Goal: Task Accomplishment & Management: Complete application form

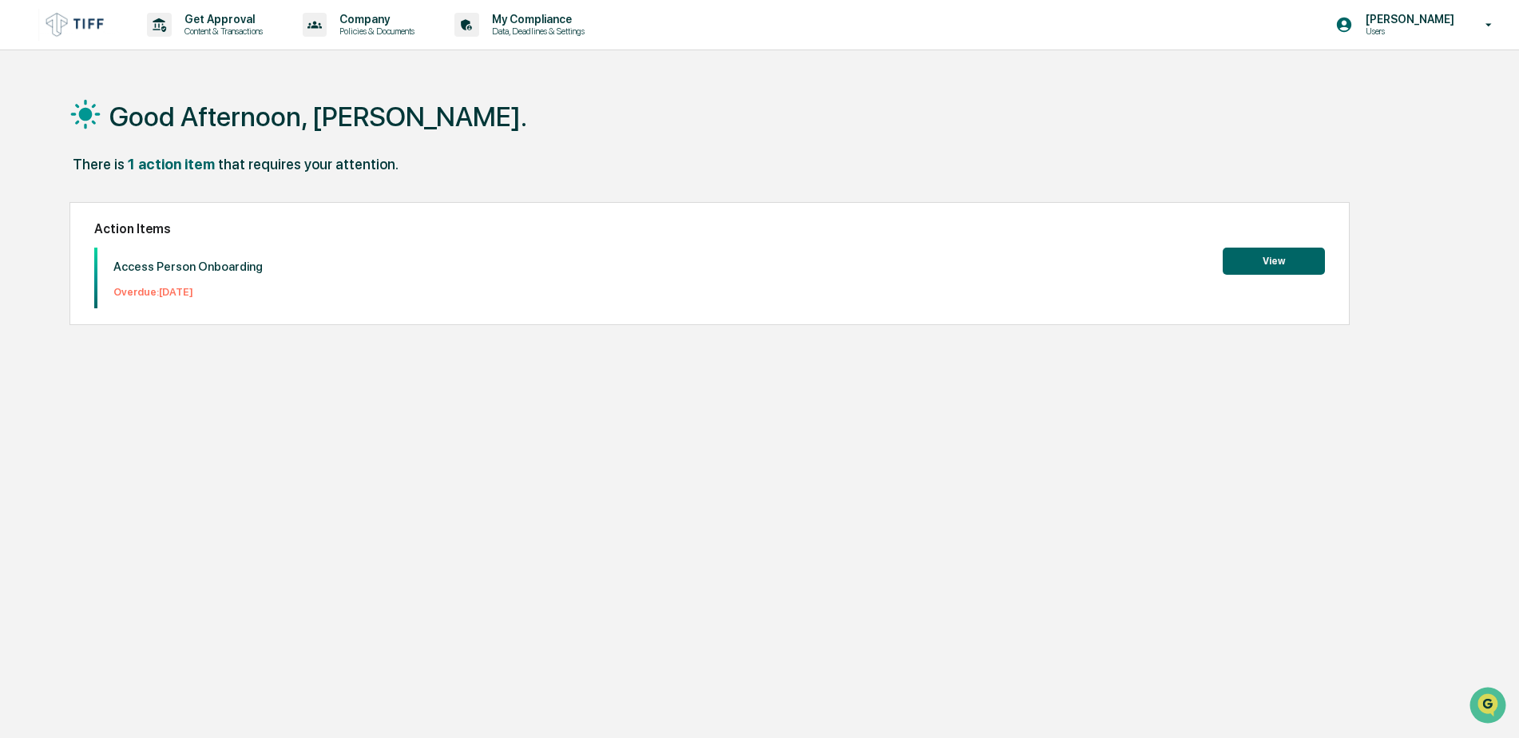
click at [74, 23] on img at bounding box center [76, 24] width 77 height 31
click at [561, 22] on p "My Compliance" at bounding box center [535, 19] width 113 height 13
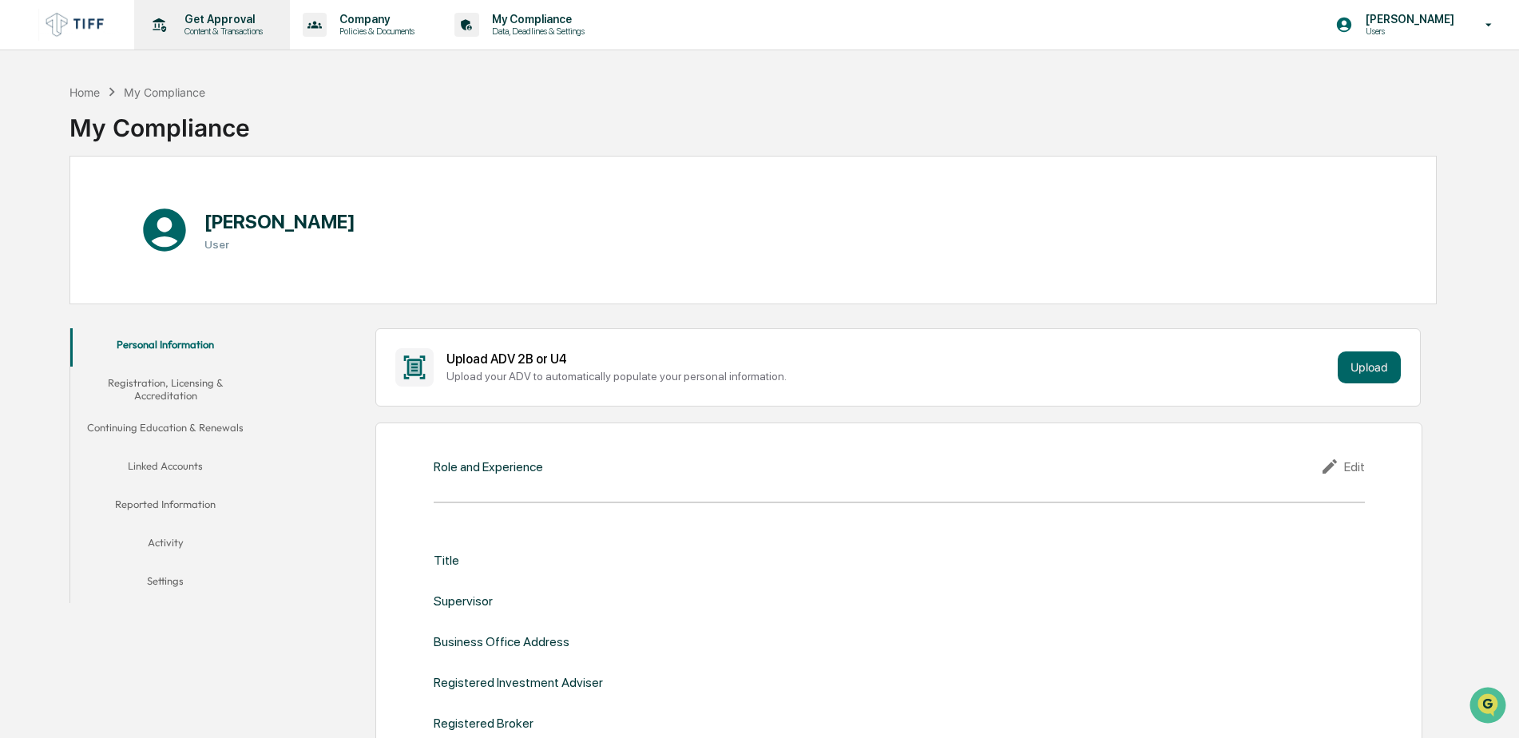
click at [243, 22] on p "Get Approval" at bounding box center [221, 19] width 99 height 13
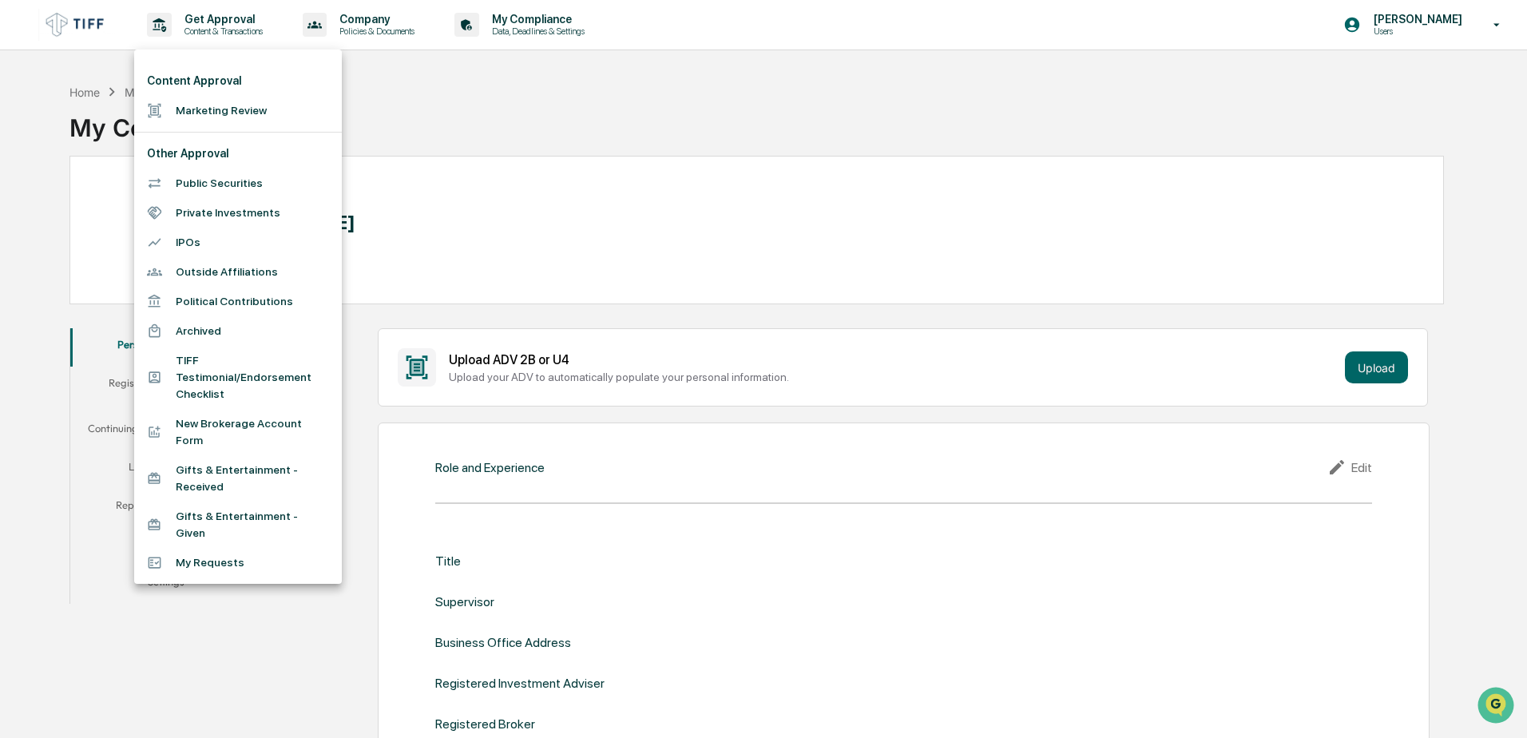
click at [531, 25] on div at bounding box center [763, 369] width 1527 height 738
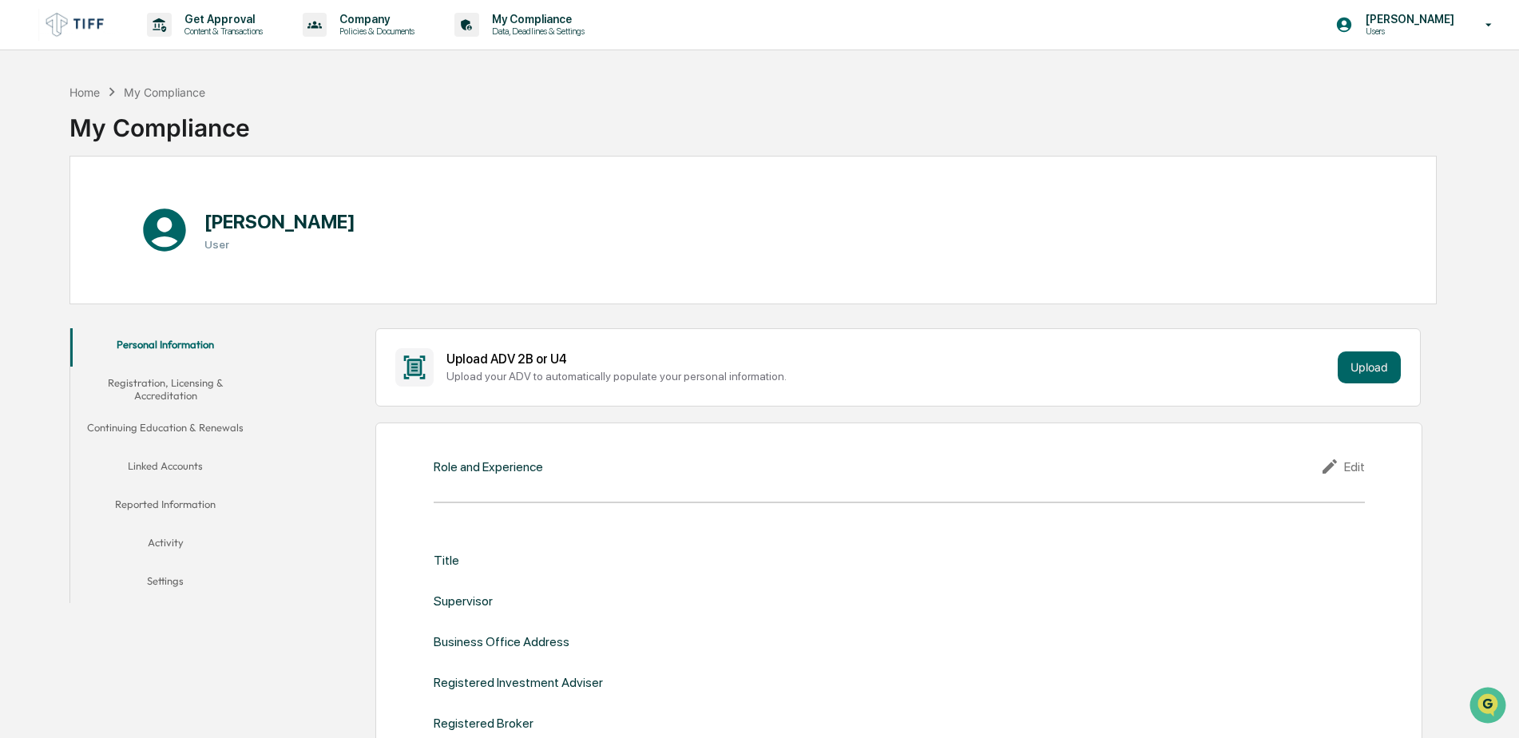
click at [542, 22] on div "Content Approval Marketing Review Other Approval Public Securities Private Inve…" at bounding box center [759, 369] width 1519 height 738
click at [212, 11] on div "Get Approval Content & Transactions" at bounding box center [211, 25] width 140 height 50
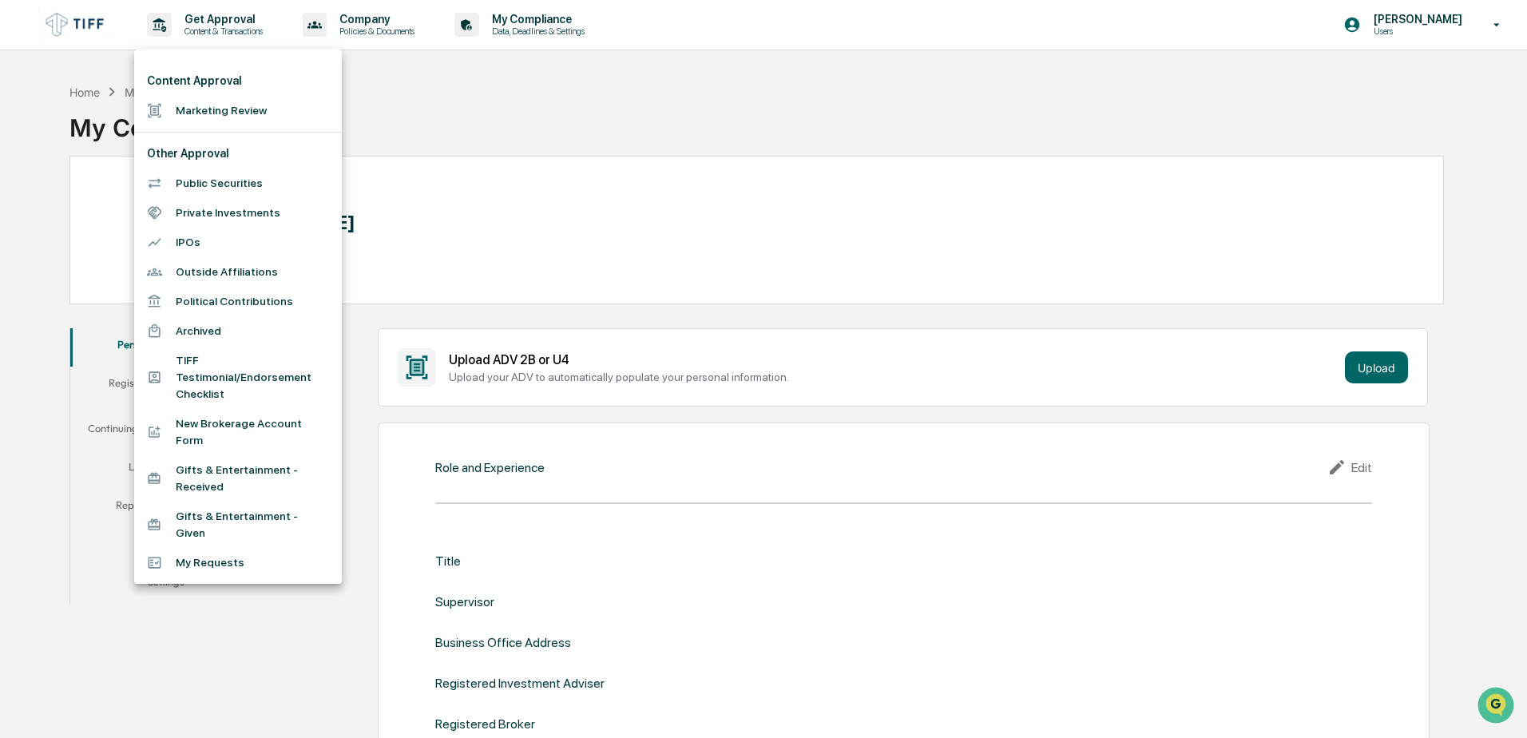
click at [213, 110] on li "Marketing Review" at bounding box center [238, 111] width 208 height 30
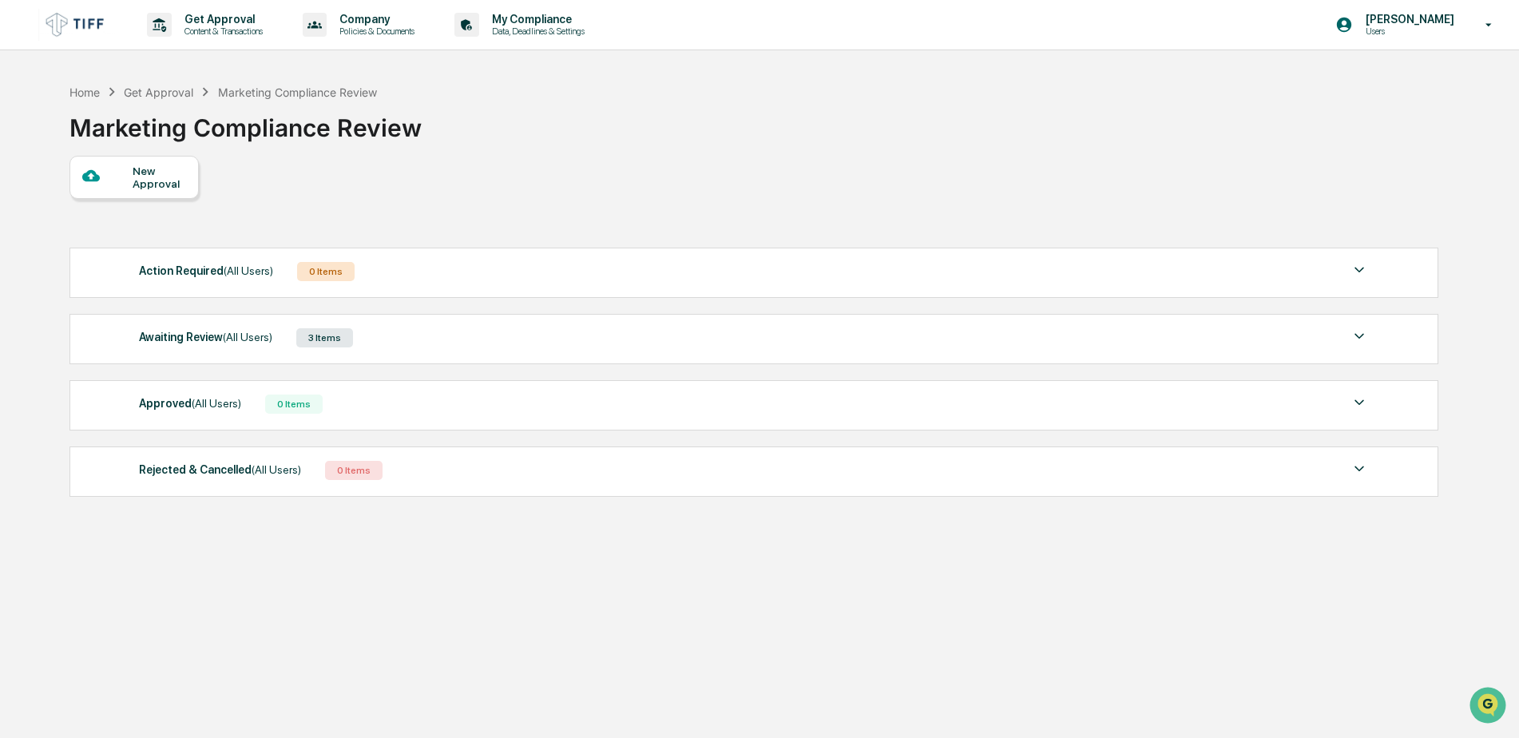
click at [125, 176] on div at bounding box center [107, 177] width 50 height 20
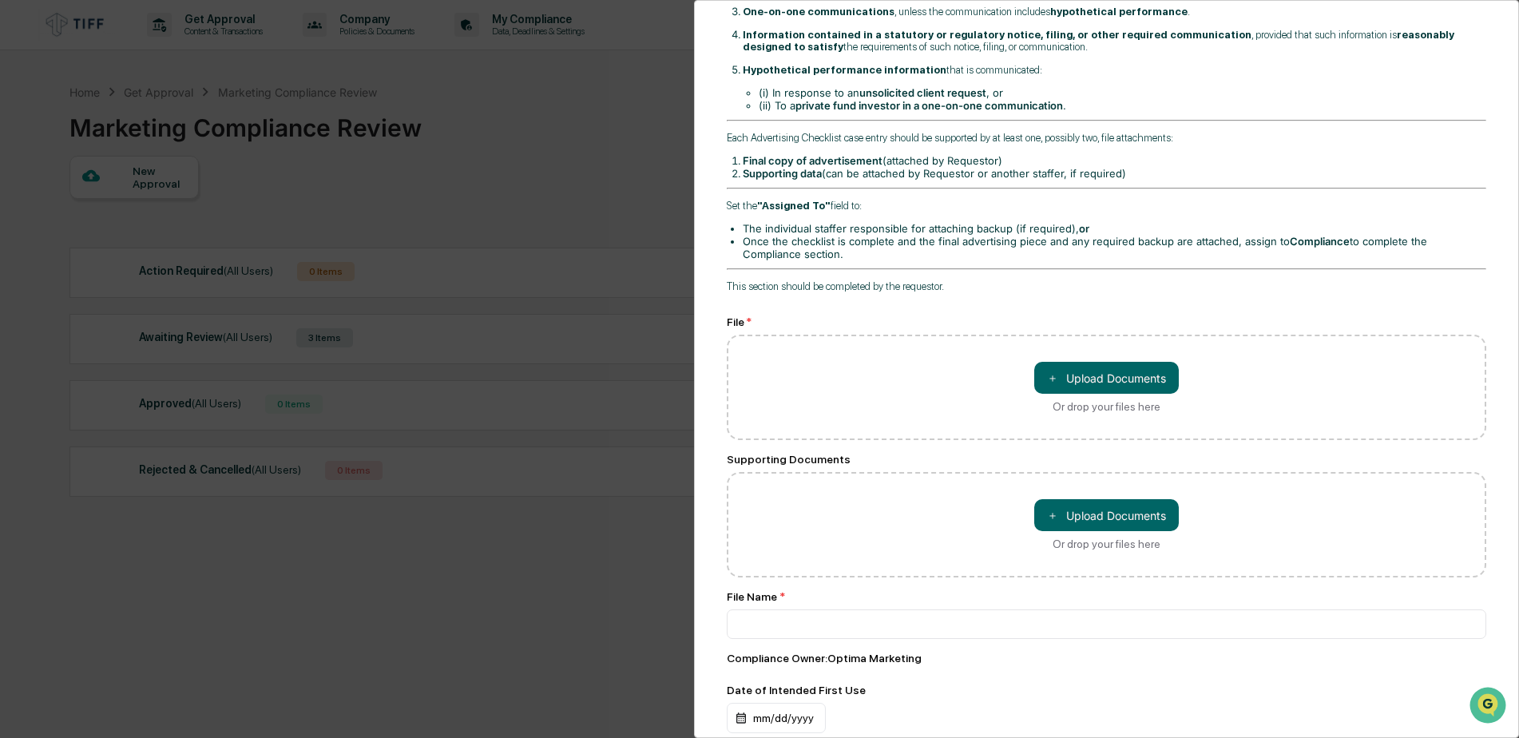
scroll to position [399, 0]
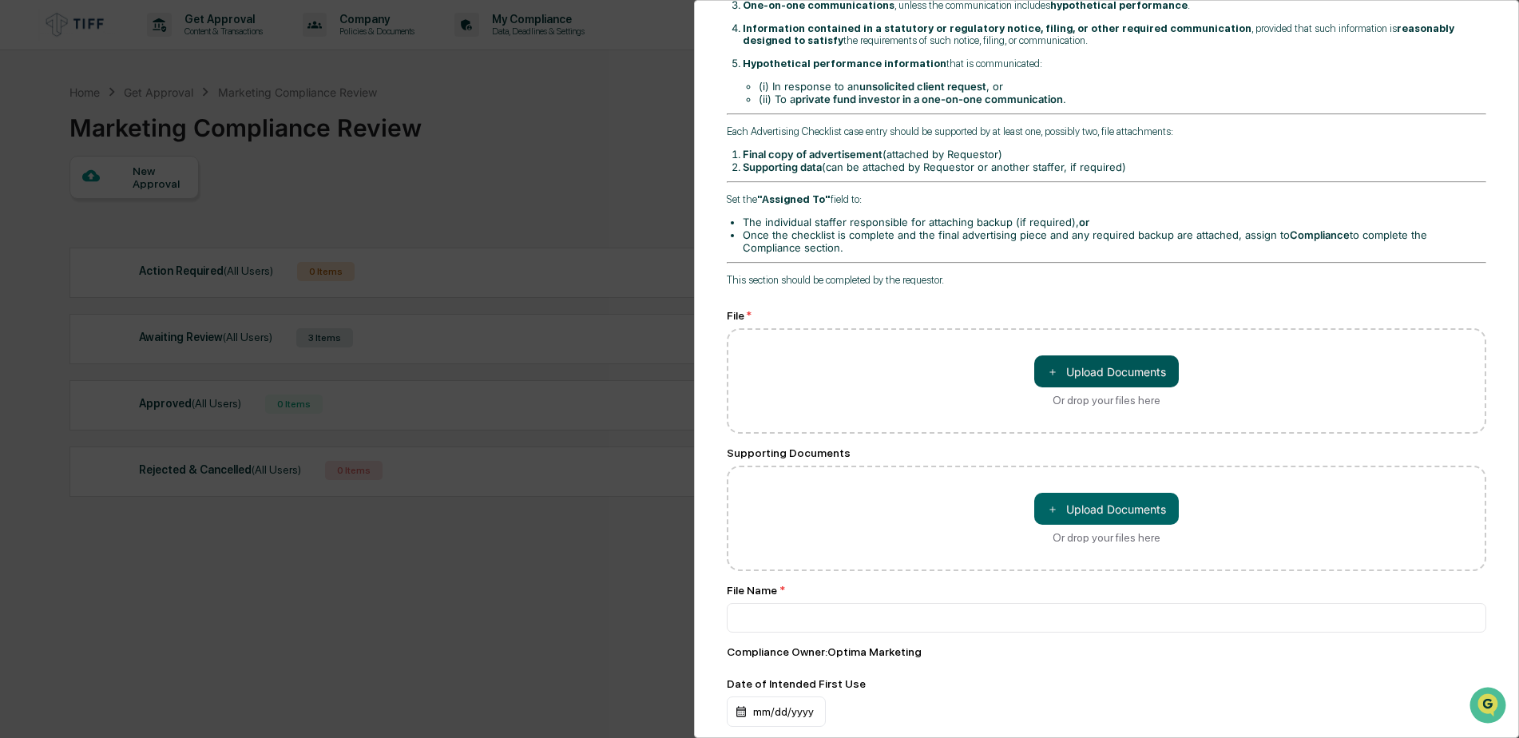
click at [1117, 369] on button "＋ Upload Documents" at bounding box center [1106, 371] width 145 height 32
type input "**********"
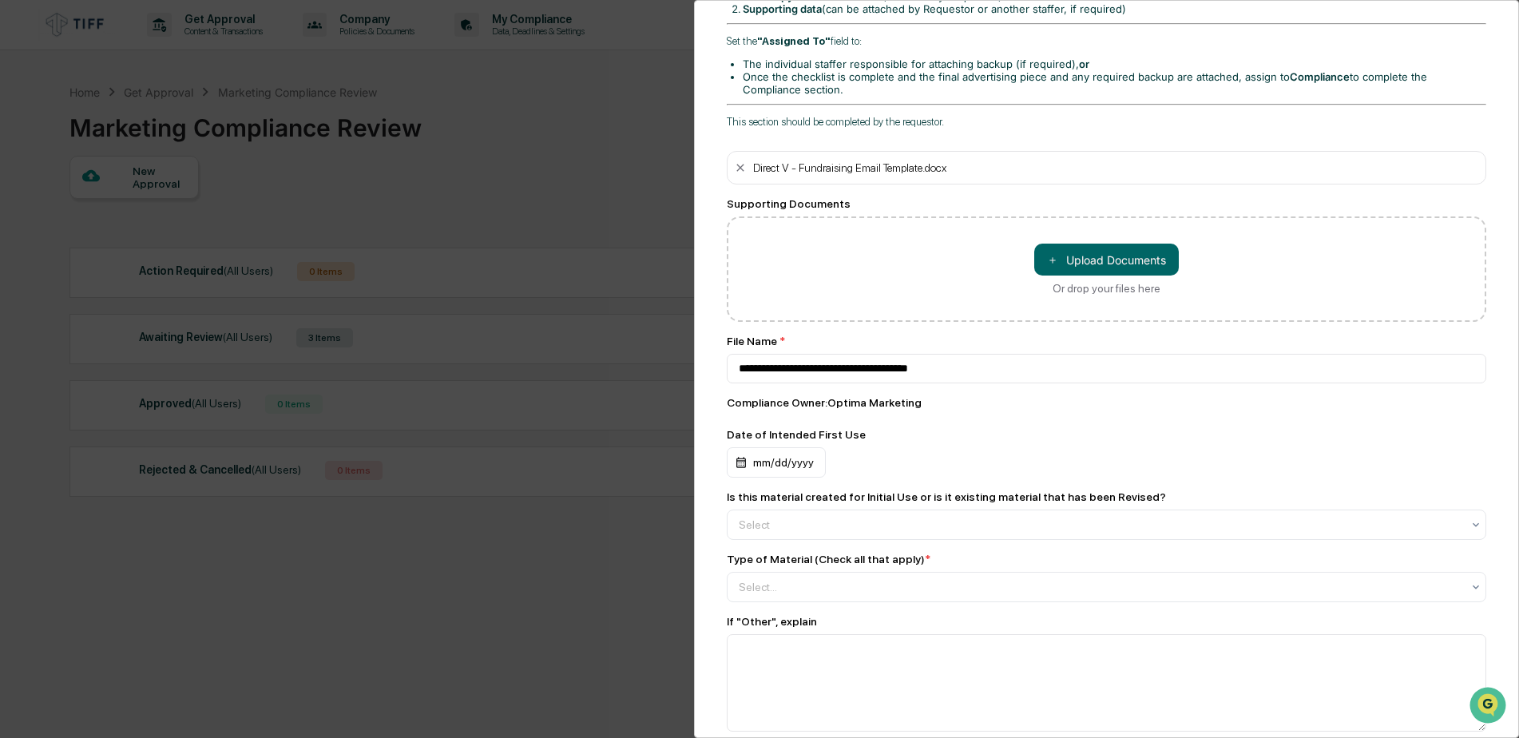
scroll to position [559, 0]
click at [1080, 252] on button "＋ Upload Documents" at bounding box center [1106, 258] width 145 height 32
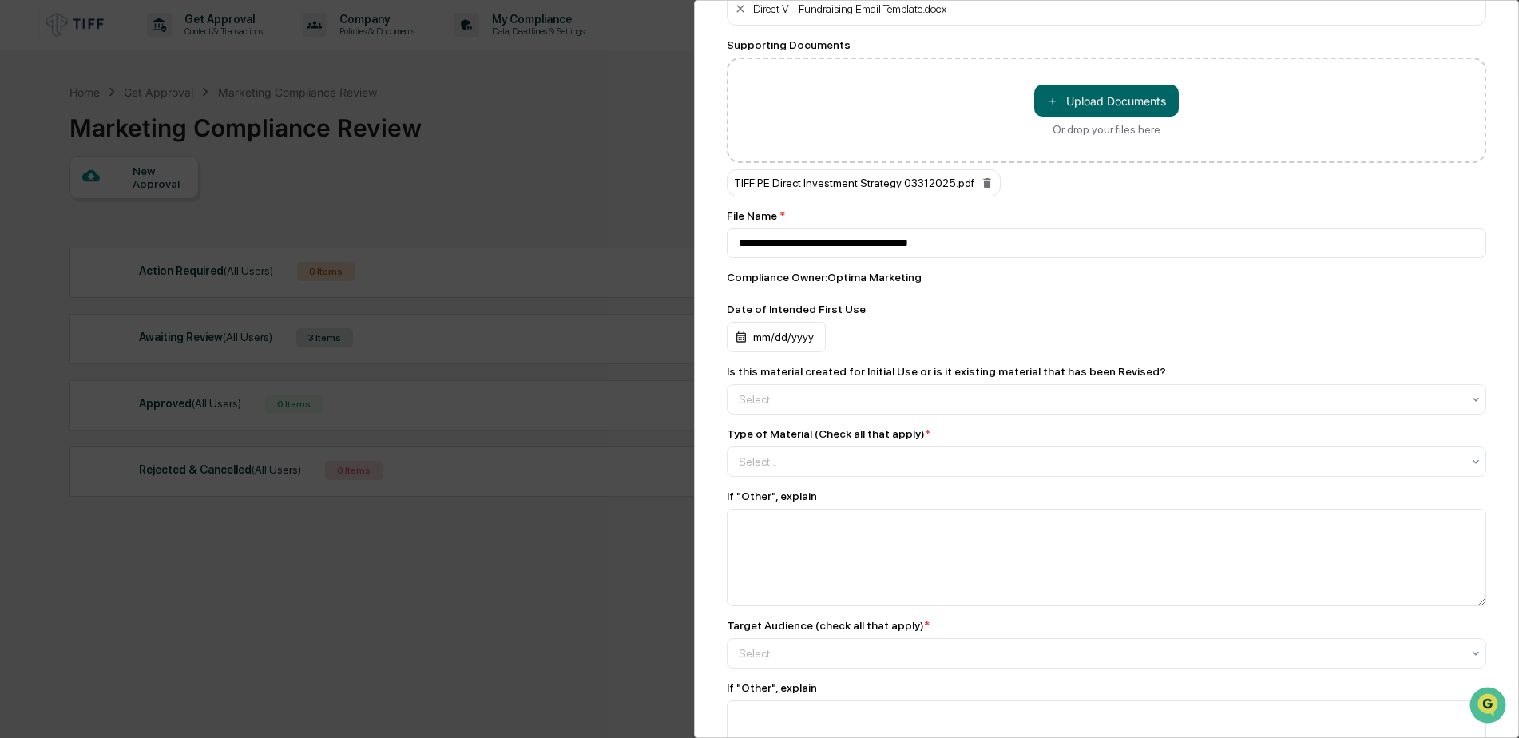
scroll to position [719, 0]
click at [786, 334] on div "mm/dd/yyyy" at bounding box center [776, 335] width 99 height 30
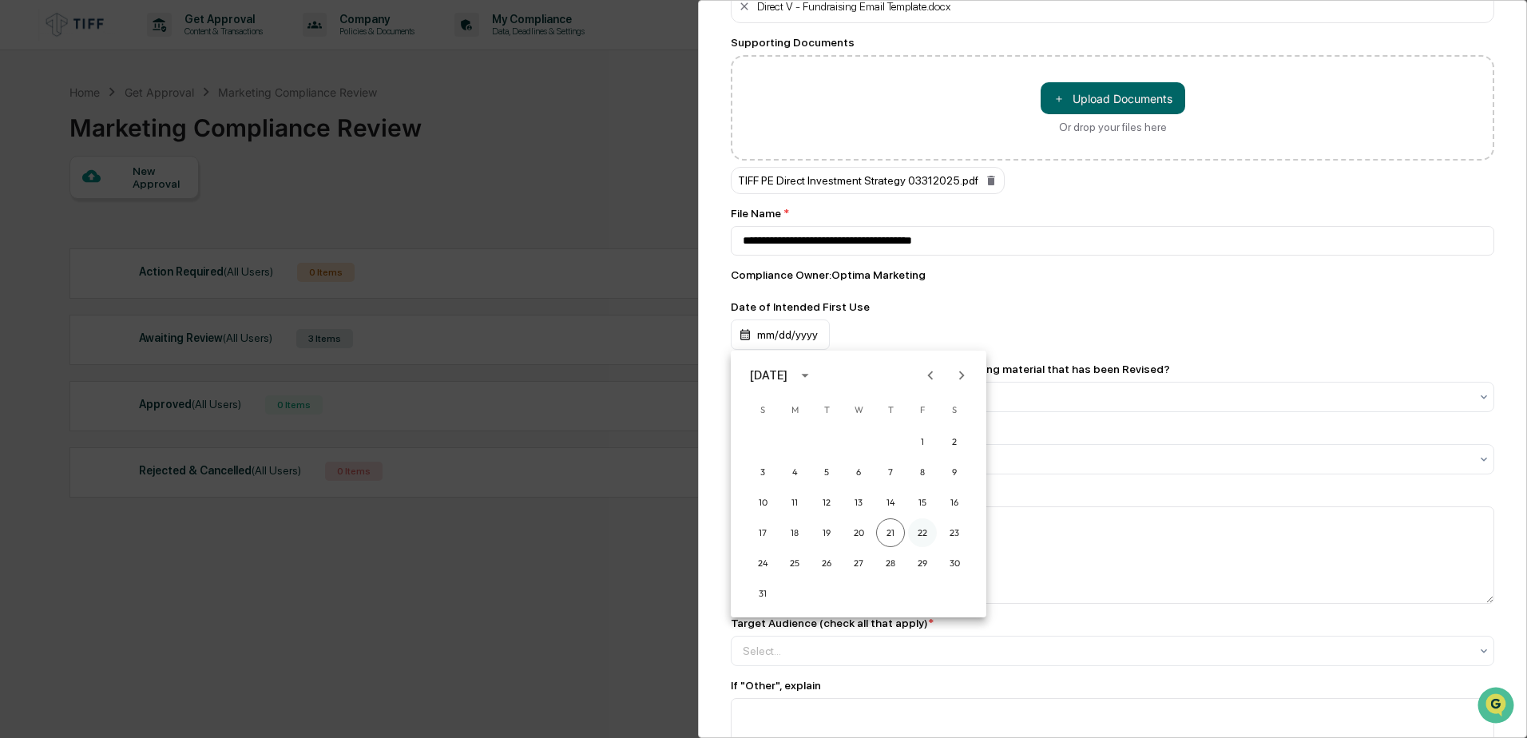
click at [918, 529] on button "22" at bounding box center [922, 532] width 29 height 29
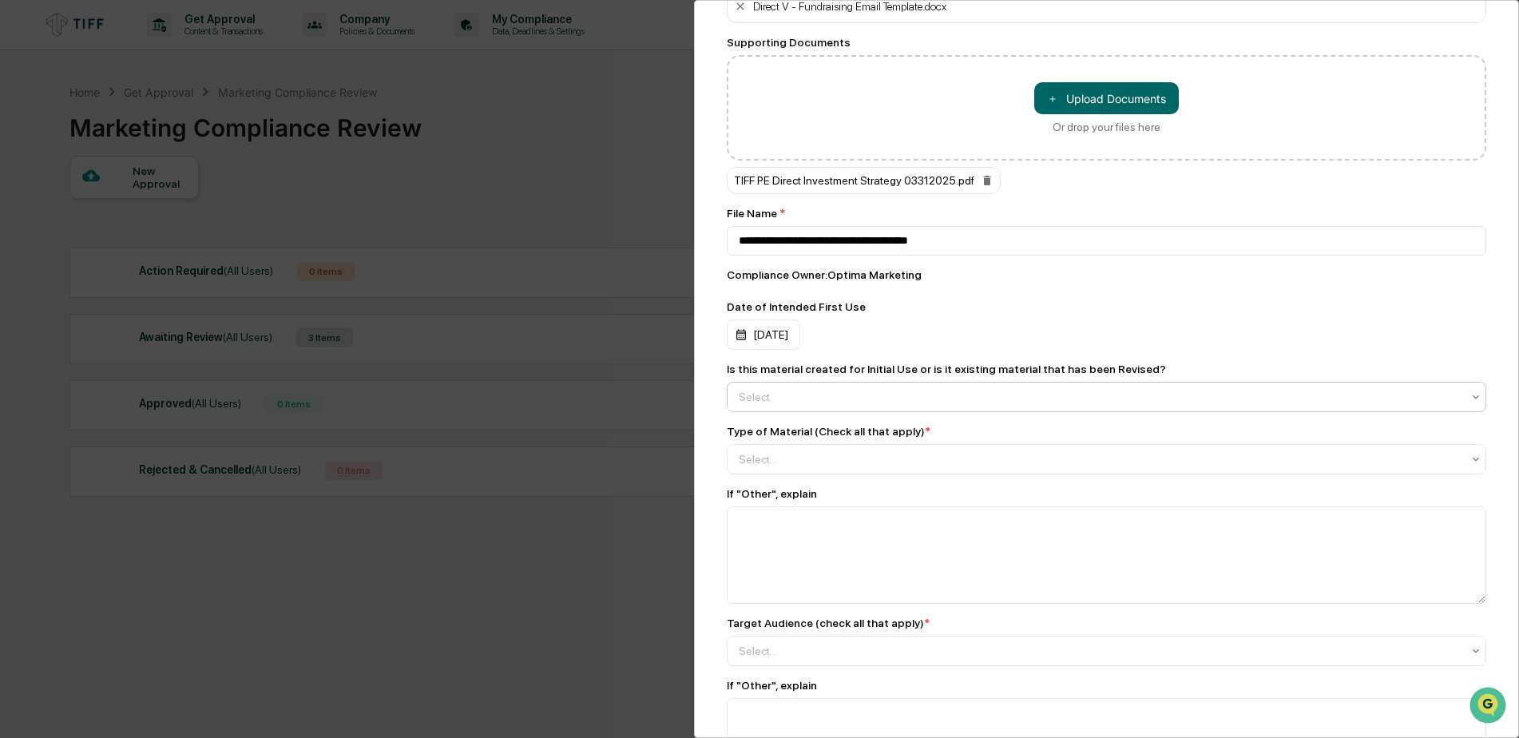
click at [830, 400] on div at bounding box center [1100, 397] width 723 height 16
click at [773, 435] on div "Initial Use" at bounding box center [1103, 436] width 750 height 32
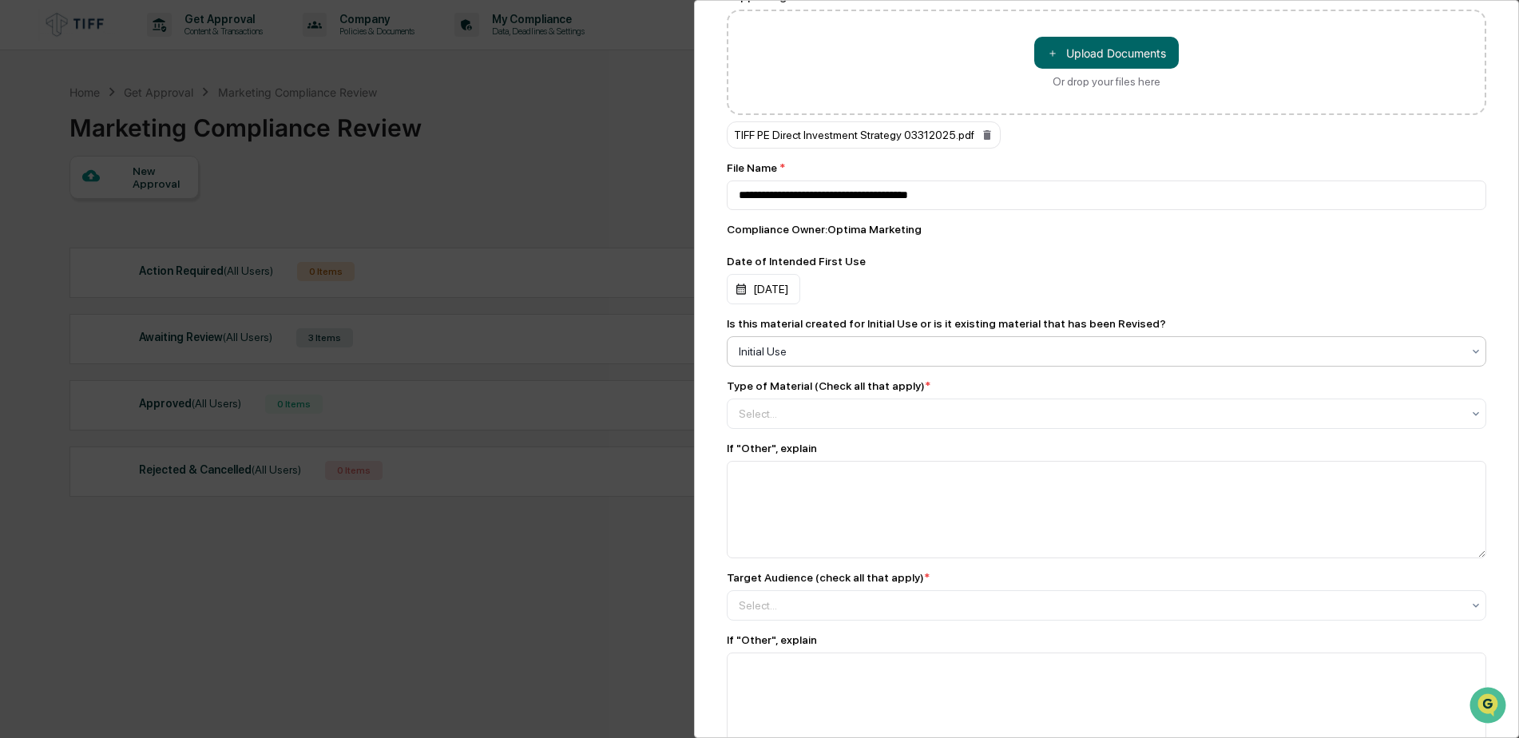
scroll to position [799, 0]
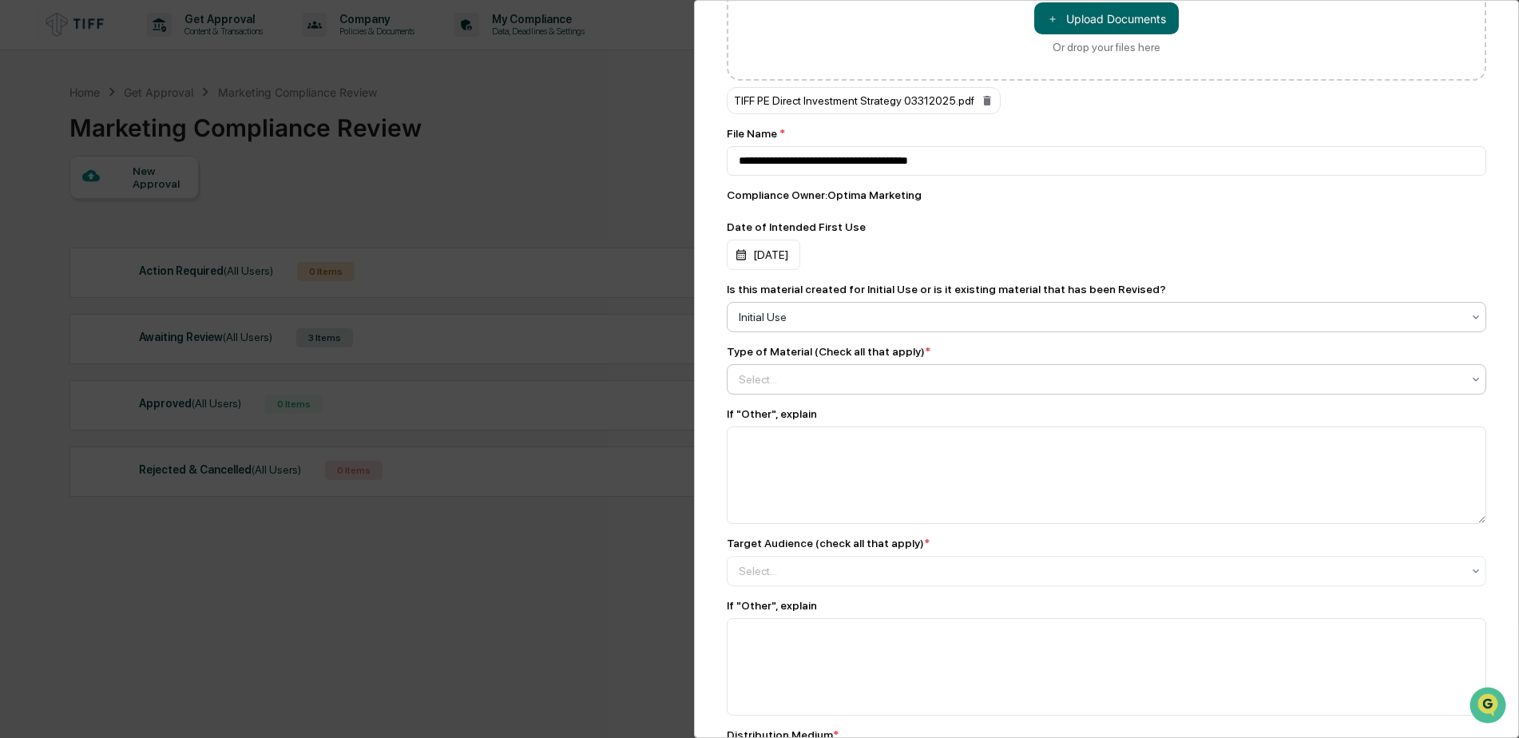
click at [830, 379] on div at bounding box center [1100, 379] width 723 height 16
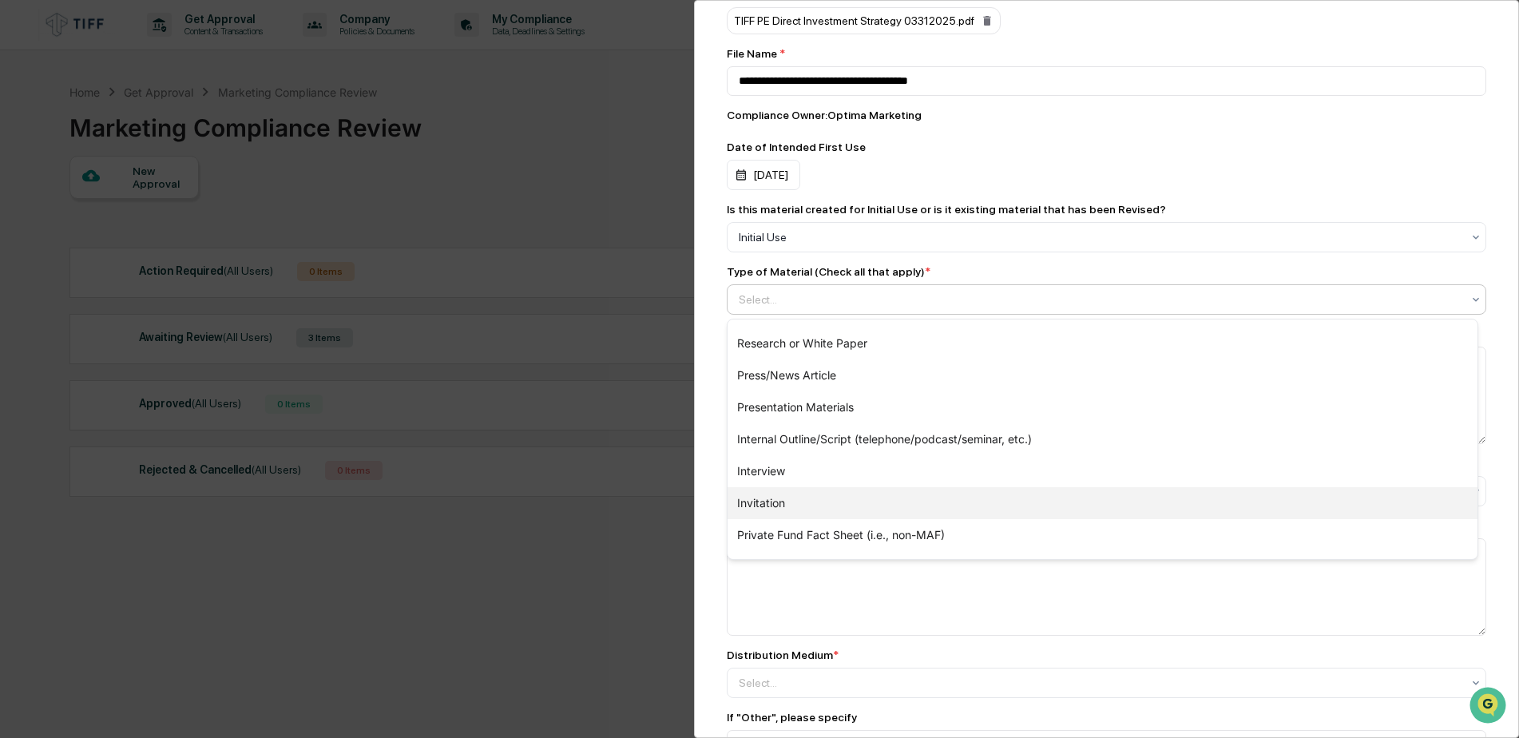
scroll to position [0, 0]
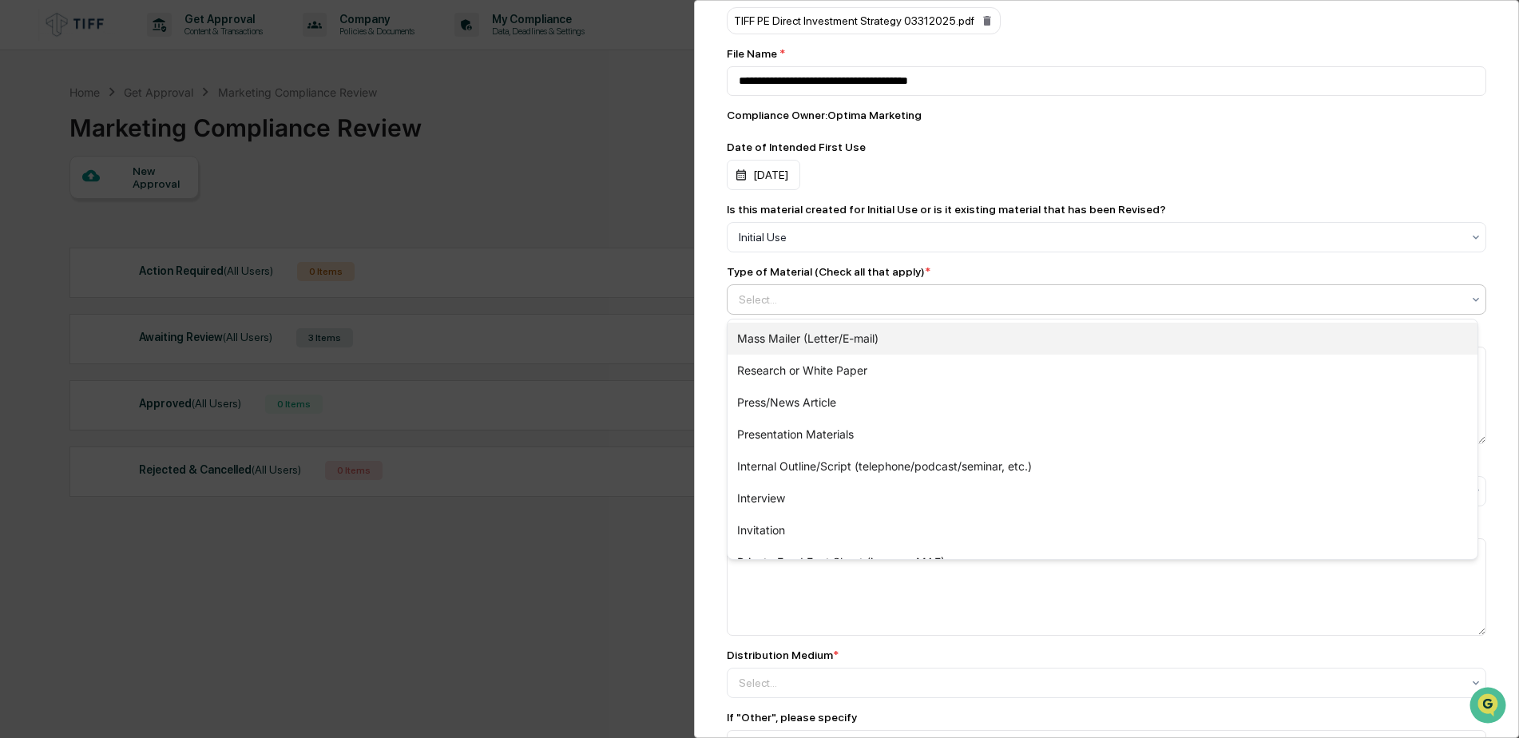
click at [857, 340] on div "Mass Mailer (Letter/E-mail)" at bounding box center [1103, 339] width 750 height 32
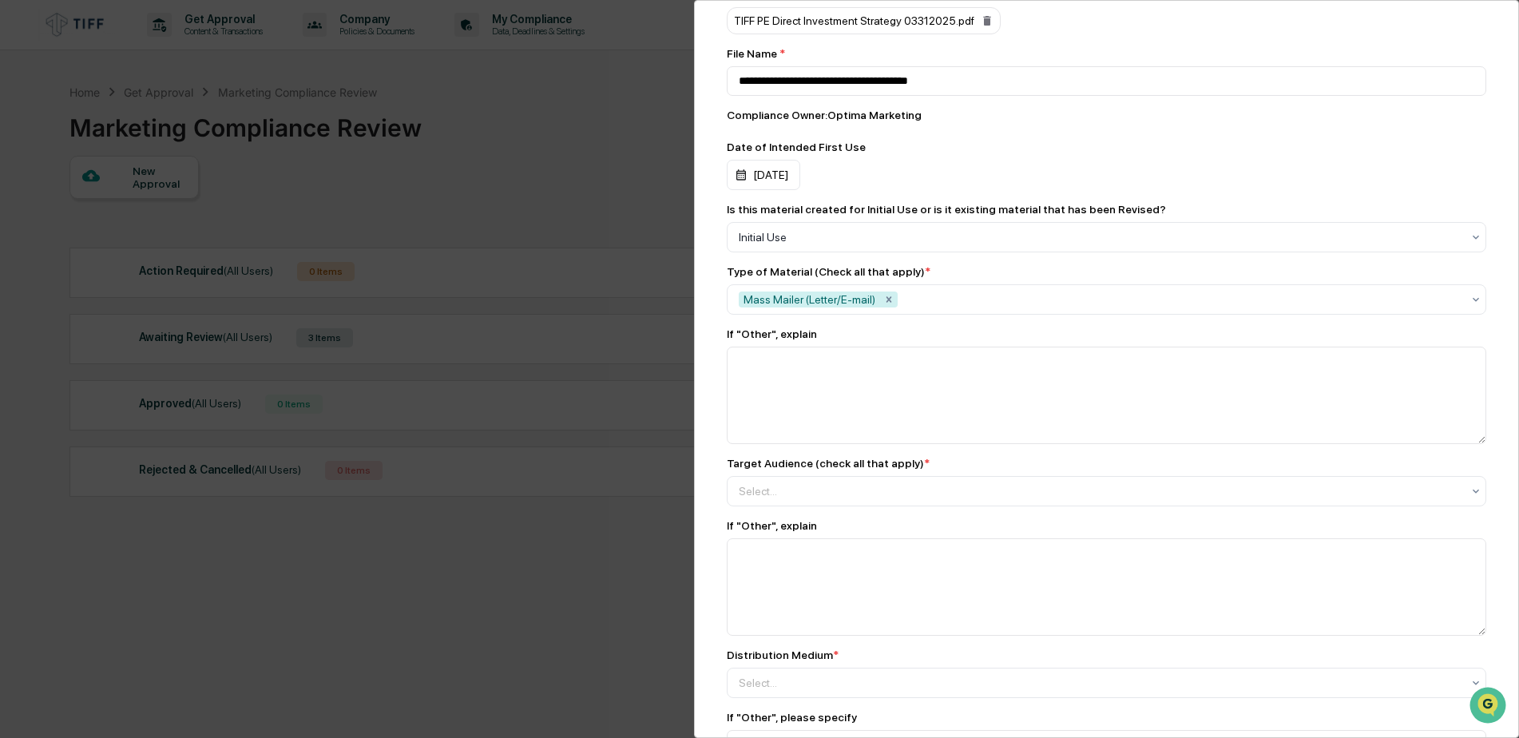
click at [705, 345] on div "Marketing Review Submit New Approval Submit New Approval To be completed for ea…" at bounding box center [1106, 369] width 825 height 738
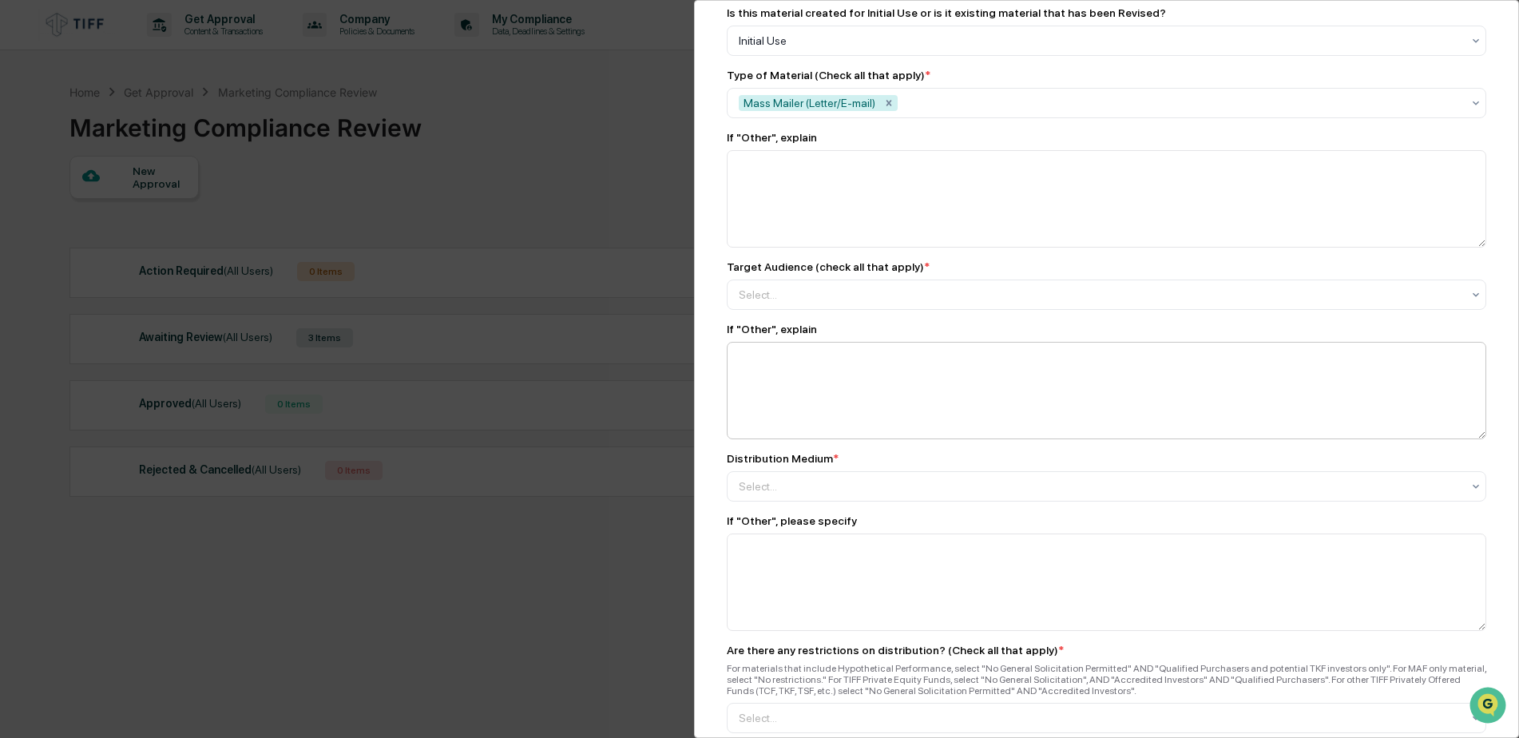
scroll to position [1118, 0]
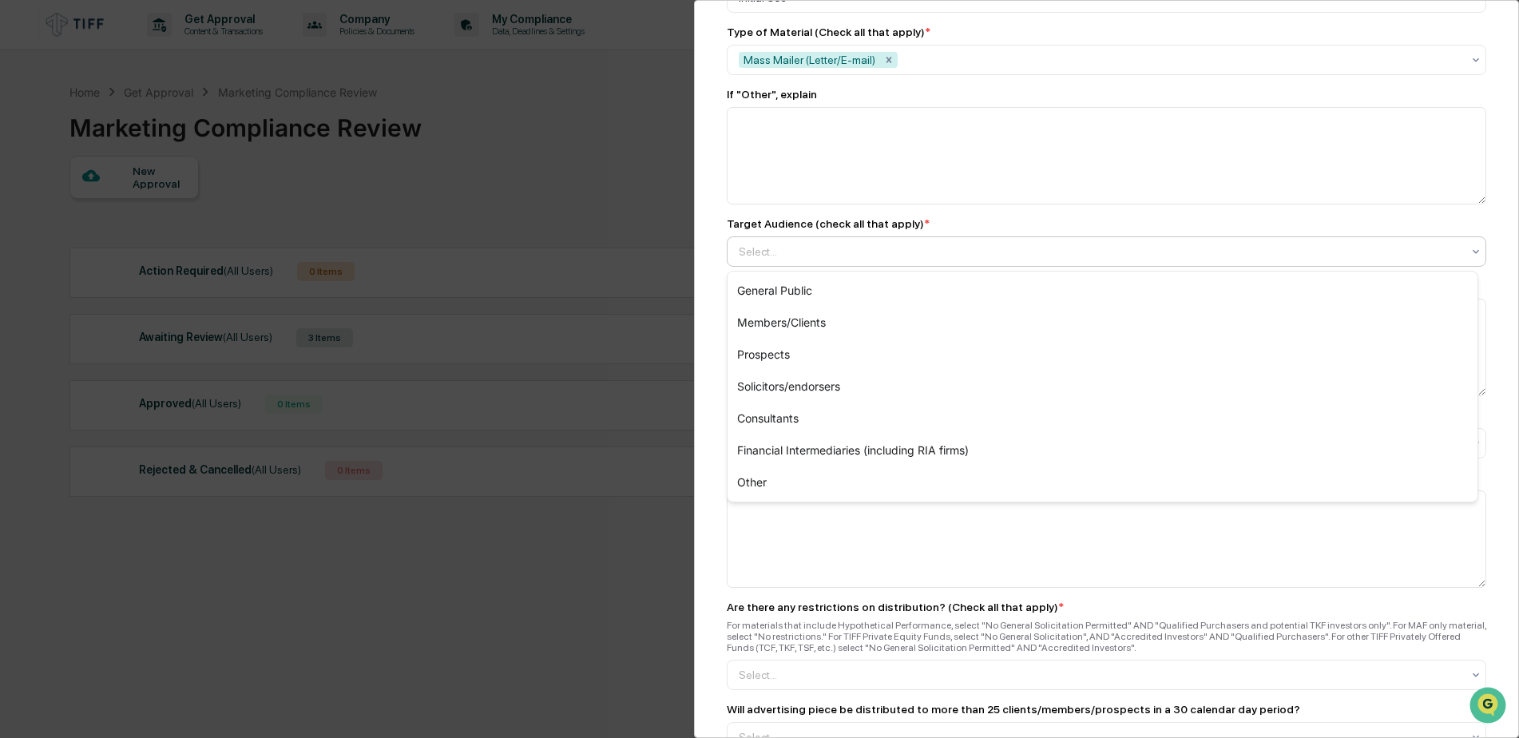
click at [866, 252] on div at bounding box center [1100, 252] width 723 height 16
click at [778, 355] on div "Prospects" at bounding box center [1103, 355] width 750 height 32
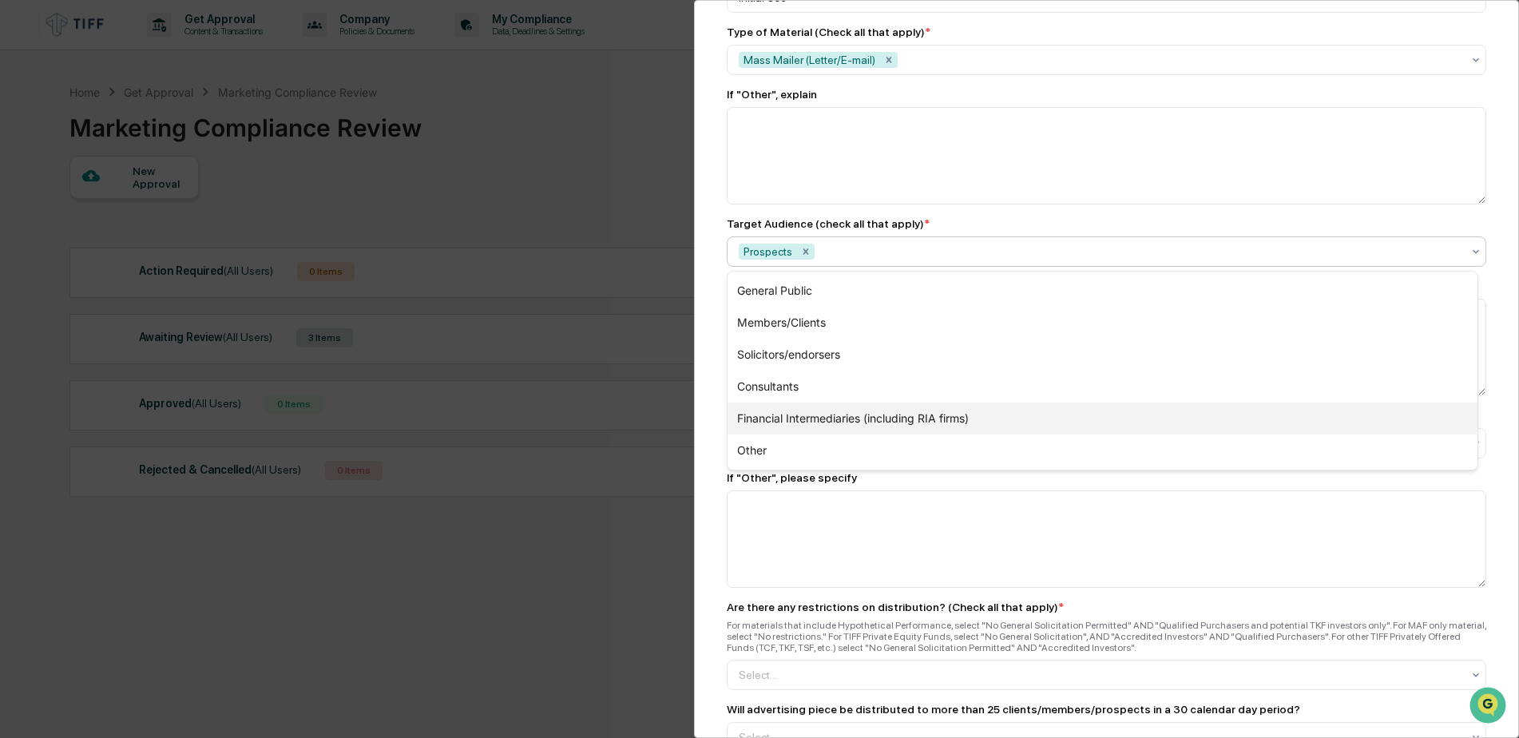
click at [817, 419] on div "Financial Intermediaries (including RIA firms)" at bounding box center [1103, 419] width 750 height 32
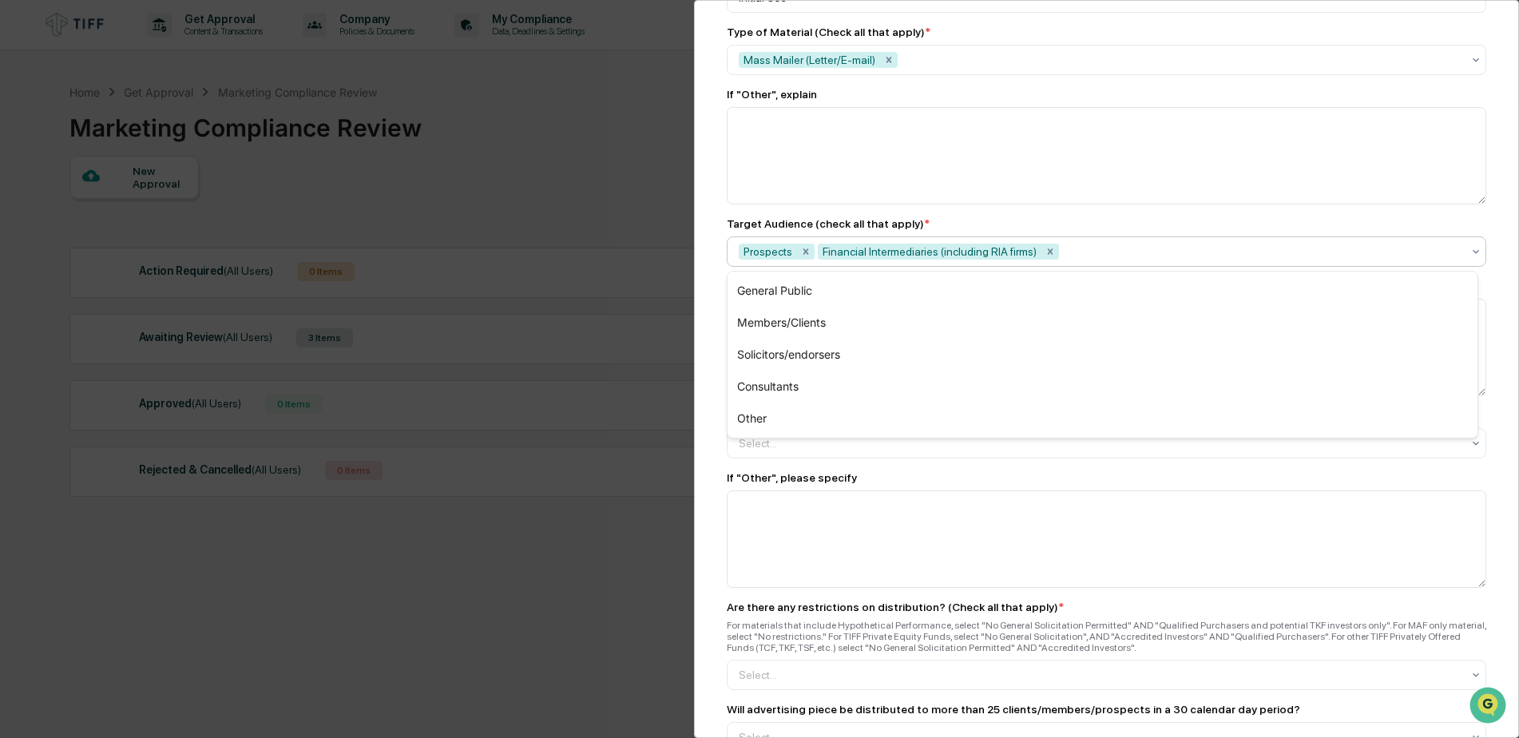
click at [711, 311] on div "Marketing Review Submit New Approval Submit New Approval To be completed for ea…" at bounding box center [1106, 369] width 825 height 738
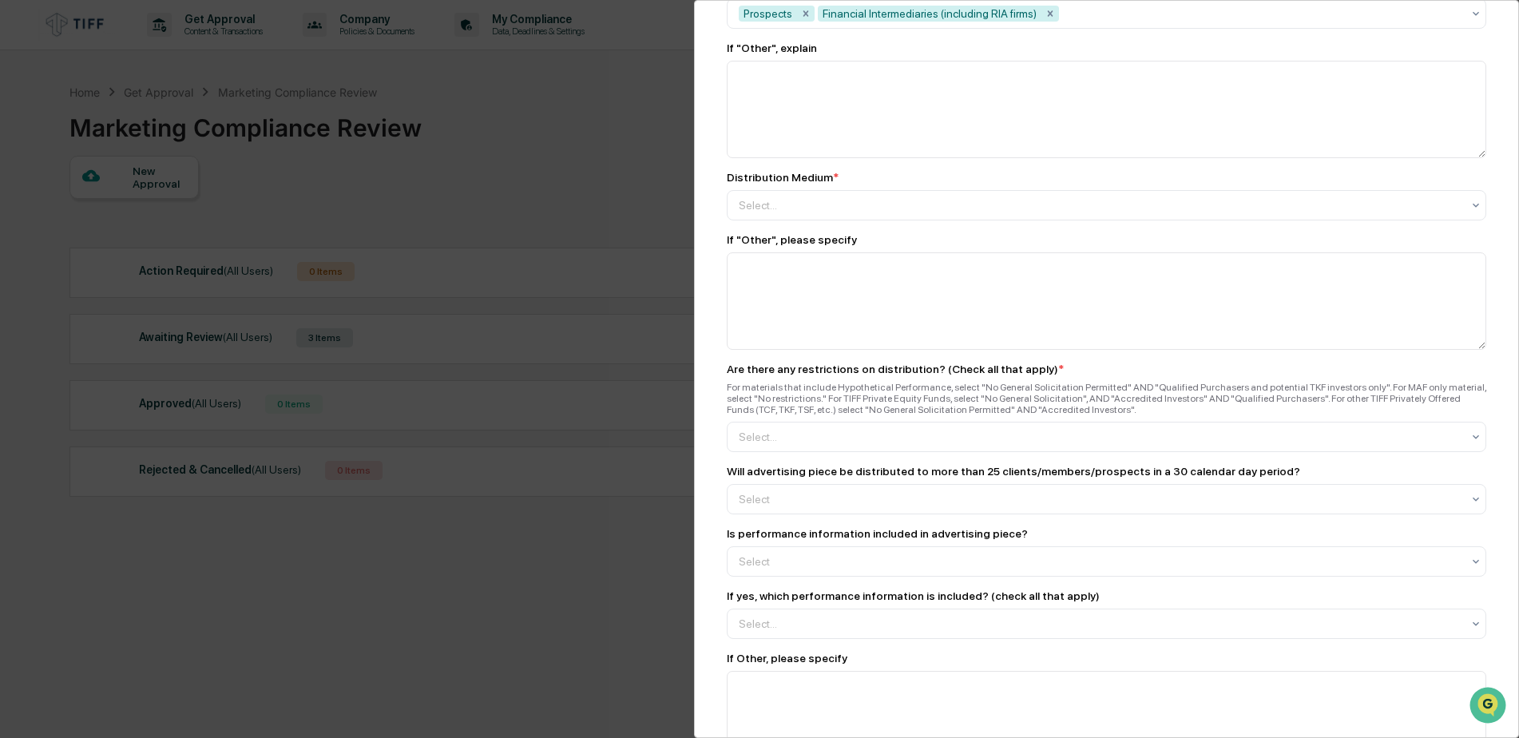
scroll to position [1358, 0]
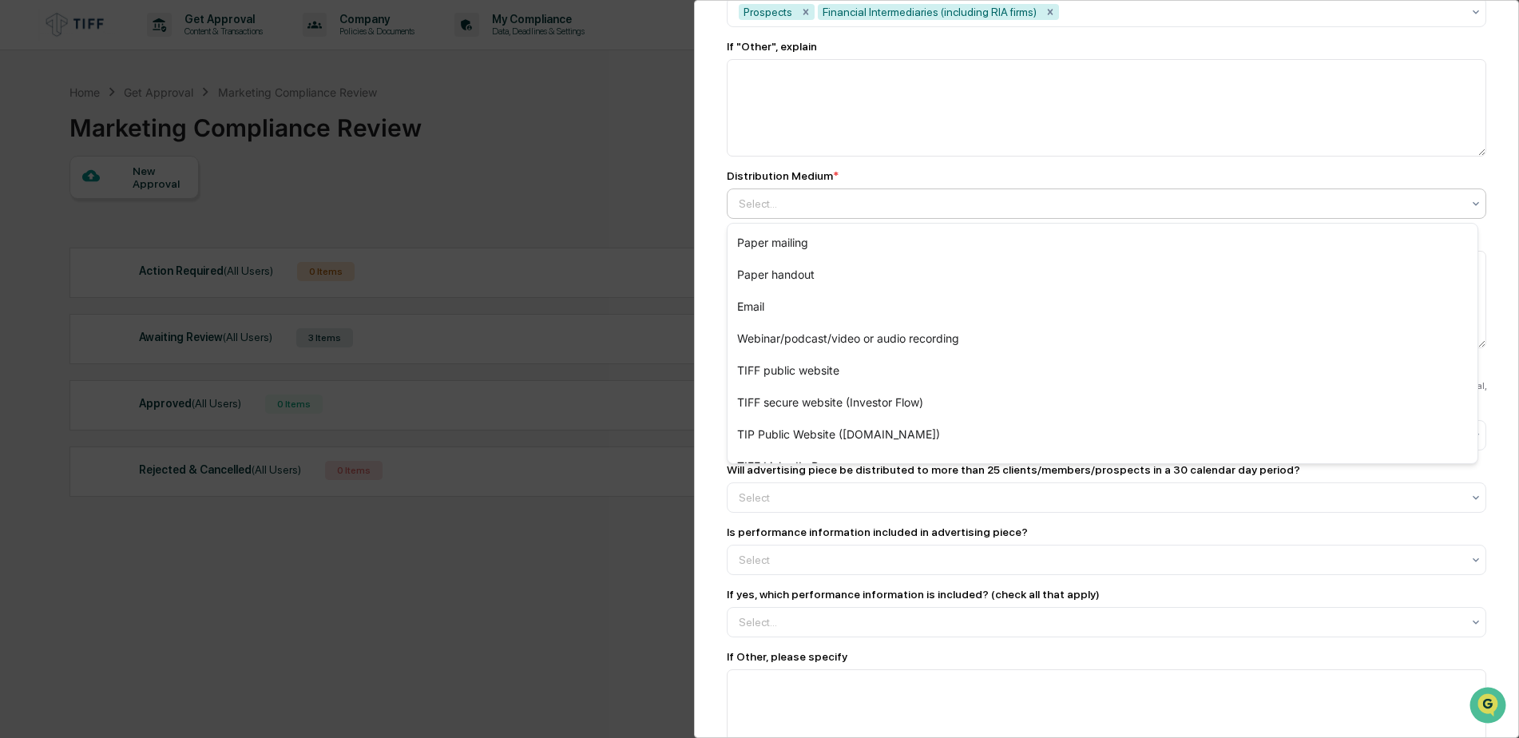
click at [814, 205] on div at bounding box center [1100, 204] width 723 height 16
click at [788, 305] on div "Email" at bounding box center [1103, 307] width 750 height 32
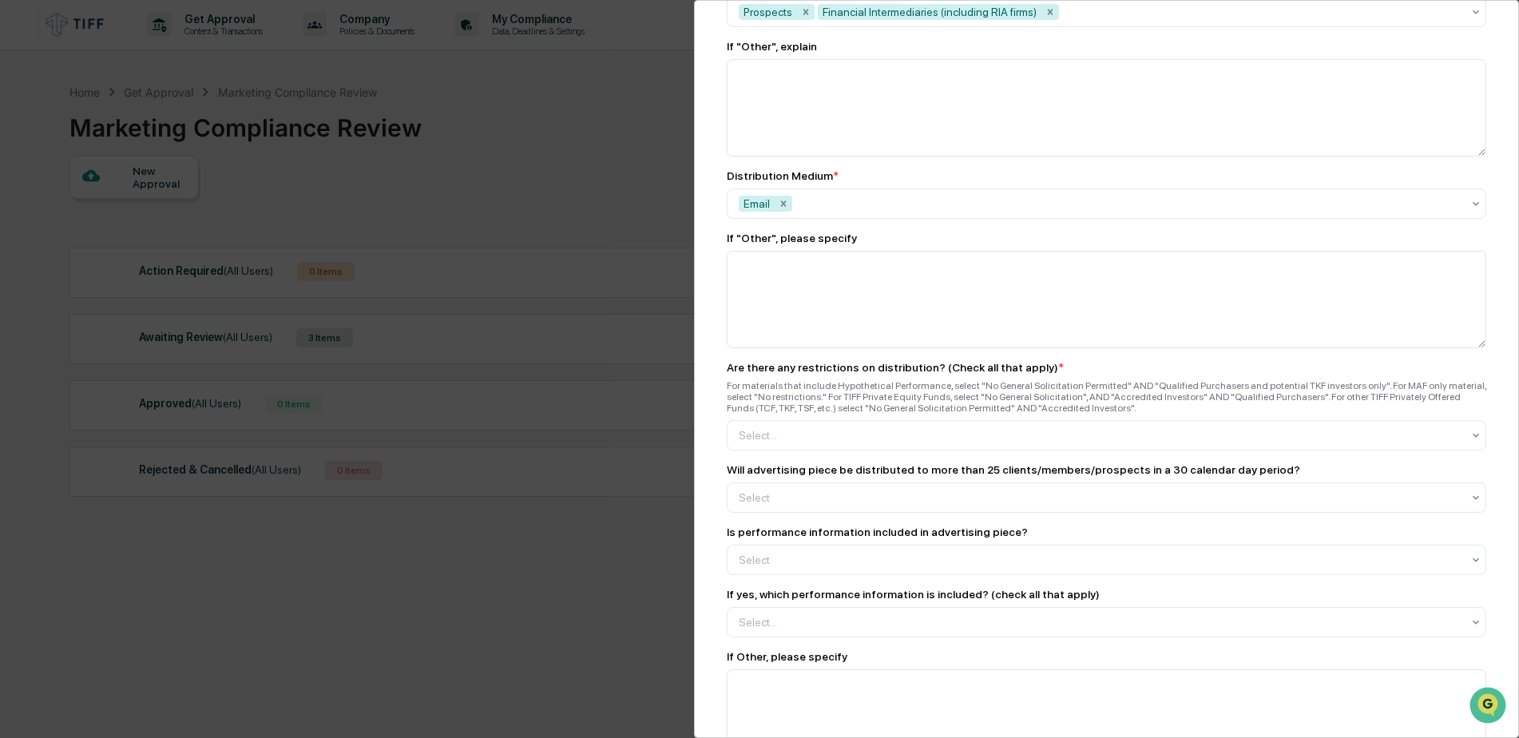
click at [712, 330] on div "Marketing Review Submit New Approval Submit New Approval To be completed for ea…" at bounding box center [1106, 369] width 825 height 738
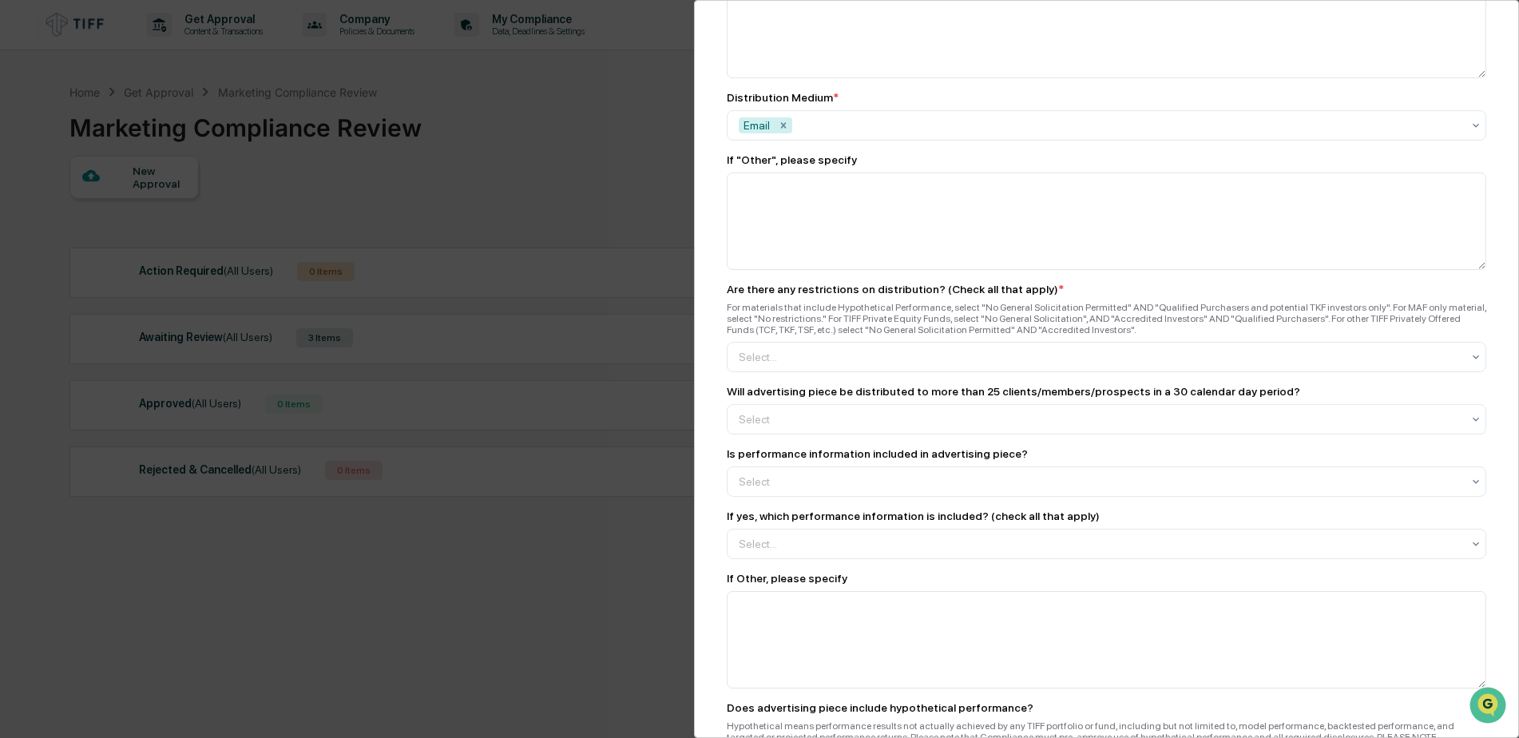
scroll to position [1438, 0]
click at [773, 361] on div at bounding box center [1100, 355] width 723 height 16
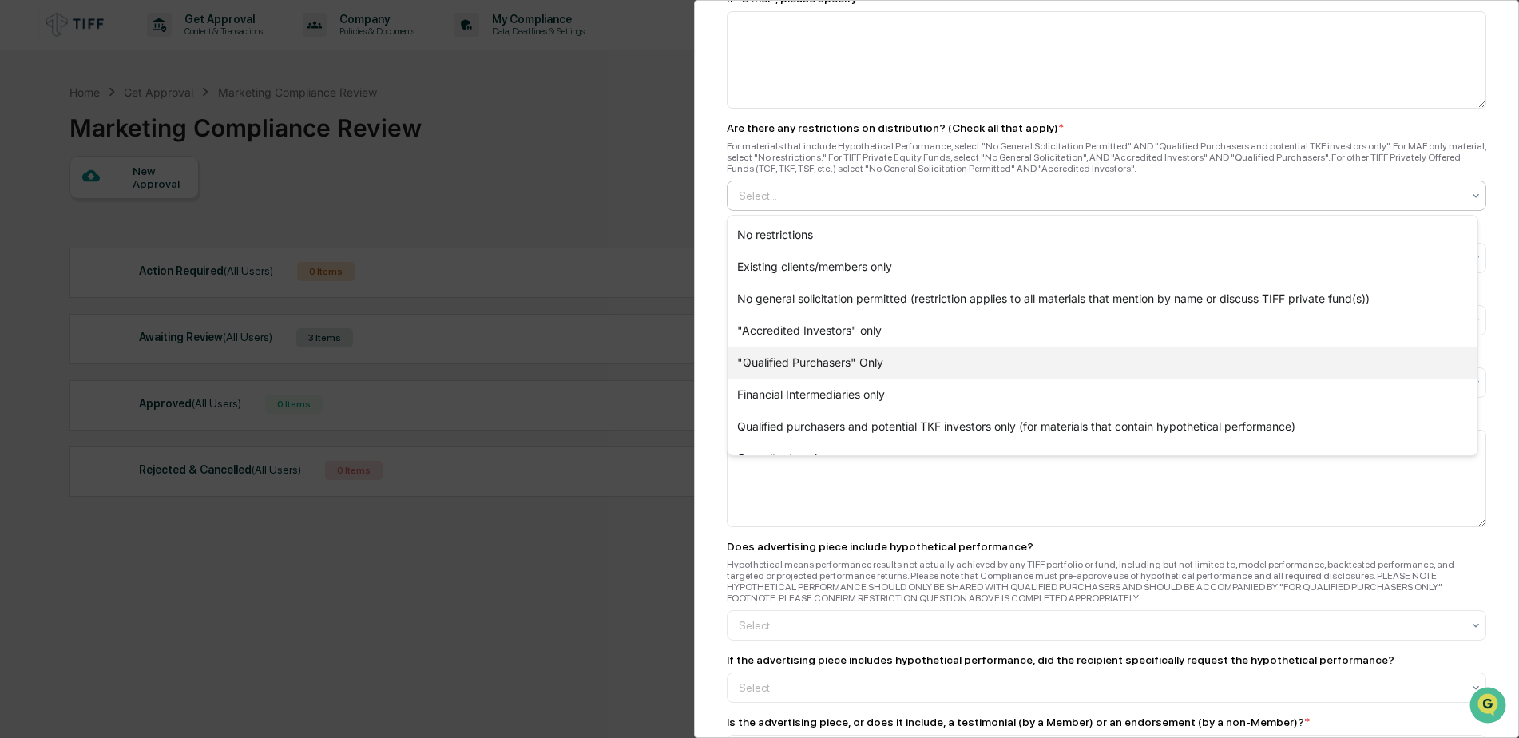
scroll to position [54, 0]
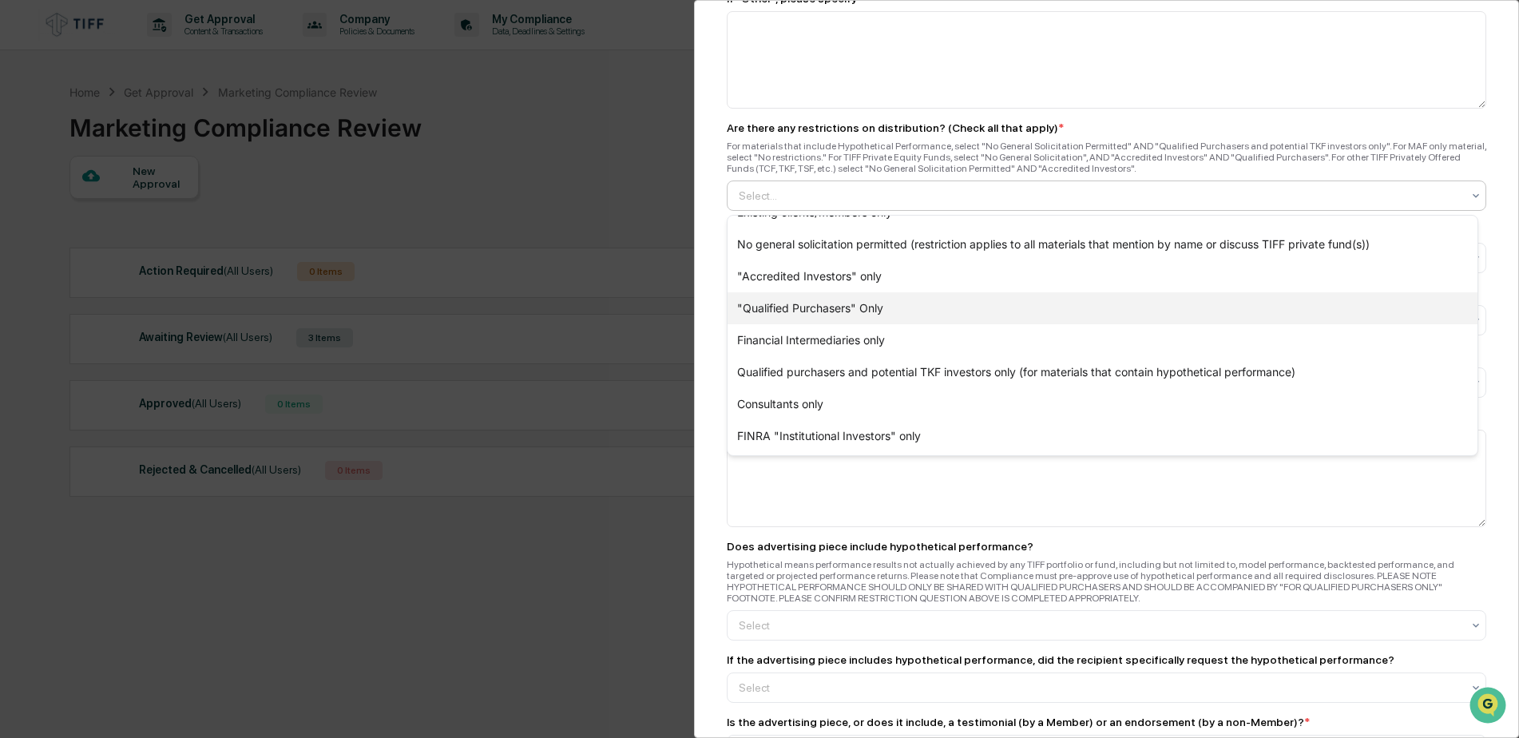
click at [831, 307] on div ""Qualified Purchasers" Only" at bounding box center [1103, 308] width 750 height 32
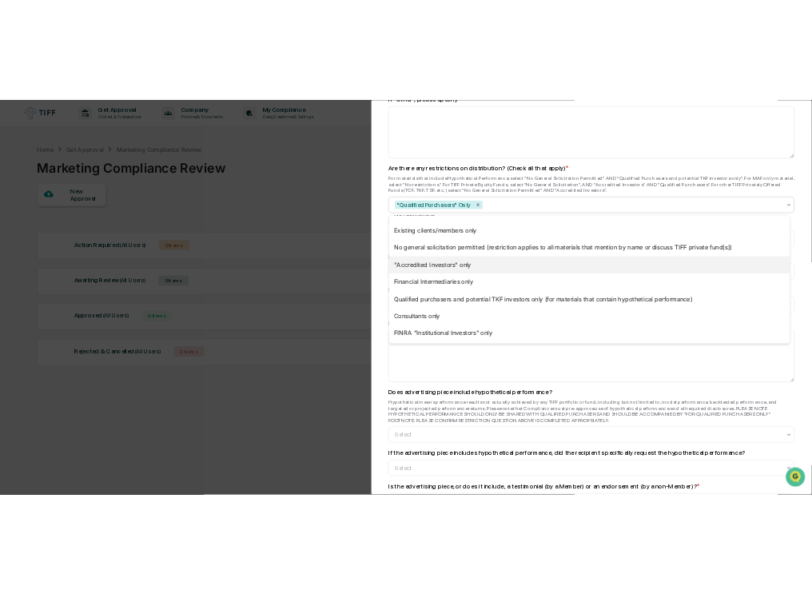
scroll to position [22, 0]
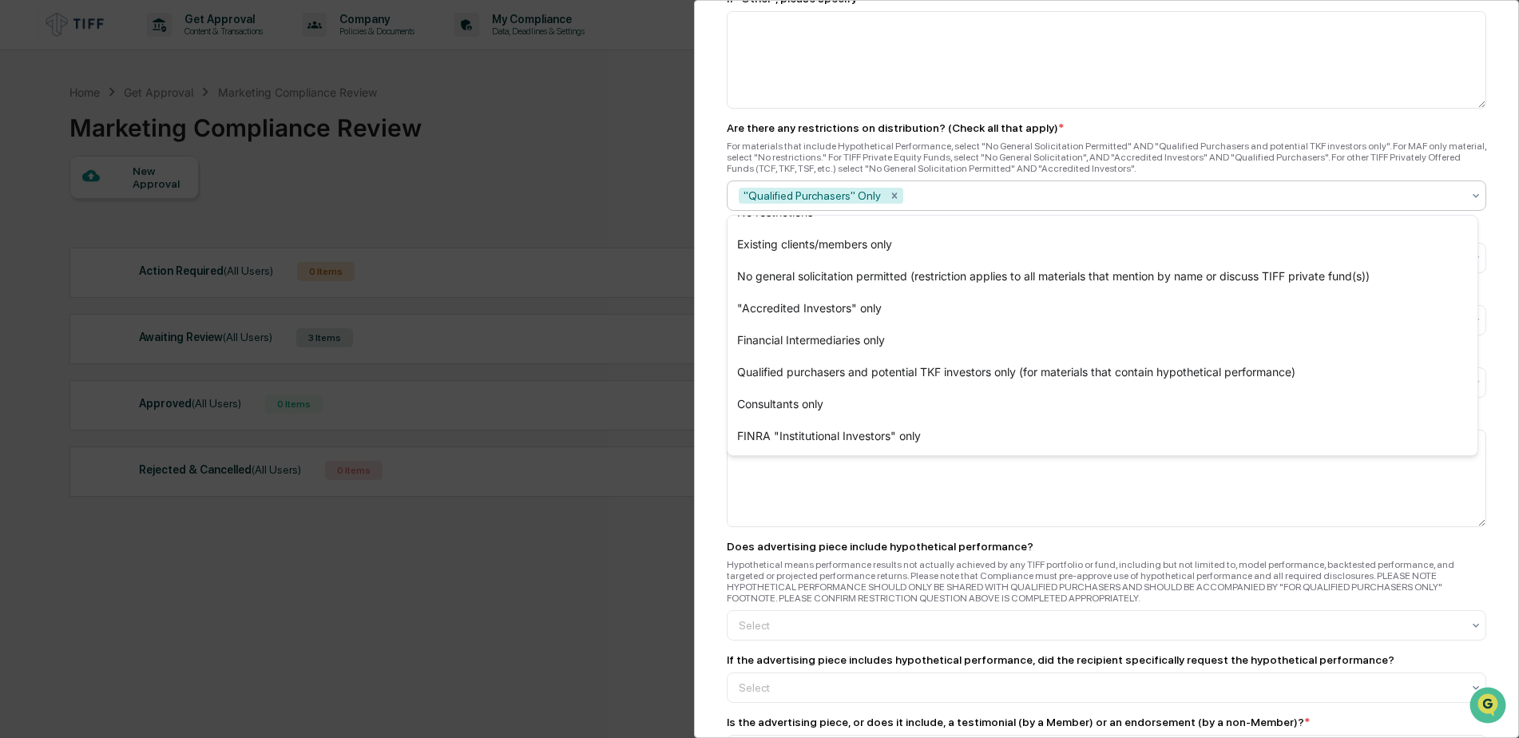
click at [719, 301] on div "Marketing Review Submit New Approval Submit New Approval To be completed for ea…" at bounding box center [1106, 369] width 825 height 738
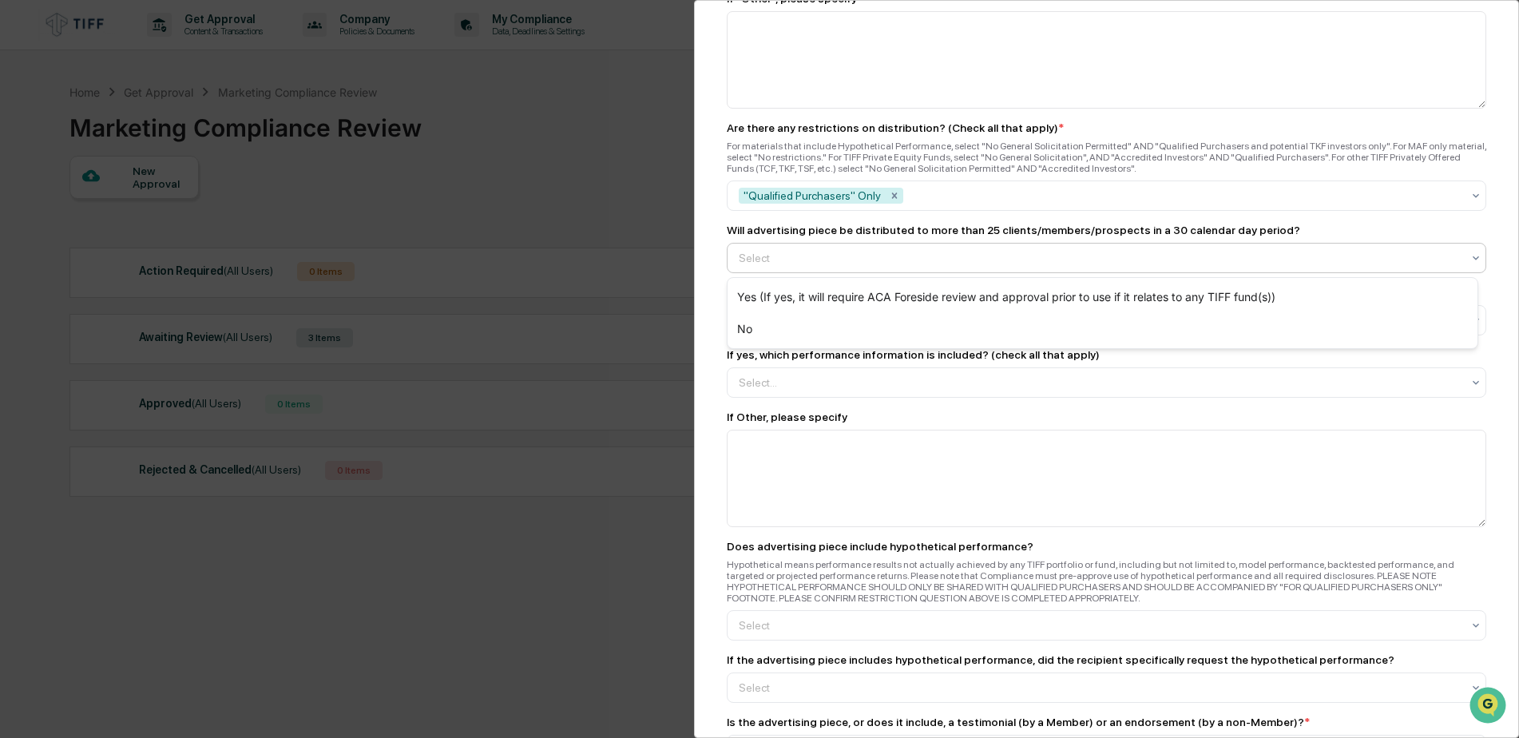
click at [836, 261] on div at bounding box center [1100, 258] width 723 height 16
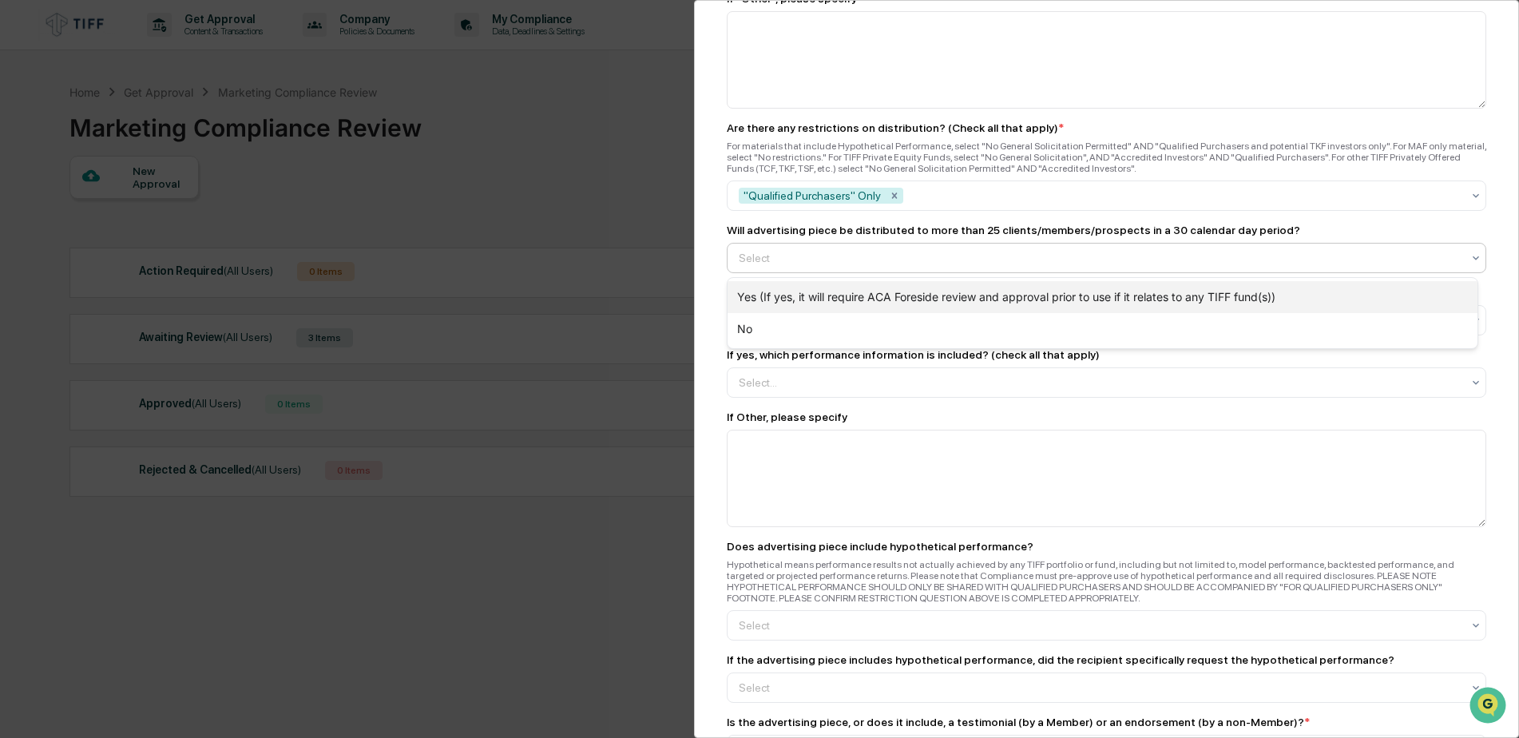
click at [794, 300] on div "Yes (If yes, it will require ACA Foreside review and approval prior to use if i…" at bounding box center [1103, 297] width 750 height 32
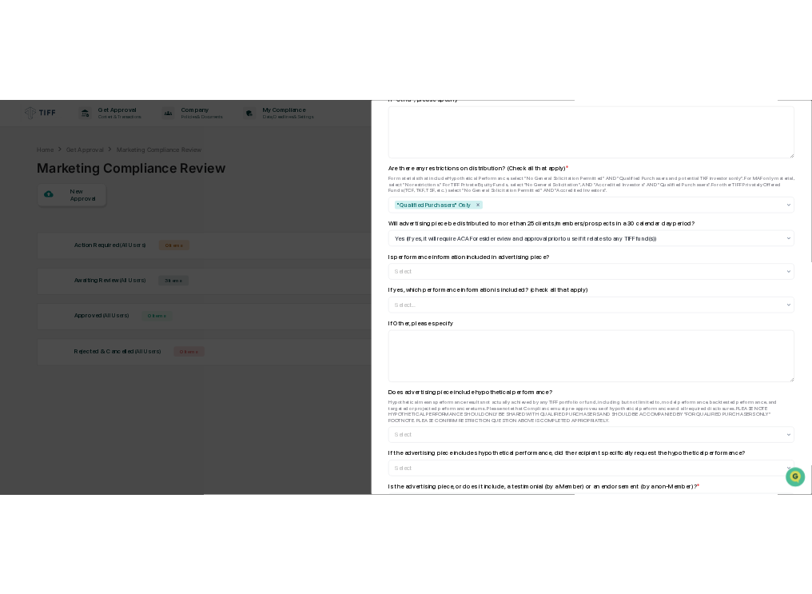
scroll to position [1721, 0]
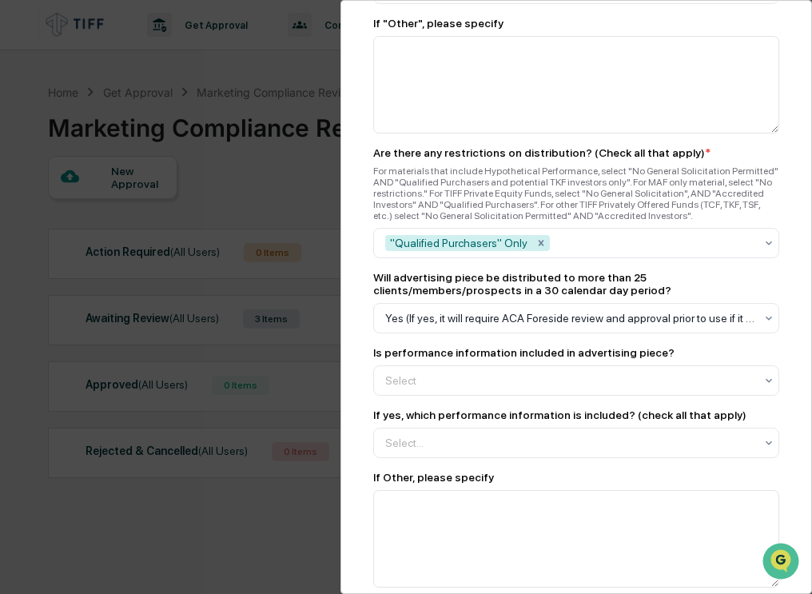
click at [355, 398] on div "Marketing Review Submit New Approval Submit New Approval To be completed for ea…" at bounding box center [575, 297] width 471 height 594
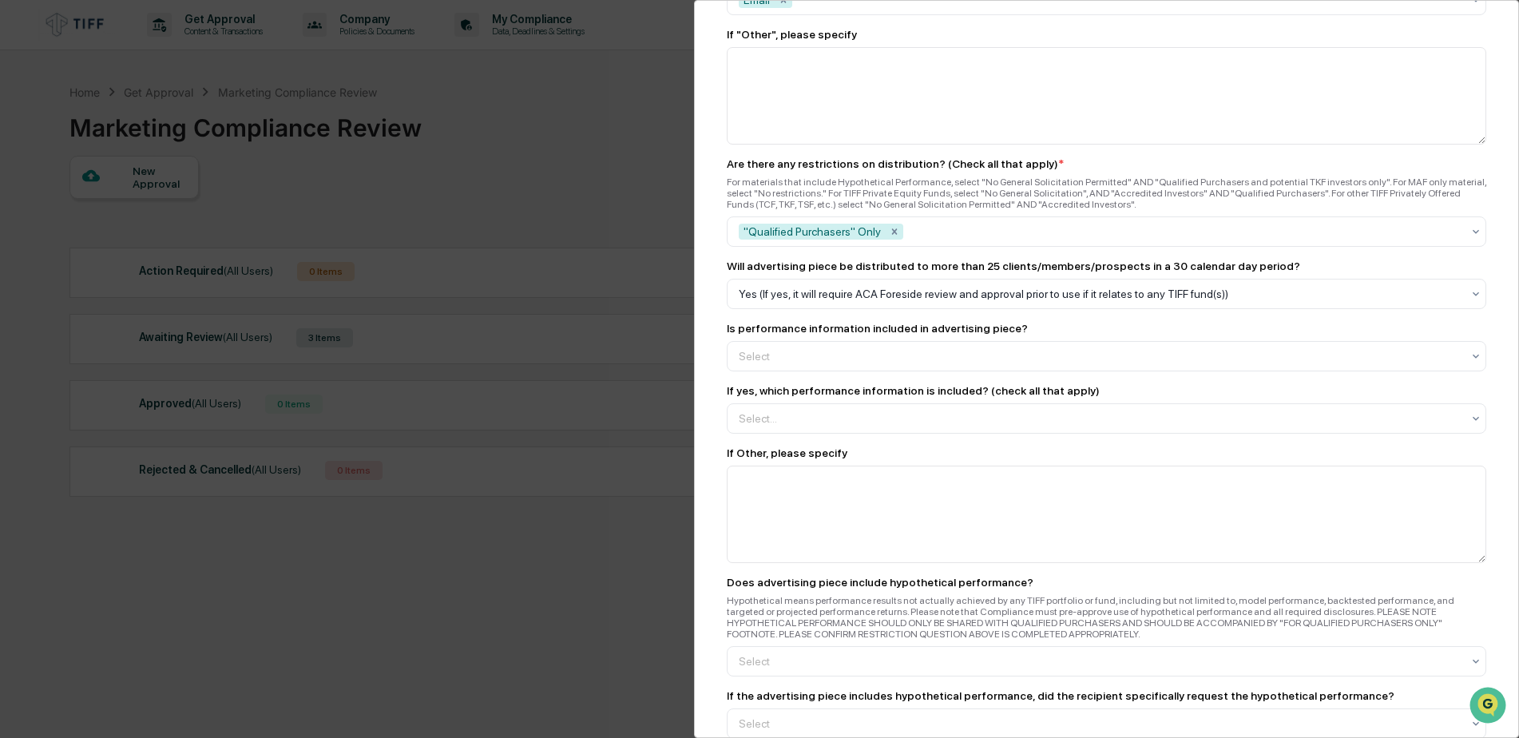
scroll to position [1438, 0]
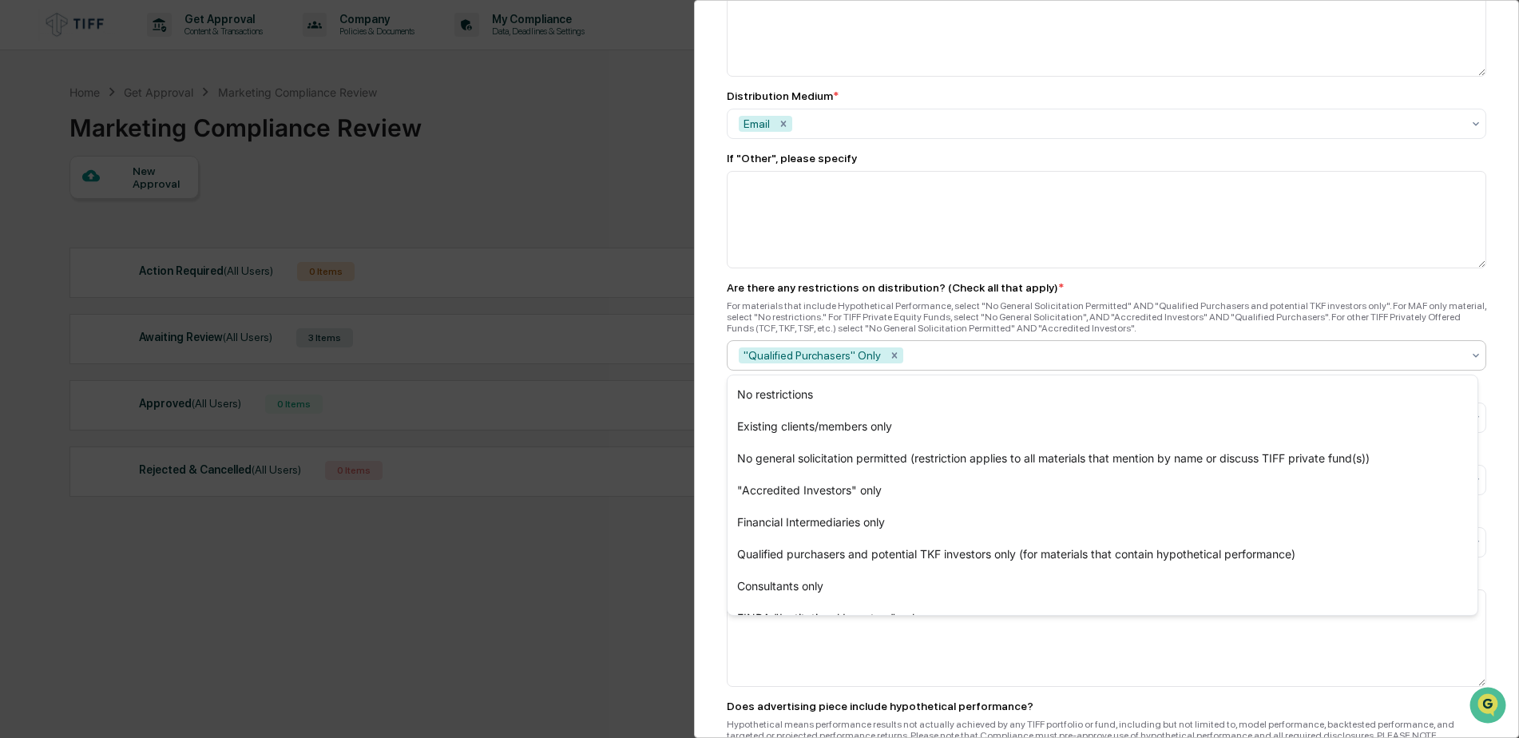
click at [920, 355] on div at bounding box center [1184, 355] width 555 height 16
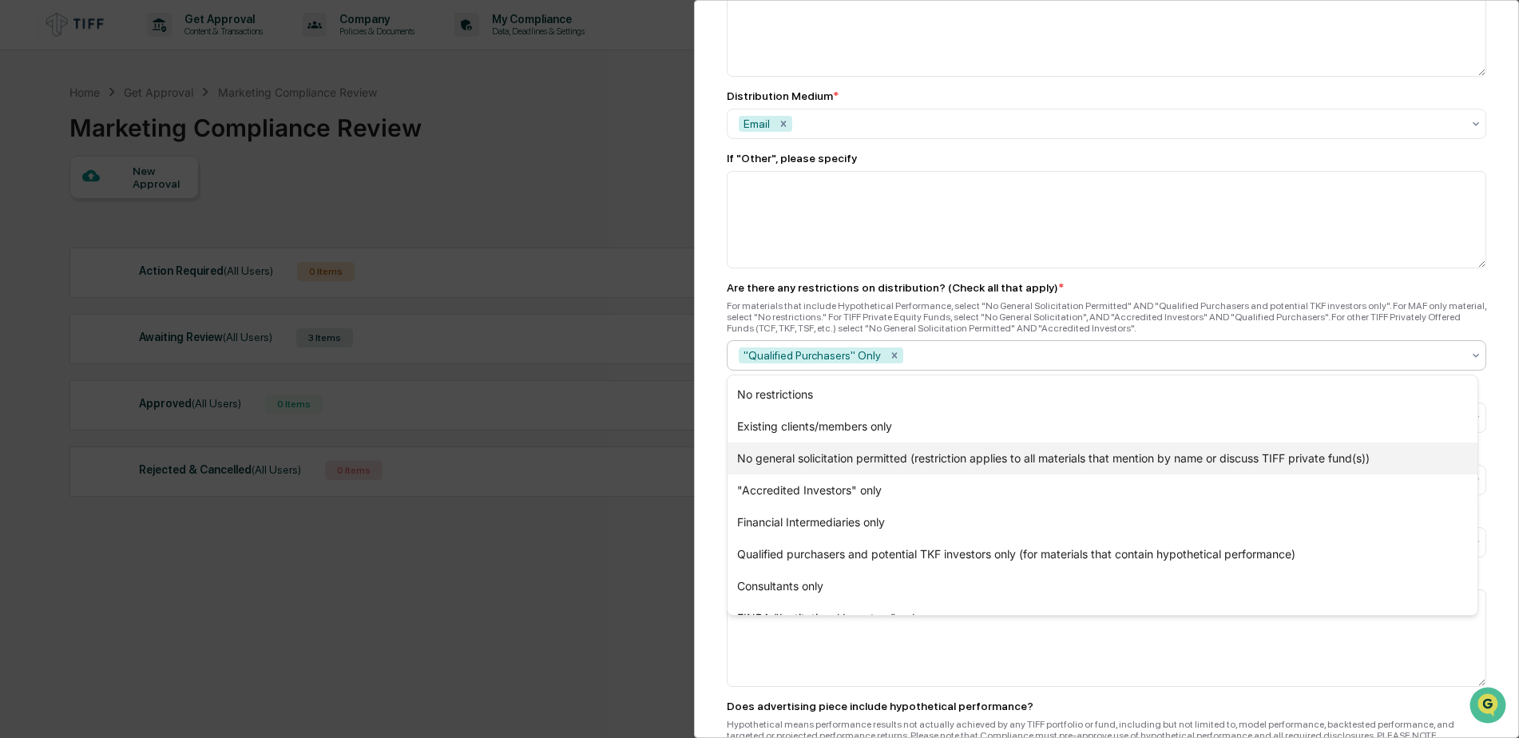
click at [855, 459] on div "No general solicitation permitted (restriction applies to all materials that me…" at bounding box center [1103, 459] width 750 height 32
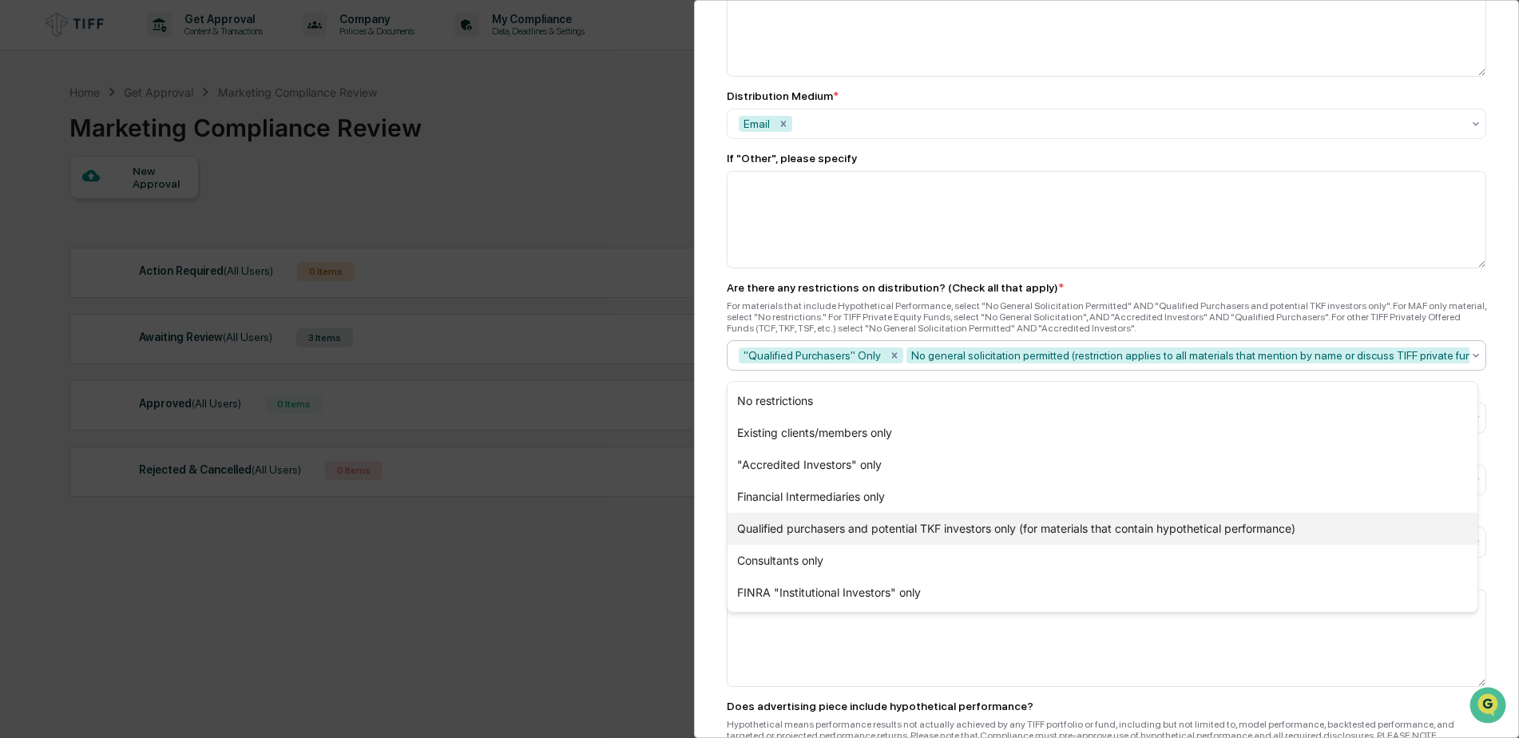
click at [966, 530] on div "Qualified purchasers and potential TKF investors only (for materials that conta…" at bounding box center [1103, 529] width 750 height 32
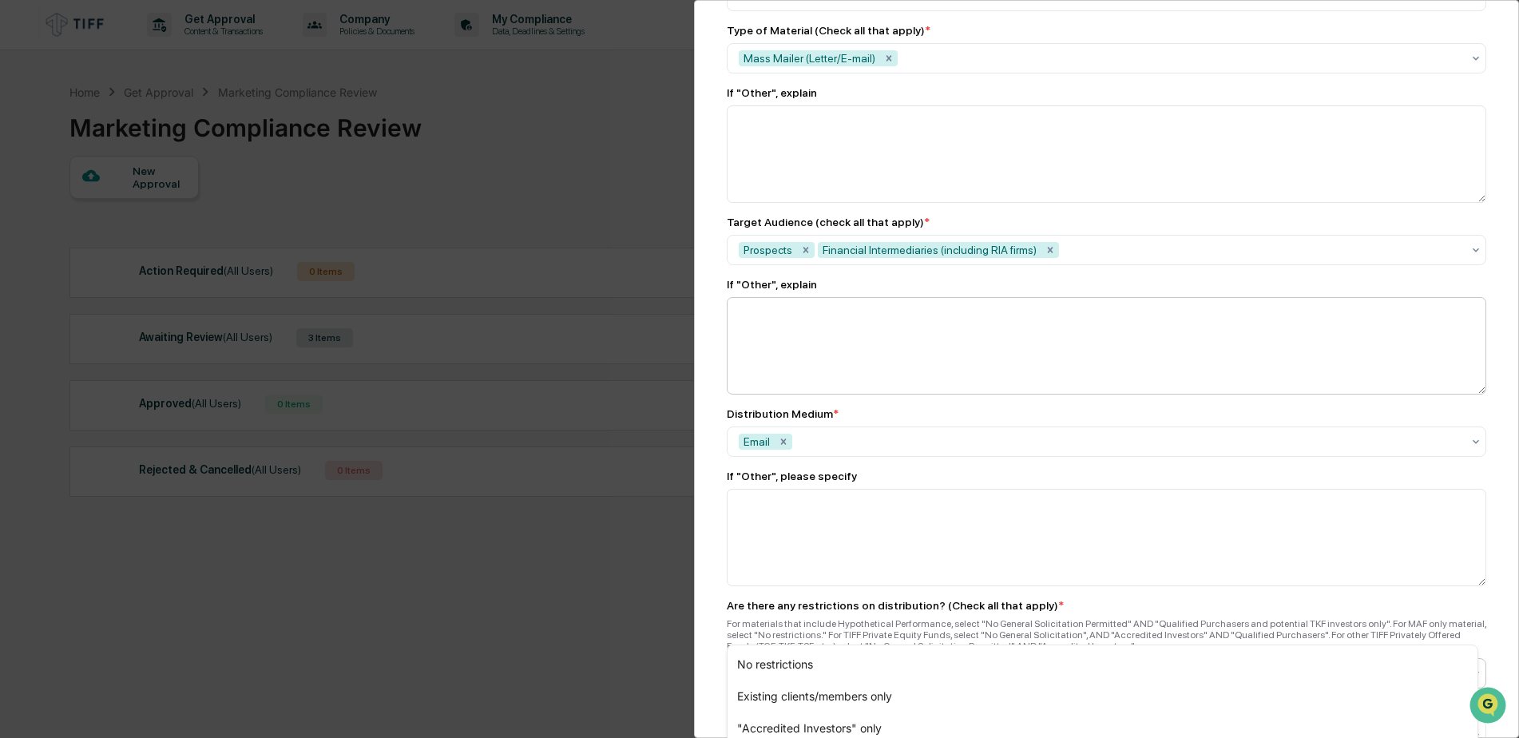
scroll to position [1118, 0]
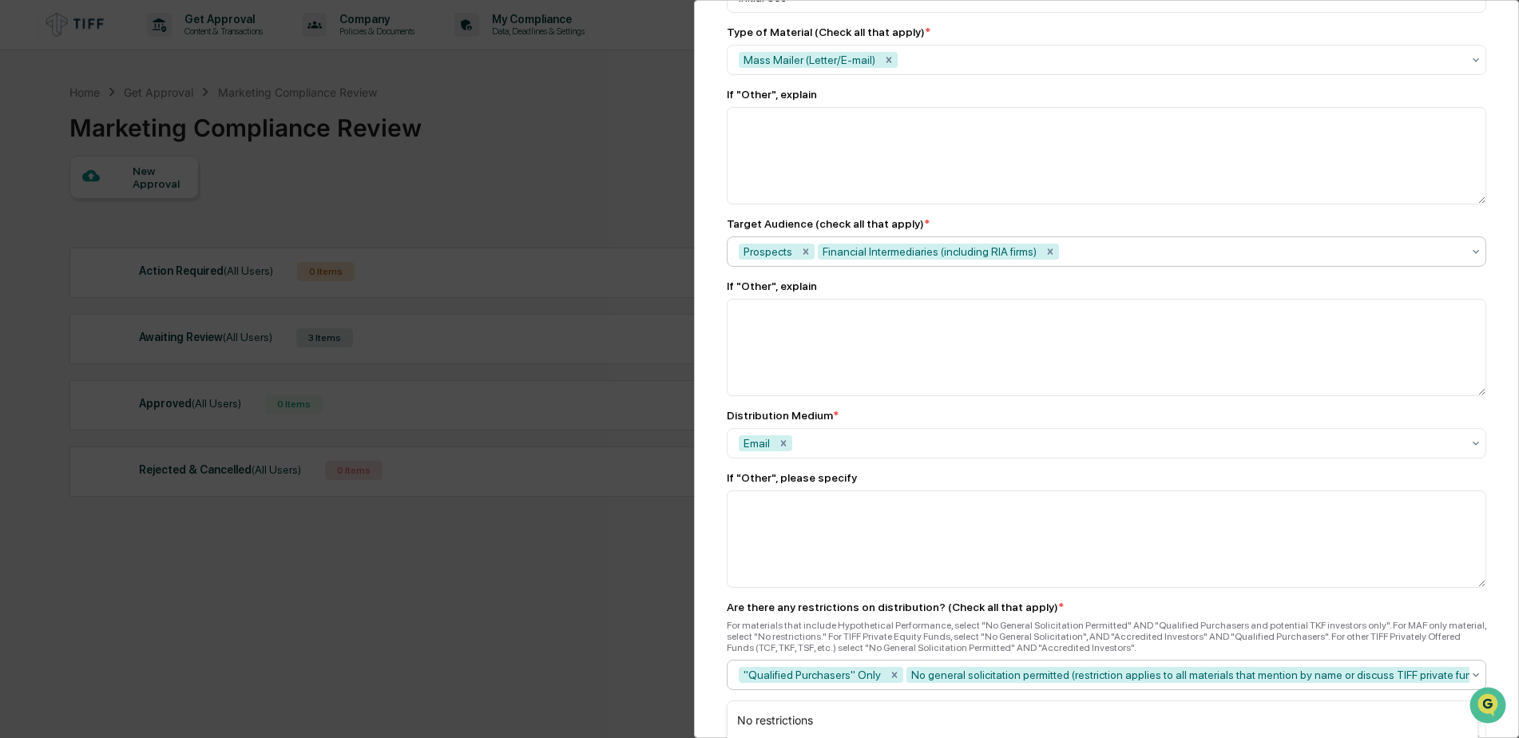
click at [1074, 253] on div at bounding box center [1261, 252] width 399 height 16
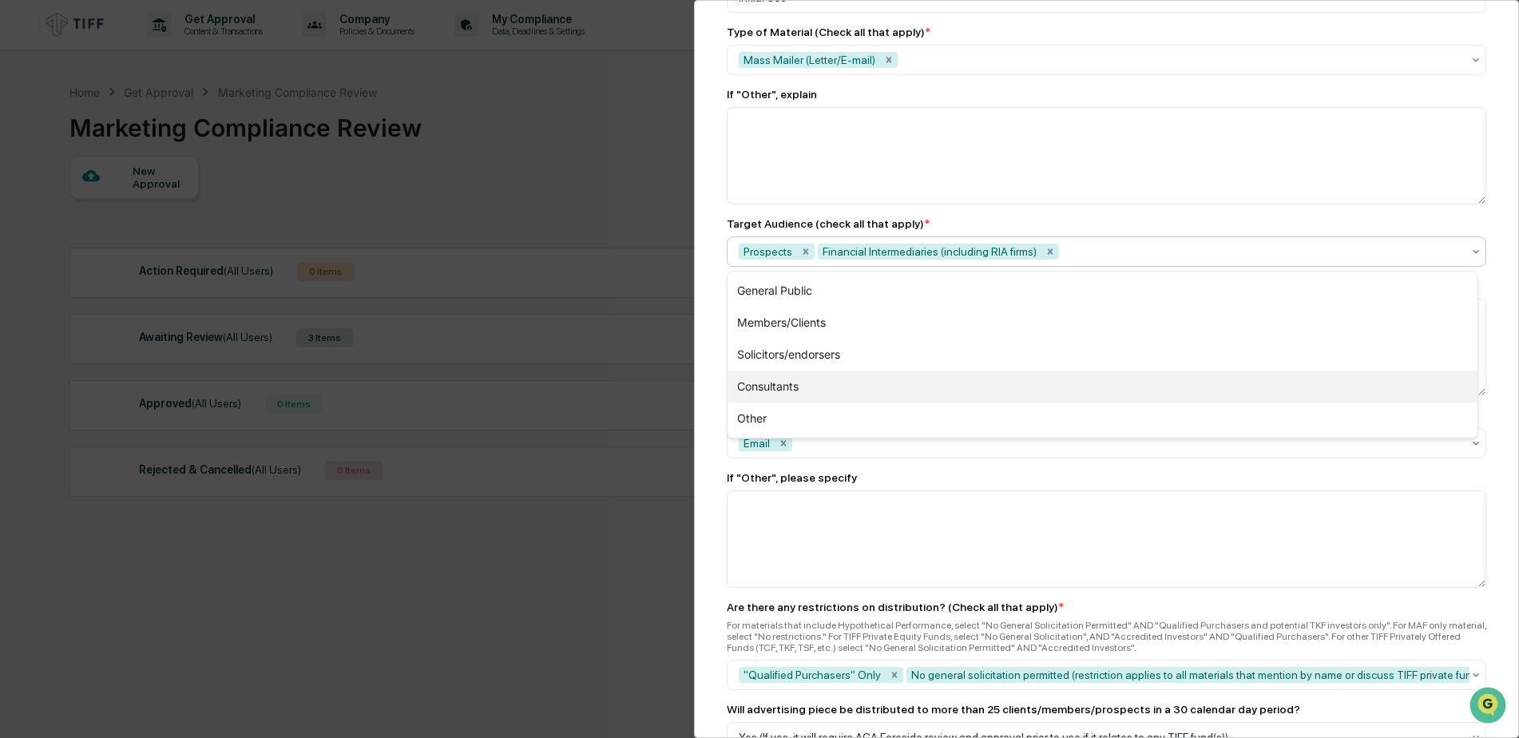
click at [796, 379] on div "Consultants" at bounding box center [1103, 387] width 750 height 32
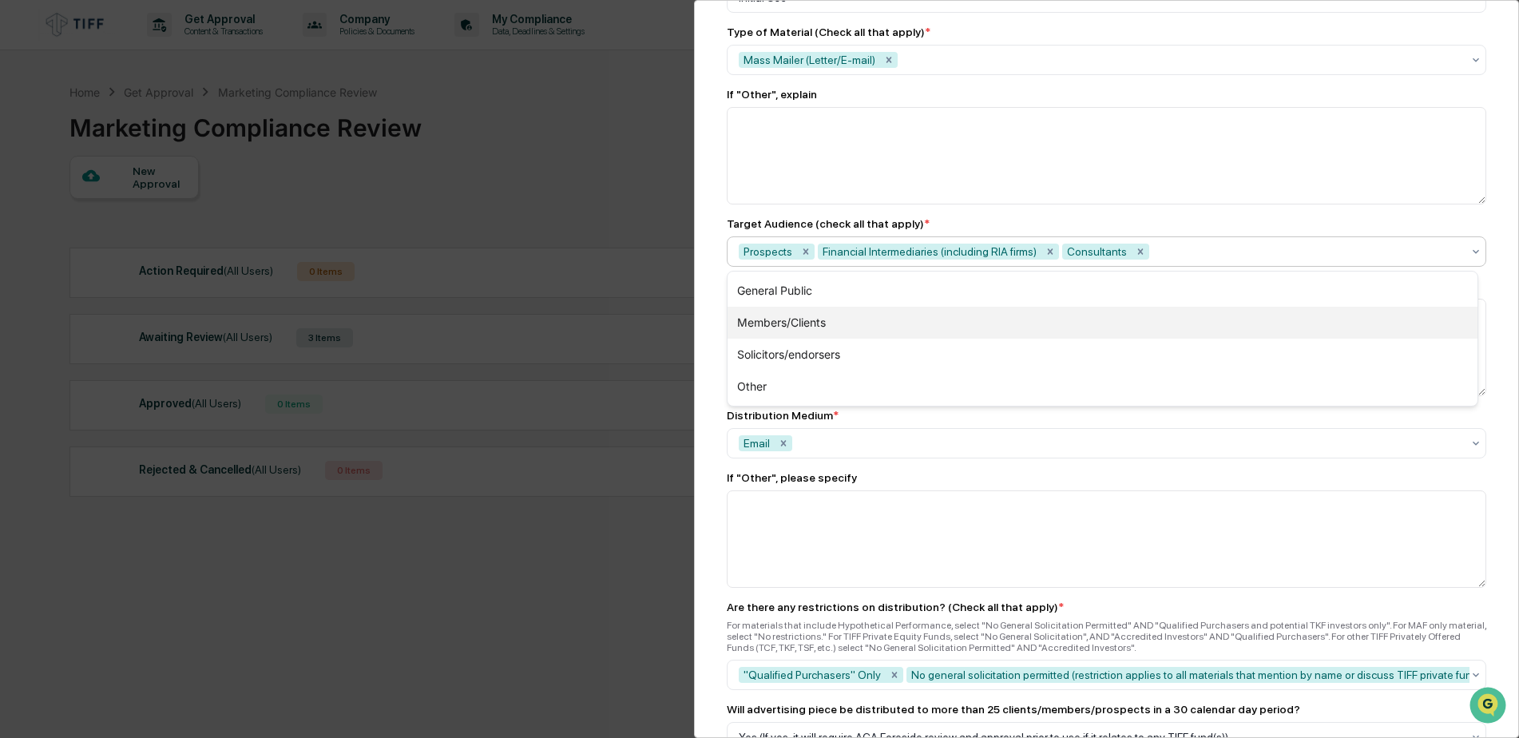
click at [804, 324] on div "Members/Clients" at bounding box center [1103, 323] width 750 height 32
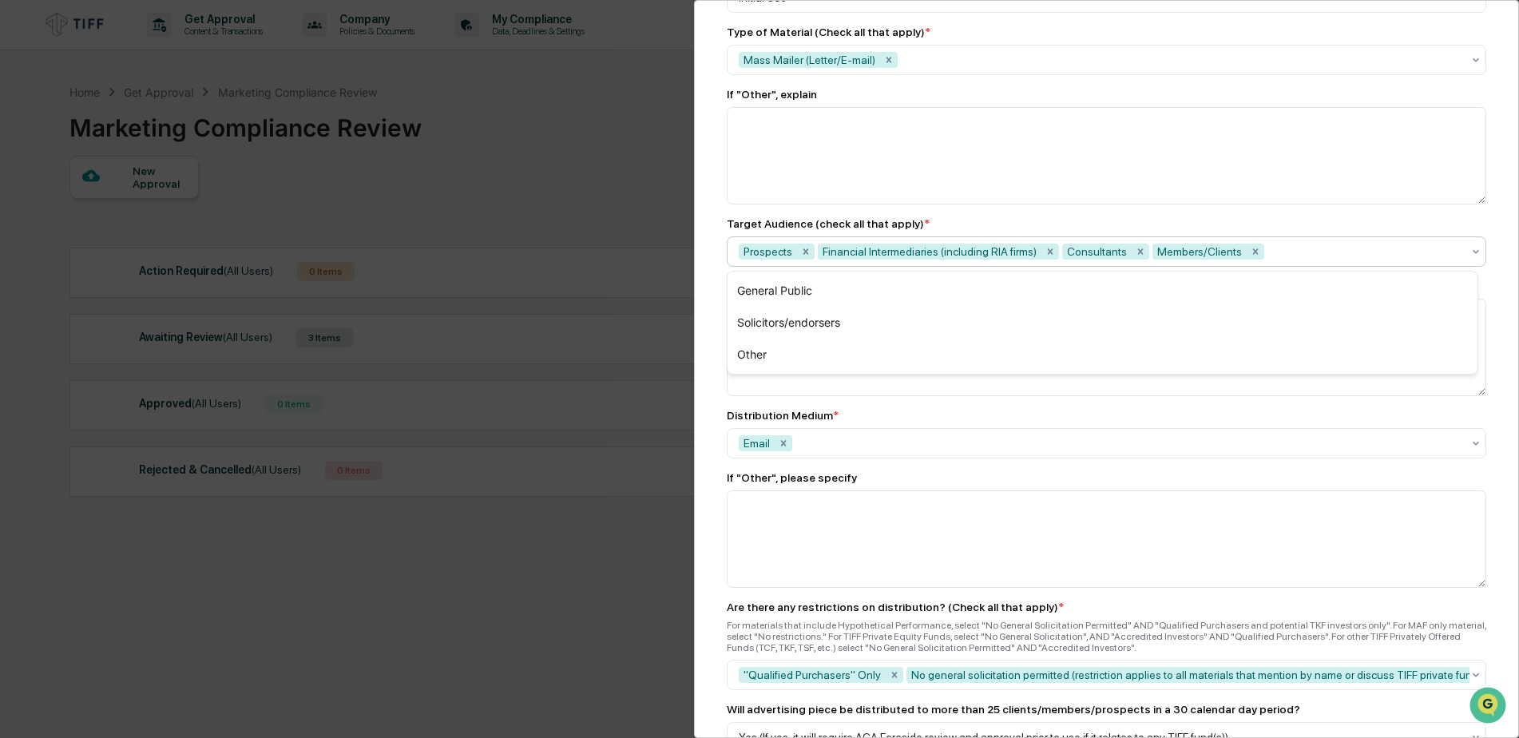
click at [715, 192] on div "Marketing Review Submit New Approval Submit New Approval To be completed for ea…" at bounding box center [1106, 369] width 825 height 738
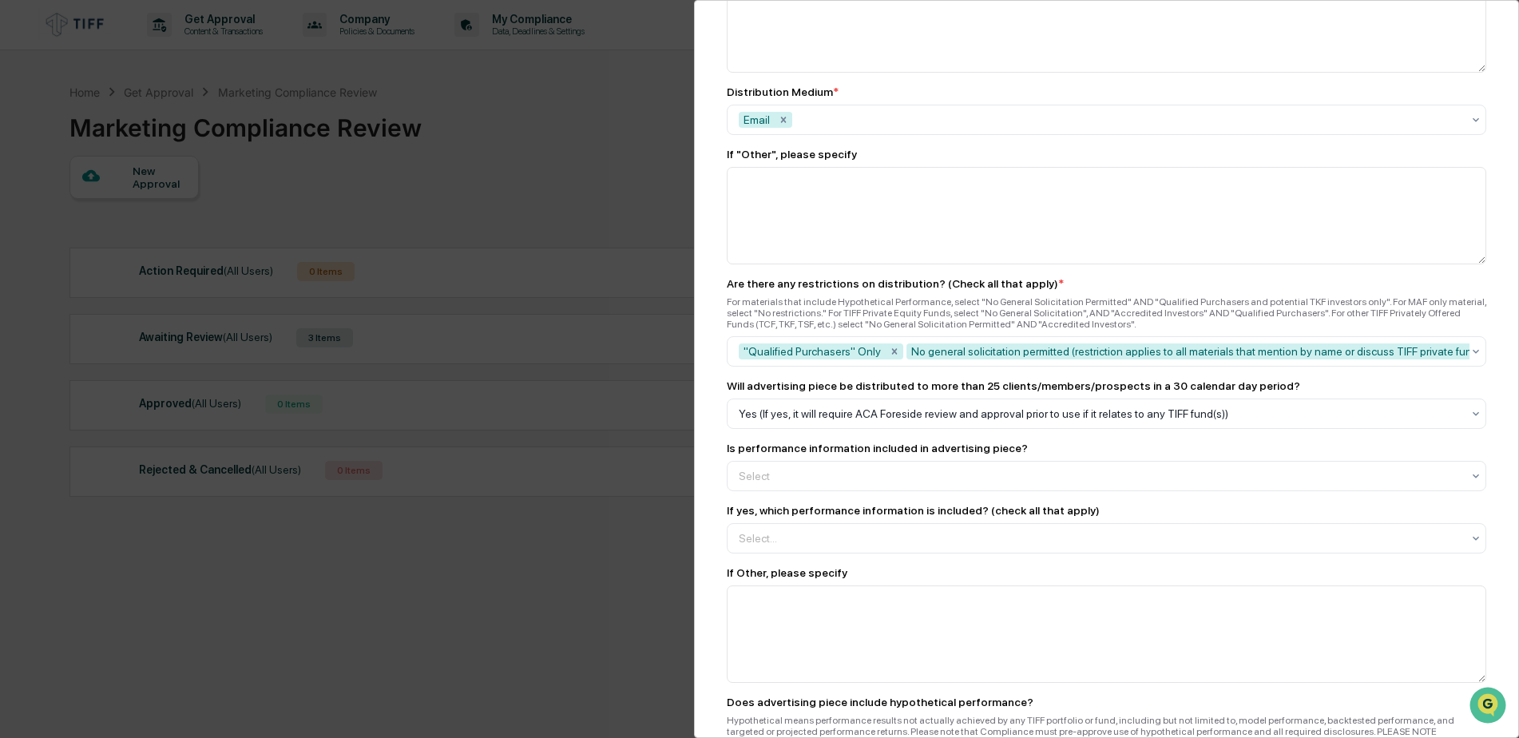
scroll to position [1518, 0]
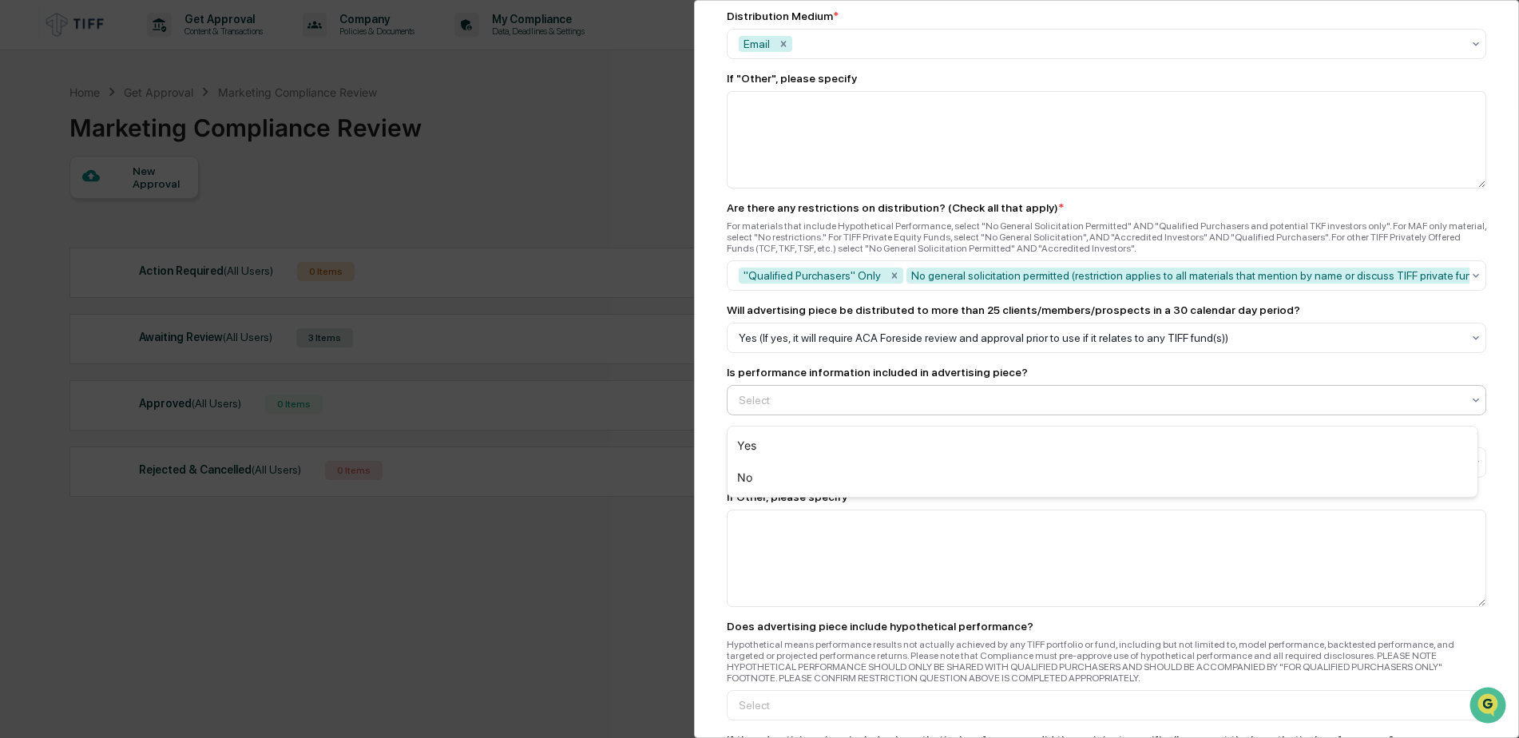
click at [826, 398] on div "Select" at bounding box center [1100, 400] width 739 height 22
click at [779, 447] on div "Yes" at bounding box center [1103, 446] width 750 height 32
click at [805, 467] on div at bounding box center [1100, 463] width 723 height 16
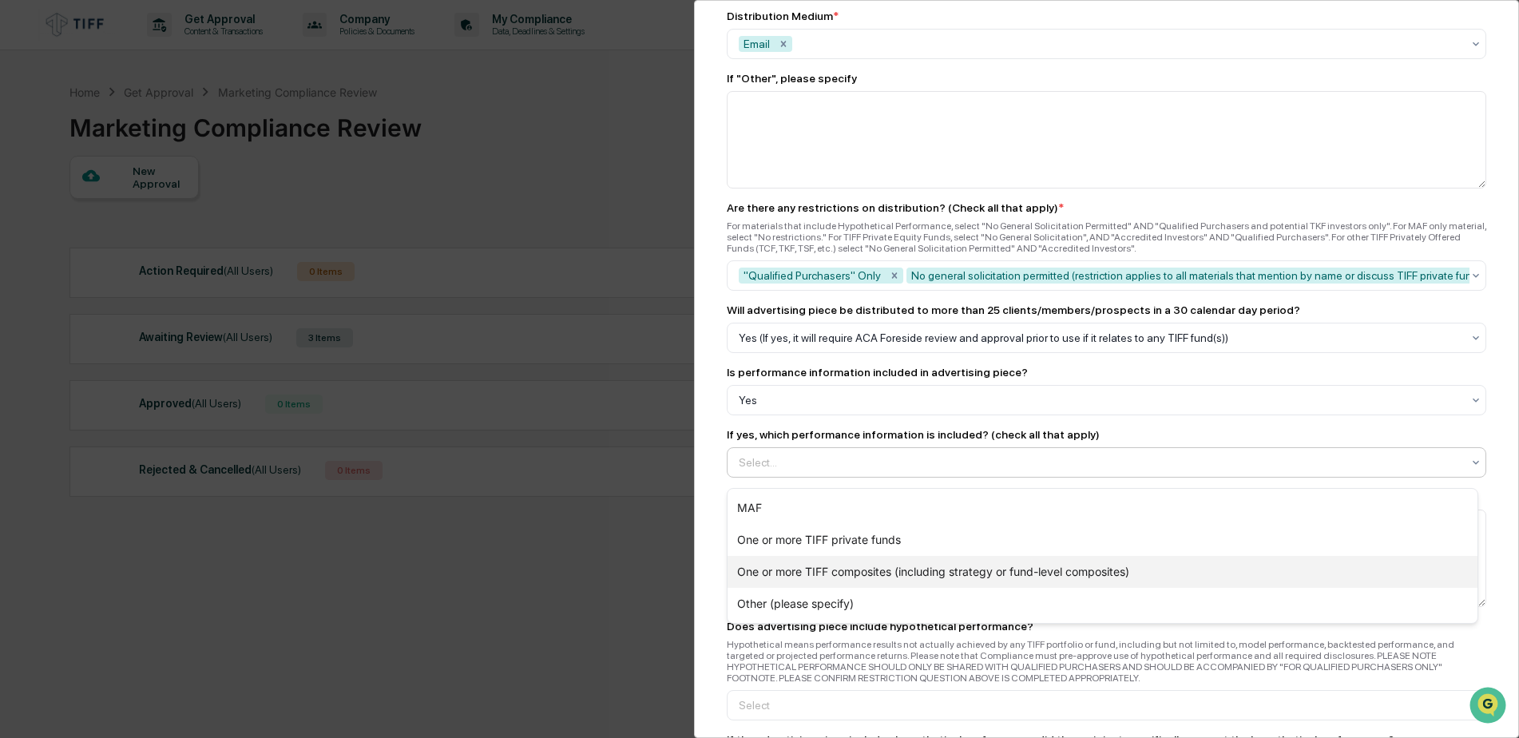
click at [851, 574] on div "One or more TIFF composites (including strategy or fund-level composites)" at bounding box center [1103, 572] width 750 height 32
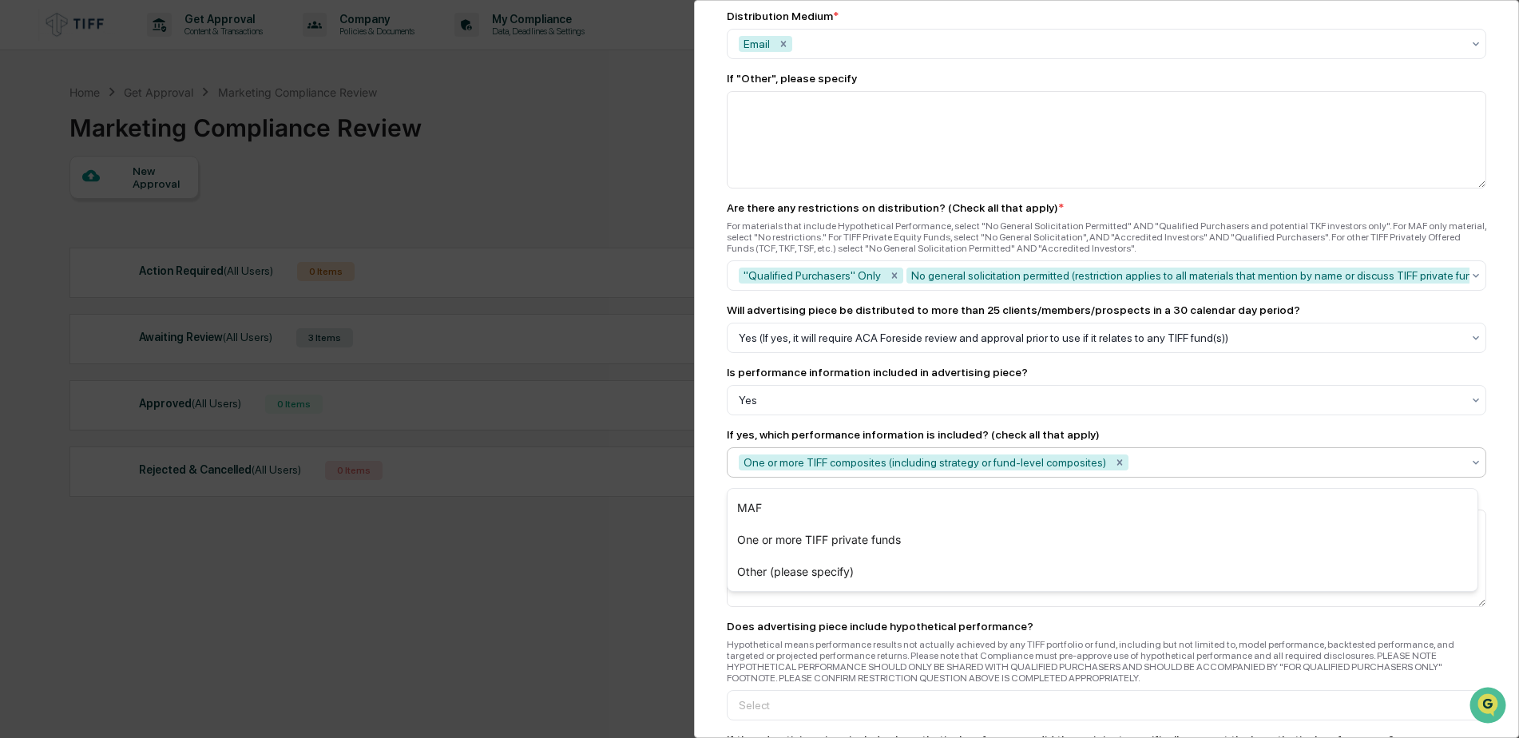
click at [719, 567] on div "Marketing Review Submit New Approval Submit New Approval To be completed for ea…" at bounding box center [1106, 369] width 825 height 738
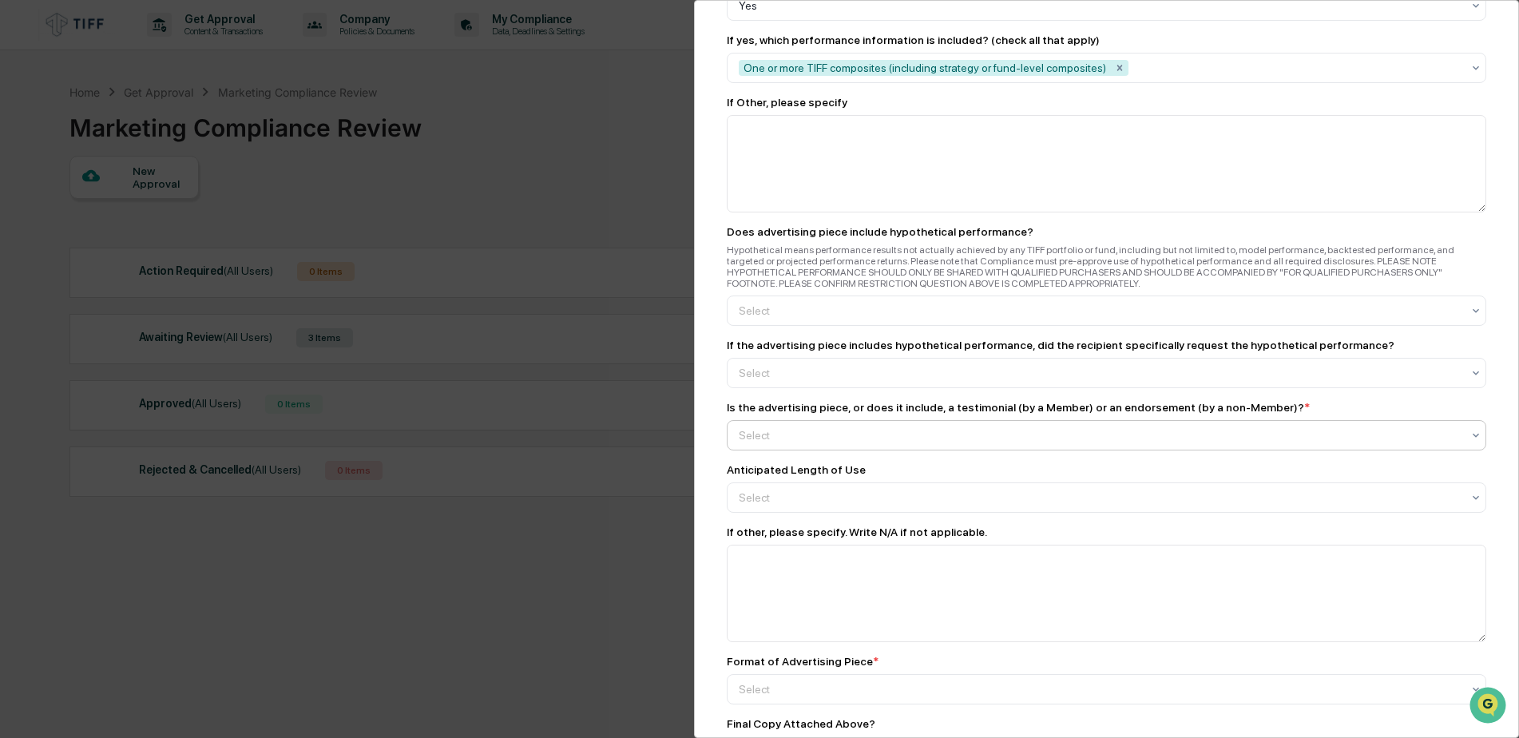
scroll to position [1917, 0]
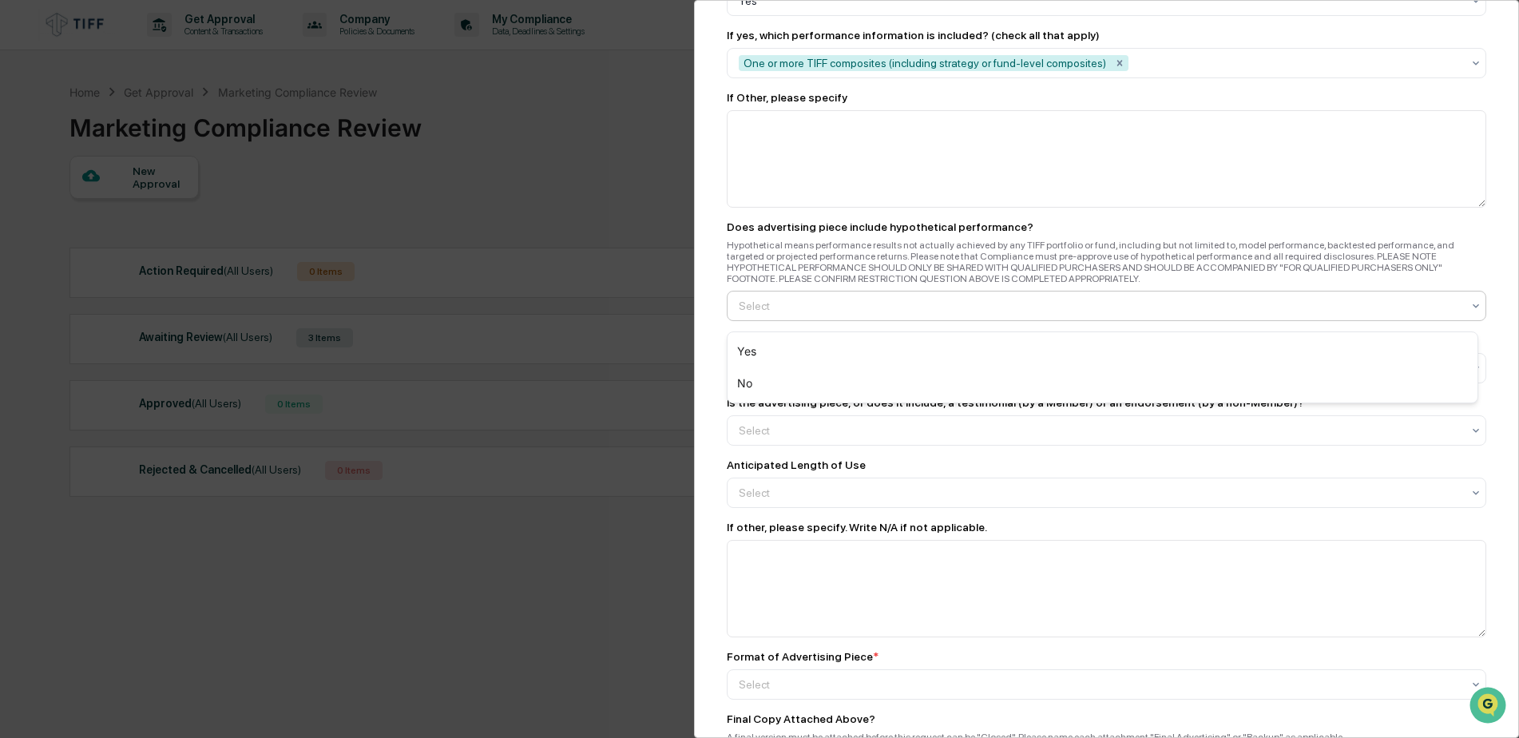
click at [824, 313] on div at bounding box center [1100, 306] width 723 height 16
click at [765, 384] on div "No" at bounding box center [1103, 383] width 750 height 32
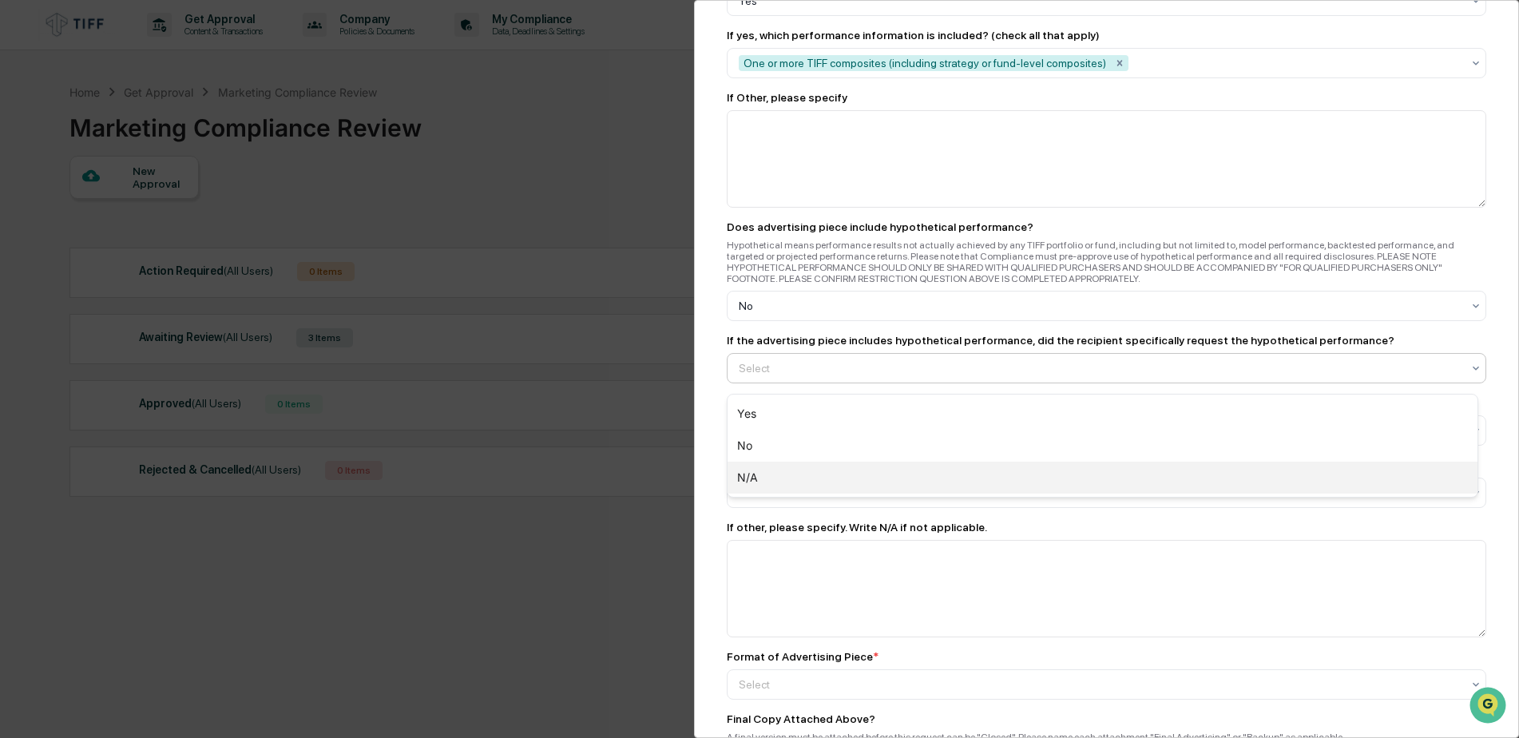
click at [764, 480] on div "N/A" at bounding box center [1103, 478] width 750 height 32
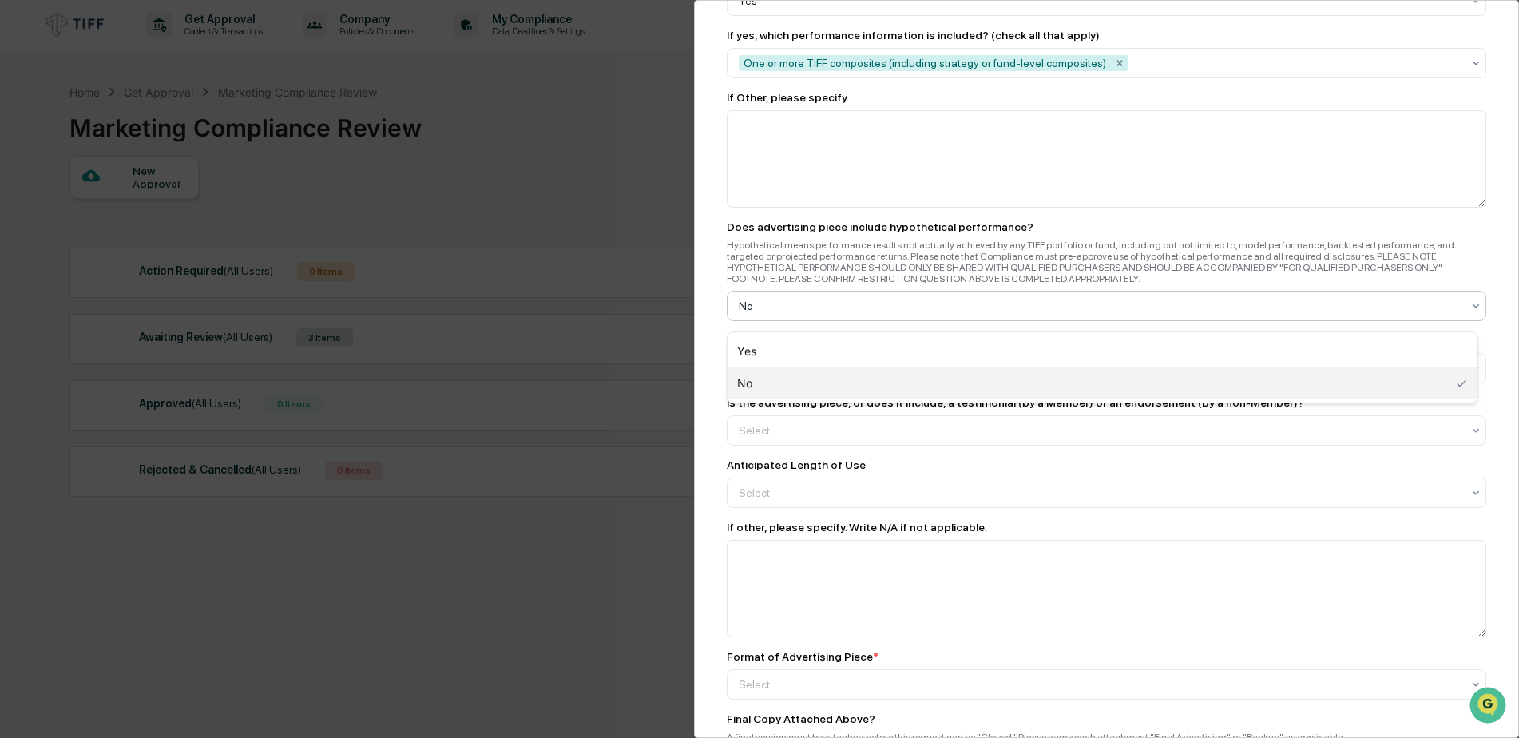
click at [809, 309] on div at bounding box center [1100, 306] width 723 height 16
click at [824, 314] on div at bounding box center [1100, 306] width 723 height 16
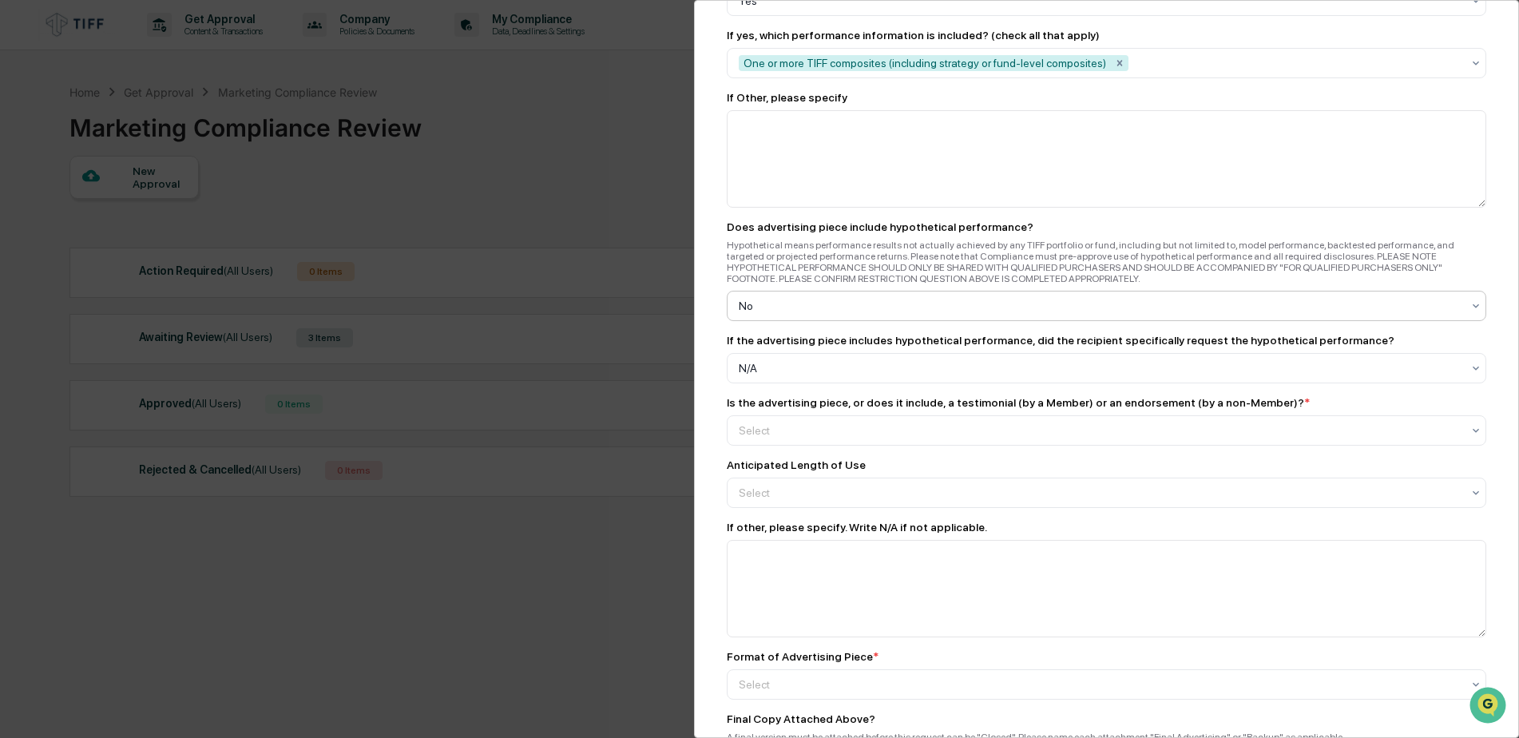
click at [824, 314] on div at bounding box center [1100, 306] width 723 height 16
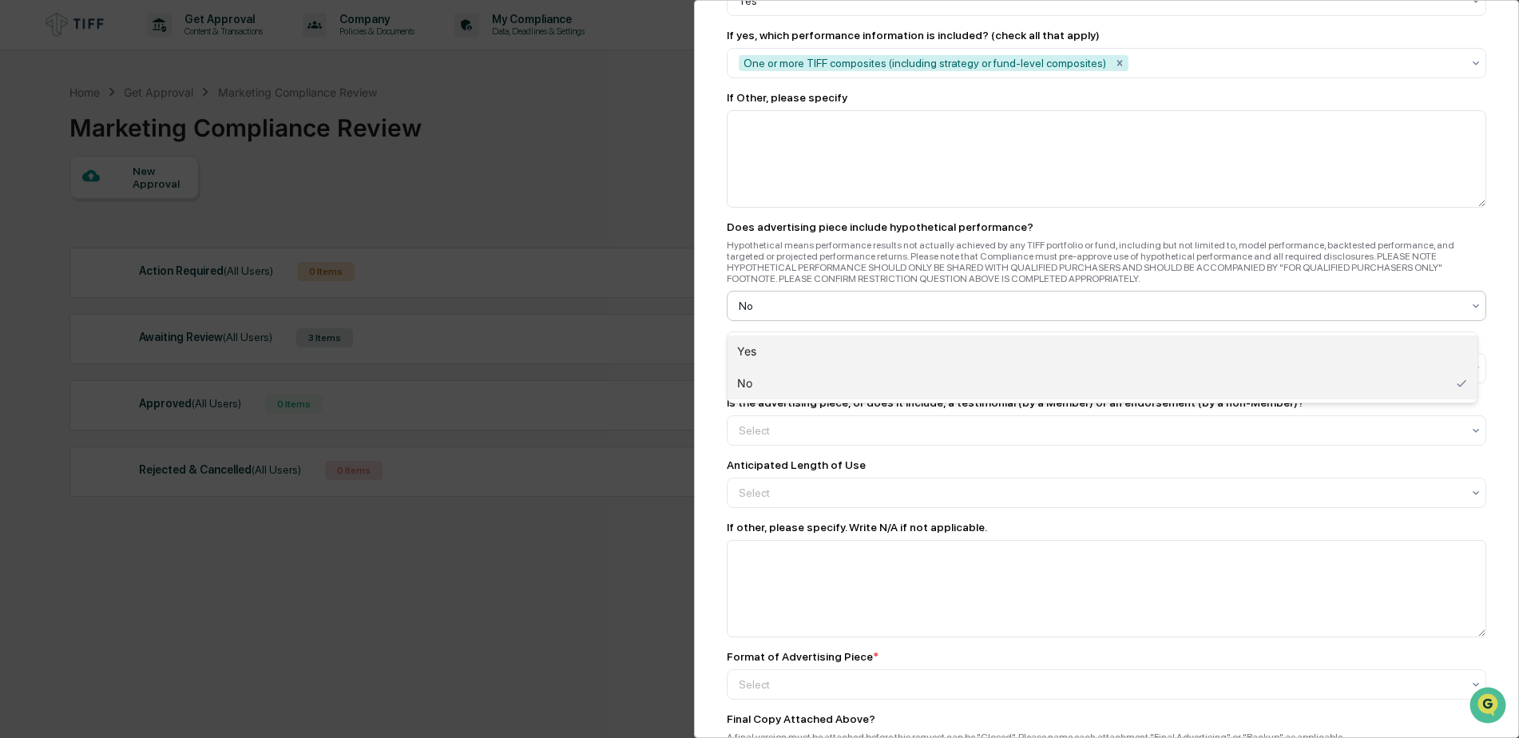
click at [775, 356] on div "Yes" at bounding box center [1103, 352] width 750 height 32
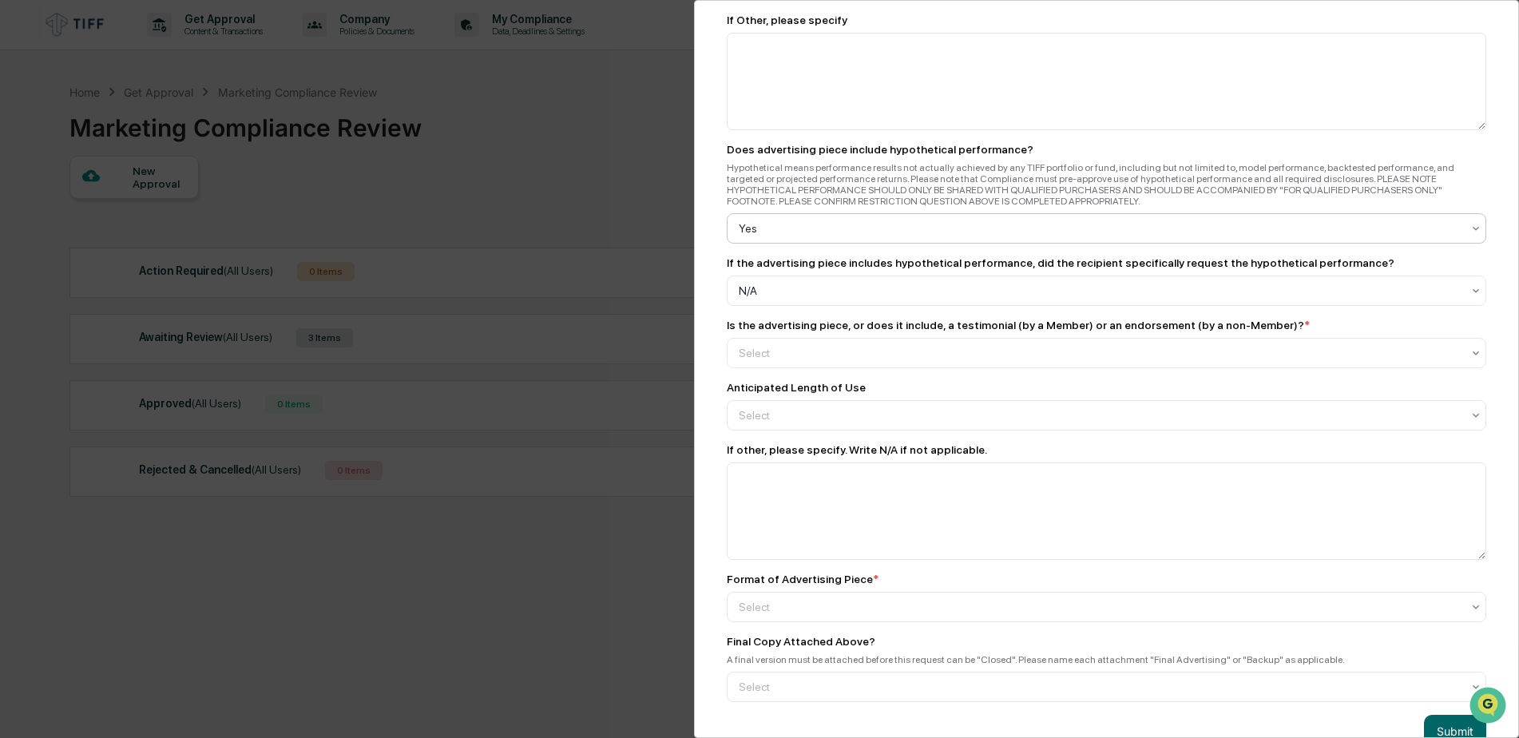
scroll to position [1997, 0]
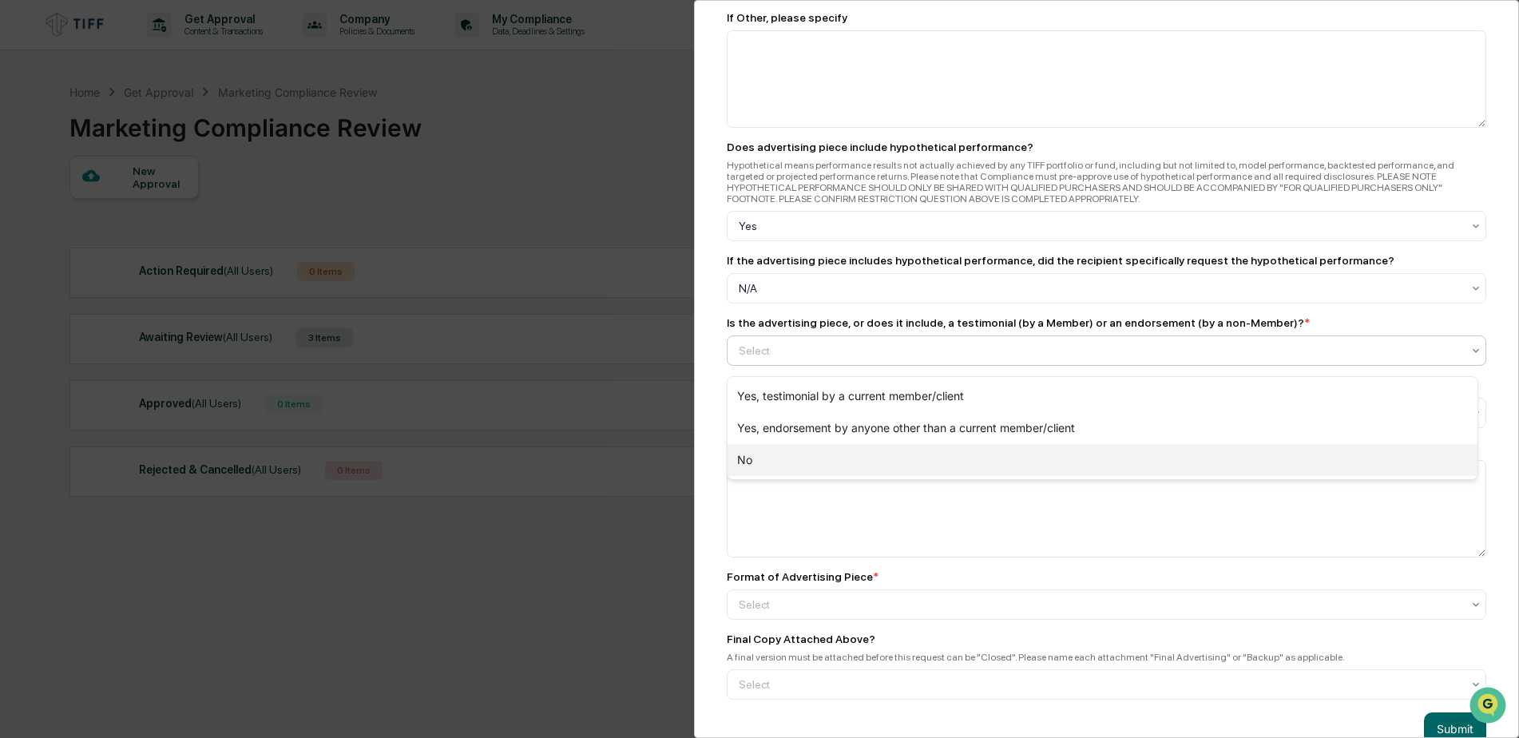
click at [762, 459] on div "No" at bounding box center [1103, 460] width 750 height 32
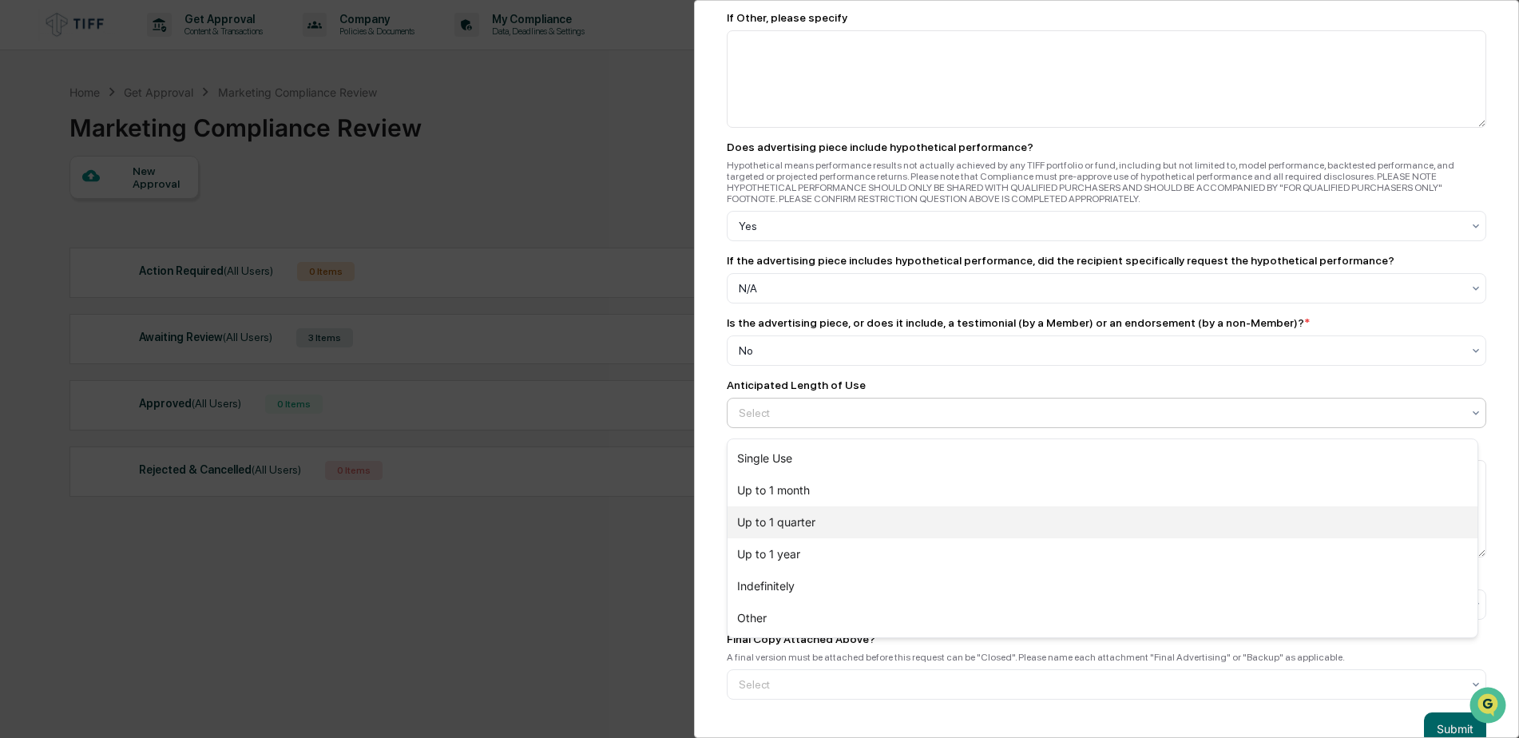
click at [816, 515] on div "Up to 1 quarter" at bounding box center [1103, 522] width 750 height 32
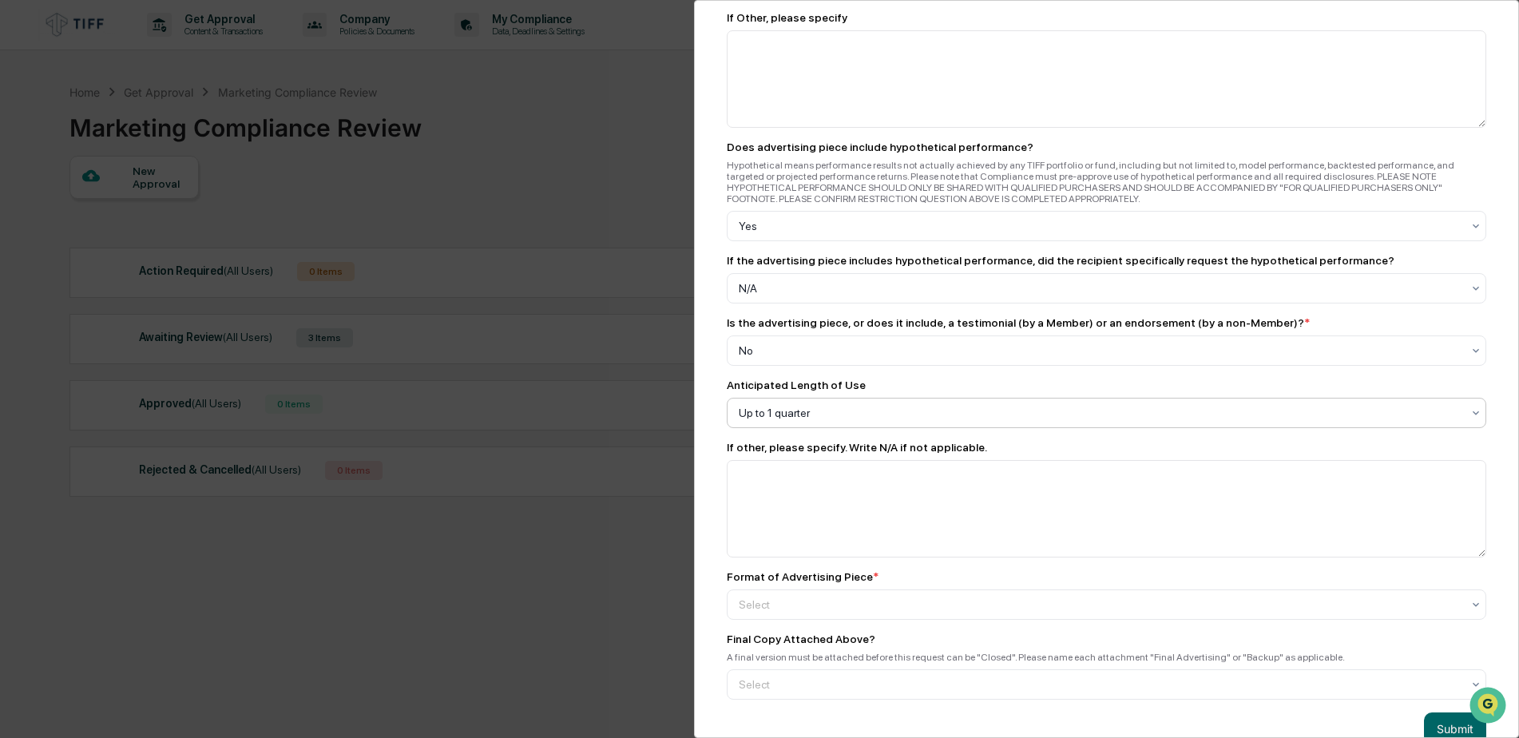
click at [817, 419] on div at bounding box center [1100, 413] width 723 height 16
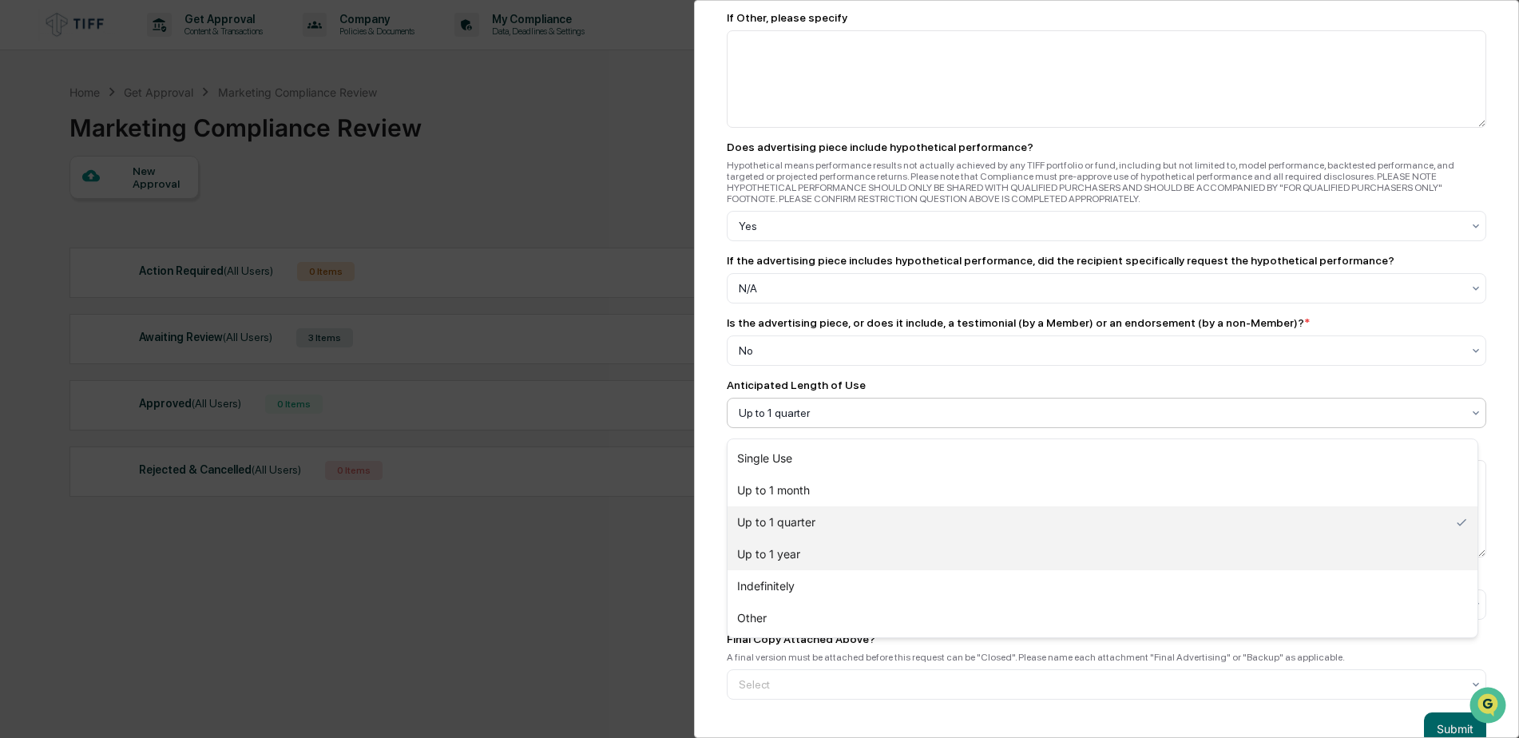
click at [804, 552] on div "Up to 1 year" at bounding box center [1103, 554] width 750 height 32
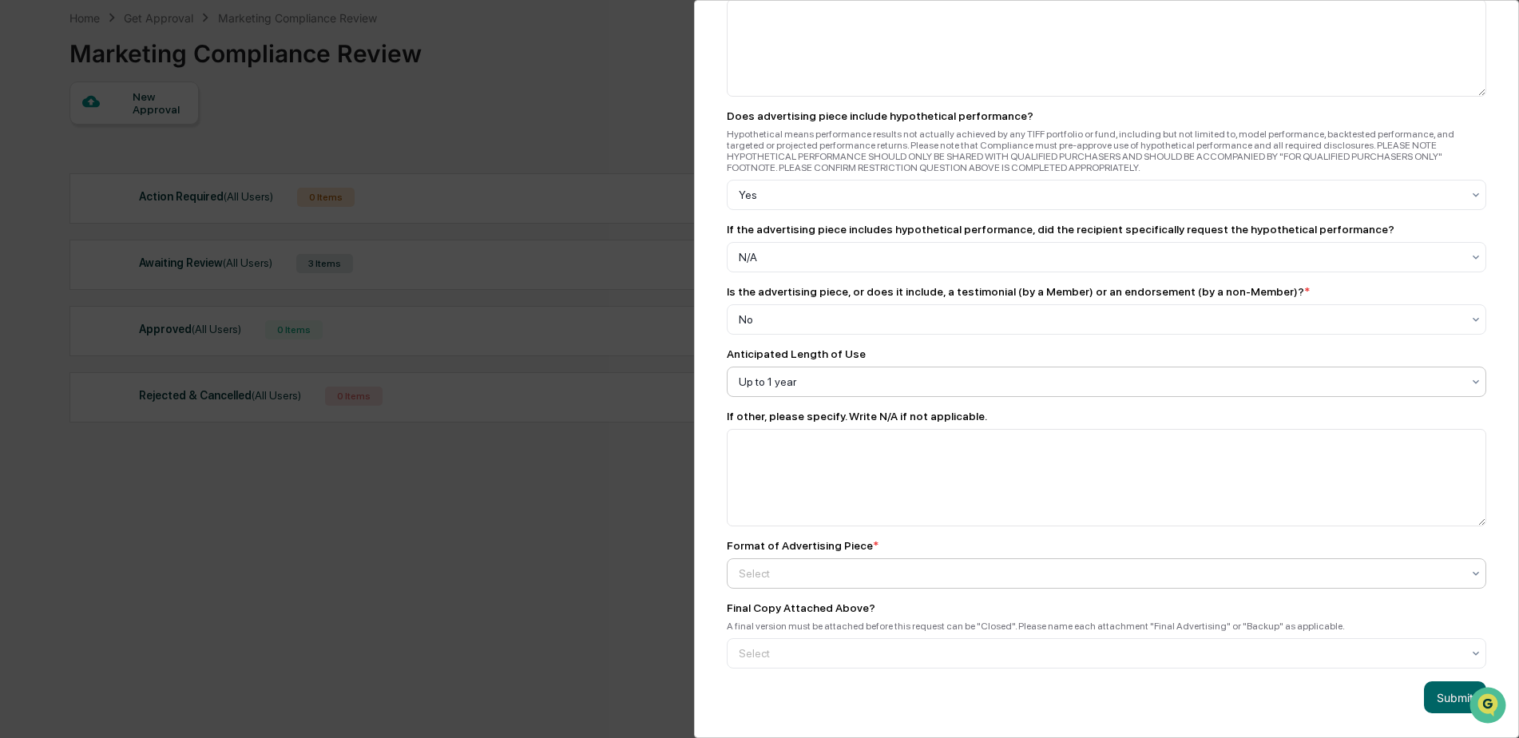
scroll to position [76, 0]
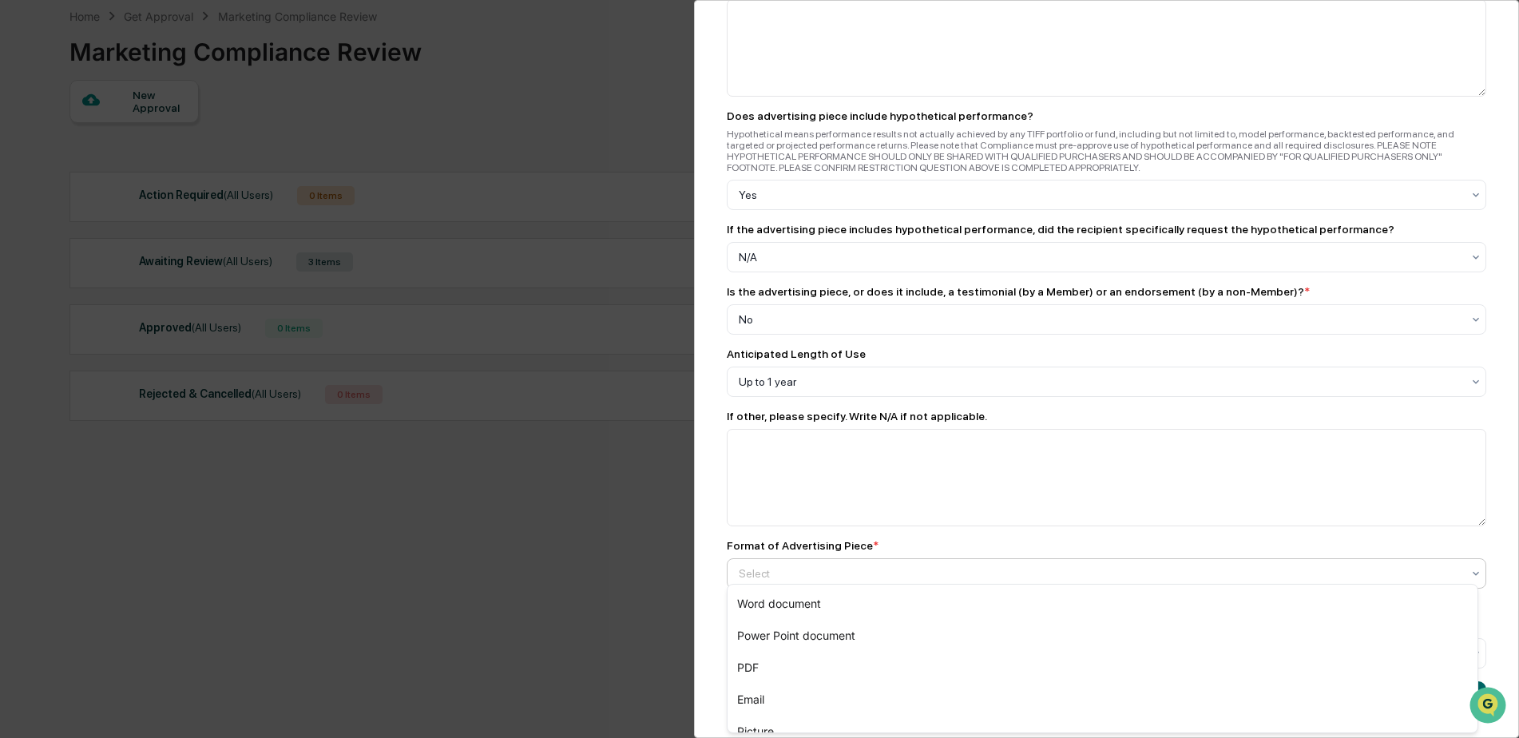
click at [812, 566] on div at bounding box center [1100, 574] width 723 height 16
click at [776, 702] on div "Email" at bounding box center [1103, 700] width 750 height 32
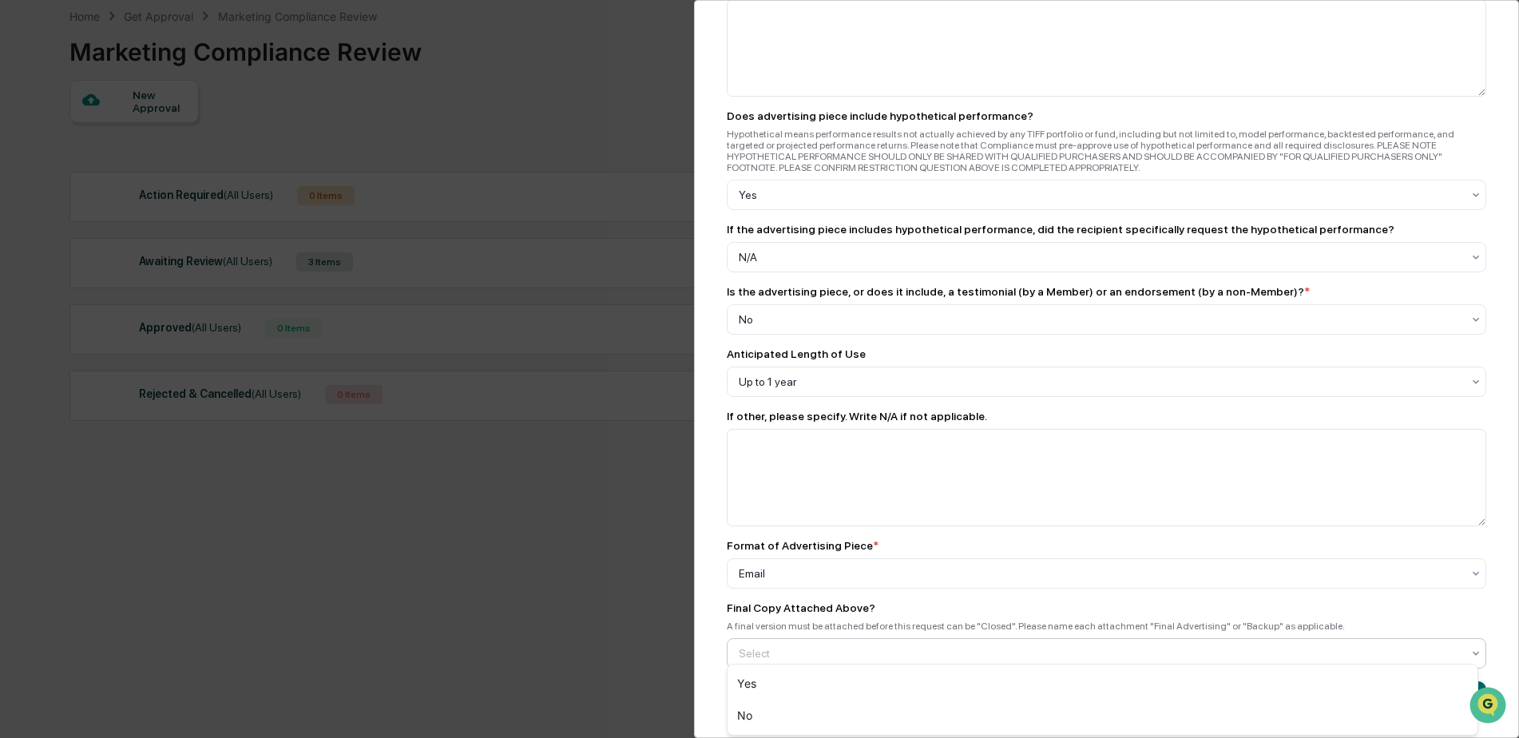
click at [836, 651] on div at bounding box center [1100, 653] width 723 height 16
click at [802, 680] on div "Yes" at bounding box center [1103, 684] width 750 height 32
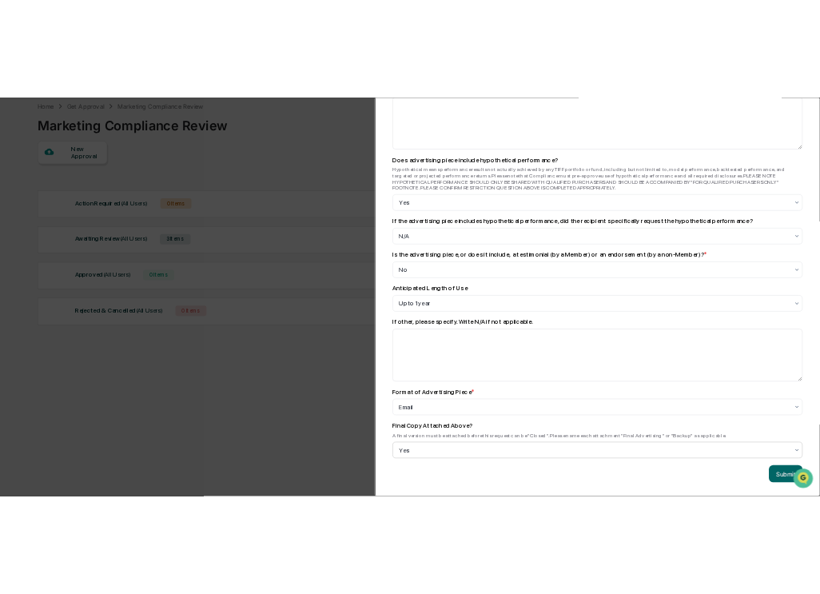
scroll to position [2043, 0]
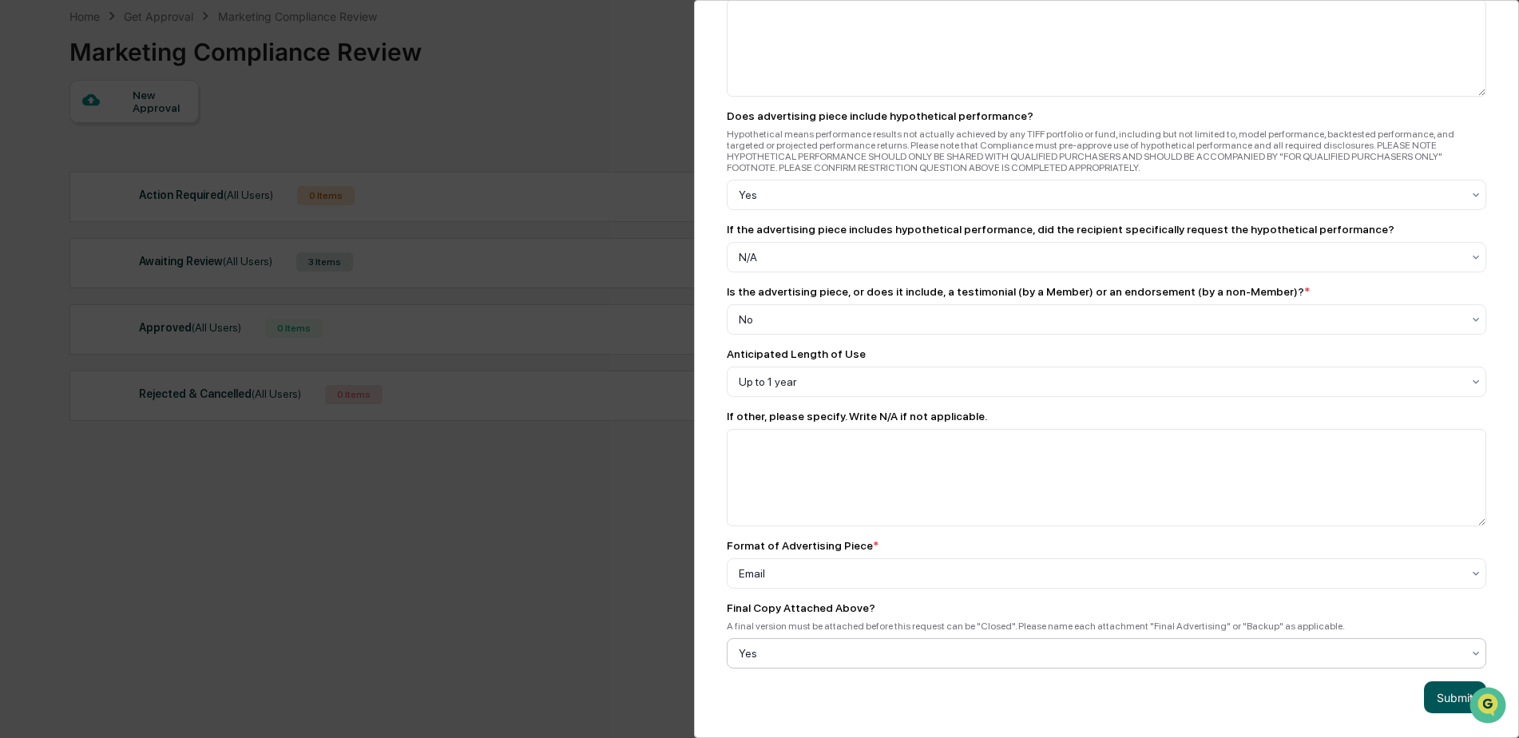
click at [1435, 685] on button "Submit" at bounding box center [1455, 697] width 62 height 32
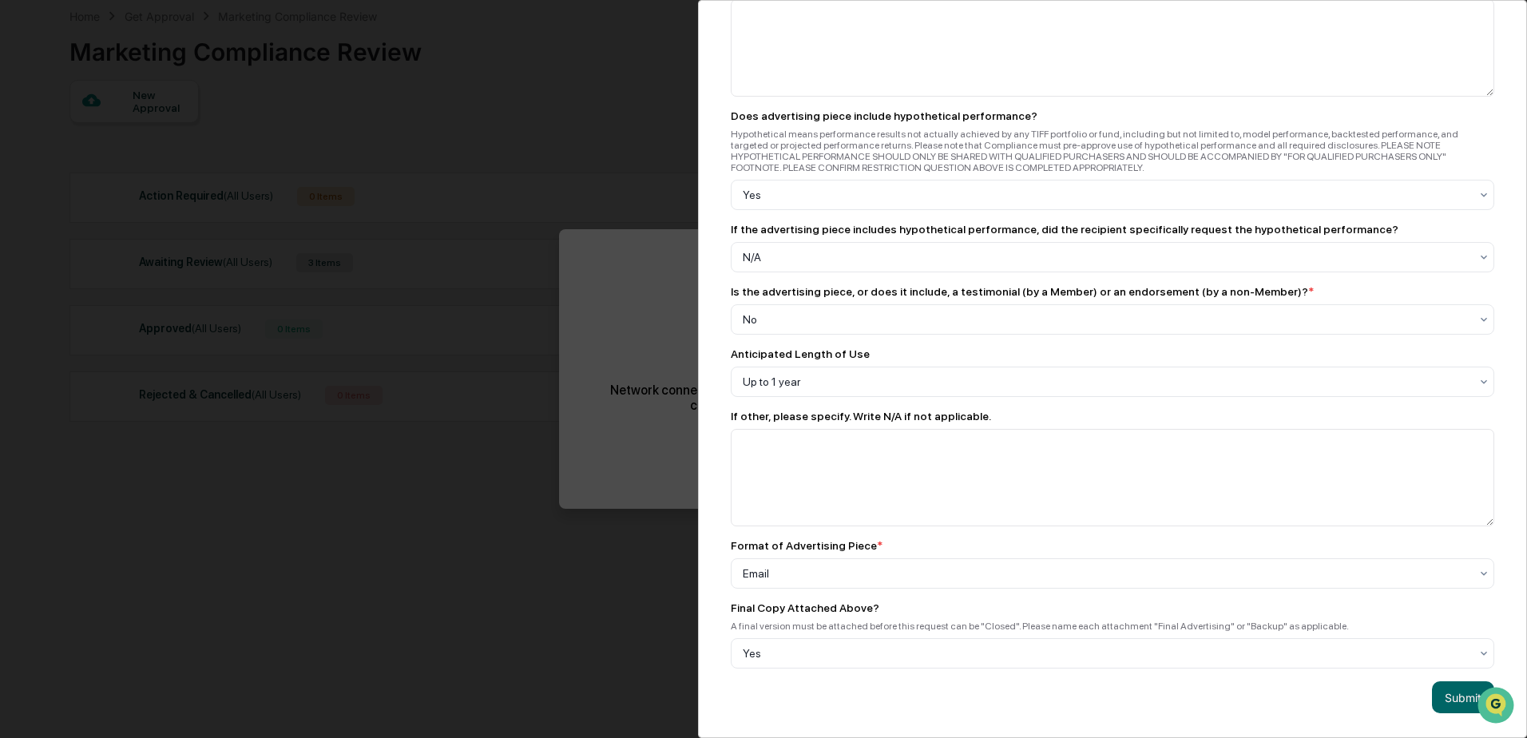
click at [609, 359] on div "Marketing Review Submit New Approval Submit New Approval To be completed for ea…" at bounding box center [763, 369] width 1527 height 738
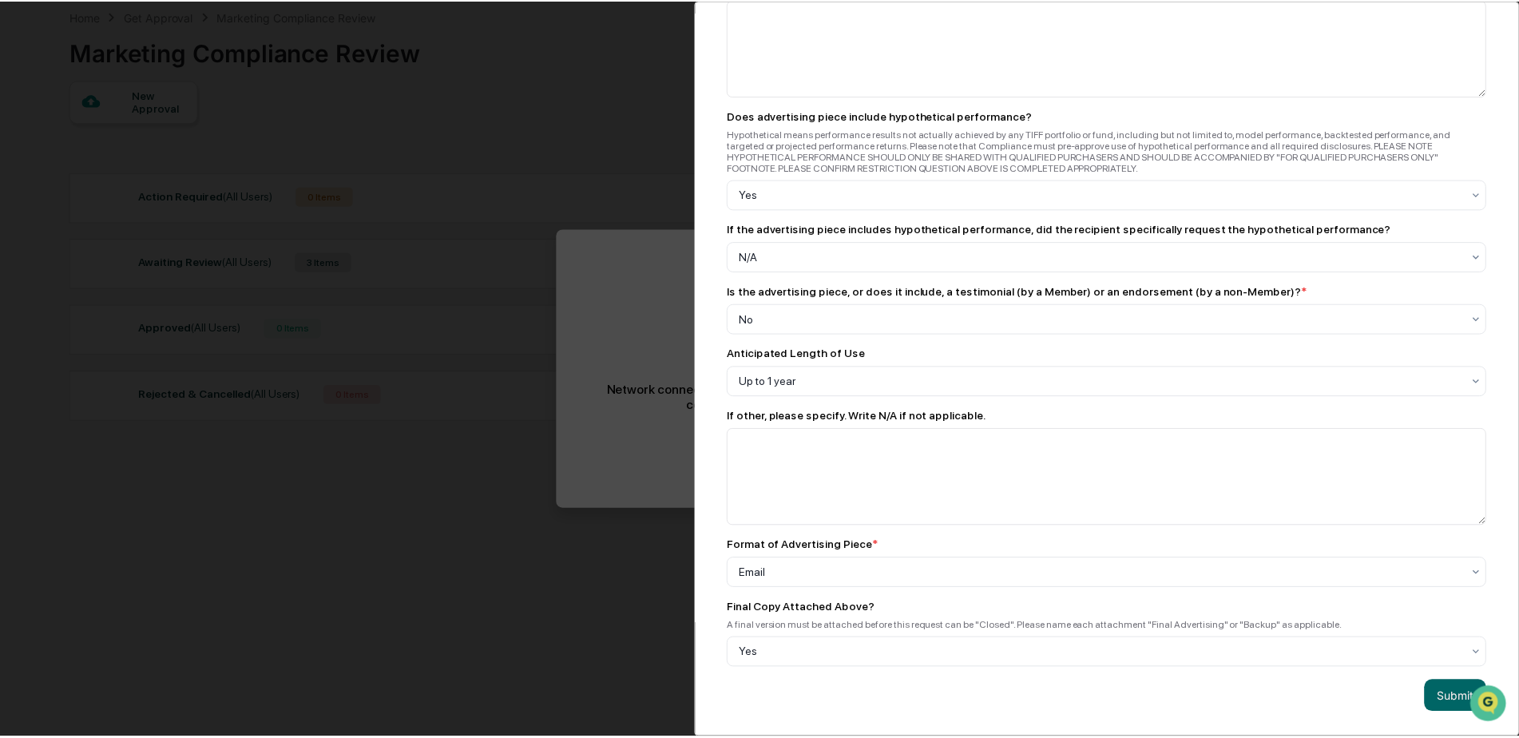
scroll to position [2134, 0]
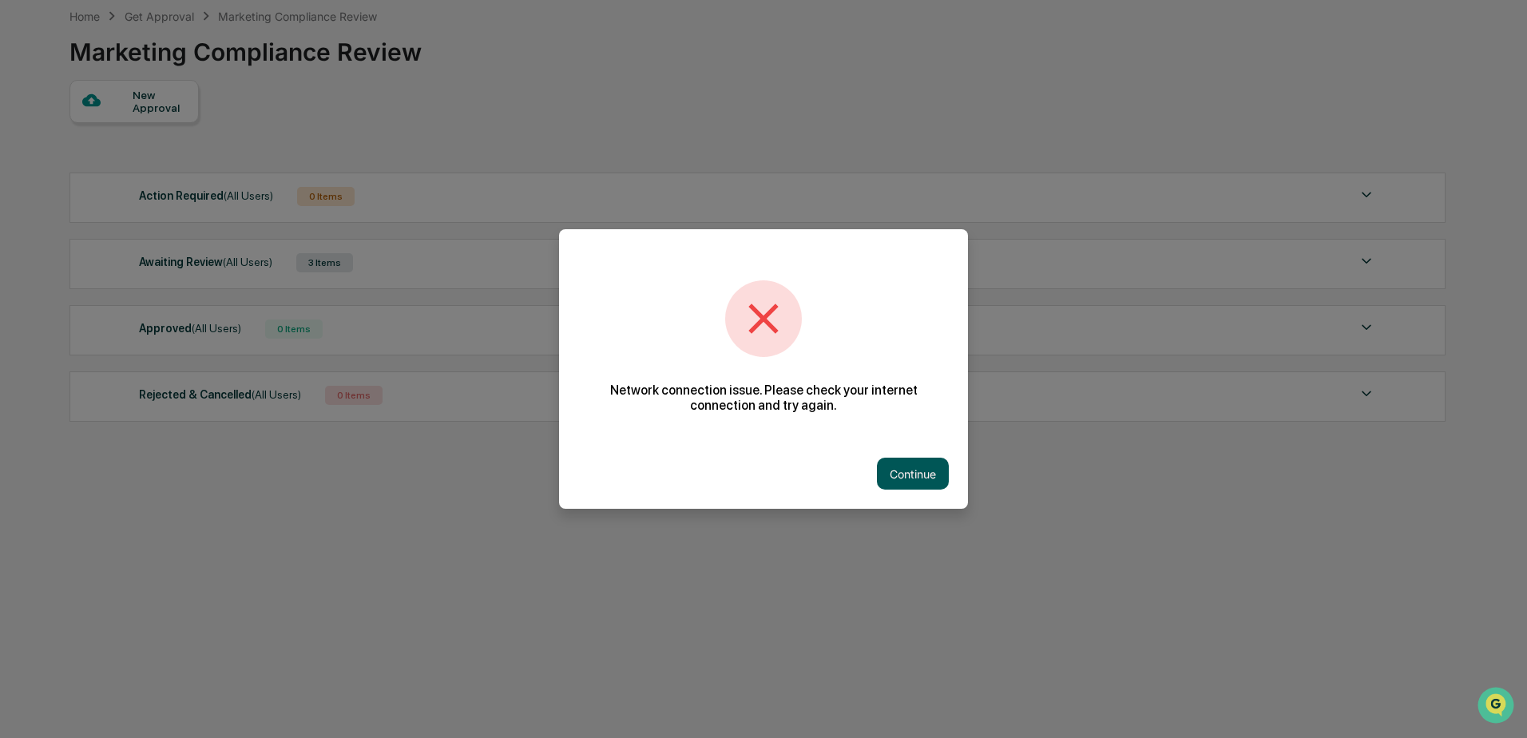
click at [919, 471] on button "Continue" at bounding box center [913, 474] width 72 height 32
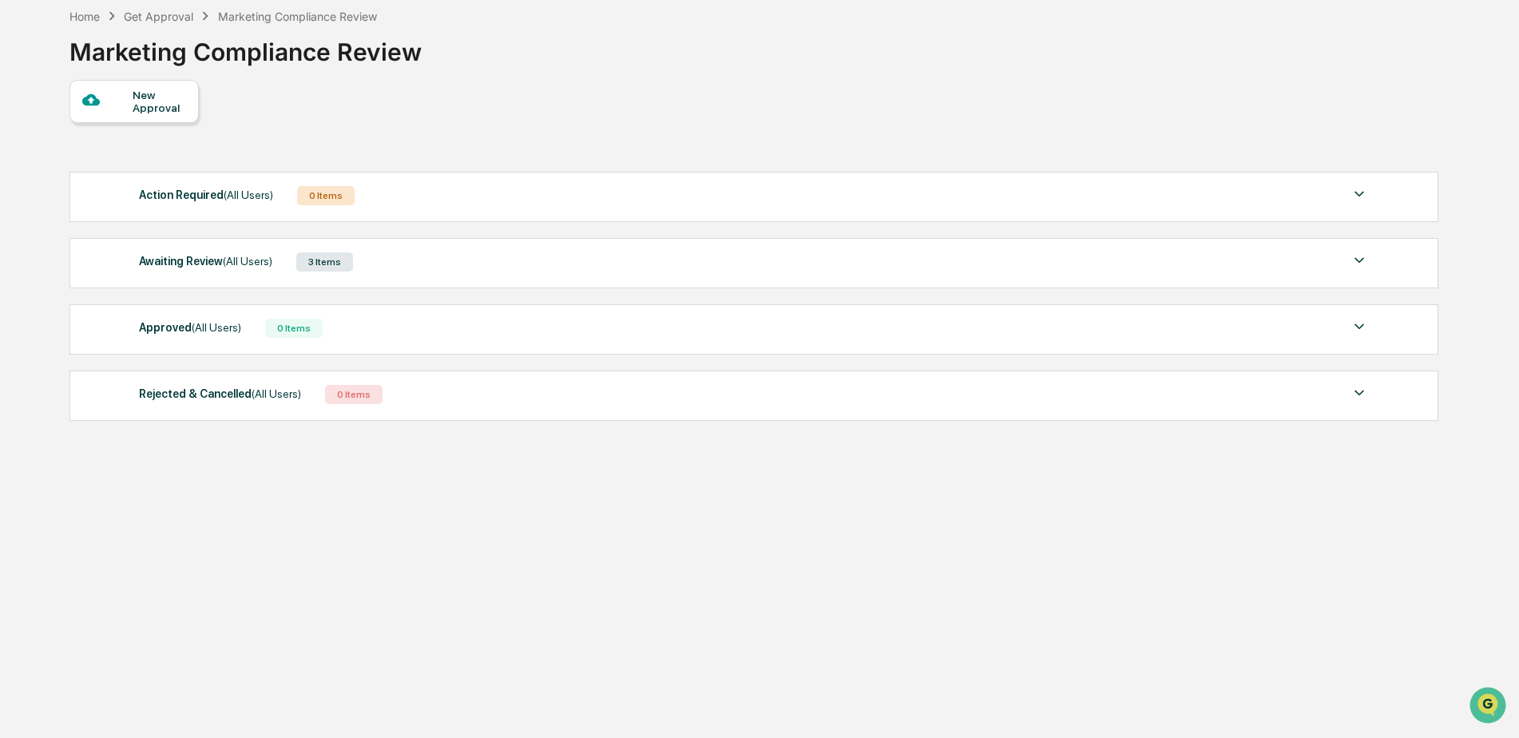
click at [131, 96] on div at bounding box center [107, 101] width 50 height 20
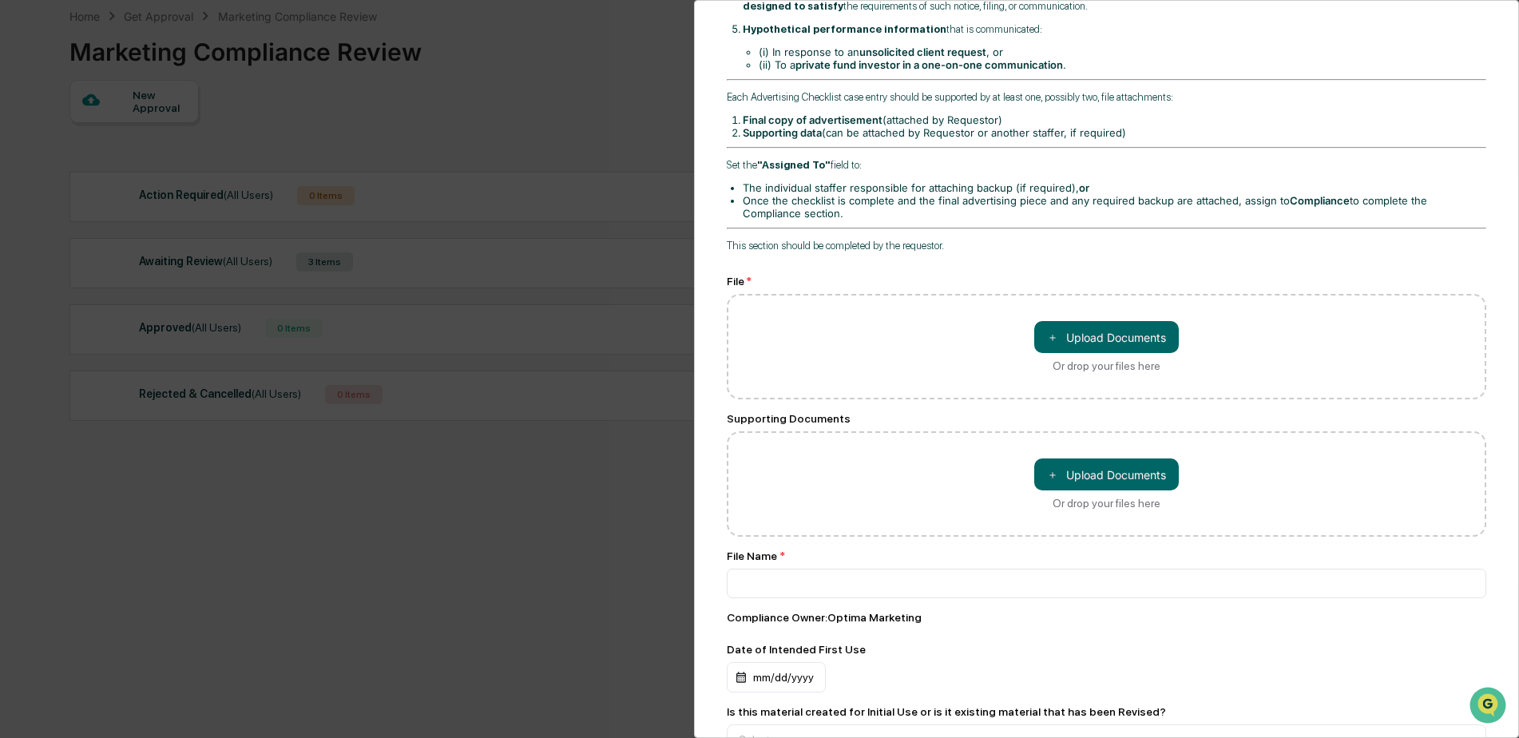
scroll to position [479, 0]
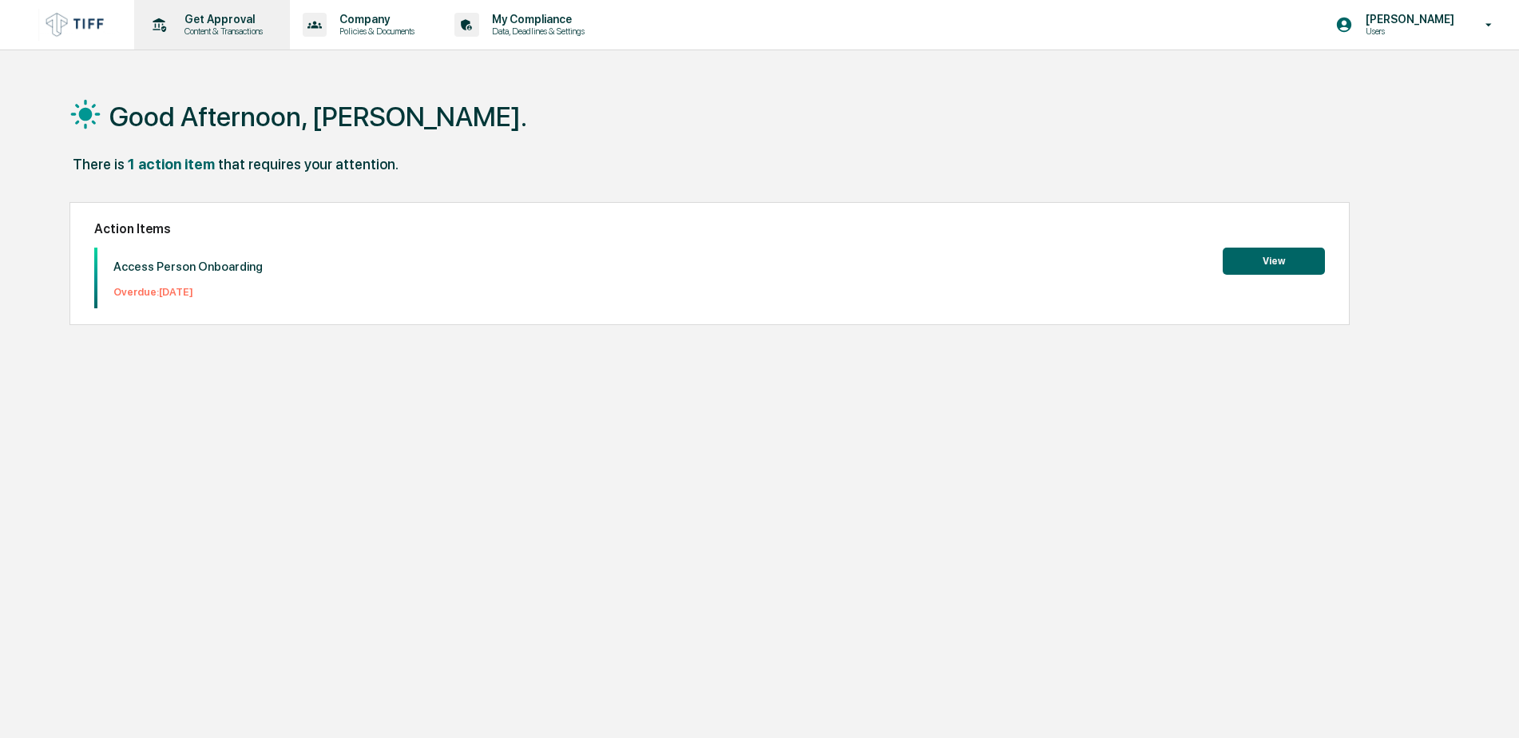
click at [218, 20] on p "Get Approval" at bounding box center [221, 19] width 99 height 13
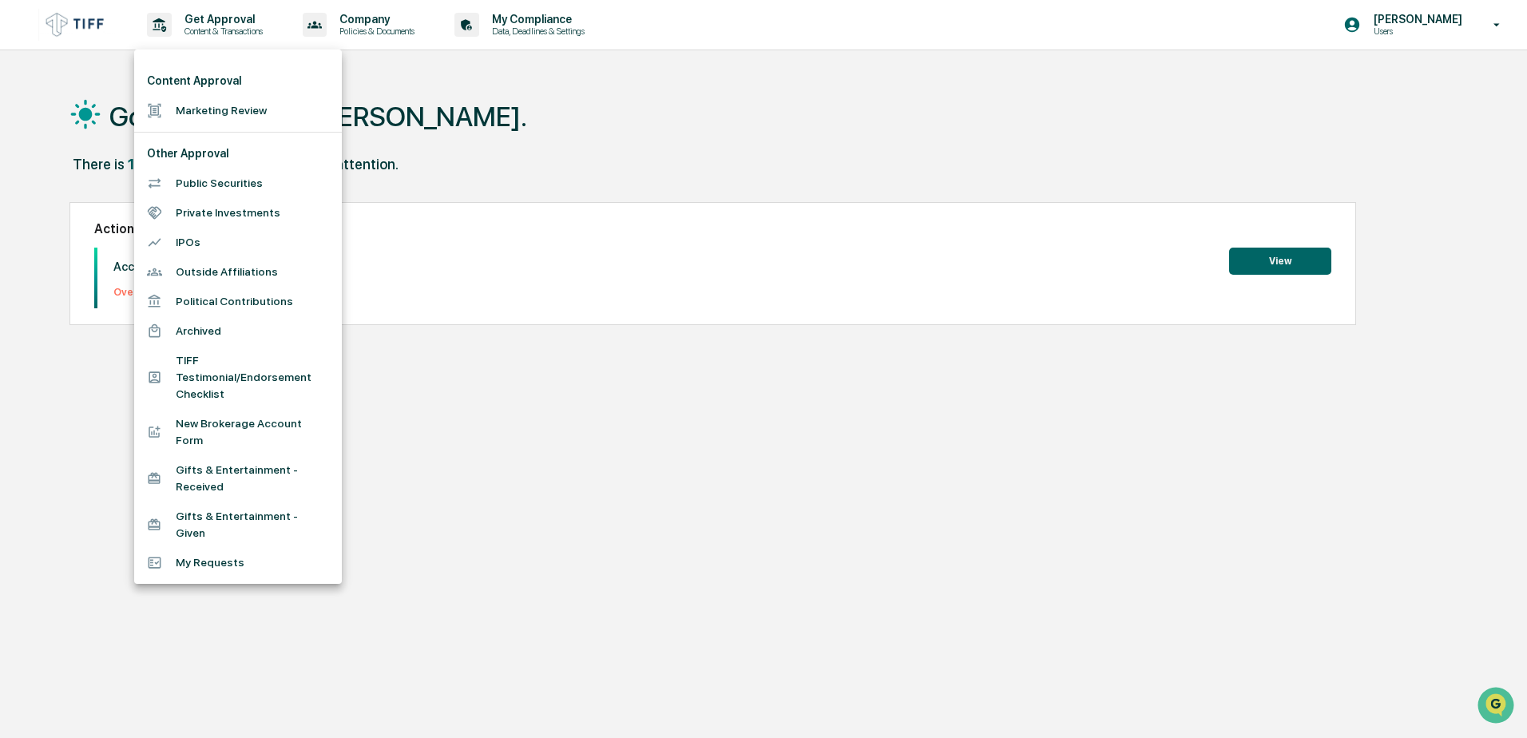
click at [214, 107] on li "Marketing Review" at bounding box center [238, 111] width 208 height 30
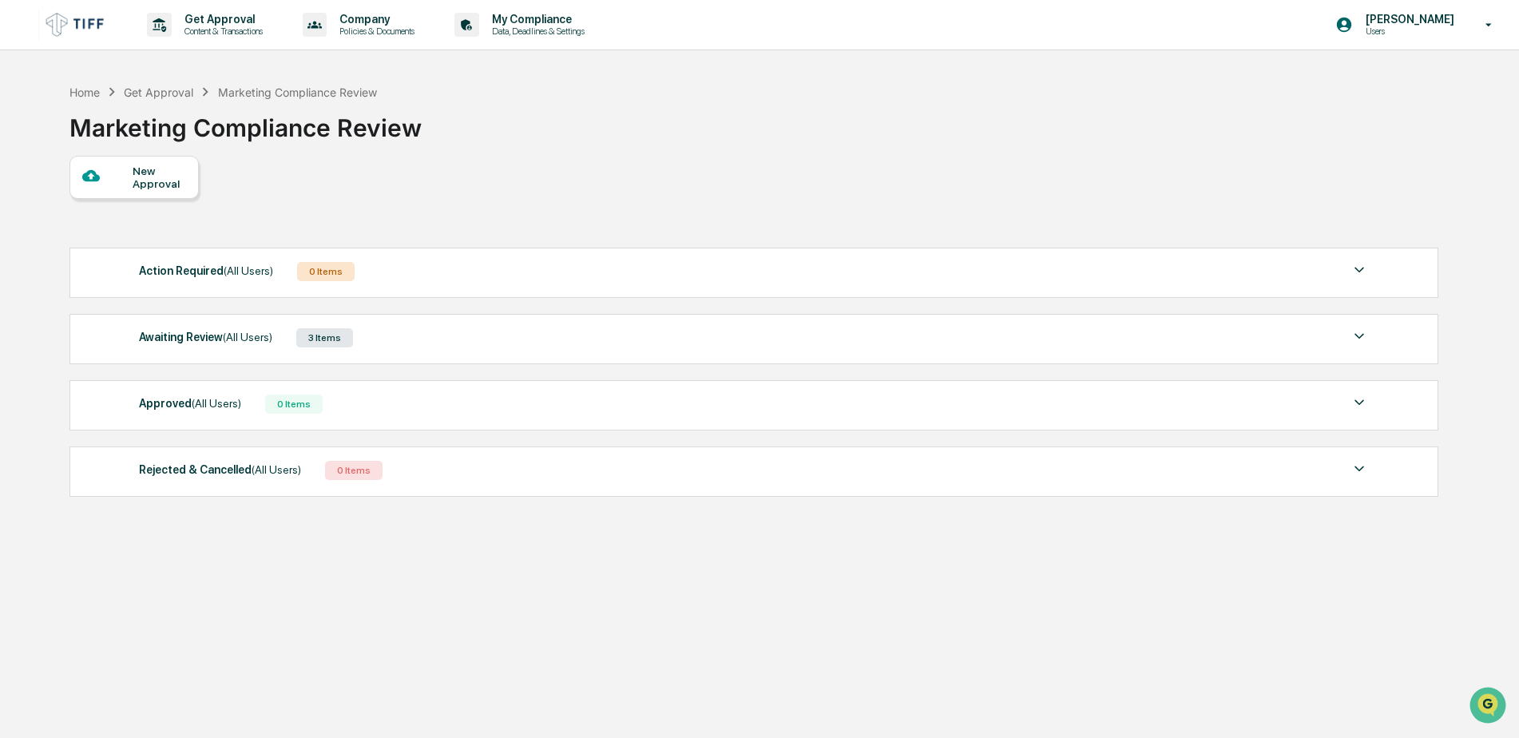
click at [135, 182] on div "New Approval" at bounding box center [160, 178] width 54 height 26
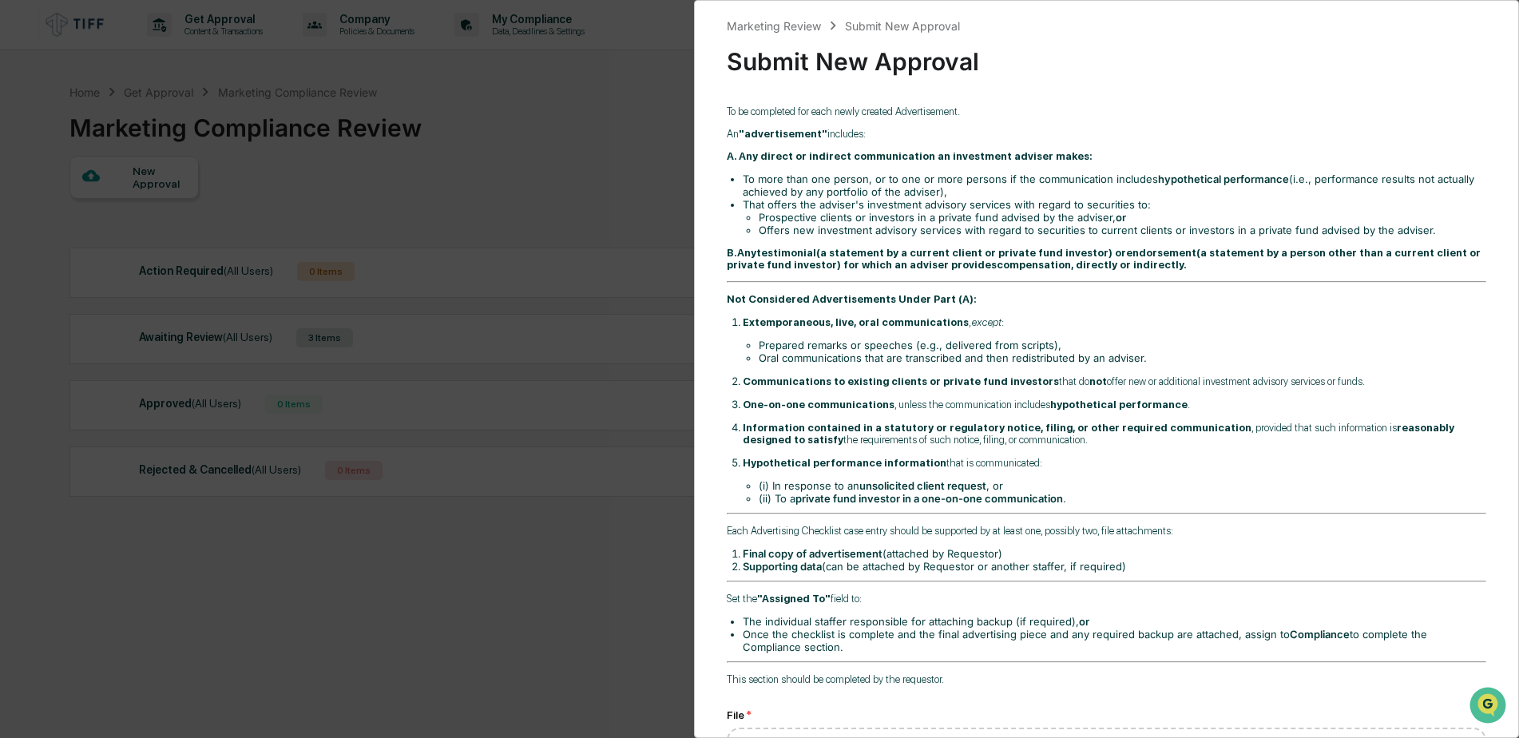
click at [261, 623] on div "Marketing Review Submit New Approval Submit New Approval To be completed for ea…" at bounding box center [759, 369] width 1519 height 738
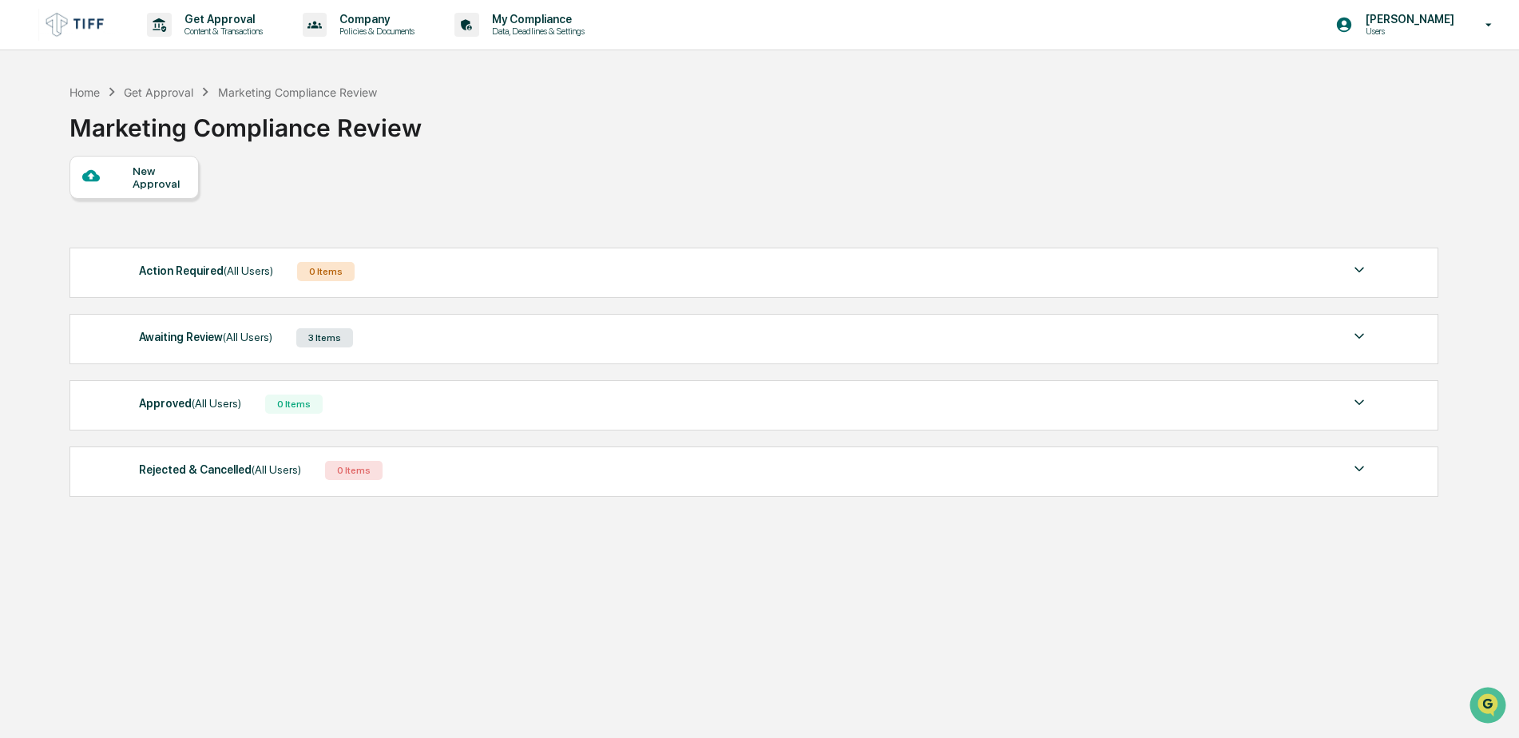
click at [266, 336] on span "(All Users)" at bounding box center [248, 337] width 50 height 13
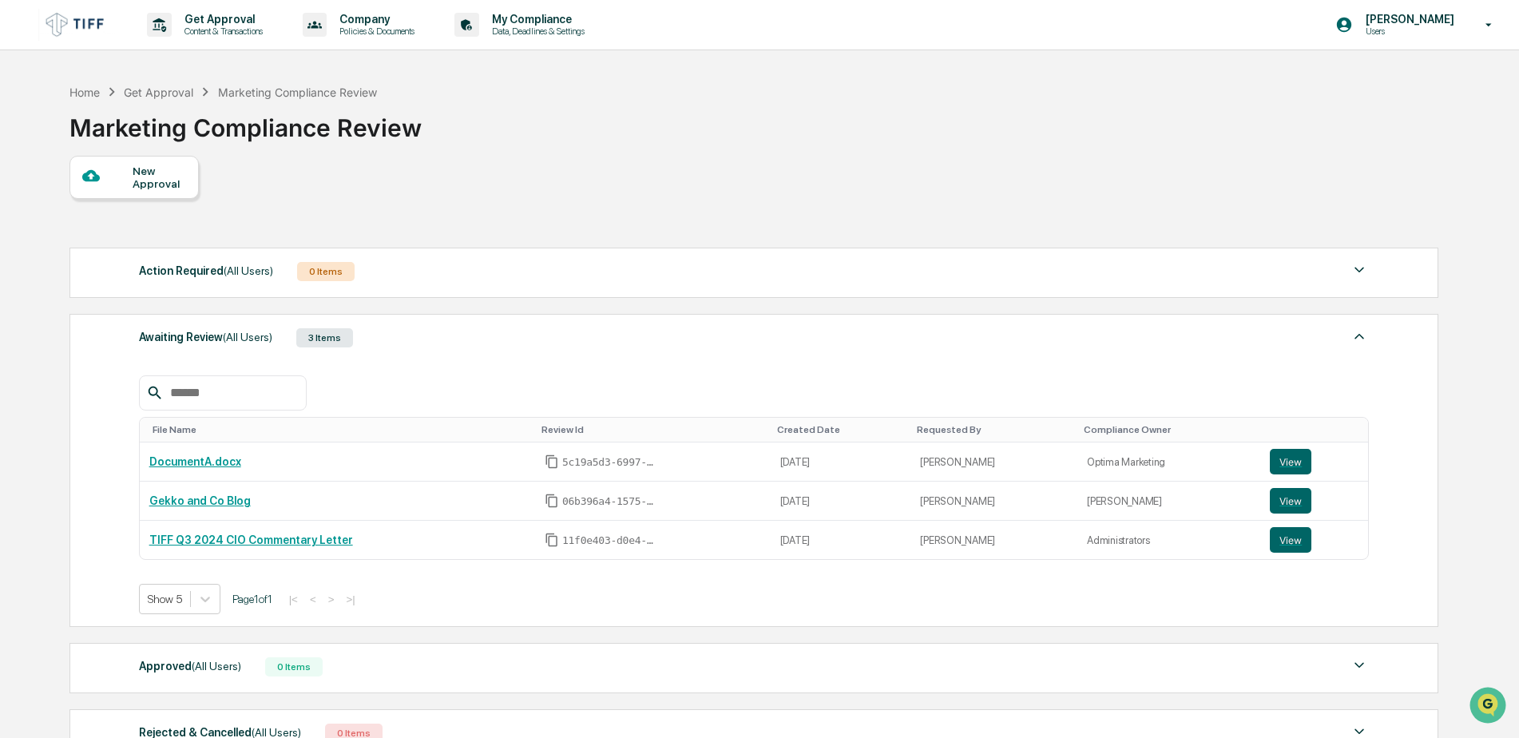
click at [156, 175] on div "New Approval" at bounding box center [160, 178] width 54 height 26
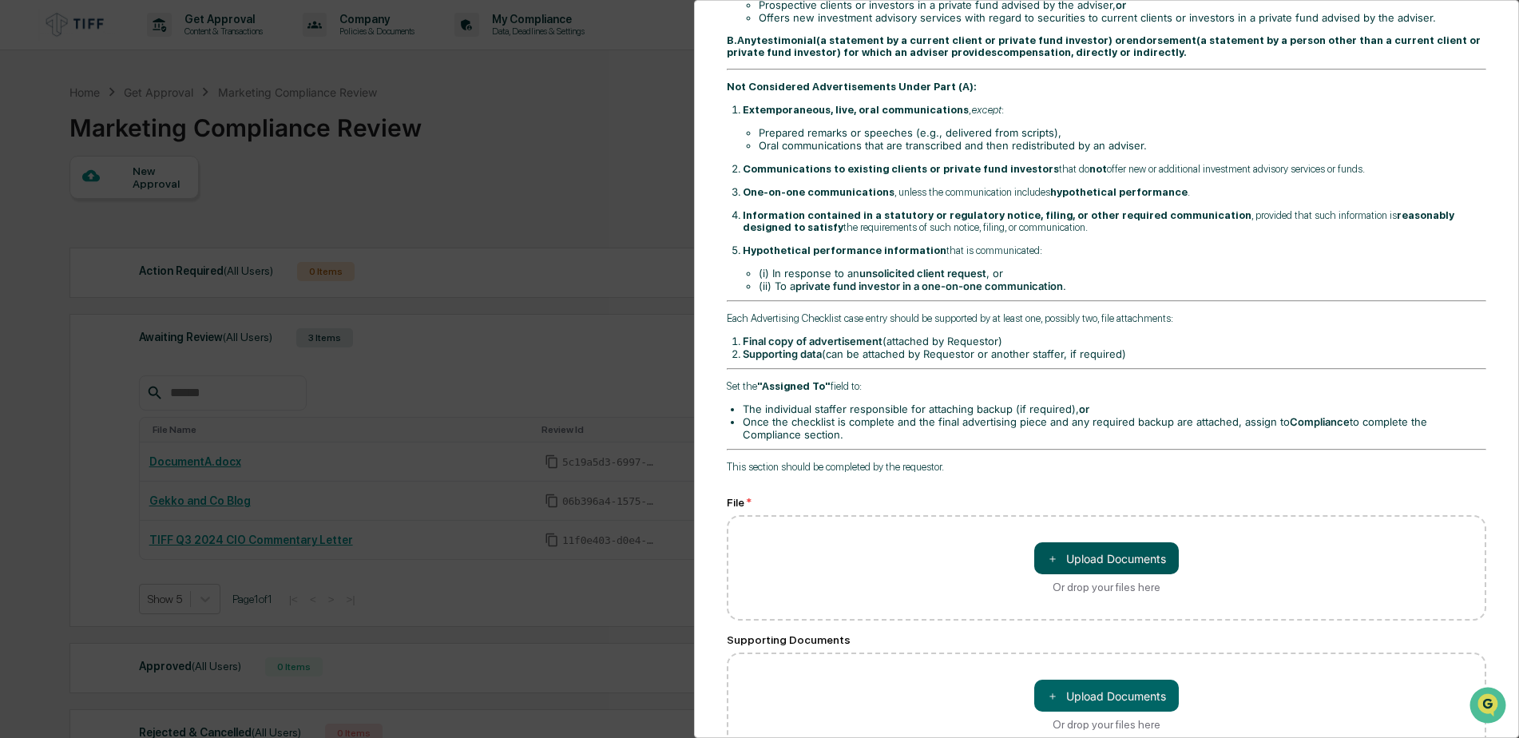
scroll to position [320, 0]
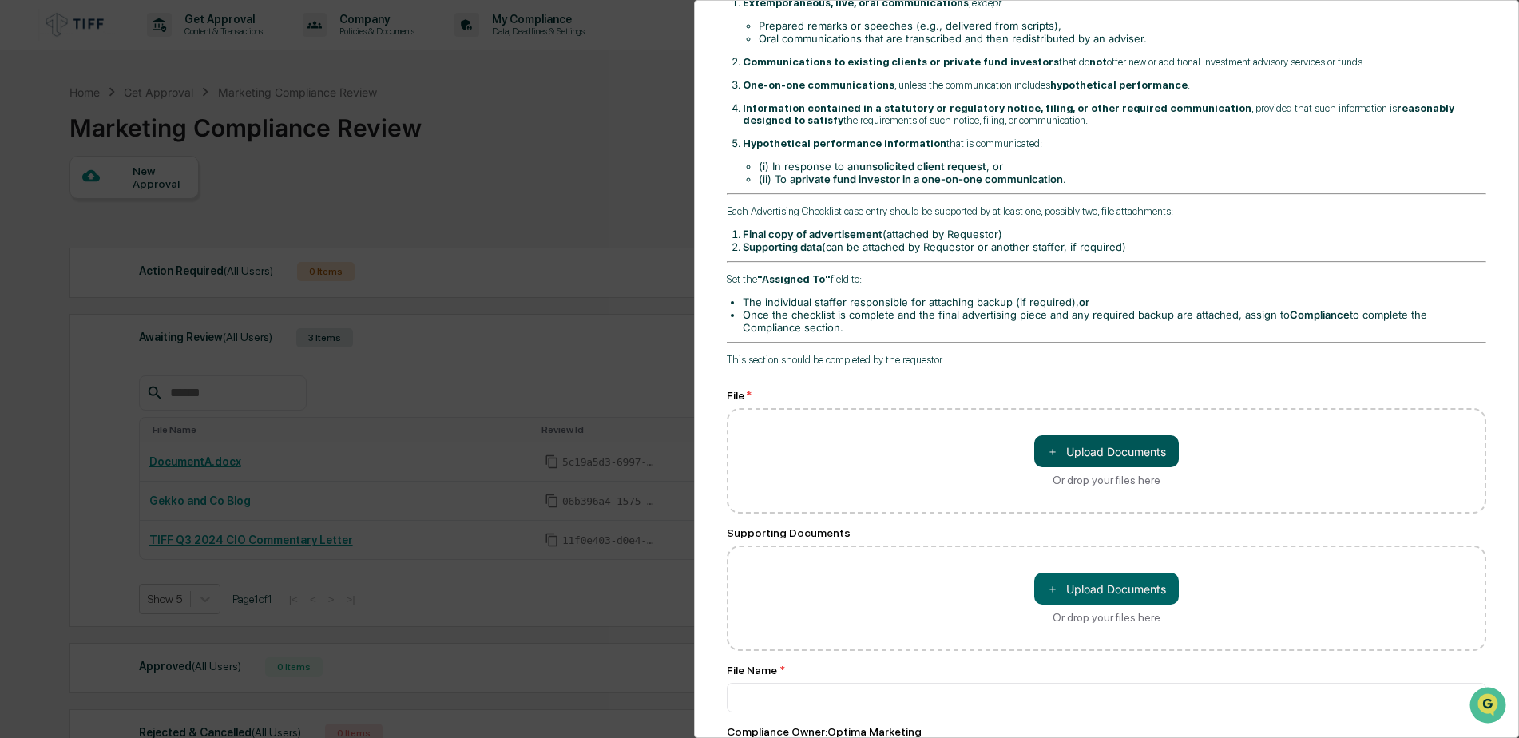
click at [1105, 455] on button "＋ Upload Documents" at bounding box center [1106, 451] width 145 height 32
type input "**********"
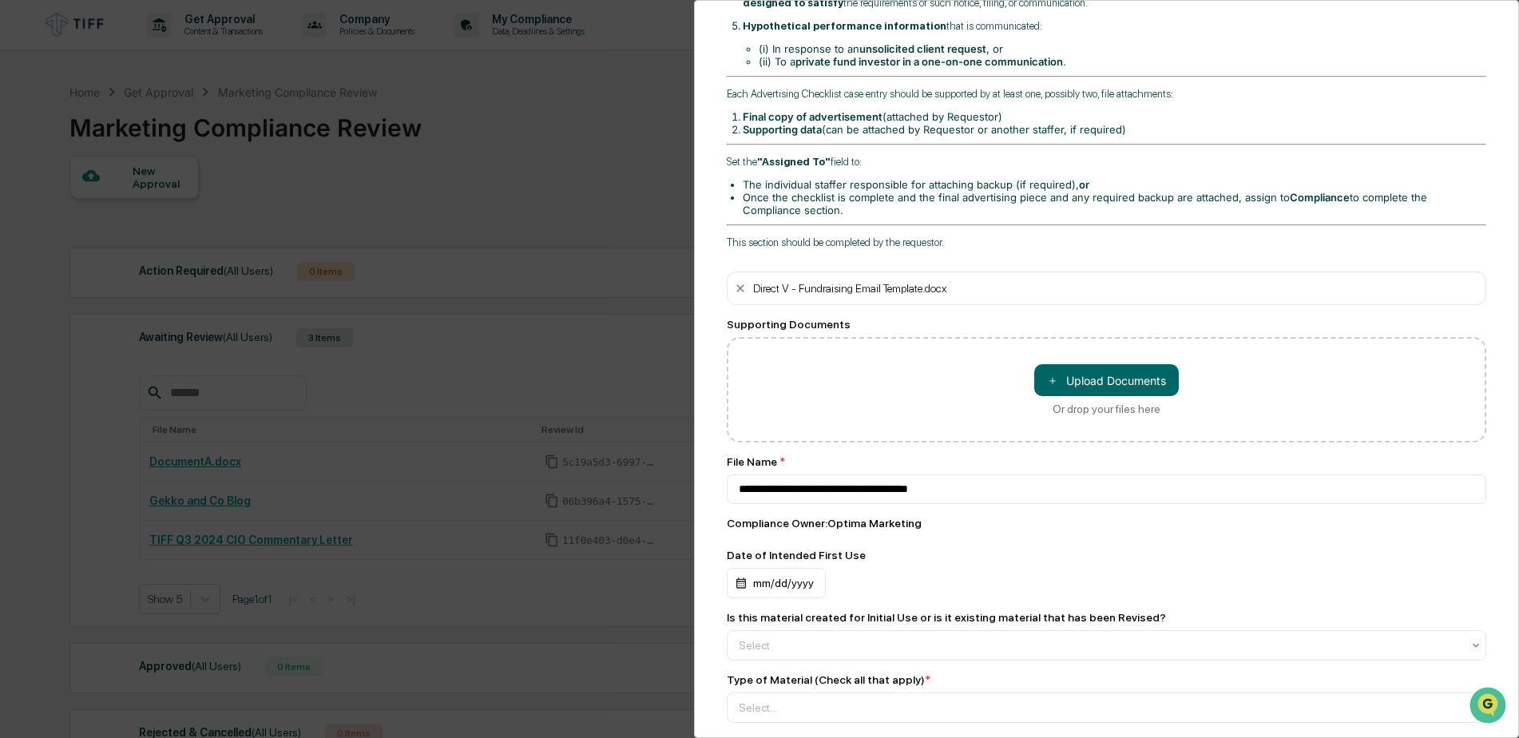
scroll to position [479, 0]
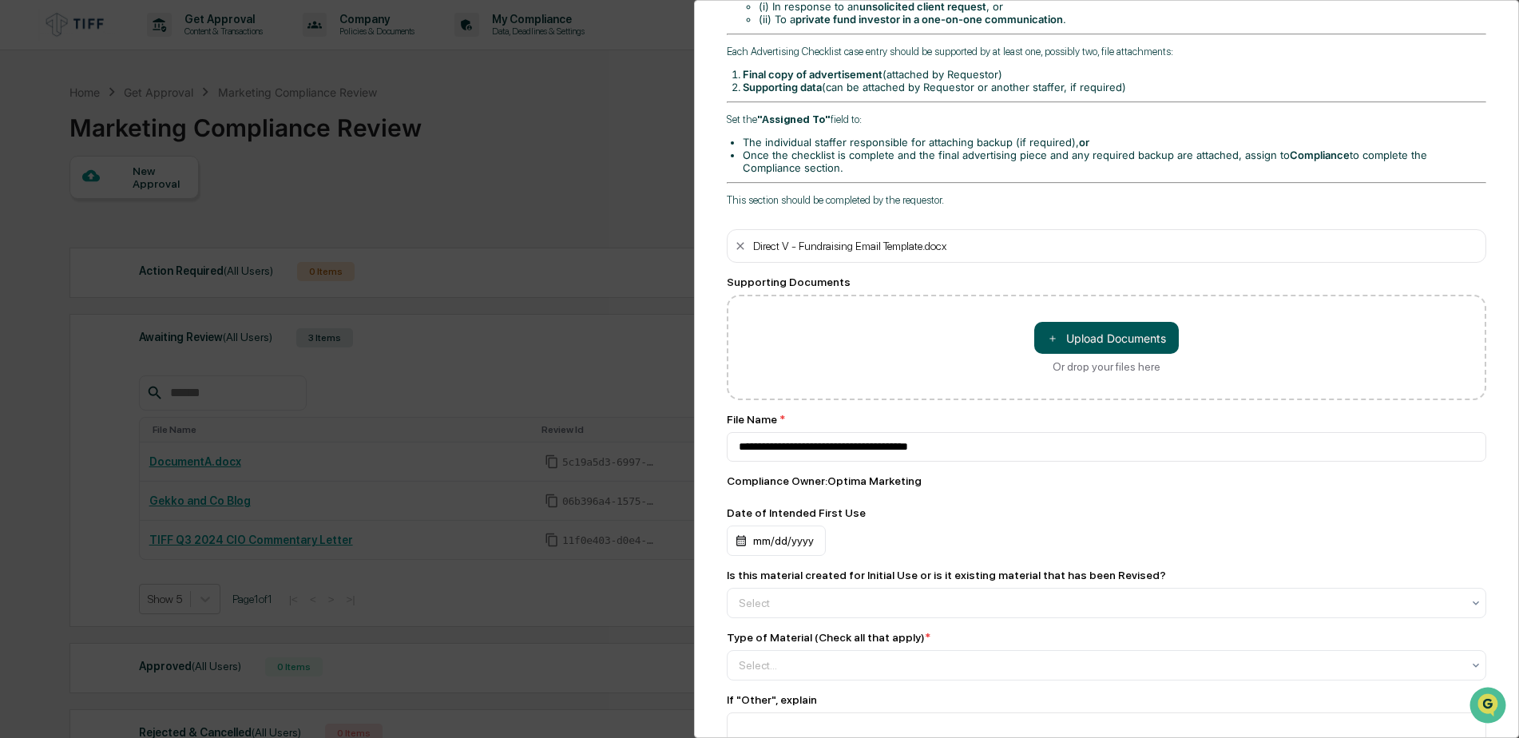
click at [1068, 332] on button "＋ Upload Documents" at bounding box center [1106, 338] width 145 height 32
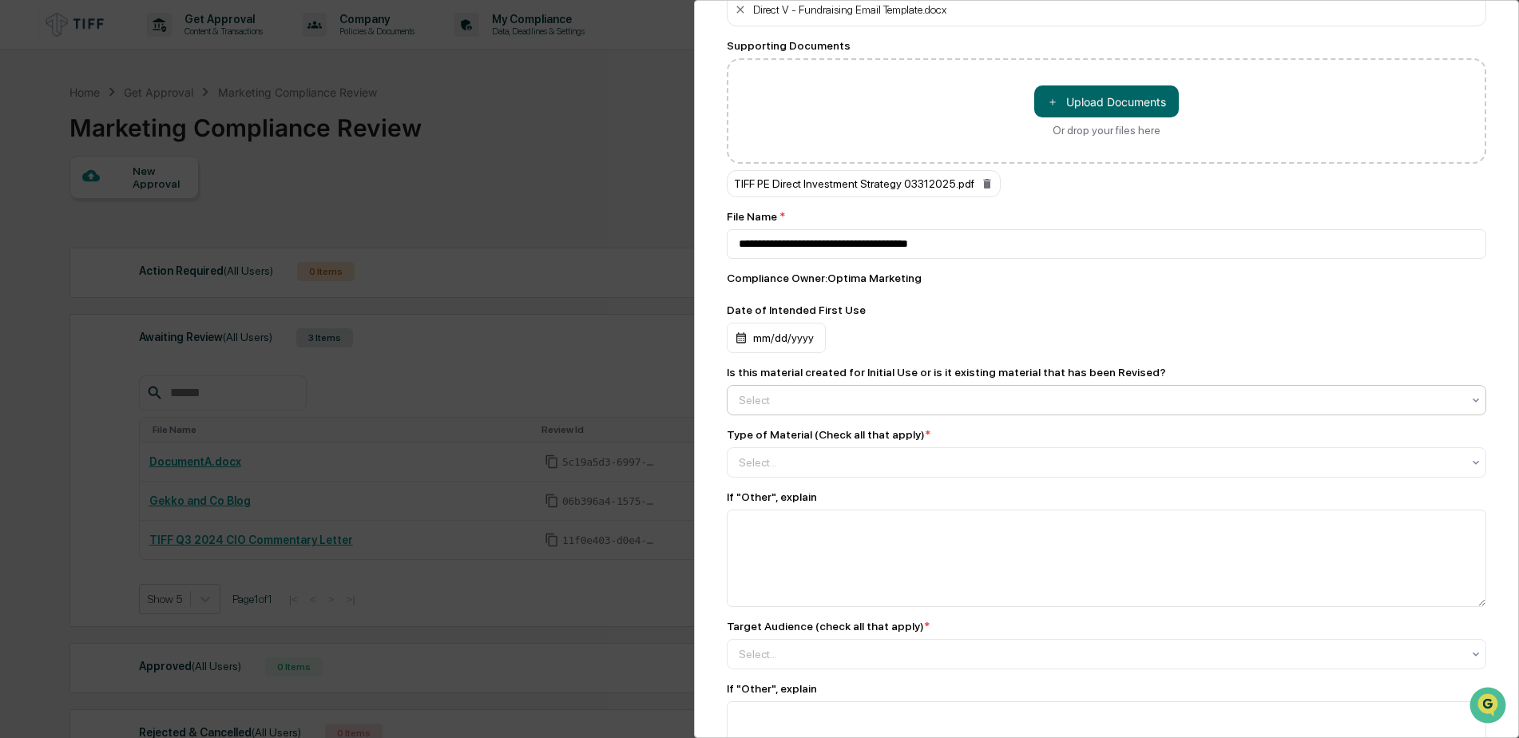
scroll to position [719, 0]
click at [788, 343] on div "mm/dd/yyyy" at bounding box center [776, 335] width 99 height 30
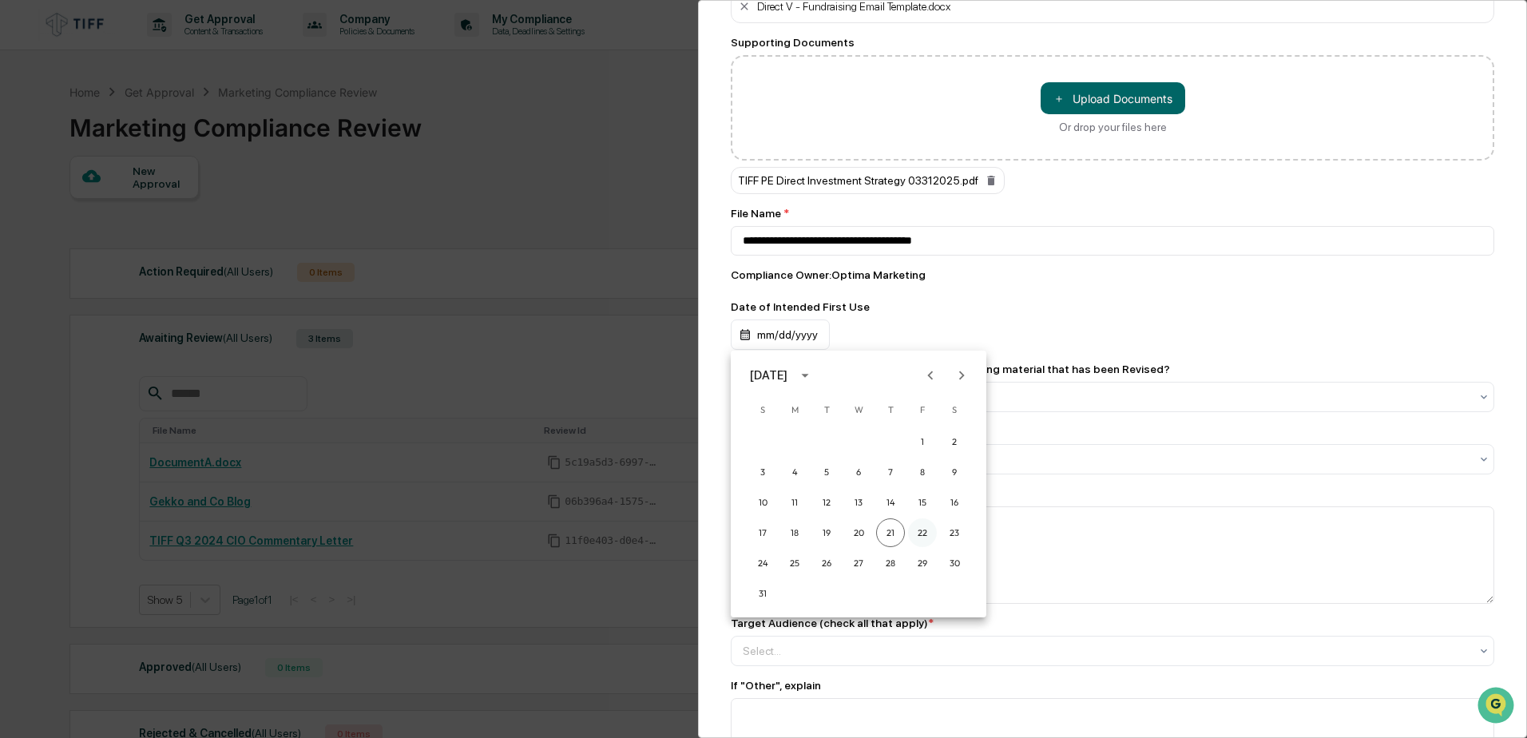
click at [921, 538] on button "22" at bounding box center [922, 532] width 29 height 29
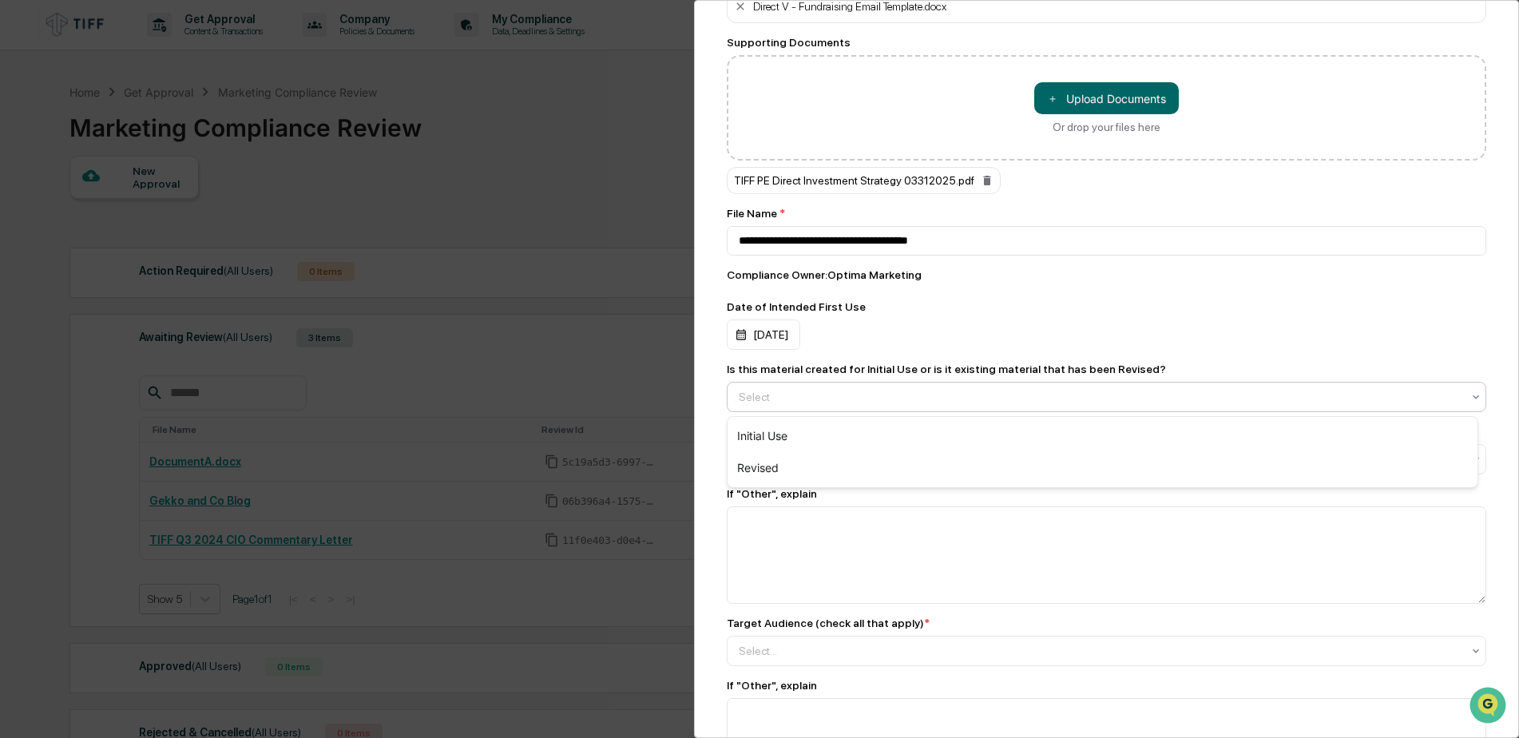
click at [861, 402] on div at bounding box center [1100, 397] width 723 height 16
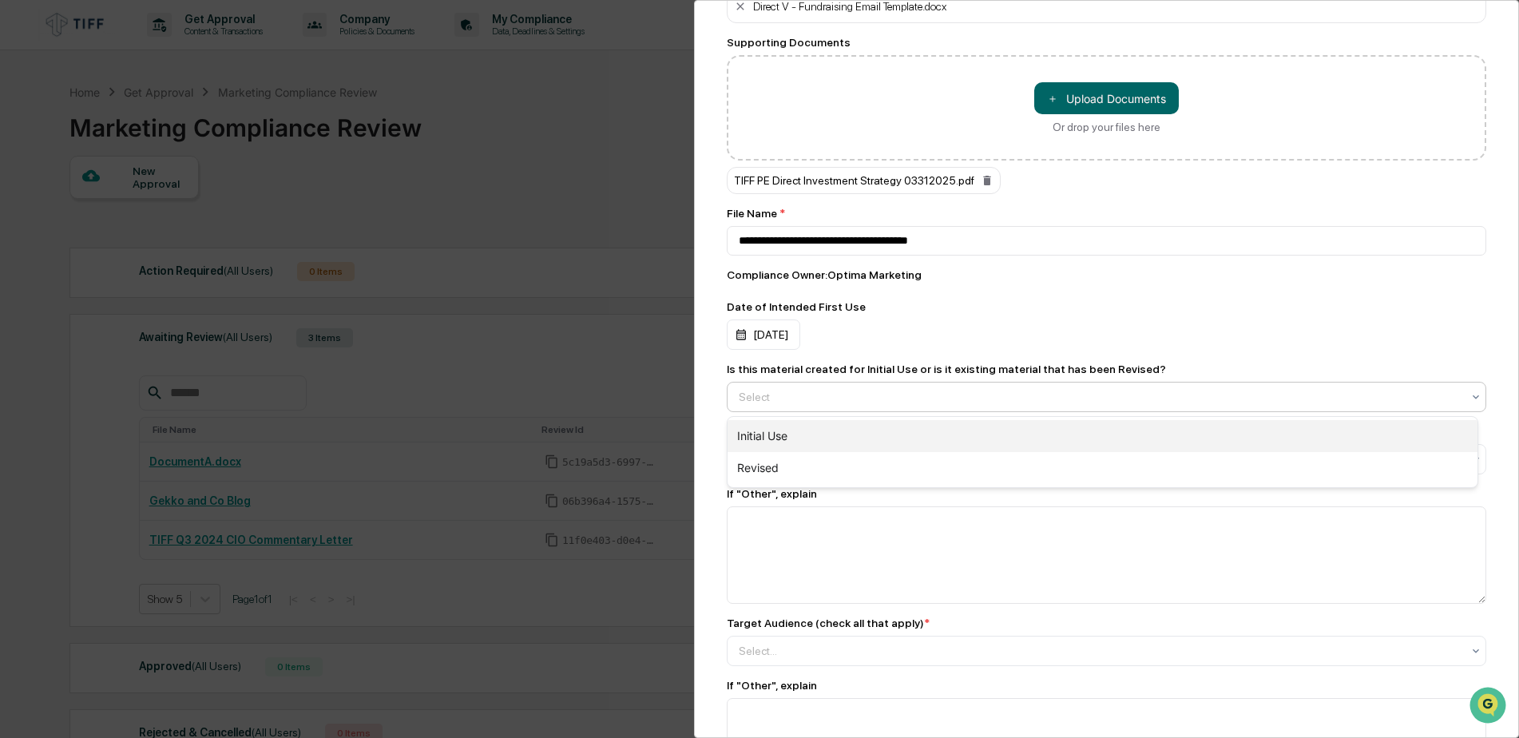
click at [772, 440] on div "Initial Use" at bounding box center [1103, 436] width 750 height 32
click at [786, 461] on div at bounding box center [1100, 459] width 723 height 16
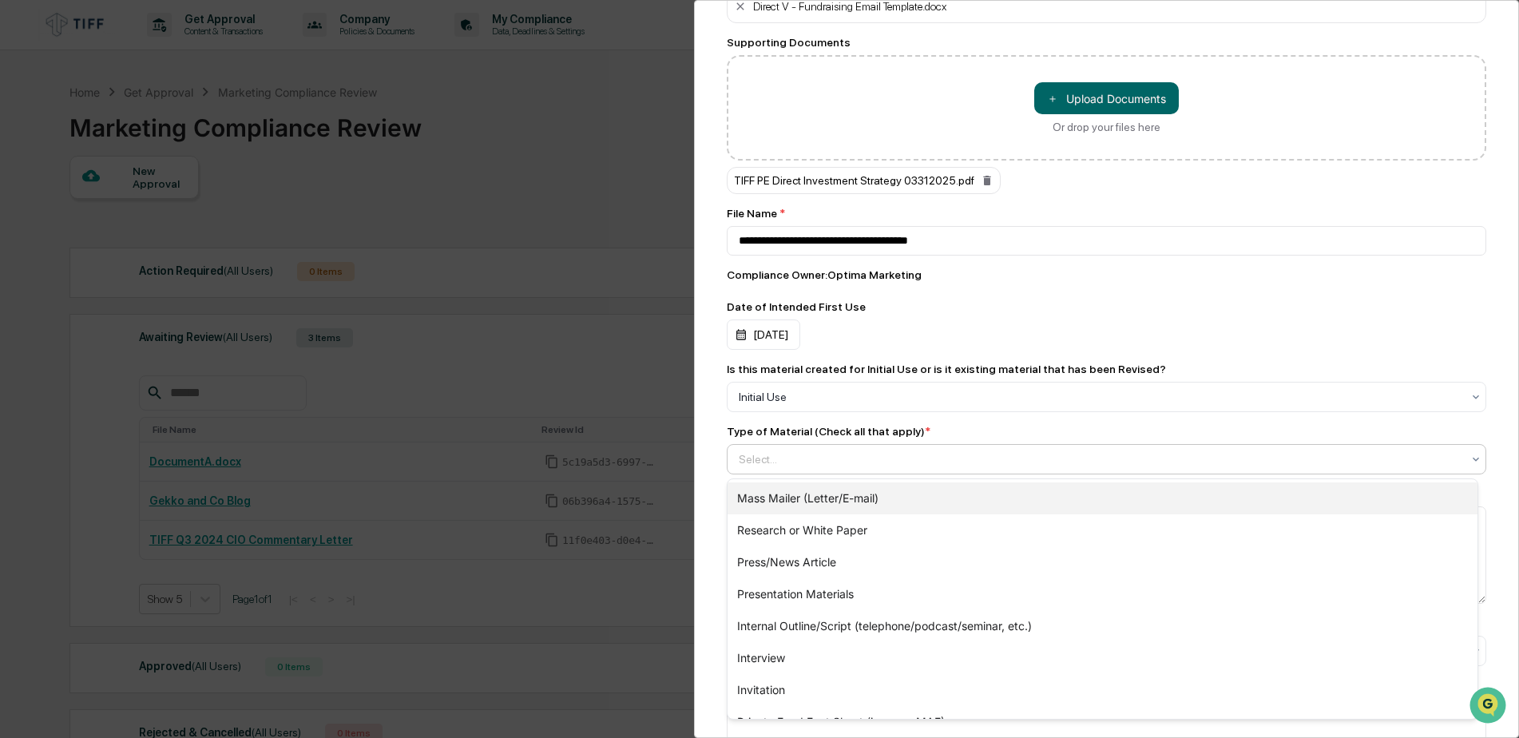
click at [839, 498] on div "Mass Mailer (Letter/E-mail)" at bounding box center [1103, 498] width 750 height 32
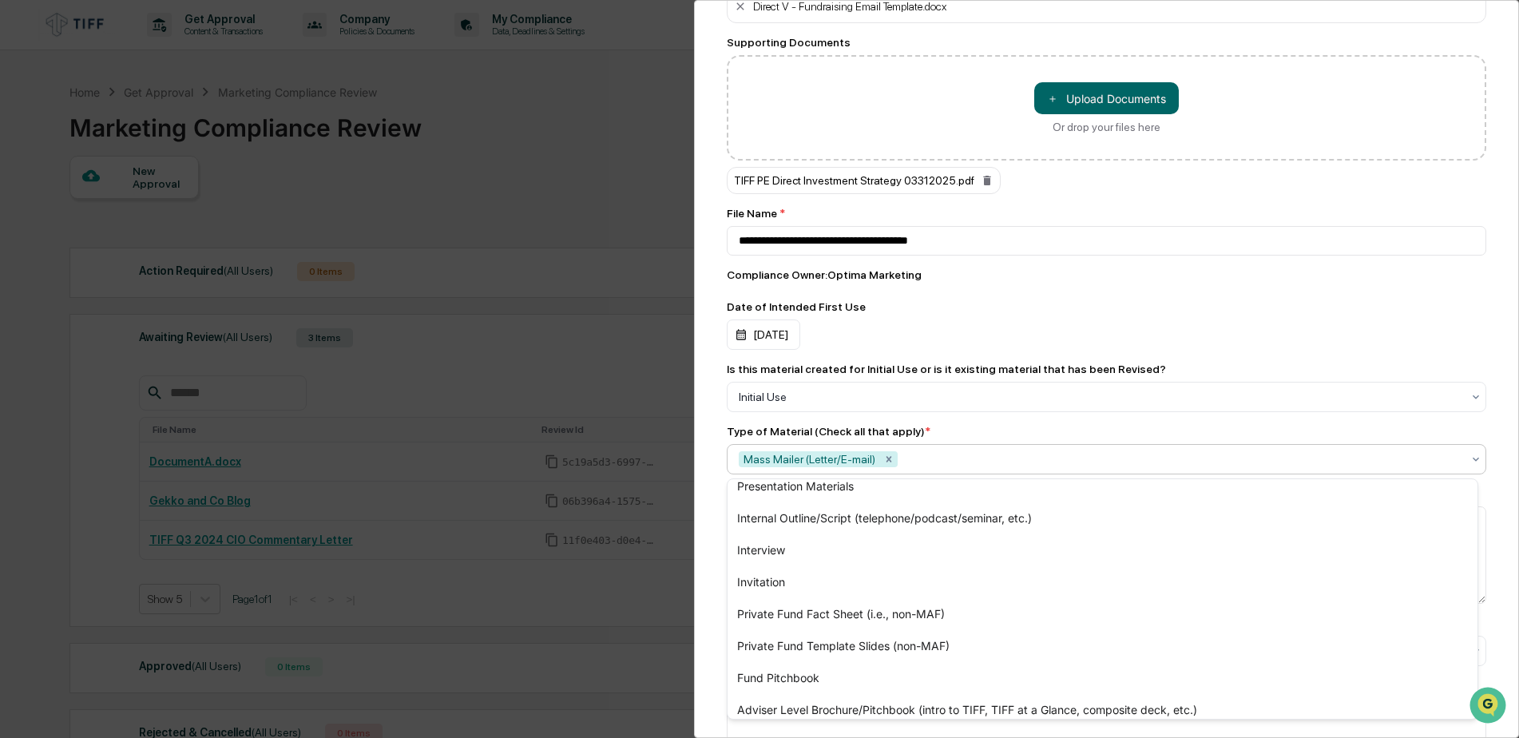
scroll to position [80, 0]
click at [704, 486] on div "Marketing Review Submit New Approval Submit New Approval To be completed for ea…" at bounding box center [1106, 369] width 825 height 738
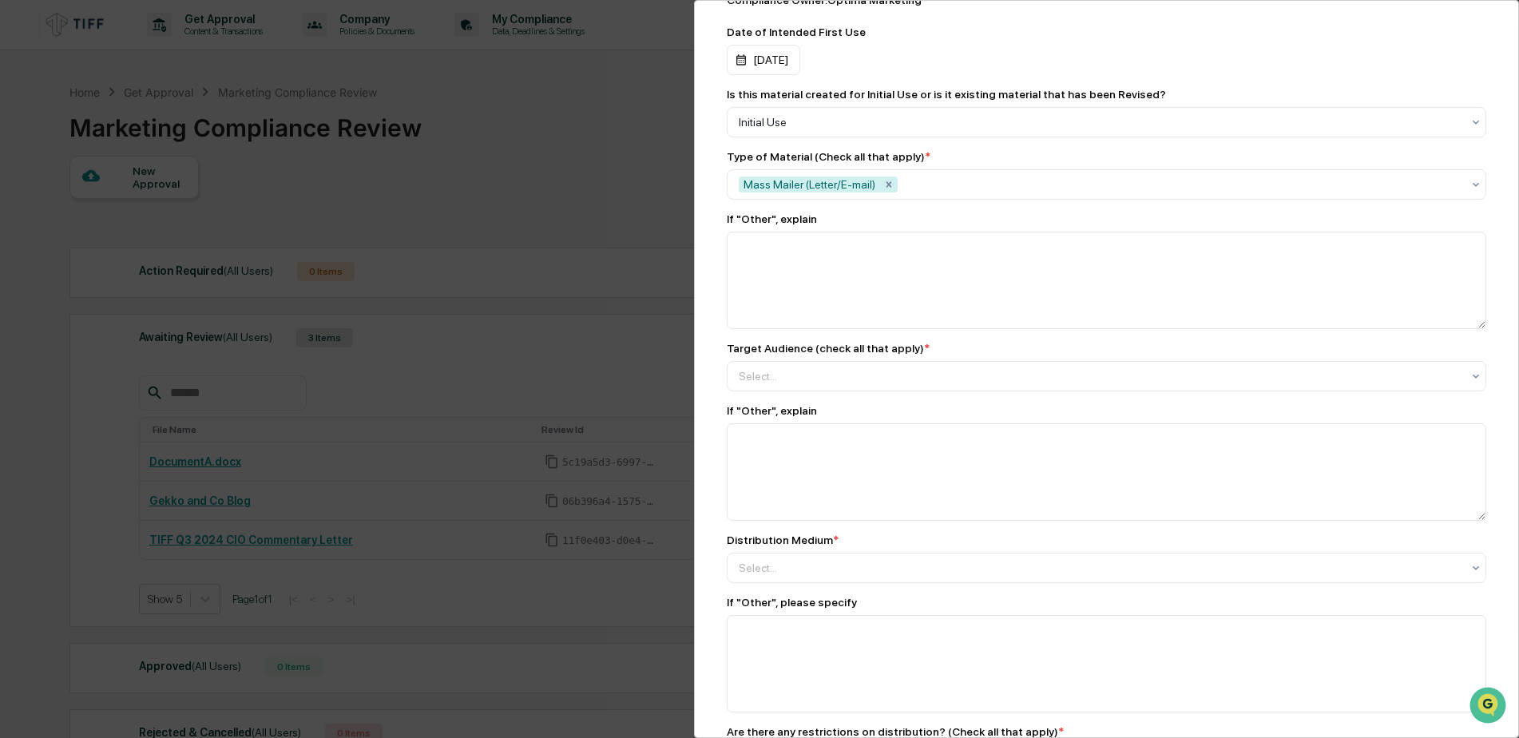
scroll to position [1038, 0]
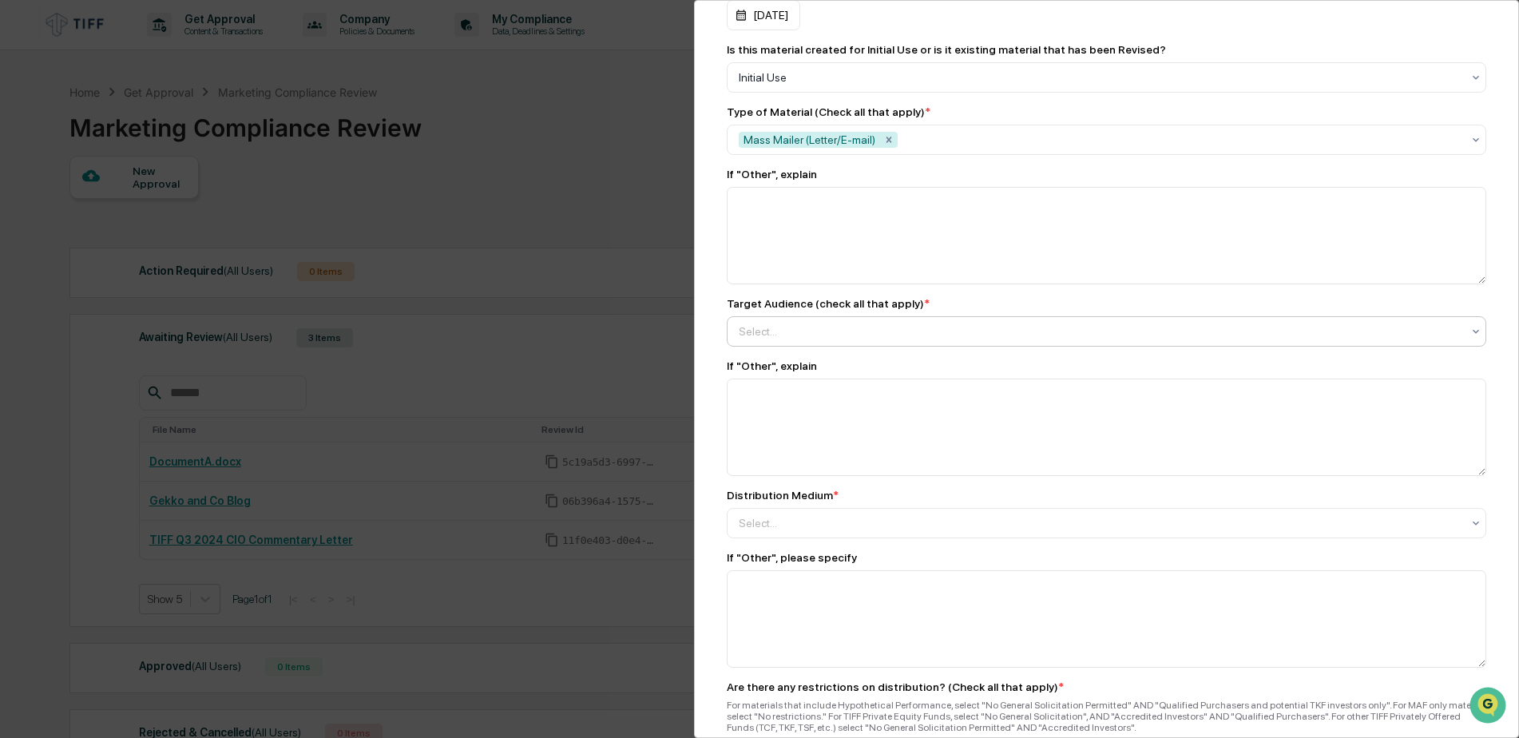
click at [820, 335] on div at bounding box center [1100, 332] width 723 height 16
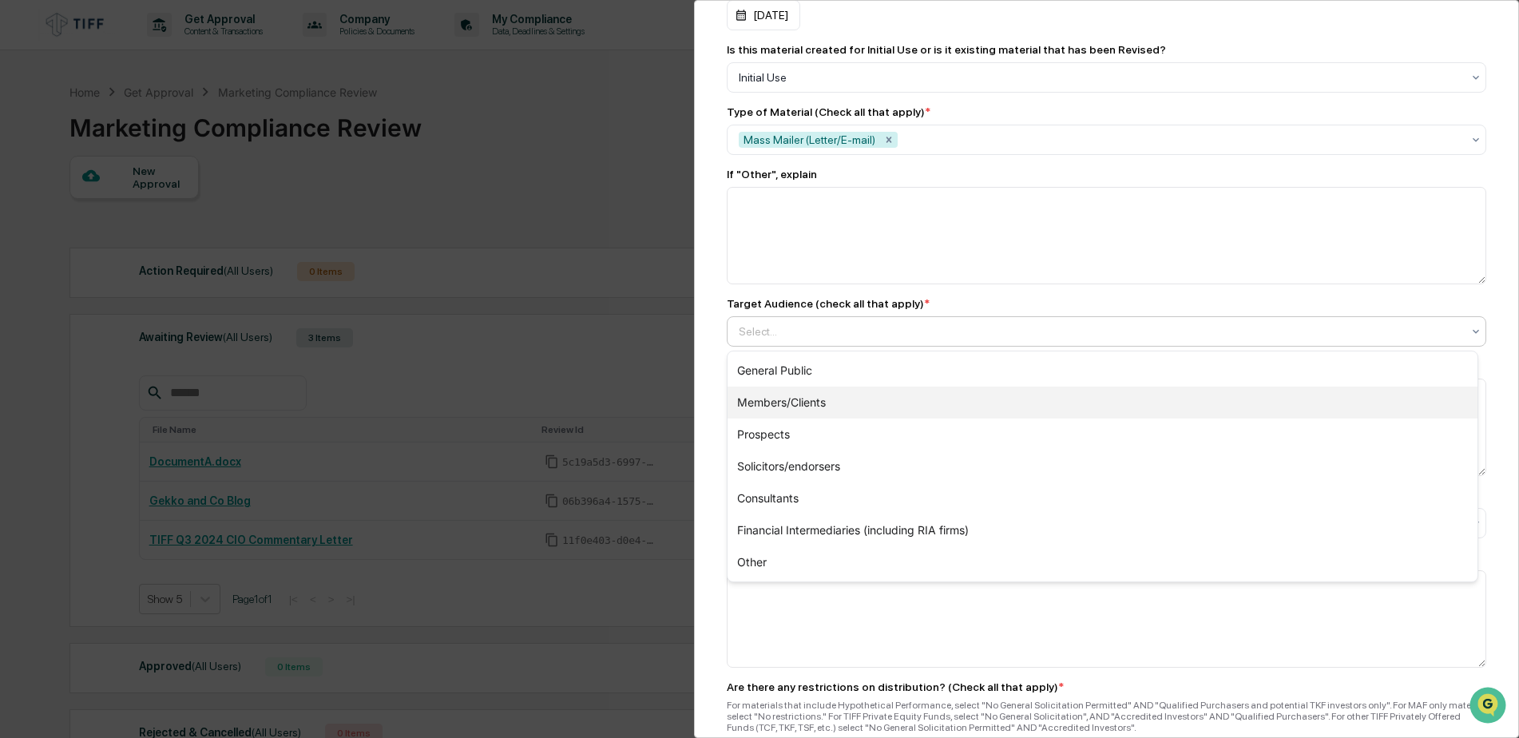
click at [812, 405] on div "Members/Clients" at bounding box center [1103, 403] width 750 height 32
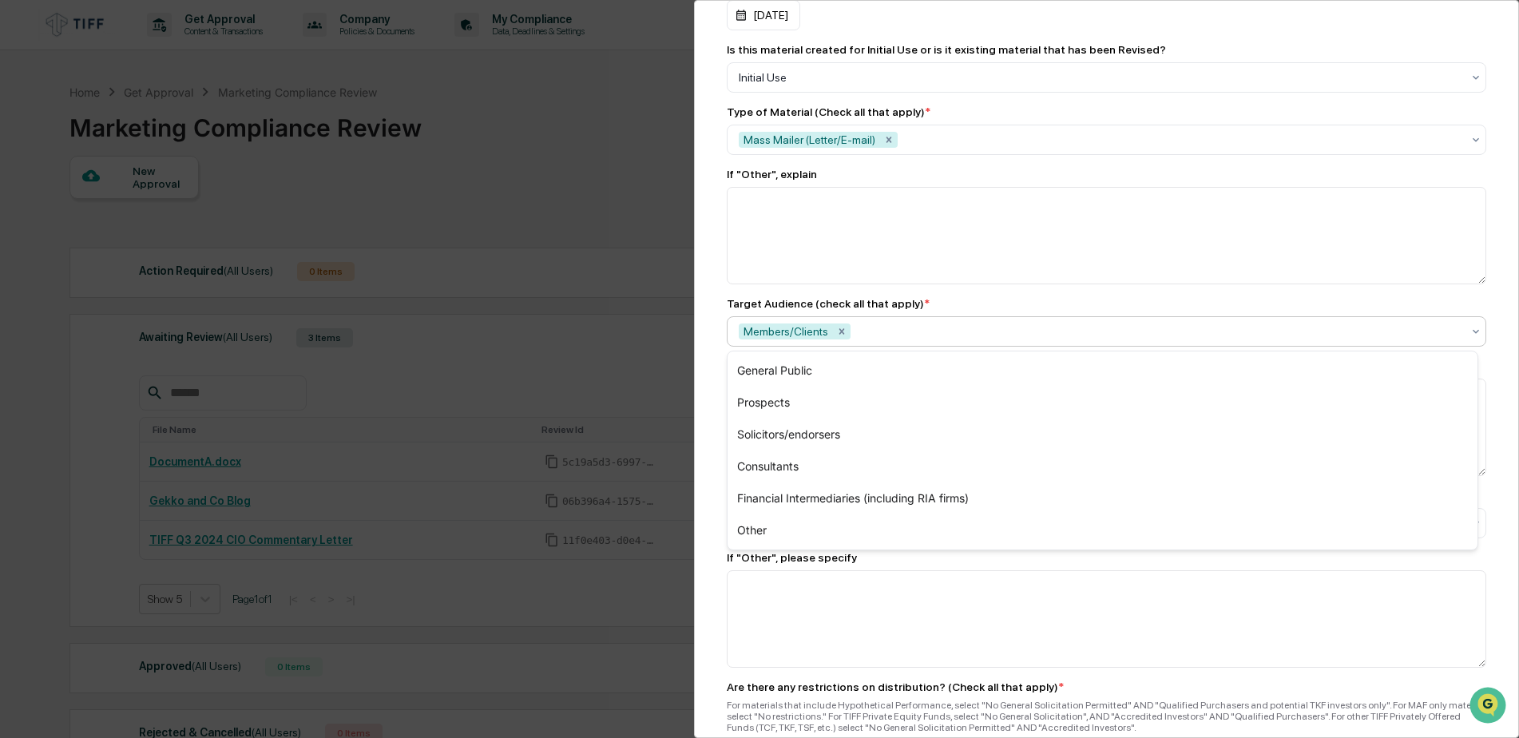
click at [880, 330] on div at bounding box center [1158, 332] width 608 height 16
click at [880, 332] on div at bounding box center [1158, 332] width 608 height 16
click at [781, 406] on div "Prospects" at bounding box center [1103, 403] width 750 height 32
click at [983, 320] on div "Members/Clients Prospects" at bounding box center [1100, 332] width 739 height 26
click at [933, 336] on div at bounding box center [1197, 332] width 529 height 16
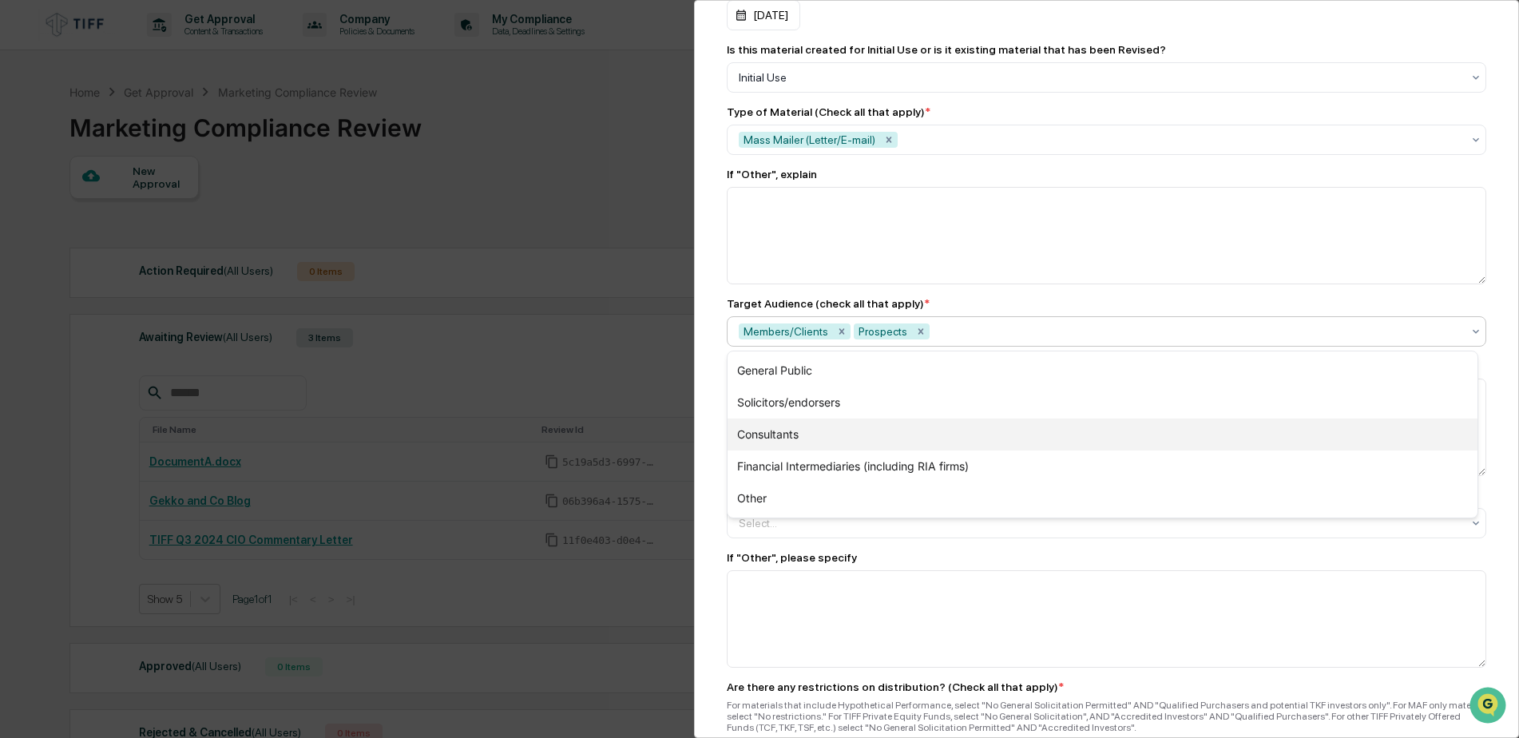
click at [808, 443] on div "Consultants" at bounding box center [1103, 435] width 750 height 32
click at [816, 431] on div "Financial Intermediaries (including RIA firms)" at bounding box center [1103, 435] width 750 height 32
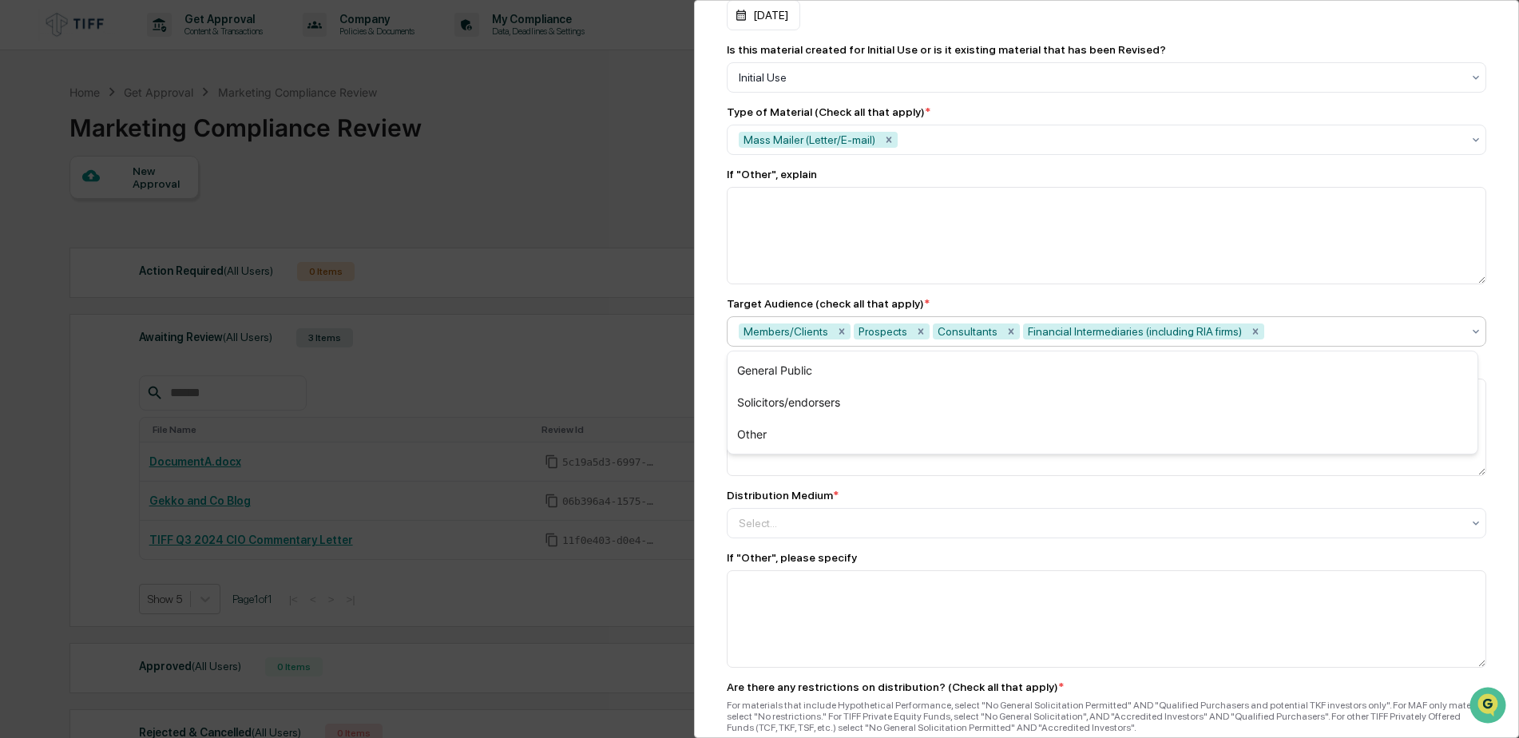
drag, startPoint x: 725, startPoint y: 412, endPoint x: 708, endPoint y: 417, distance: 17.4
click at [722, 414] on div "Marketing Review Submit New Approval Submit New Approval To be completed for ea…" at bounding box center [1106, 369] width 825 height 738
click at [813, 529] on div at bounding box center [1100, 523] width 723 height 16
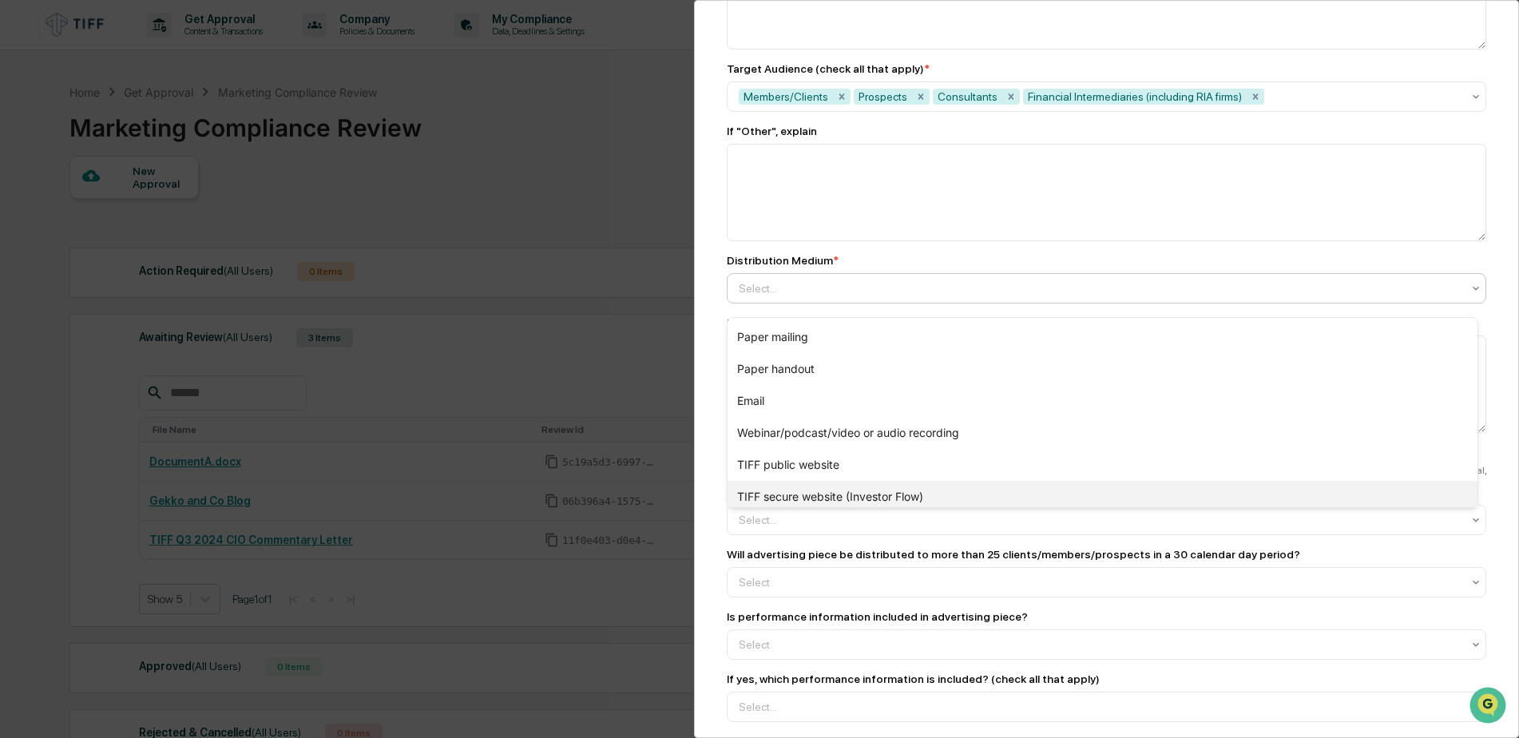
scroll to position [1278, 0]
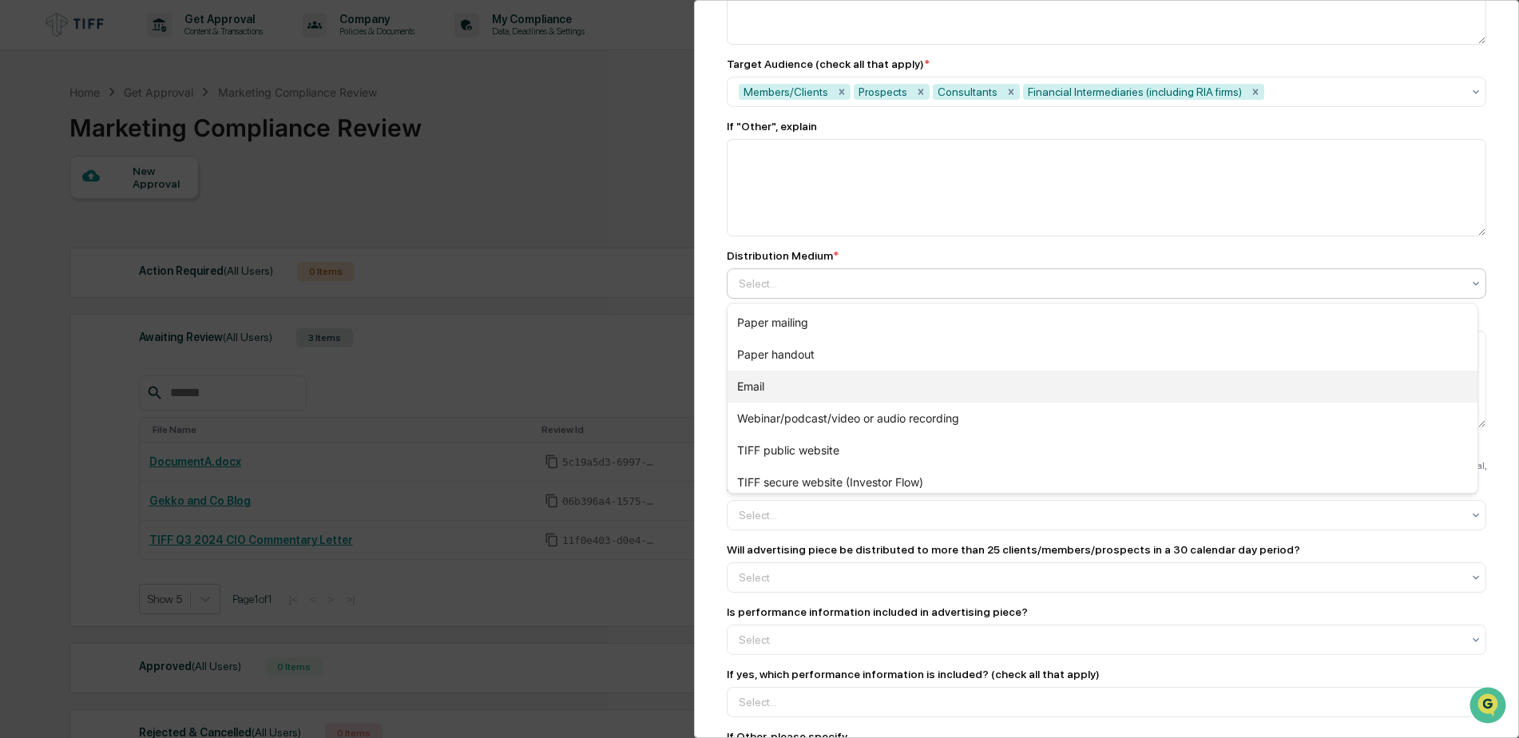
click at [776, 390] on div "Email" at bounding box center [1103, 387] width 750 height 32
click at [711, 352] on div "Marketing Review Submit New Approval Submit New Approval To be completed for ea…" at bounding box center [1106, 369] width 825 height 738
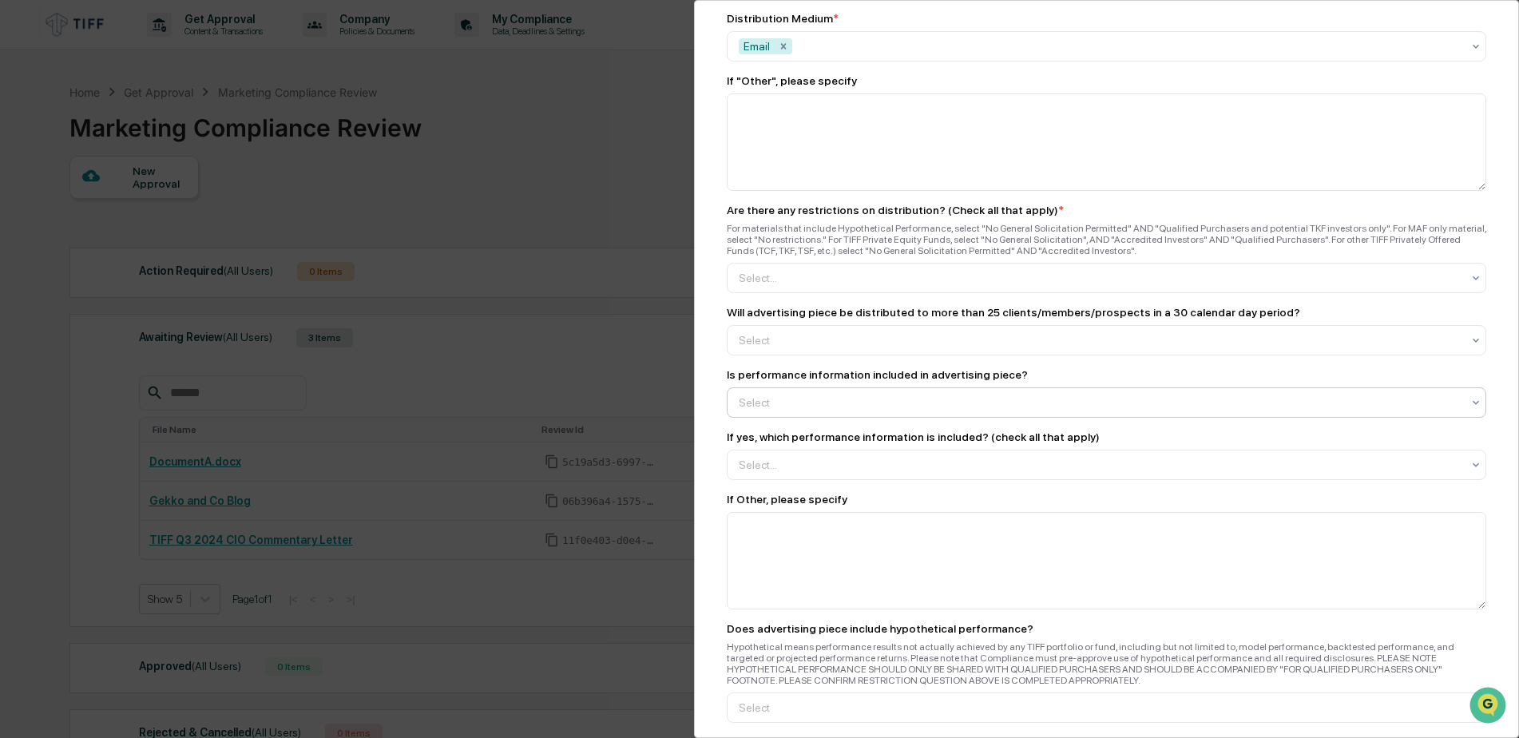
scroll to position [1518, 0]
click at [812, 278] on div at bounding box center [1100, 276] width 723 height 16
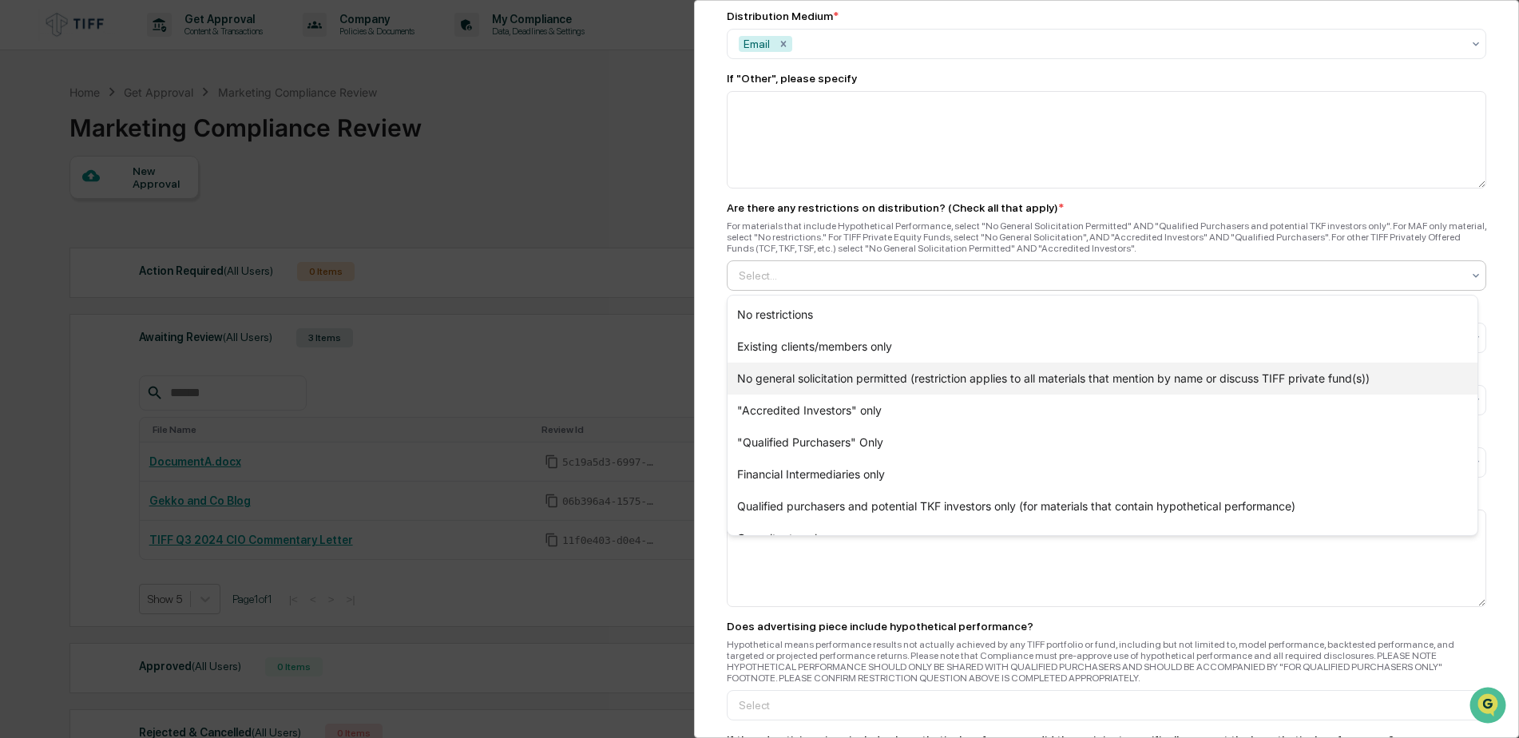
click at [805, 382] on div "No general solicitation permitted (restriction applies to all materials that me…" at bounding box center [1103, 379] width 750 height 32
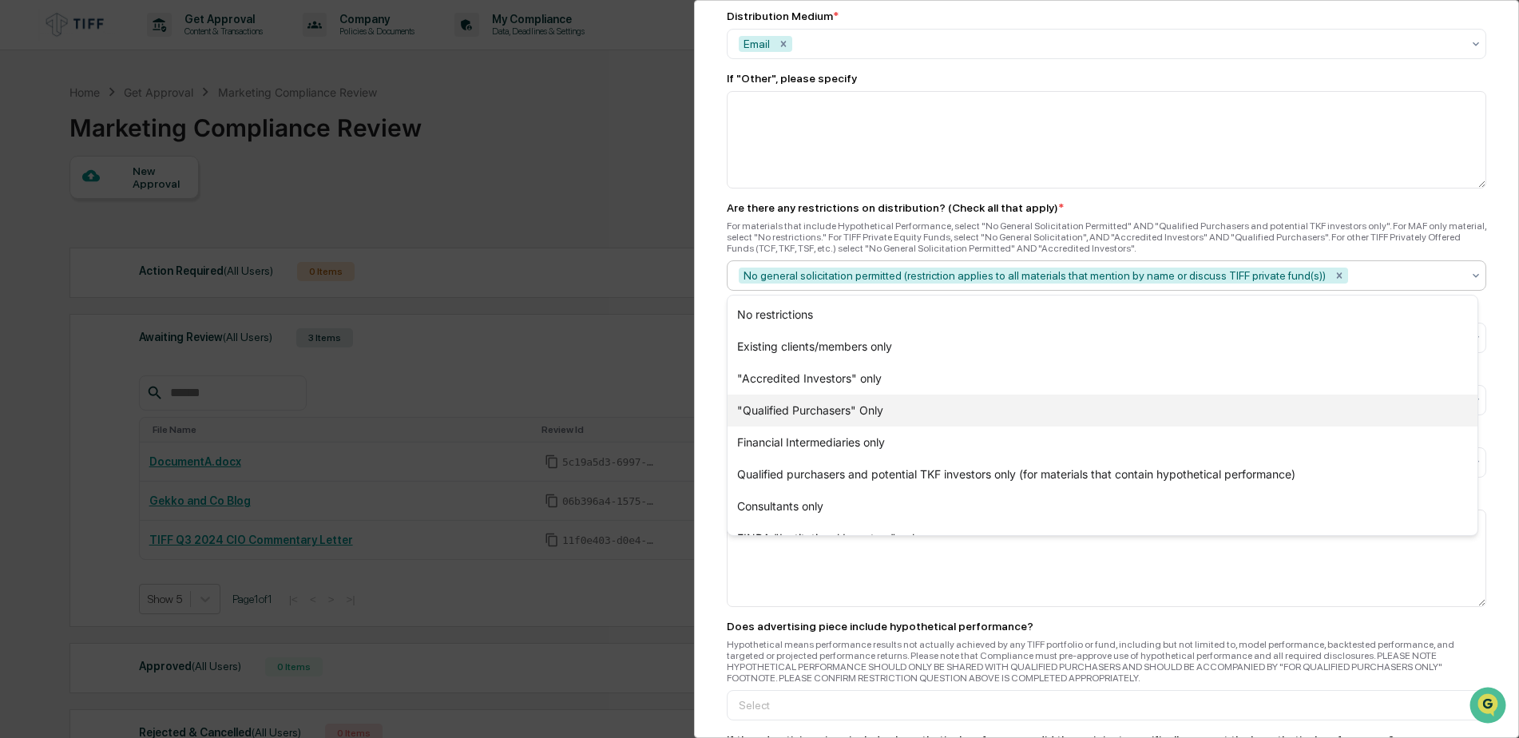
click at [817, 406] on div ""Qualified Purchasers" Only" at bounding box center [1103, 411] width 750 height 32
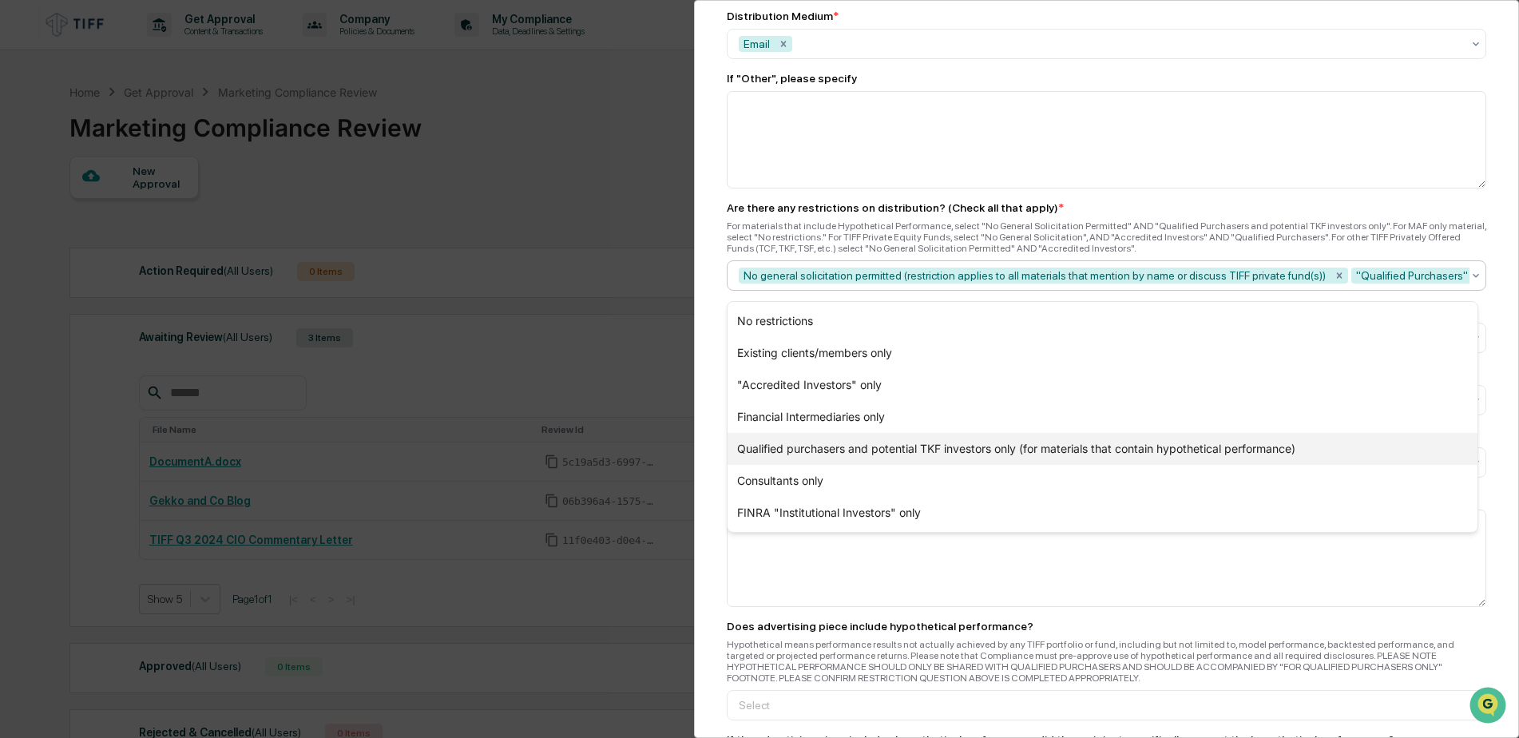
click at [822, 451] on div "Qualified purchasers and potential TKF investors only (for materials that conta…" at bounding box center [1103, 449] width 750 height 32
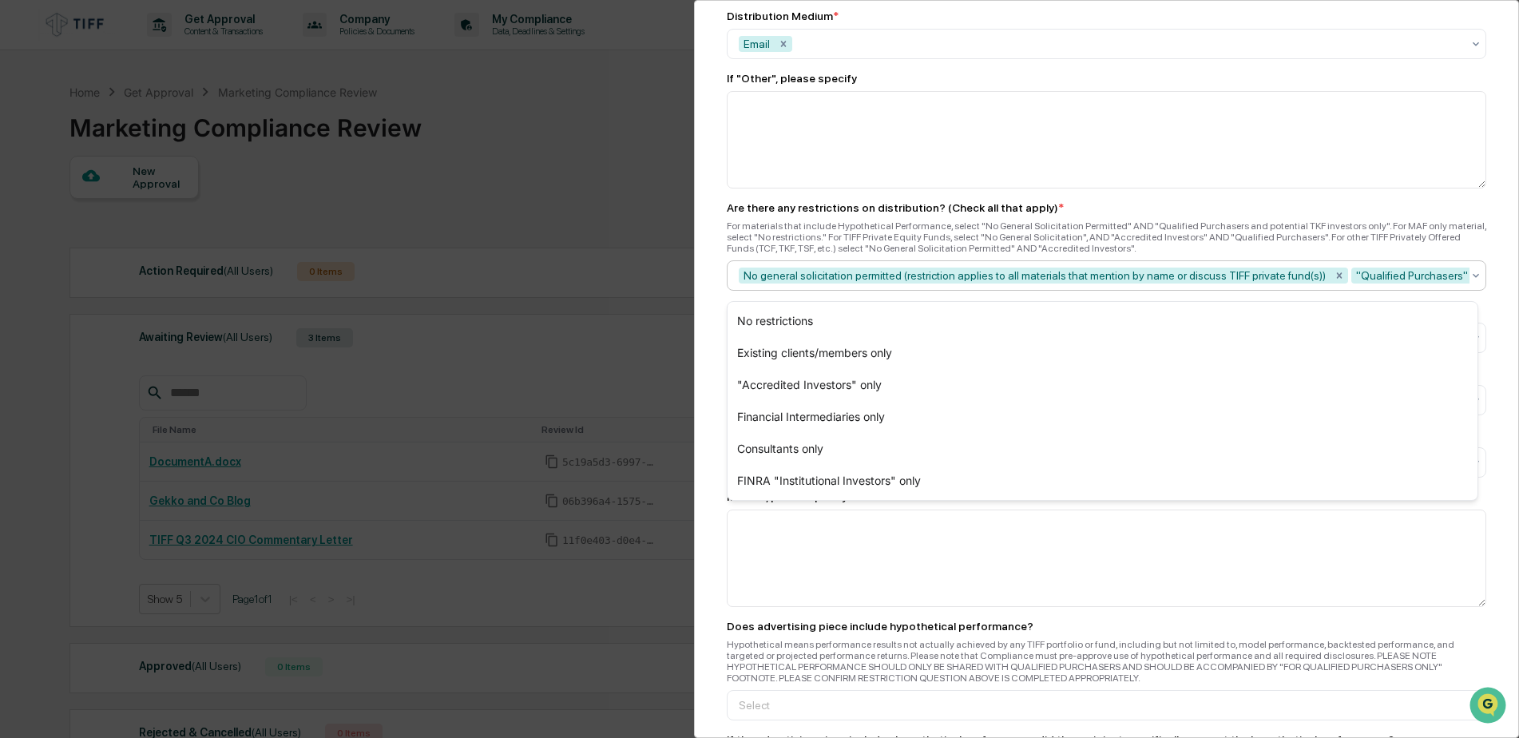
click at [709, 479] on div "Marketing Review Submit New Approval Submit New Approval To be completed for ea…" at bounding box center [1106, 369] width 825 height 738
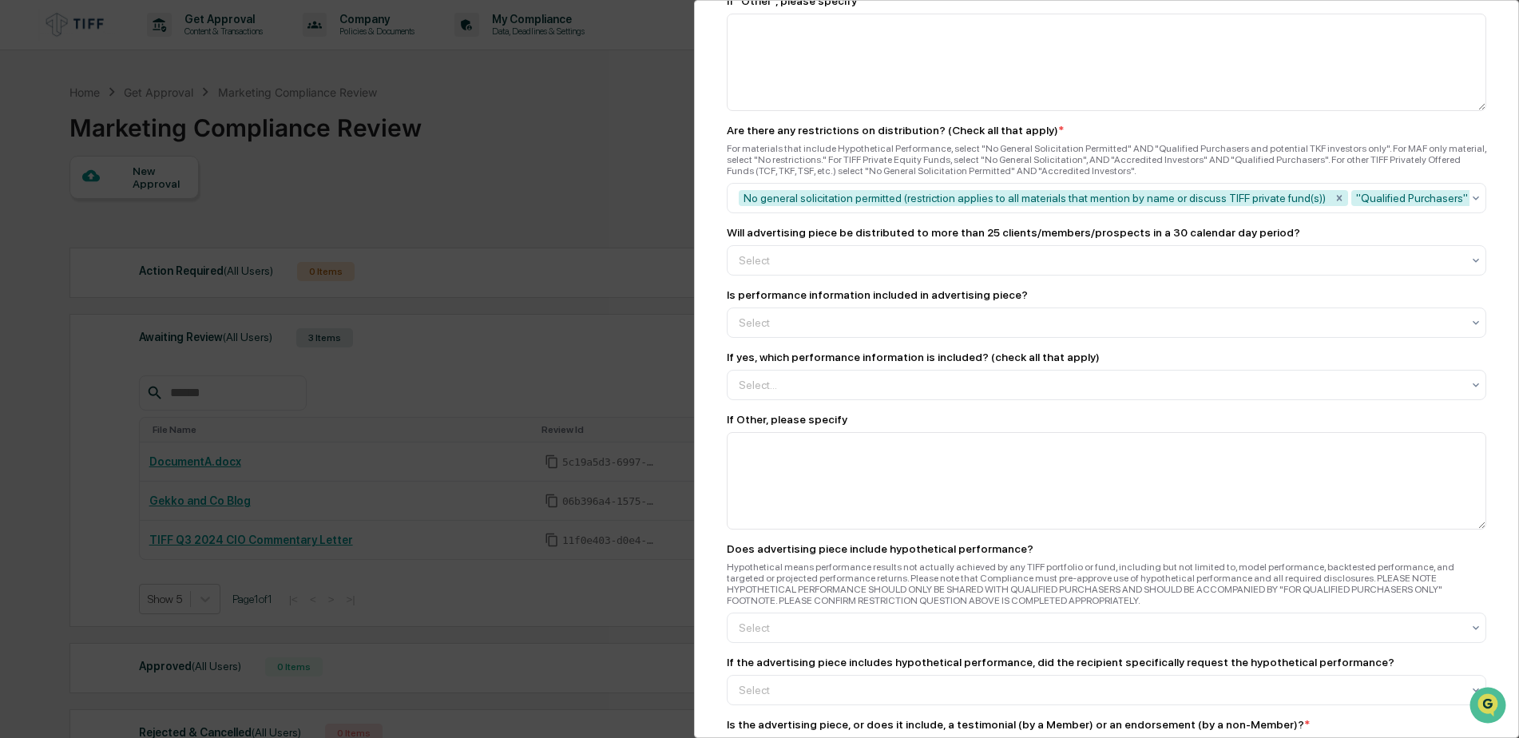
scroll to position [1598, 0]
click at [784, 263] on div at bounding box center [1100, 258] width 723 height 16
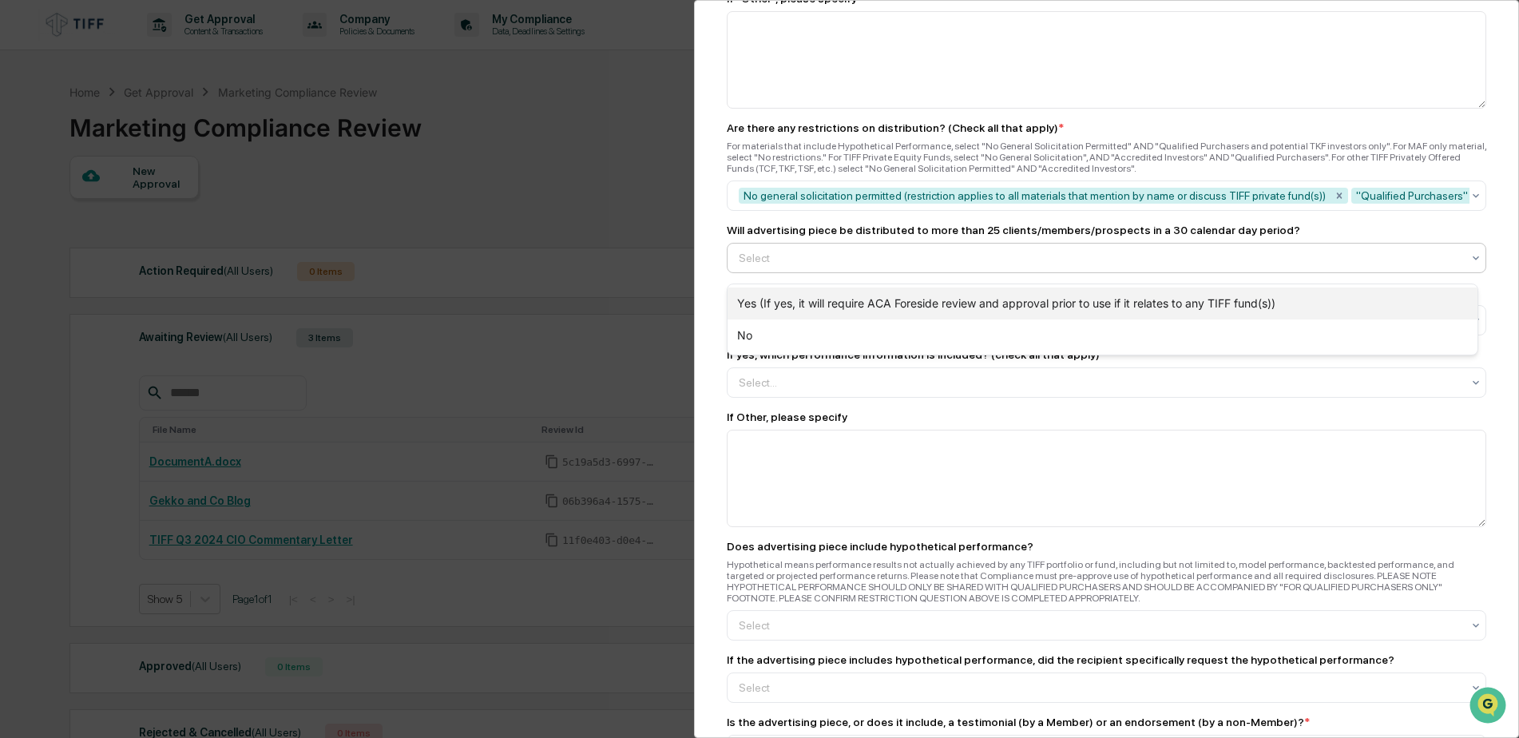
click at [784, 304] on div "Yes (If yes, it will require ACA Foreside review and approval prior to use if i…" at bounding box center [1103, 304] width 750 height 32
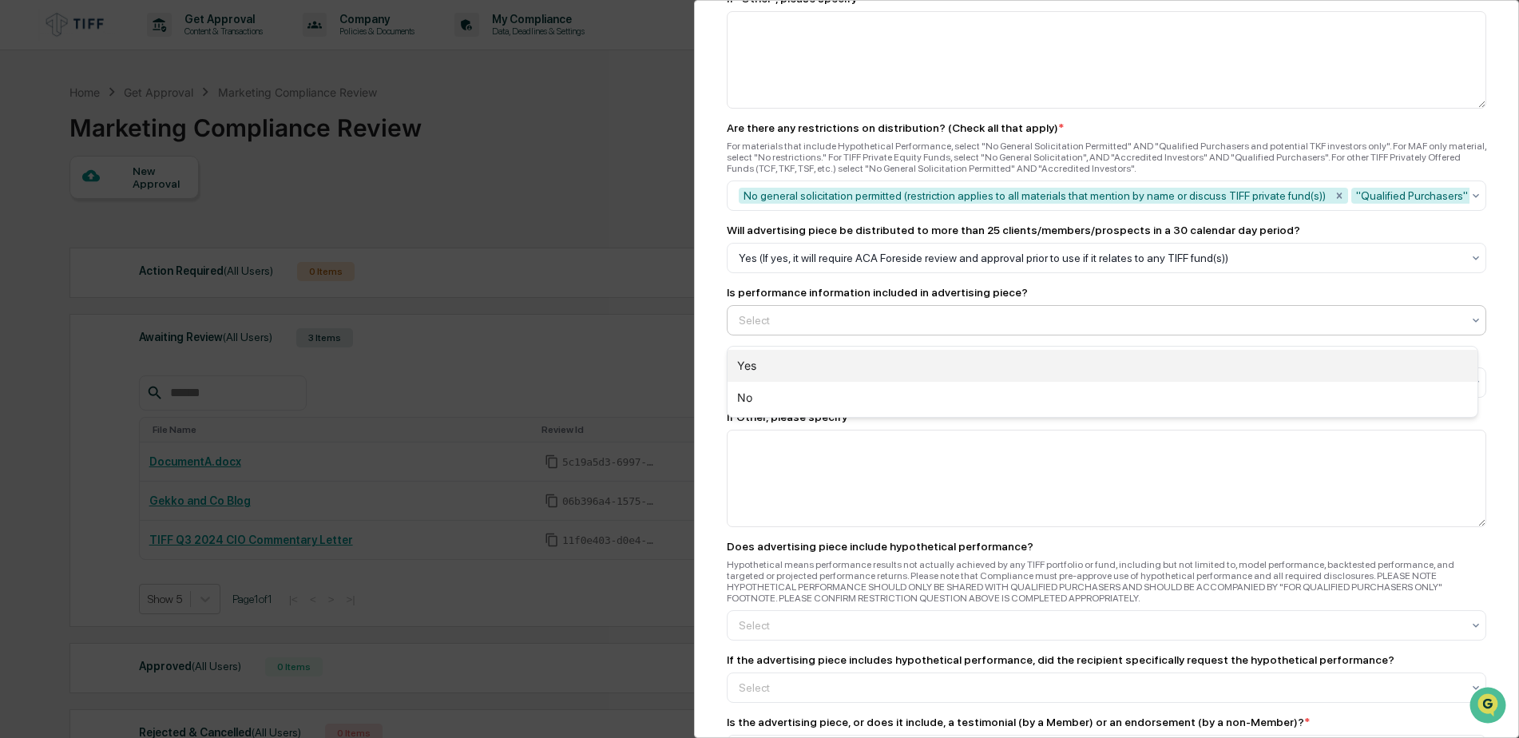
click at [775, 371] on div "Yes" at bounding box center [1103, 366] width 750 height 32
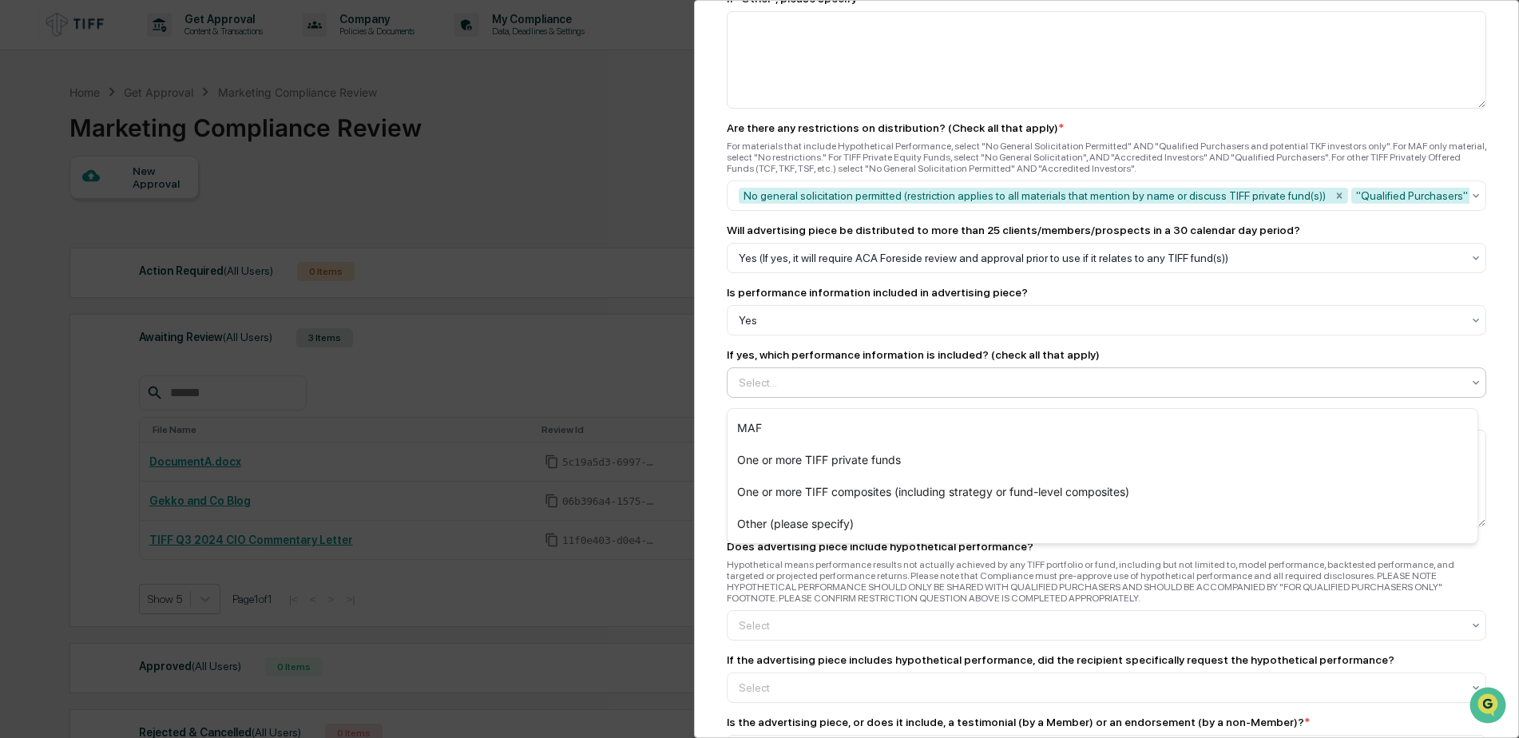
click at [790, 391] on div at bounding box center [1100, 383] width 723 height 16
click at [825, 494] on div "One or more TIFF composites (including strategy or fund-level composites)" at bounding box center [1103, 492] width 750 height 32
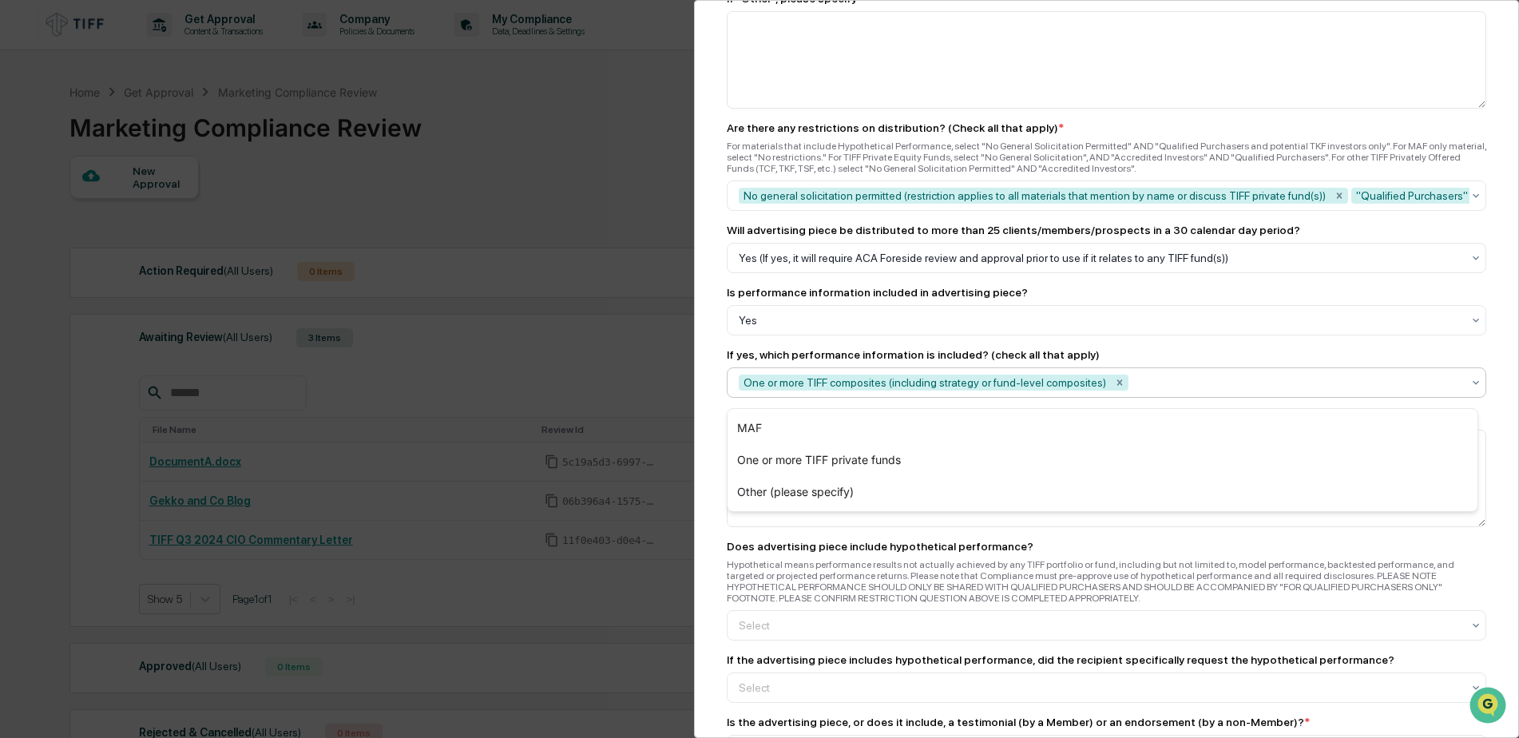
click at [704, 399] on div "Marketing Review Submit New Approval Submit New Approval To be completed for ea…" at bounding box center [1106, 369] width 825 height 738
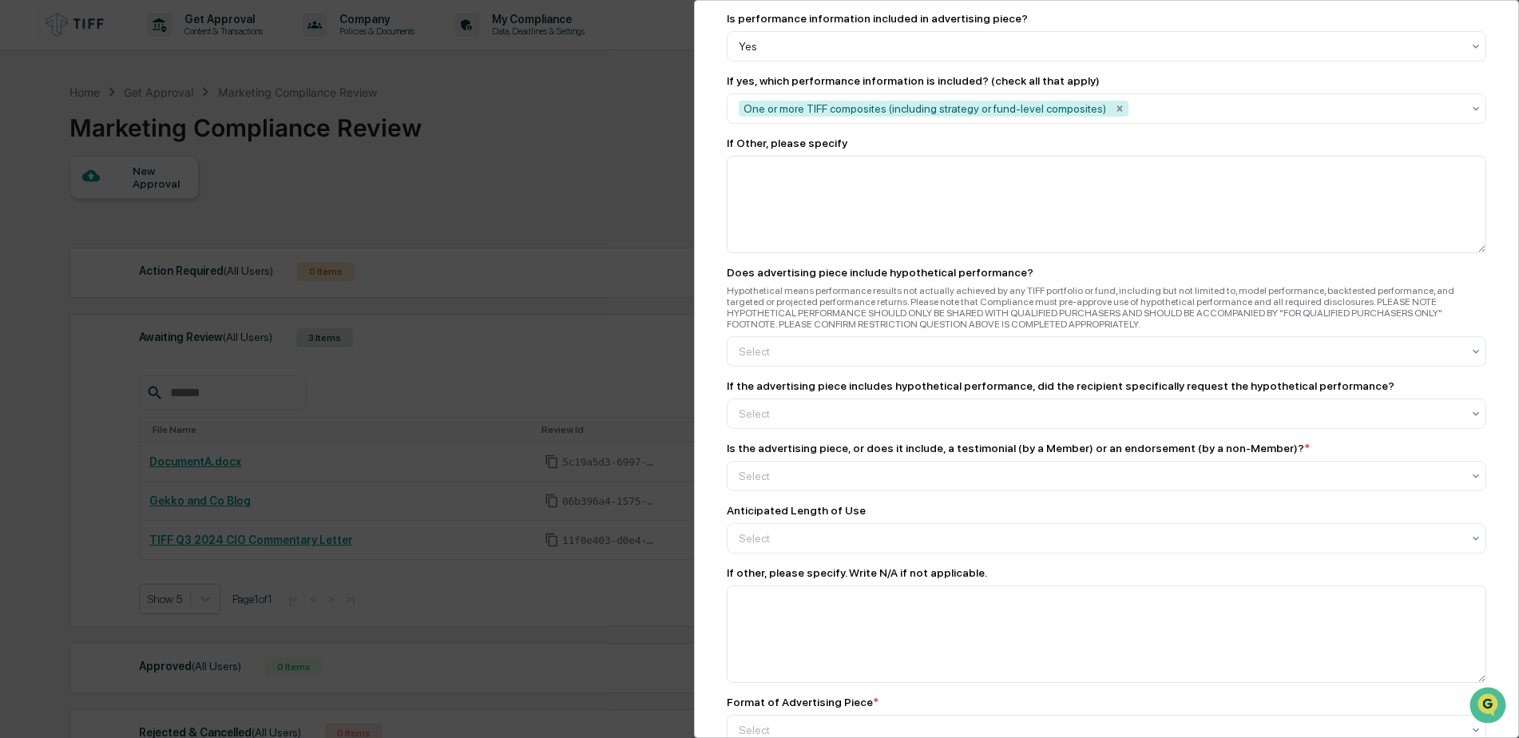
scroll to position [1917, 0]
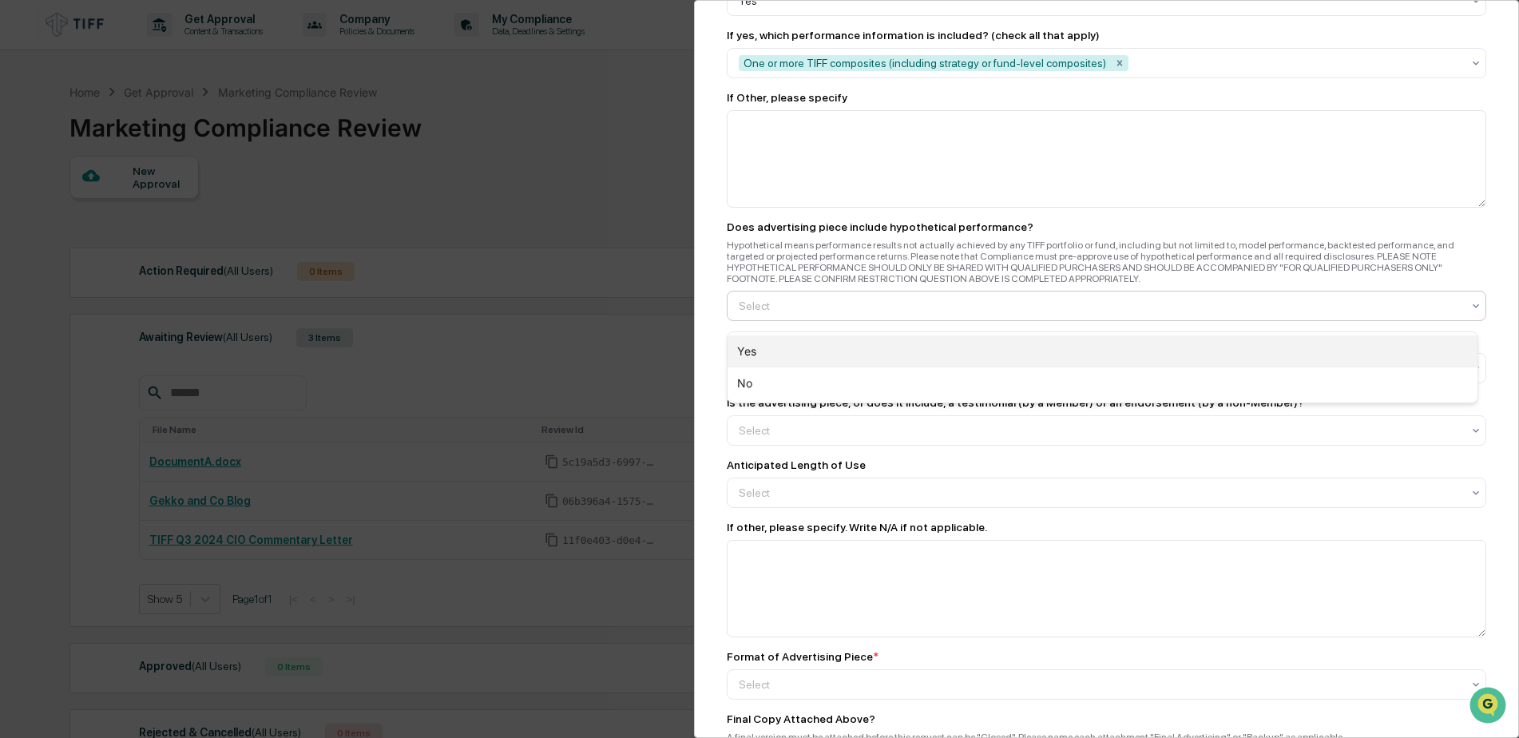
click at [812, 356] on div "Yes" at bounding box center [1103, 352] width 750 height 32
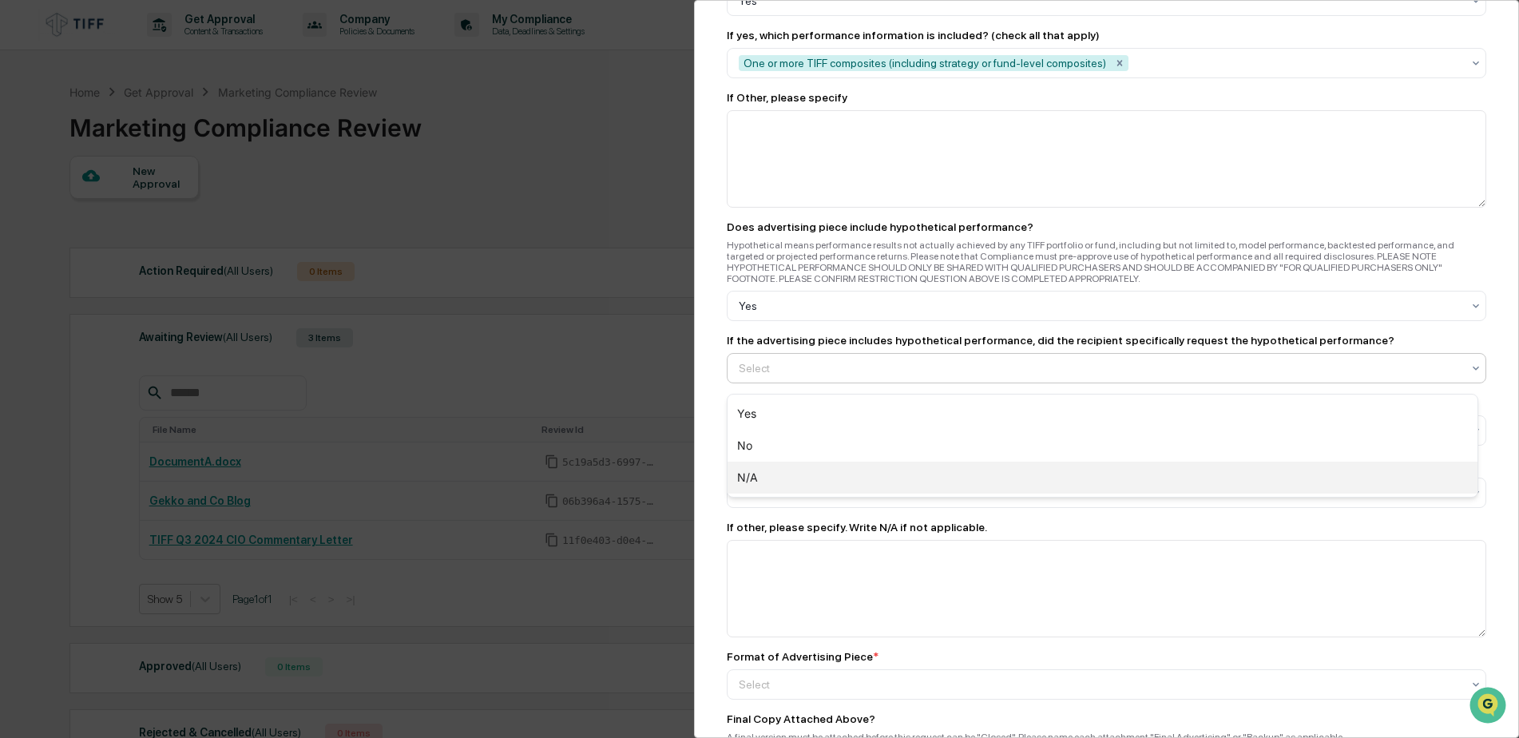
click at [785, 474] on div "N/A" at bounding box center [1103, 478] width 750 height 32
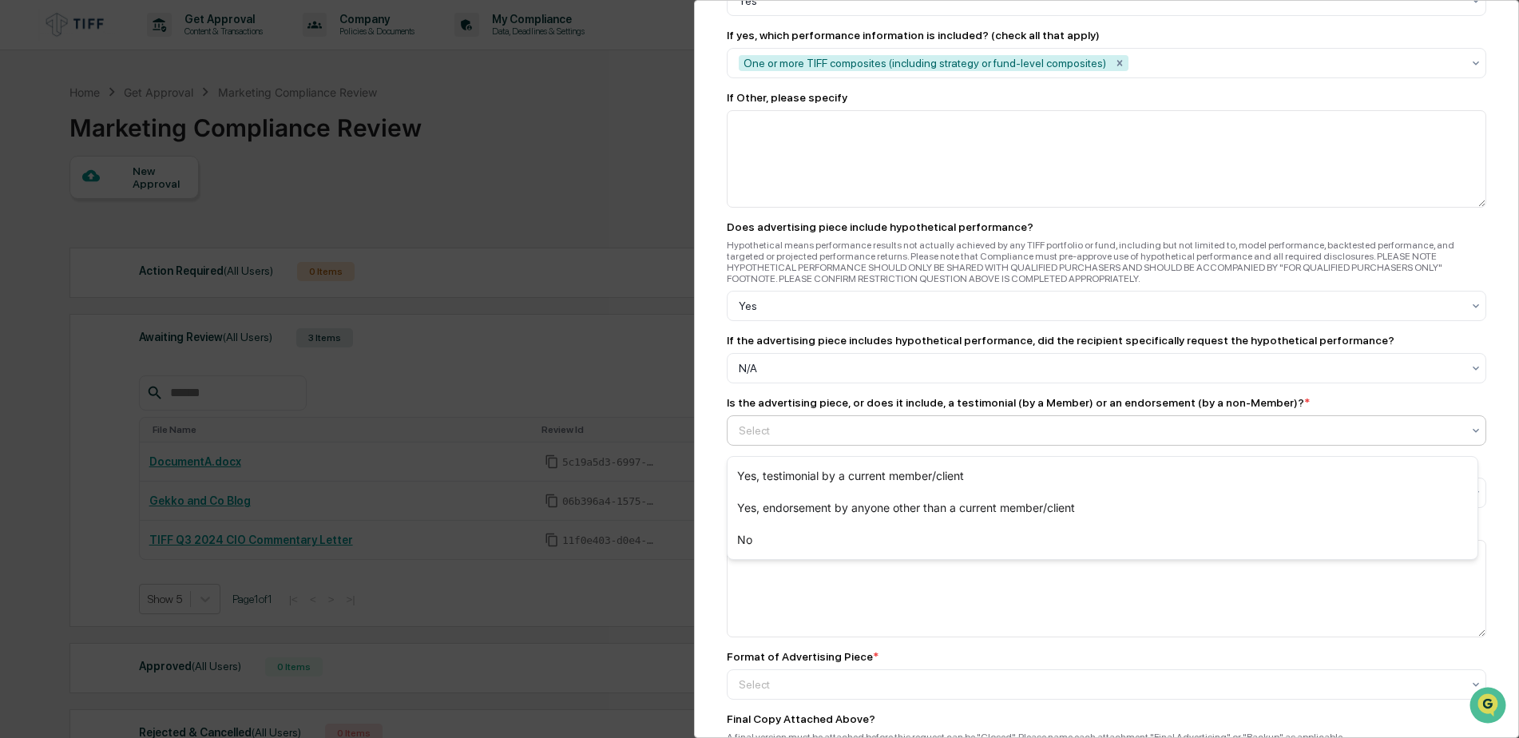
click at [806, 435] on div at bounding box center [1100, 431] width 723 height 16
click at [790, 536] on div "No" at bounding box center [1103, 540] width 750 height 32
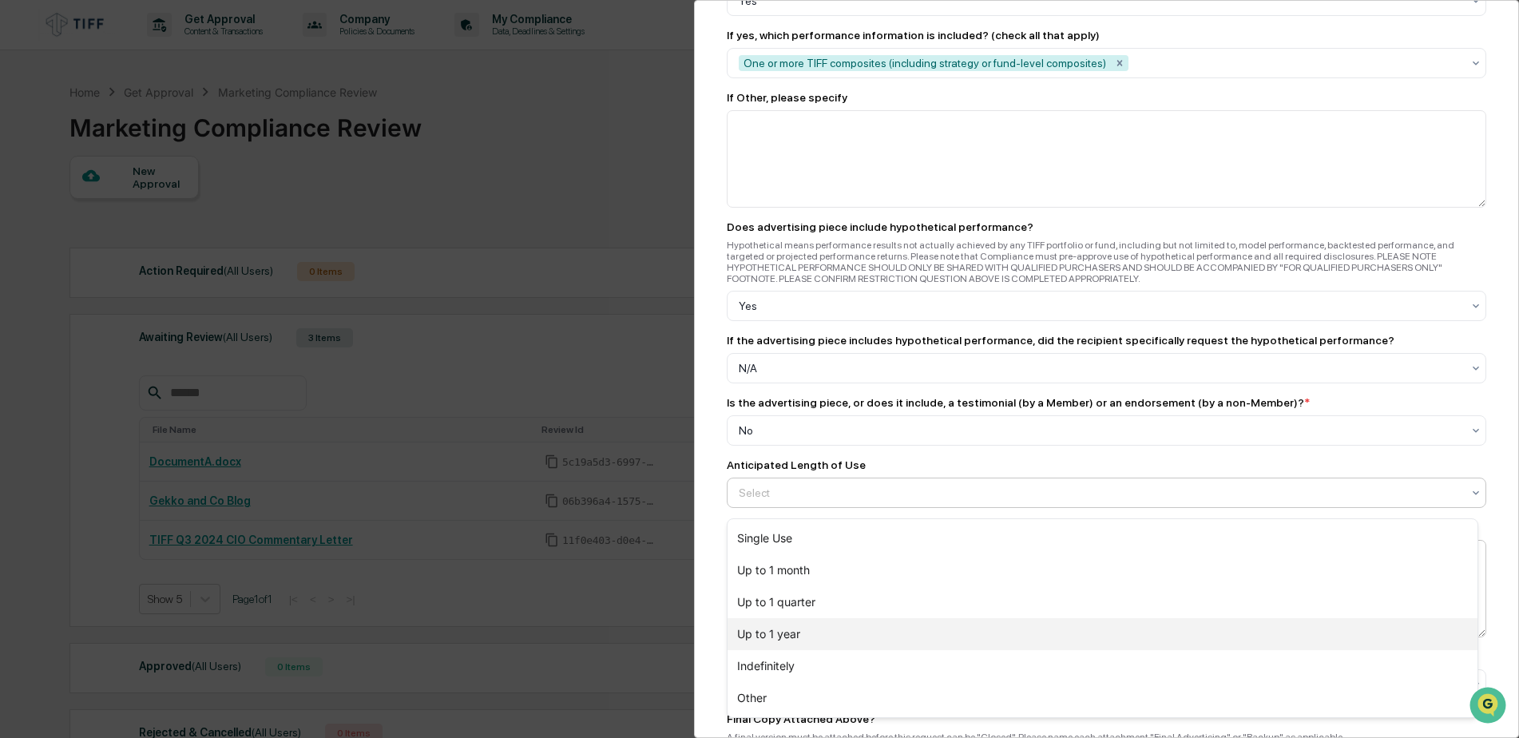
click at [801, 633] on div "Up to 1 year" at bounding box center [1103, 634] width 750 height 32
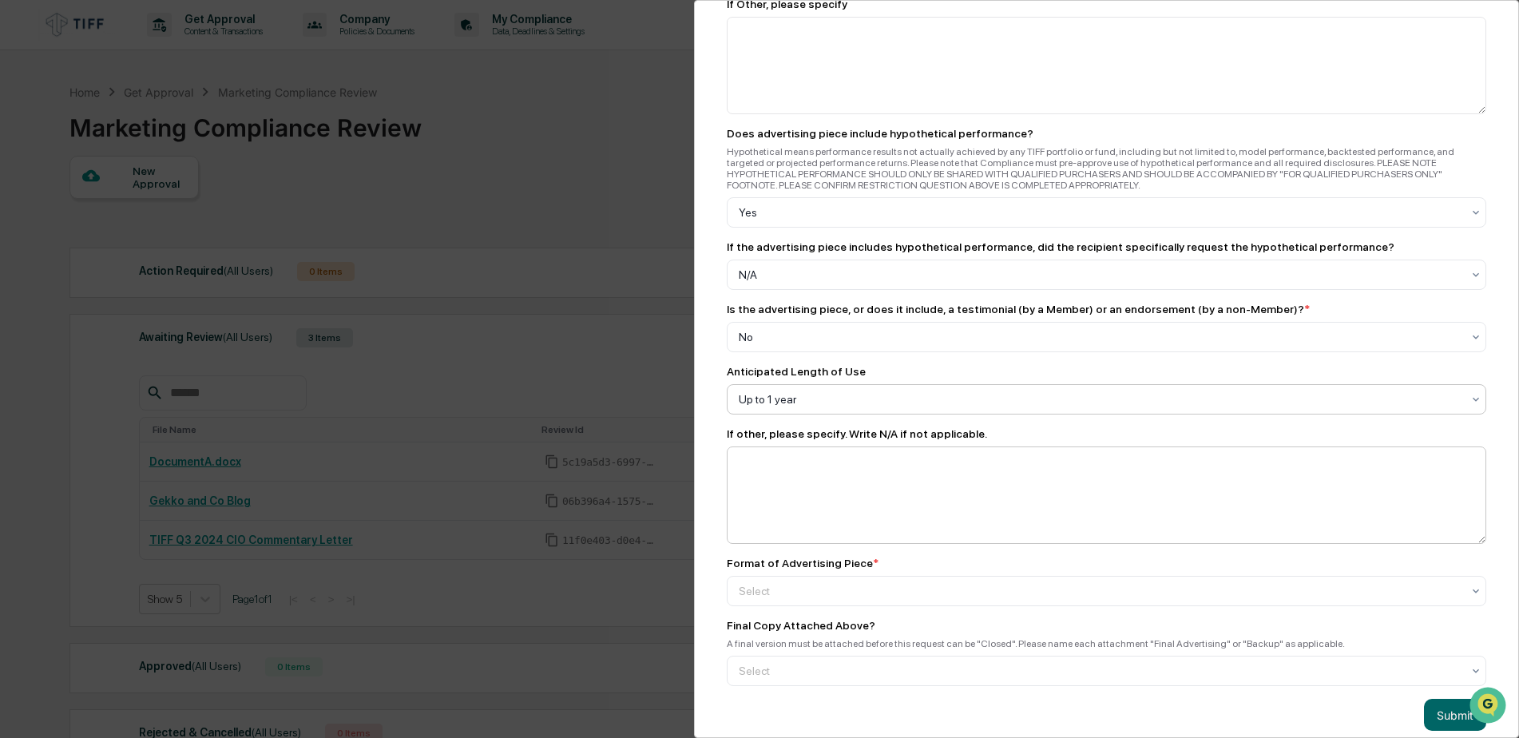
scroll to position [2043, 0]
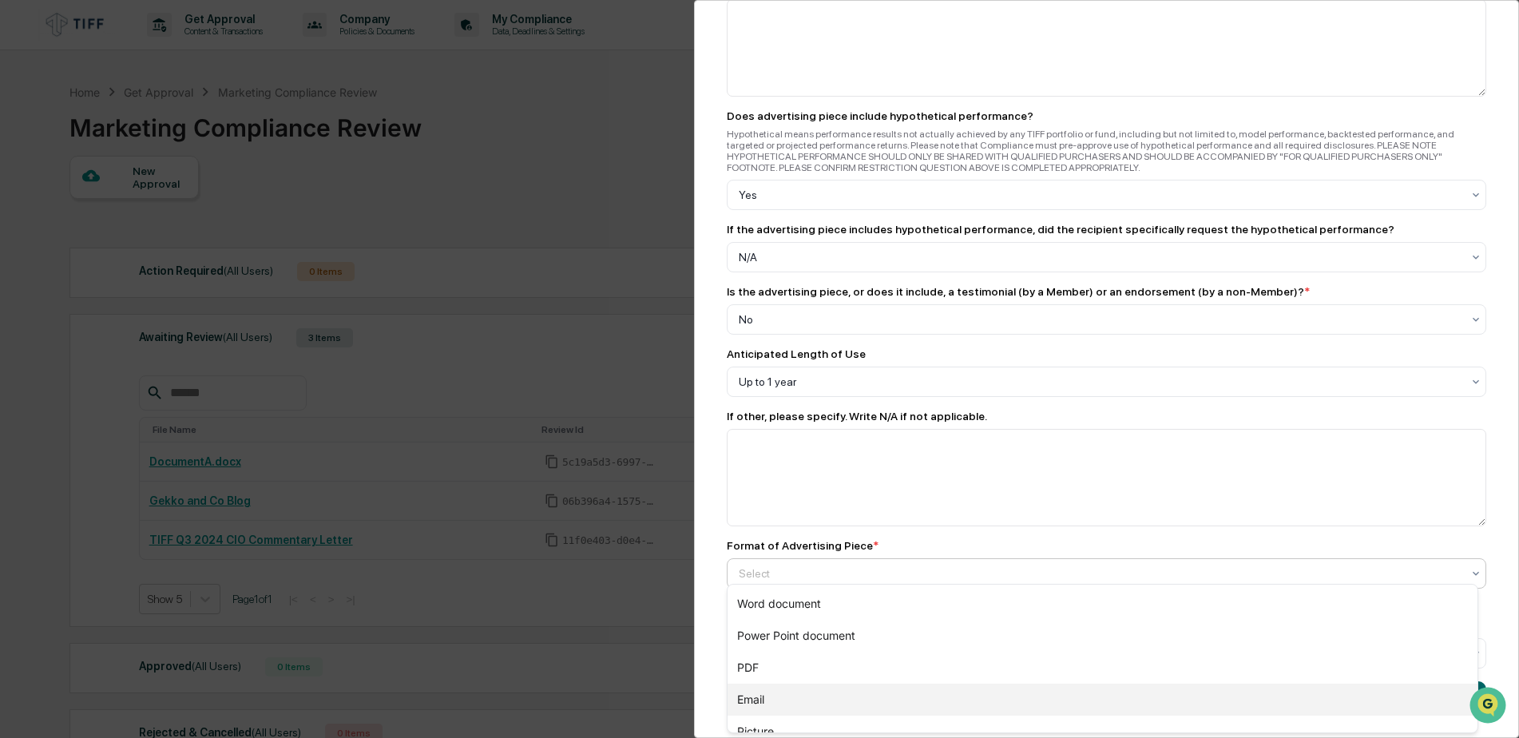
click at [776, 693] on div "Email" at bounding box center [1103, 700] width 750 height 32
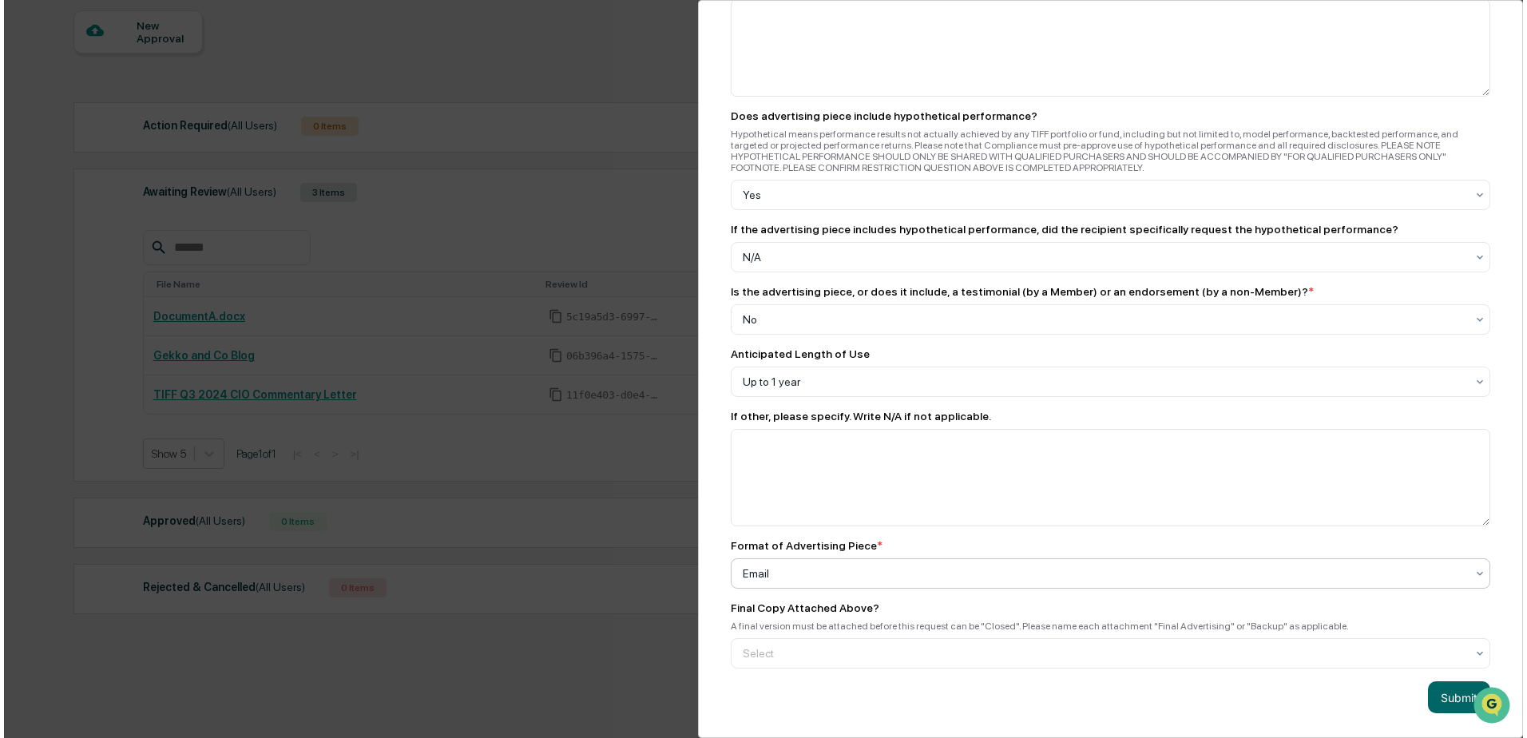
scroll to position [160, 0]
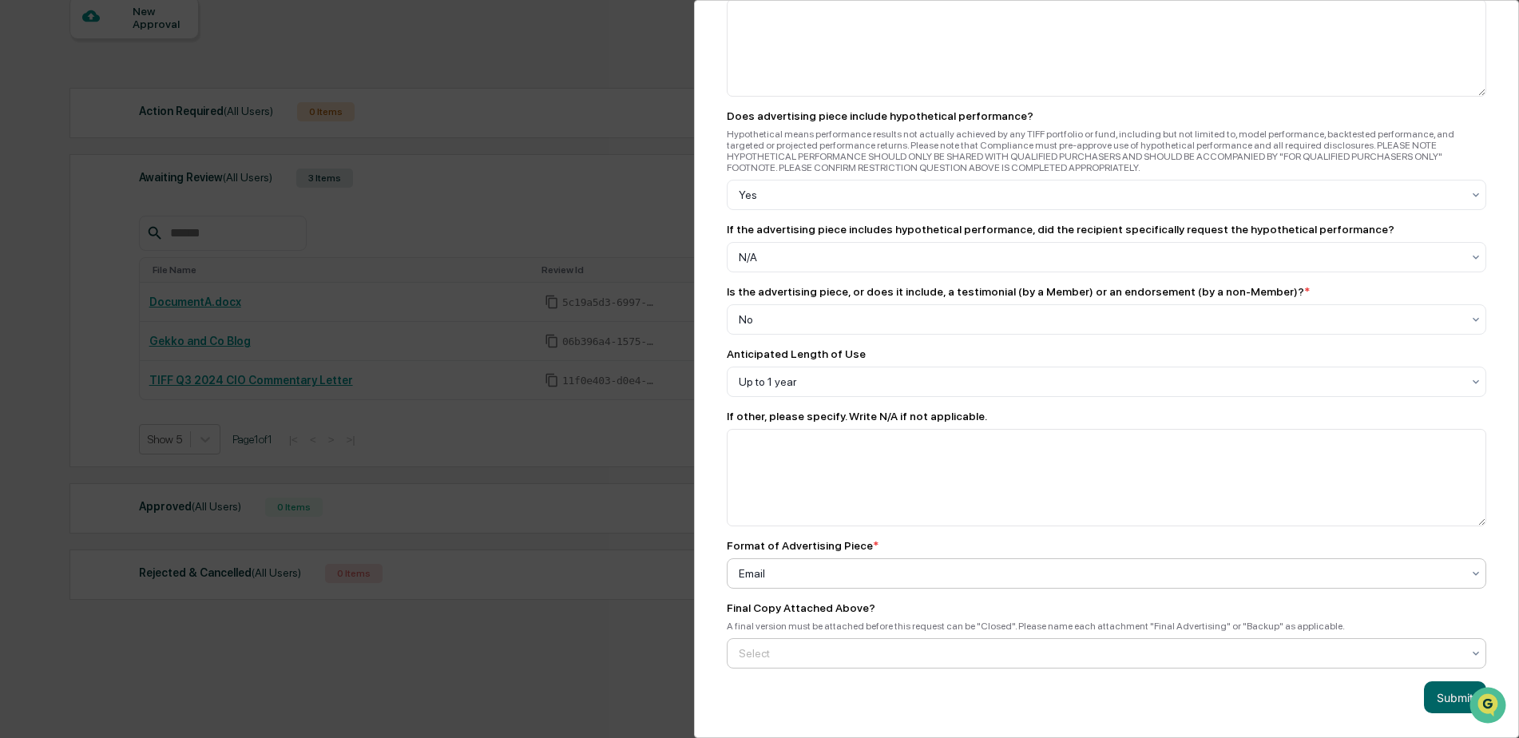
click at [796, 680] on div "Yes" at bounding box center [1103, 684] width 750 height 32
click at [1446, 684] on button "Submit" at bounding box center [1455, 697] width 62 height 32
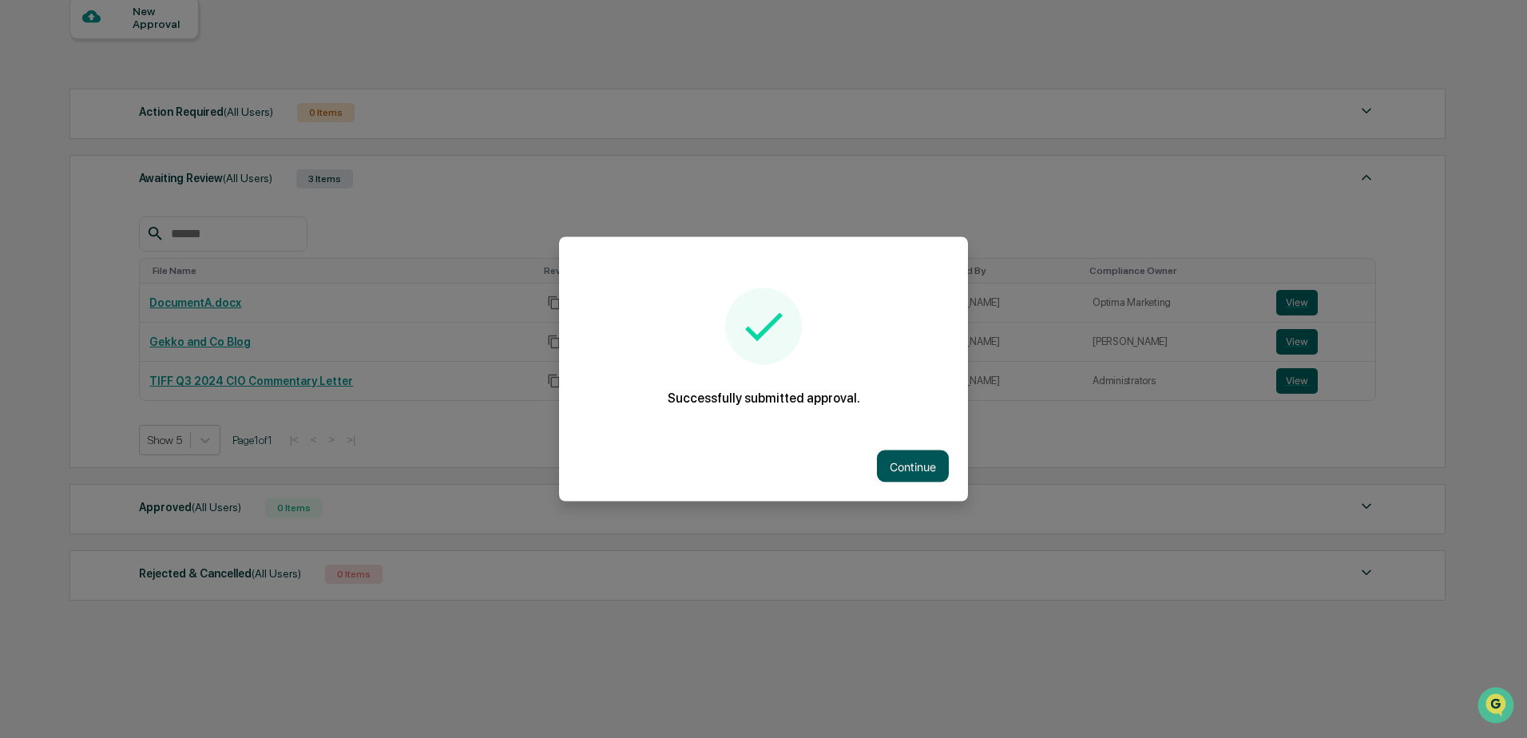
click at [899, 461] on button "Continue" at bounding box center [913, 467] width 72 height 32
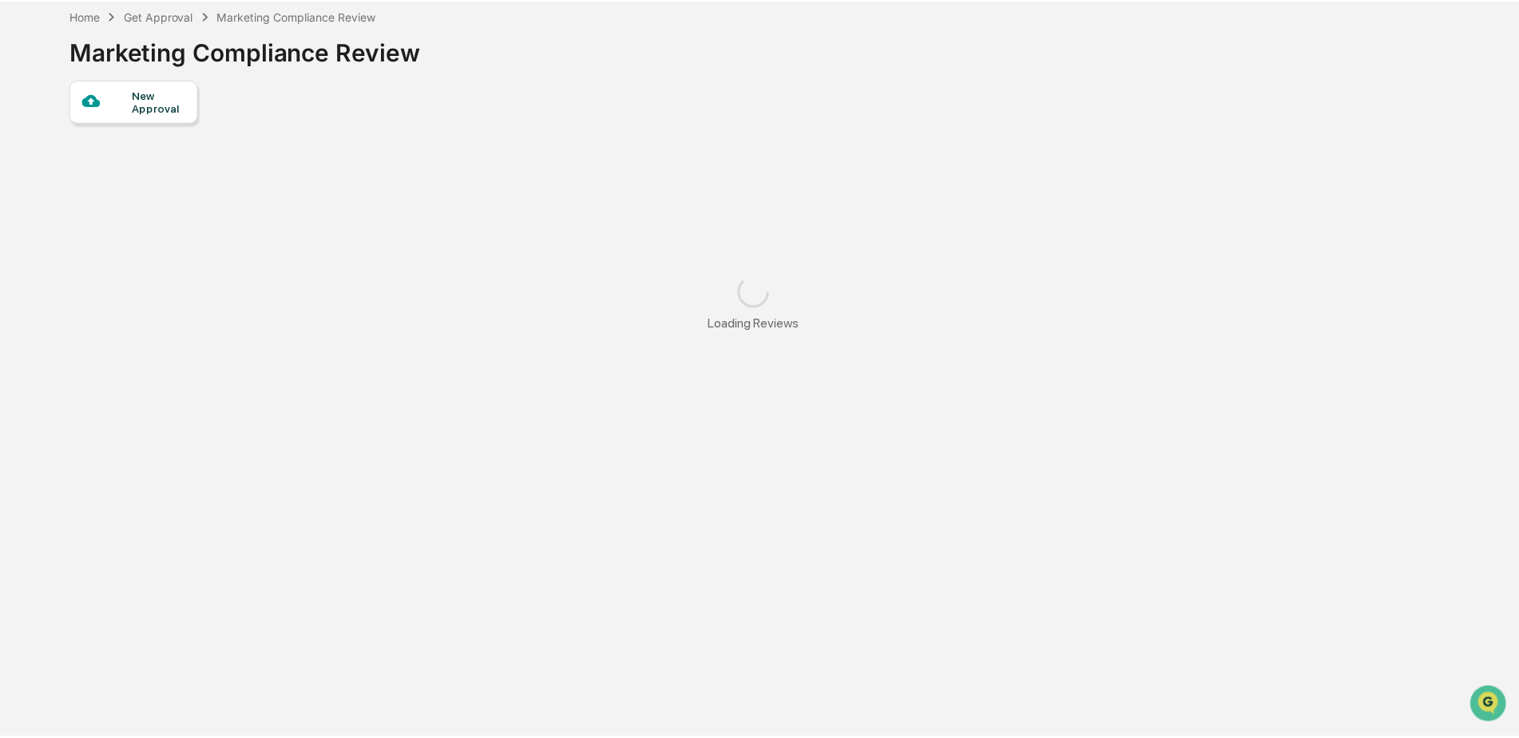
scroll to position [76, 0]
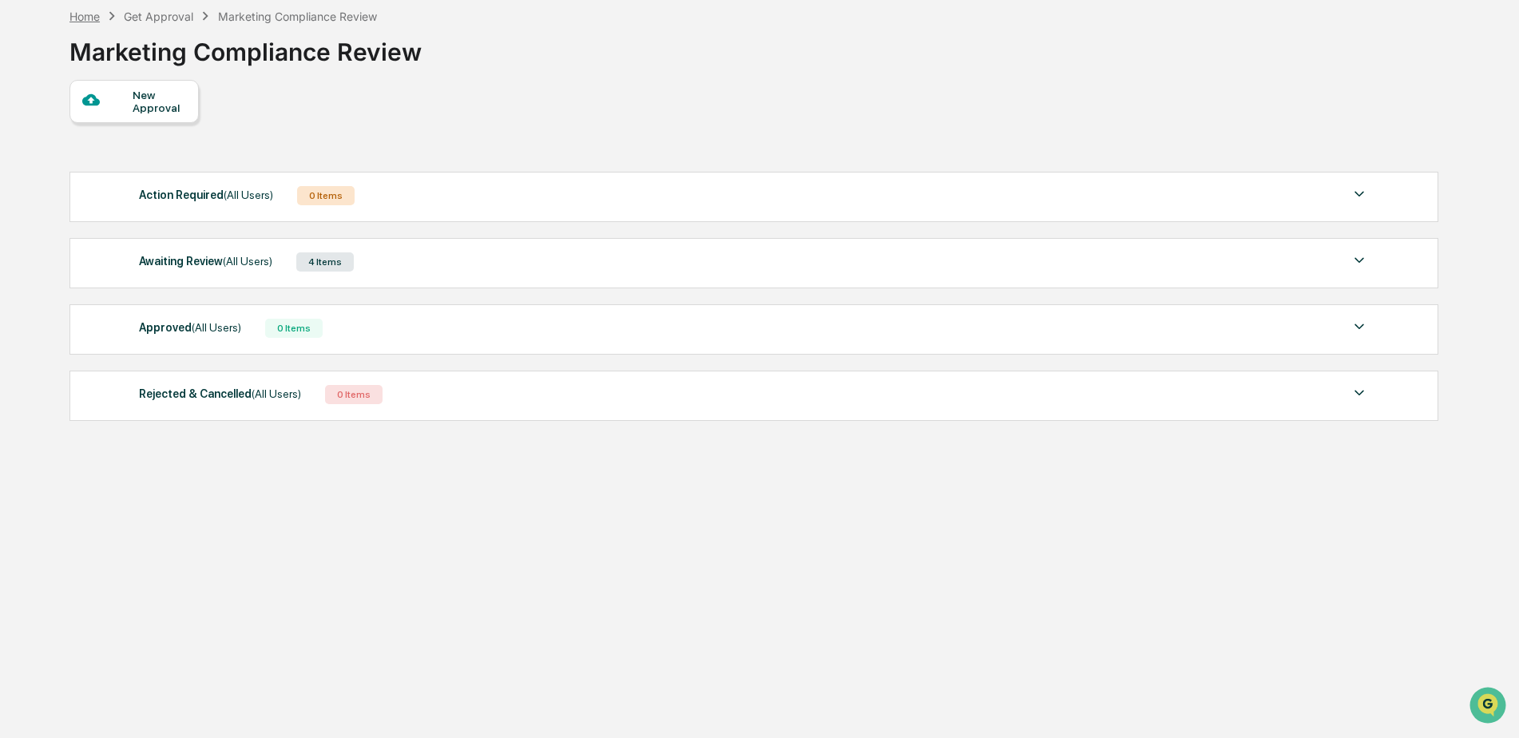
click at [76, 13] on div "Home" at bounding box center [84, 17] width 30 height 14
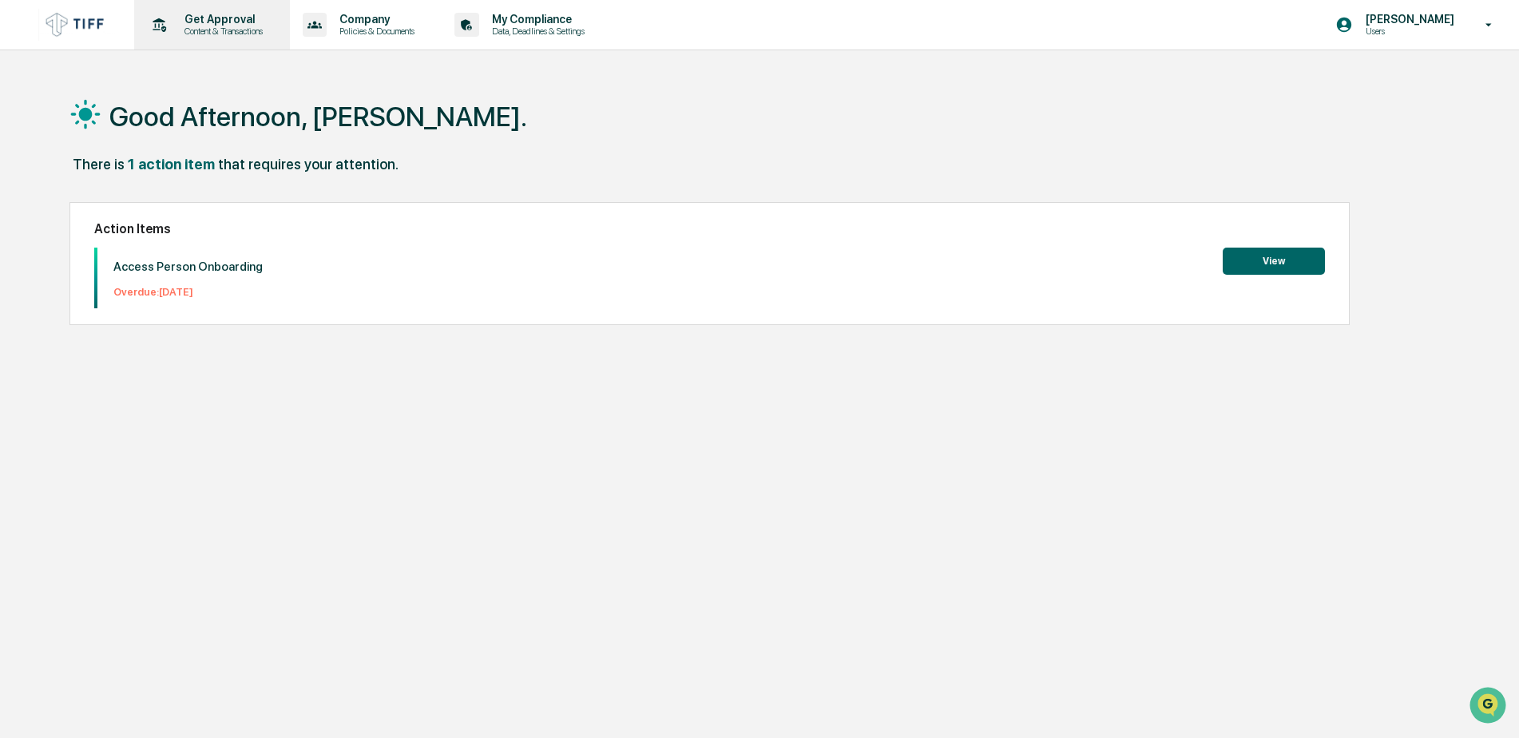
click at [198, 25] on p "Get Approval" at bounding box center [221, 19] width 99 height 13
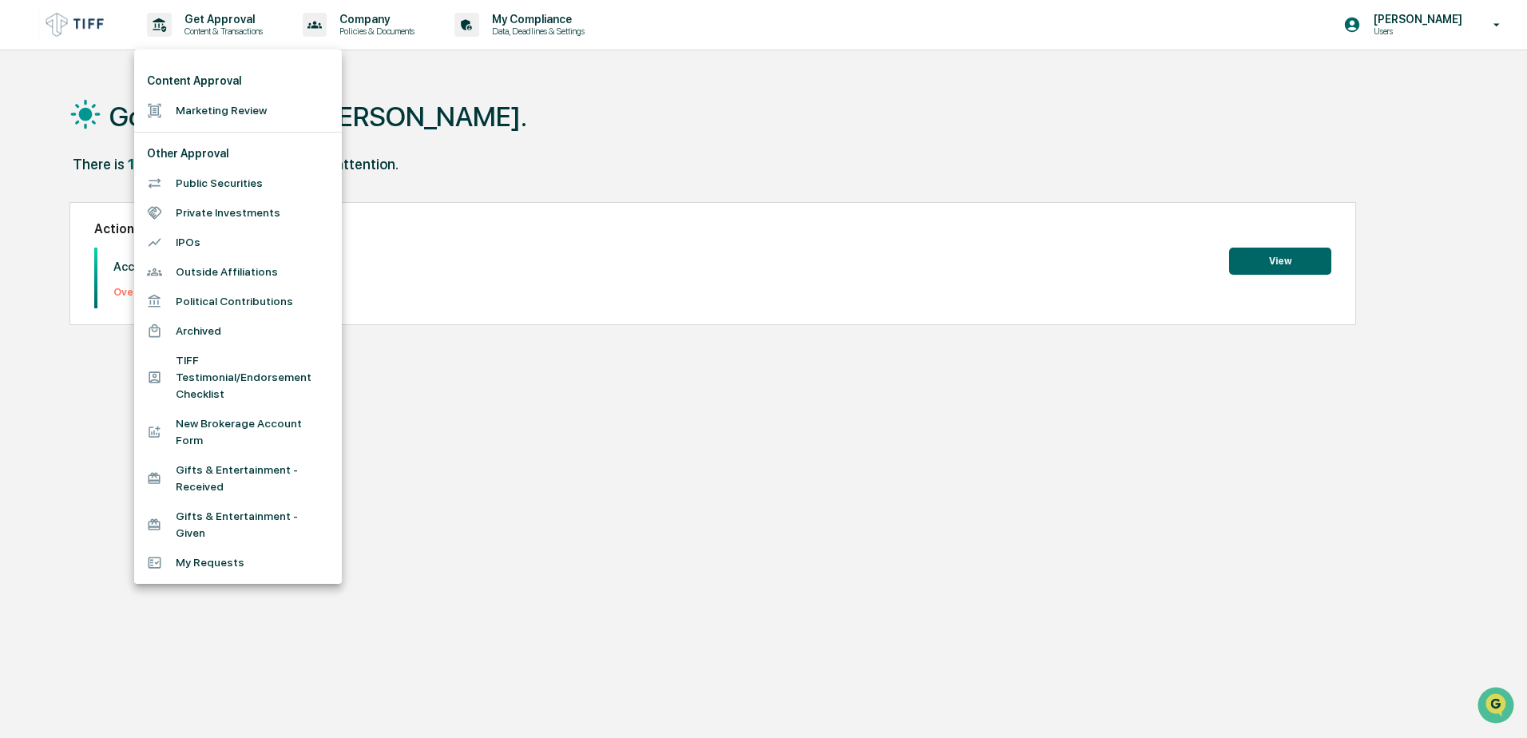
click at [186, 117] on li "Marketing Review" at bounding box center [238, 111] width 208 height 30
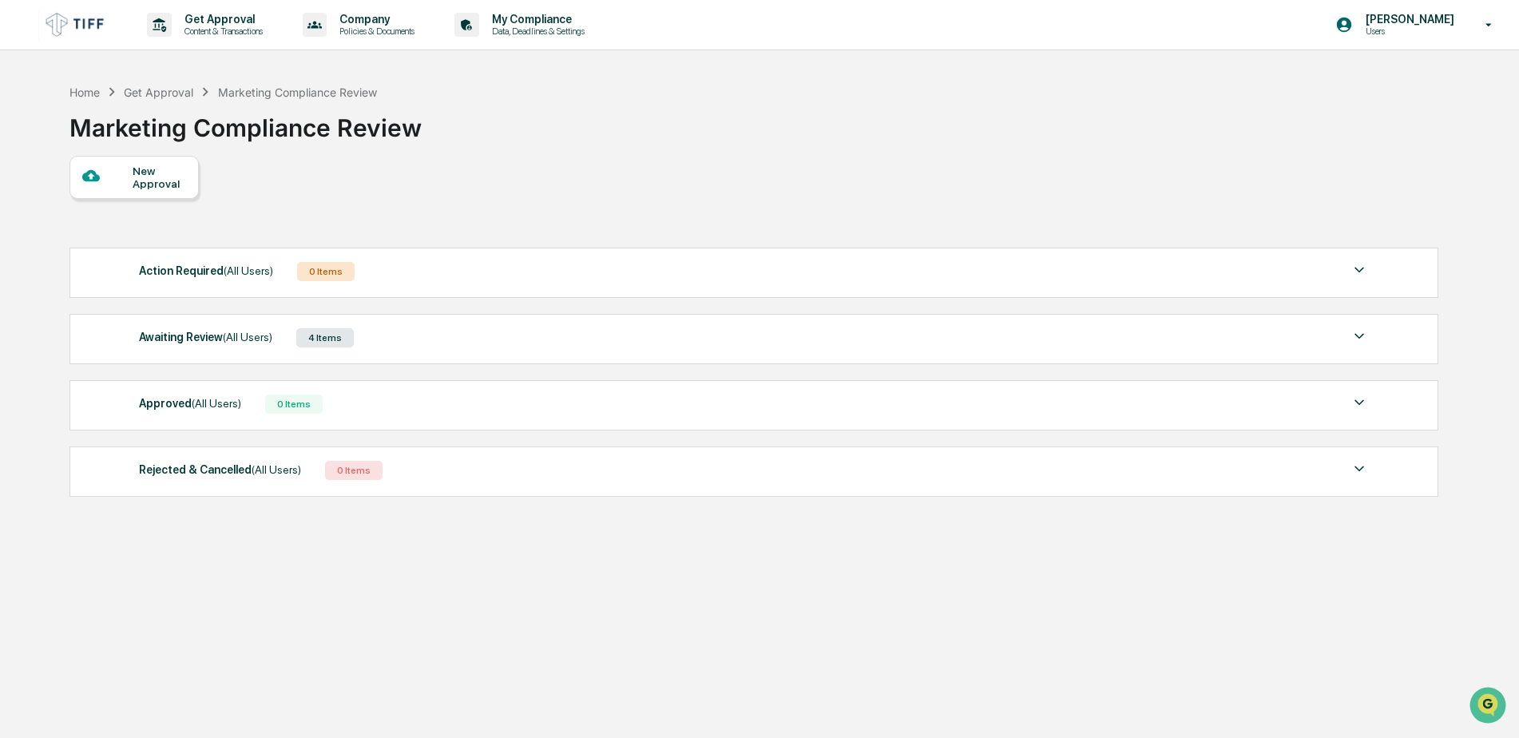
click at [240, 339] on span "(All Users)" at bounding box center [248, 337] width 50 height 13
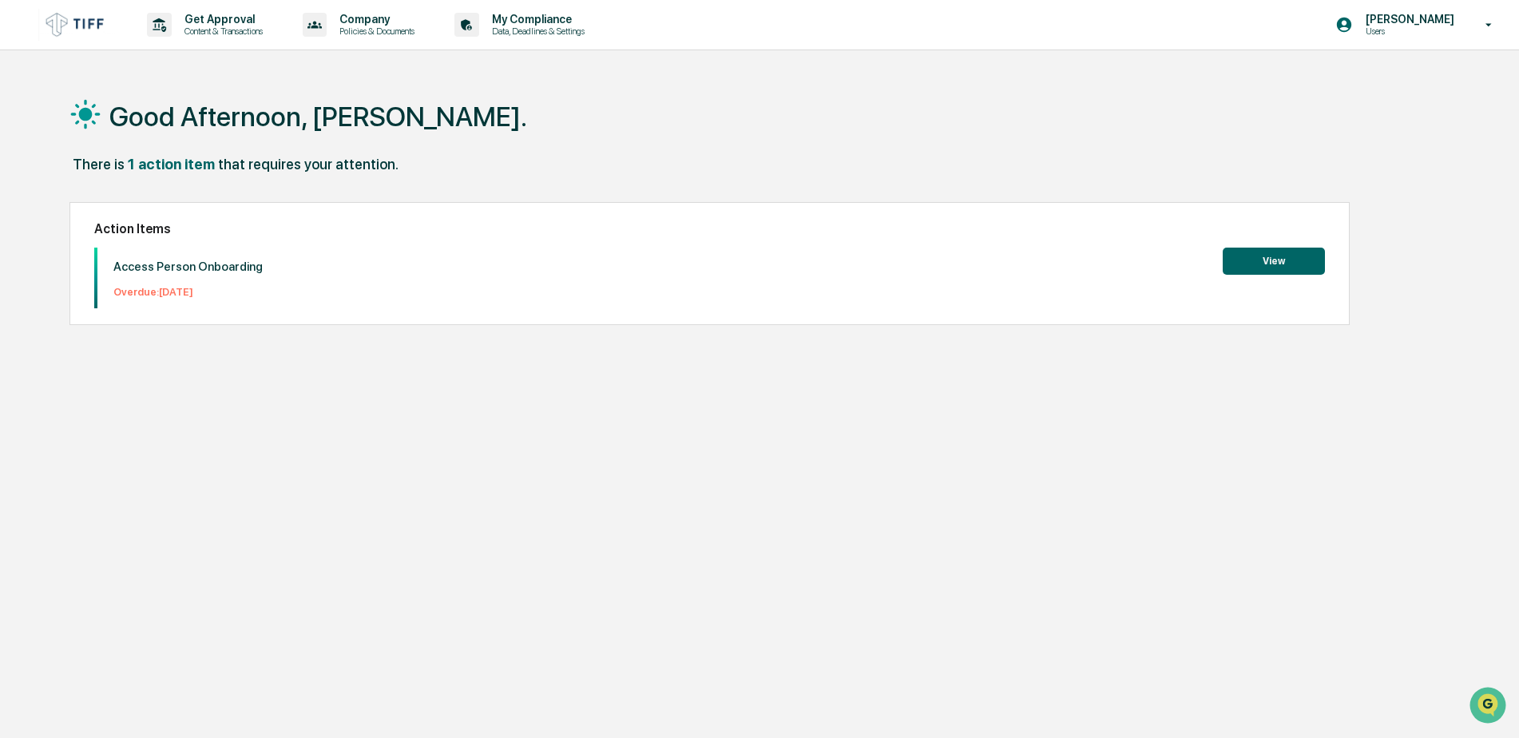
drag, startPoint x: 1501, startPoint y: 0, endPoint x: 1164, endPoint y: 37, distance: 339.1
click at [1164, 37] on div "Get Approval Content & Transactions Company Policies & Documents My Compliance …" at bounding box center [759, 25] width 1519 height 50
click at [224, 26] on p "Content & Transactions" at bounding box center [221, 31] width 99 height 11
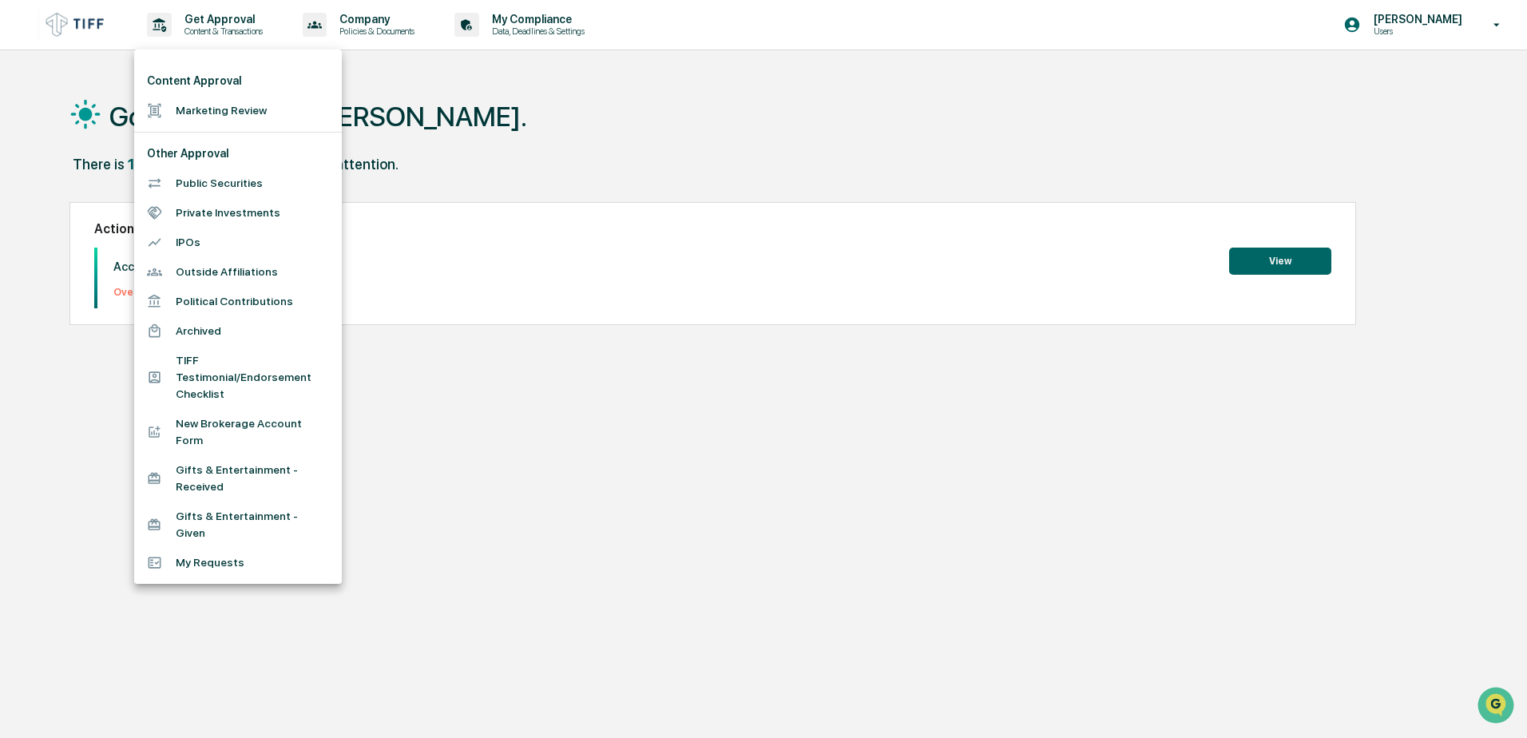
click at [207, 103] on li "Marketing Review" at bounding box center [238, 111] width 208 height 30
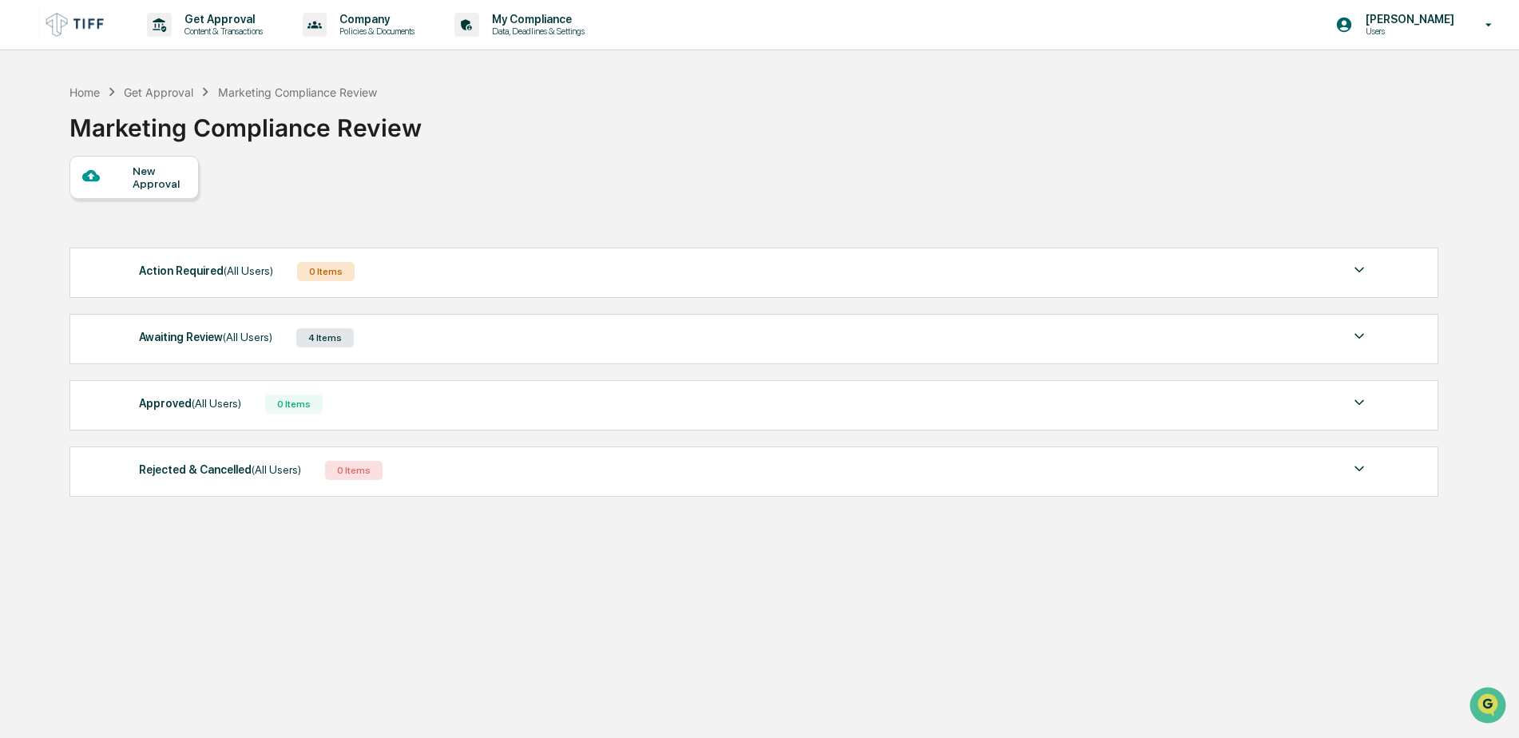
click at [223, 337] on span "(All Users)" at bounding box center [248, 337] width 50 height 13
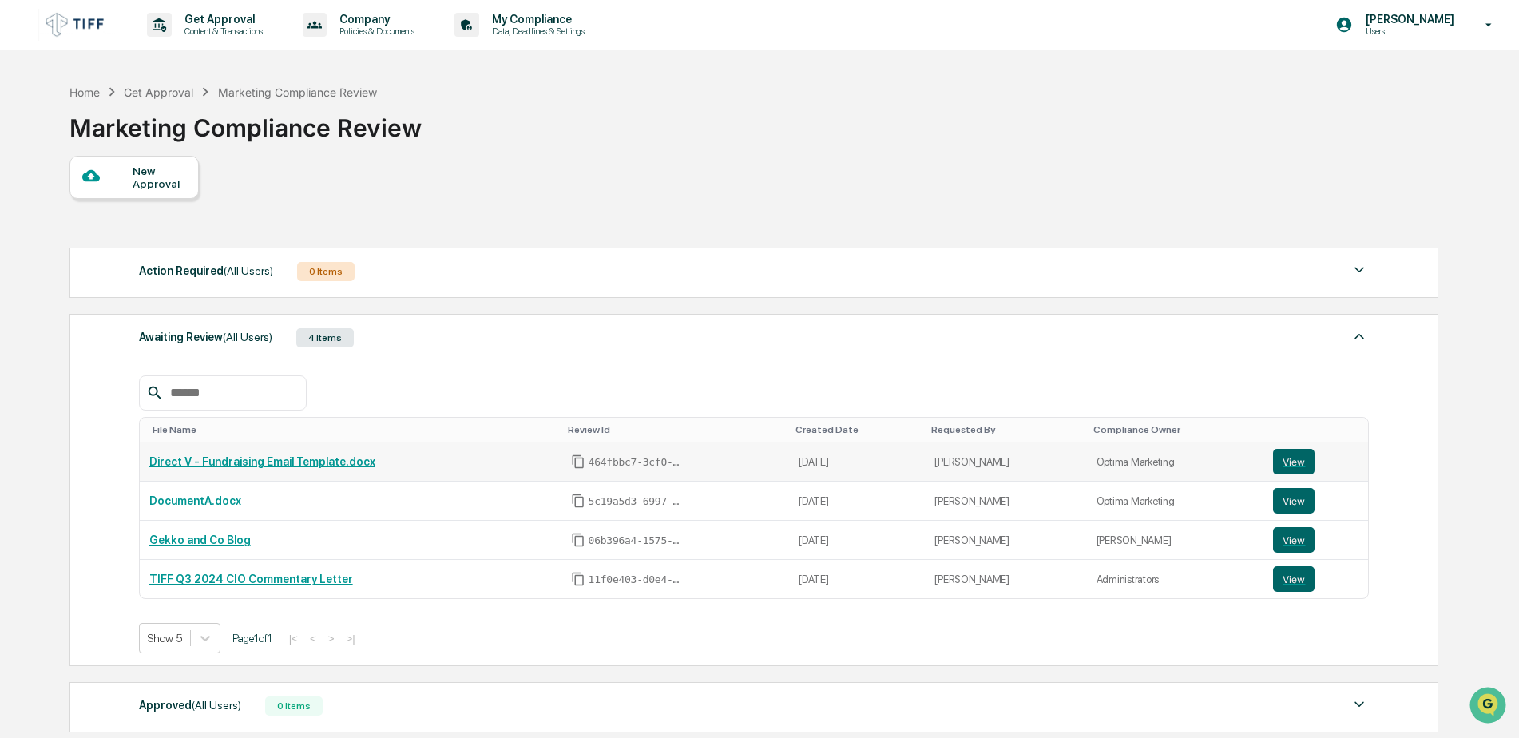
click at [235, 461] on link "Direct V - Fundraising Email Template.docx" at bounding box center [262, 461] width 226 height 13
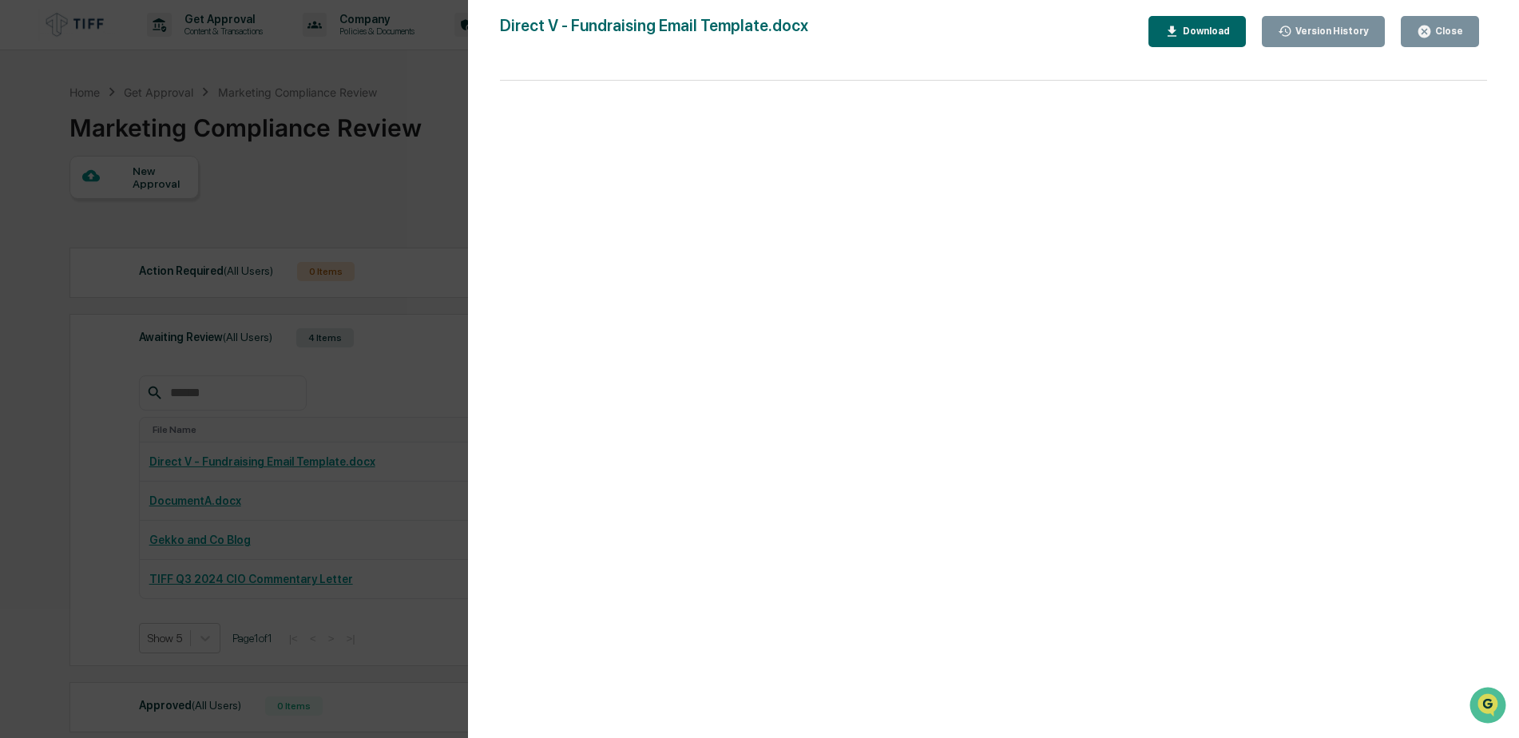
click at [1428, 25] on icon "button" at bounding box center [1424, 31] width 15 height 15
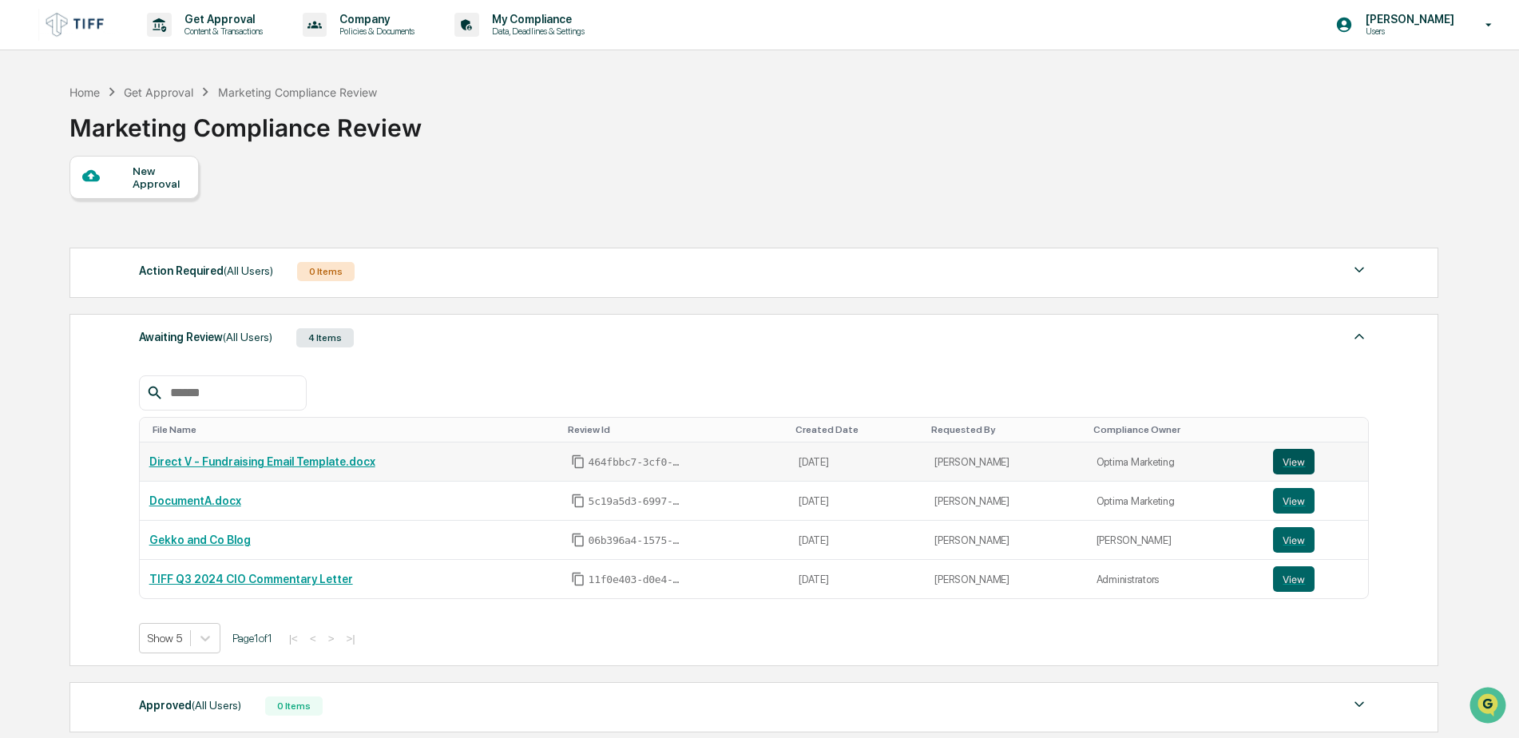
click at [1291, 458] on button "View" at bounding box center [1294, 462] width 42 height 26
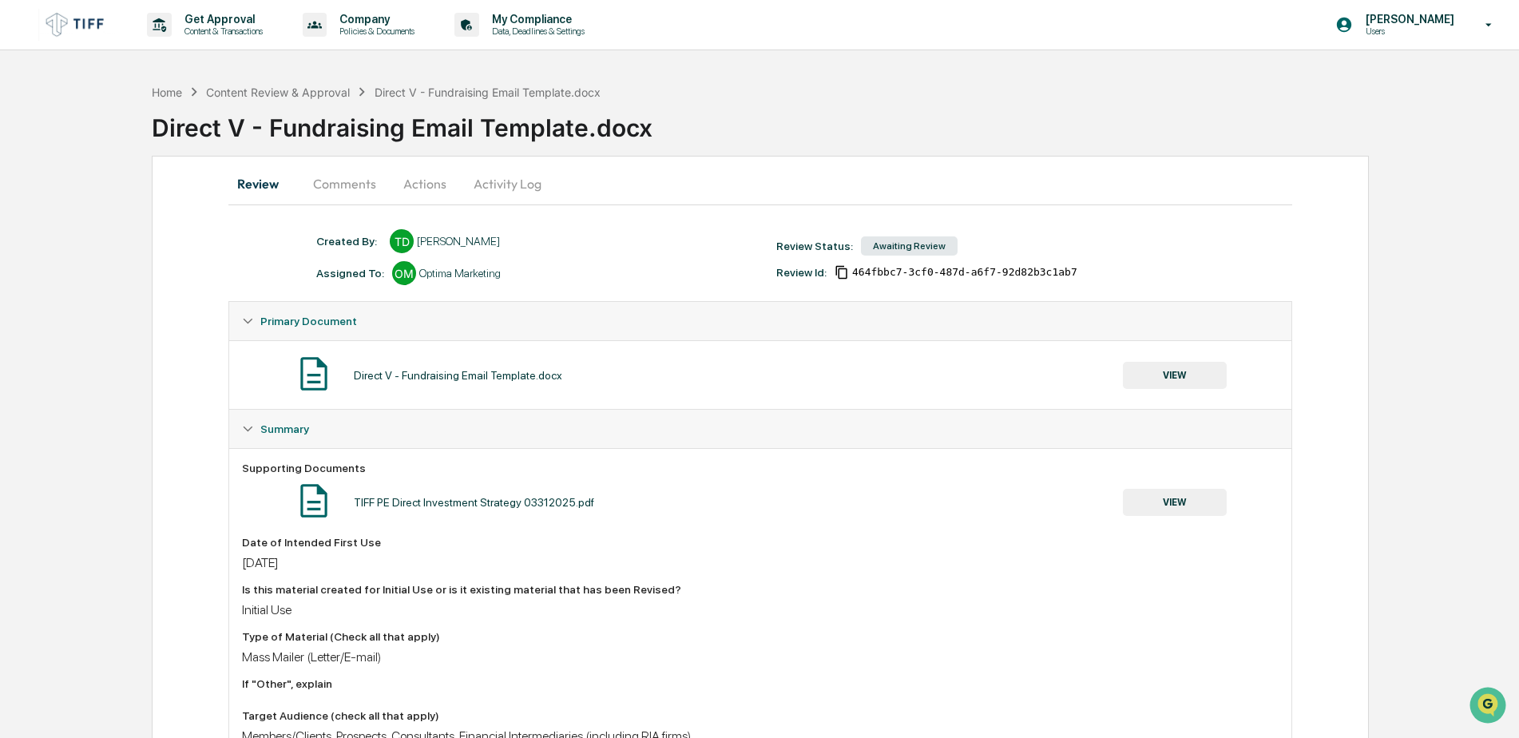
drag, startPoint x: 483, startPoint y: 375, endPoint x: 311, endPoint y: 379, distance: 172.6
click at [311, 379] on img at bounding box center [314, 374] width 40 height 40
click at [309, 373] on img at bounding box center [314, 374] width 40 height 40
click at [351, 179] on button "Comments" at bounding box center [344, 184] width 89 height 38
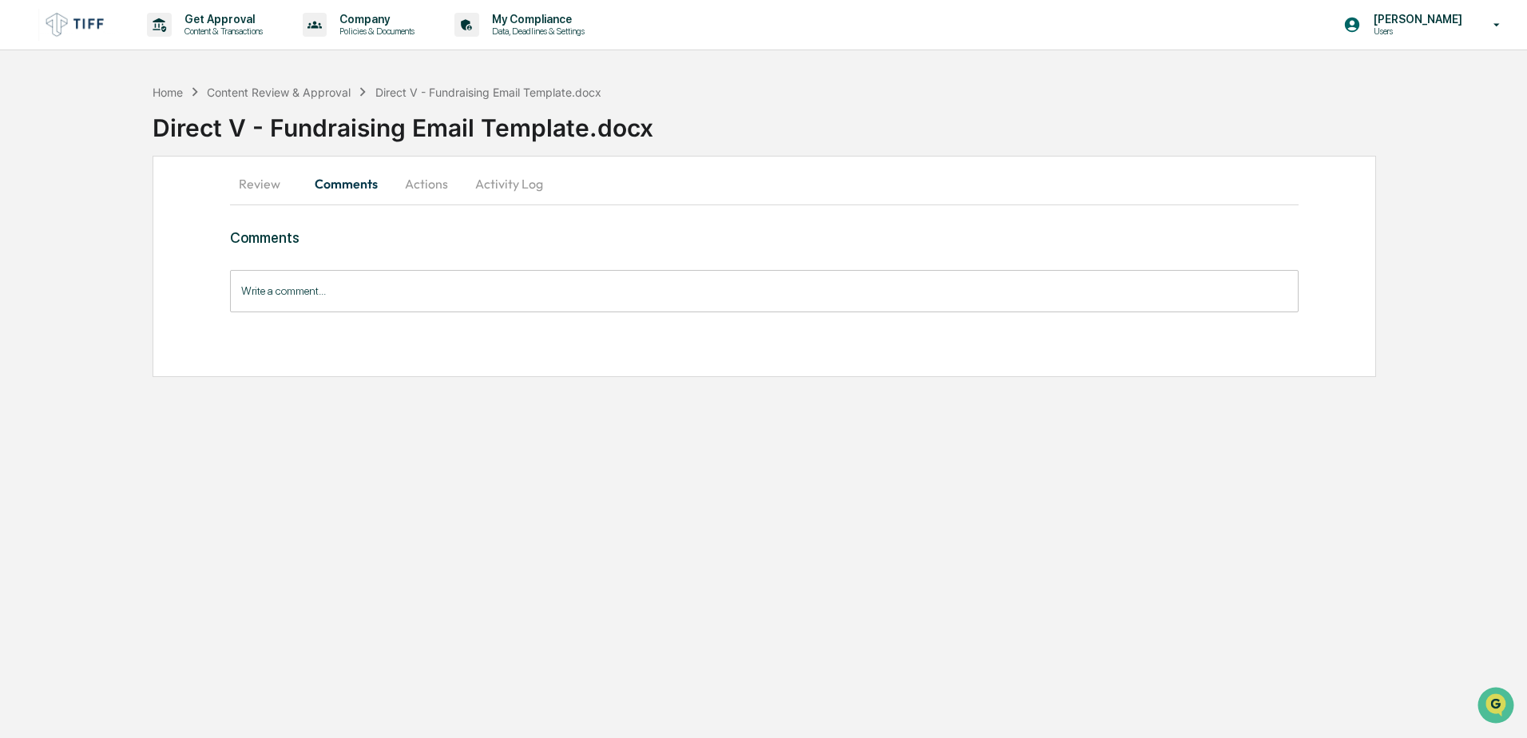
click at [430, 180] on button "Actions" at bounding box center [427, 184] width 72 height 38
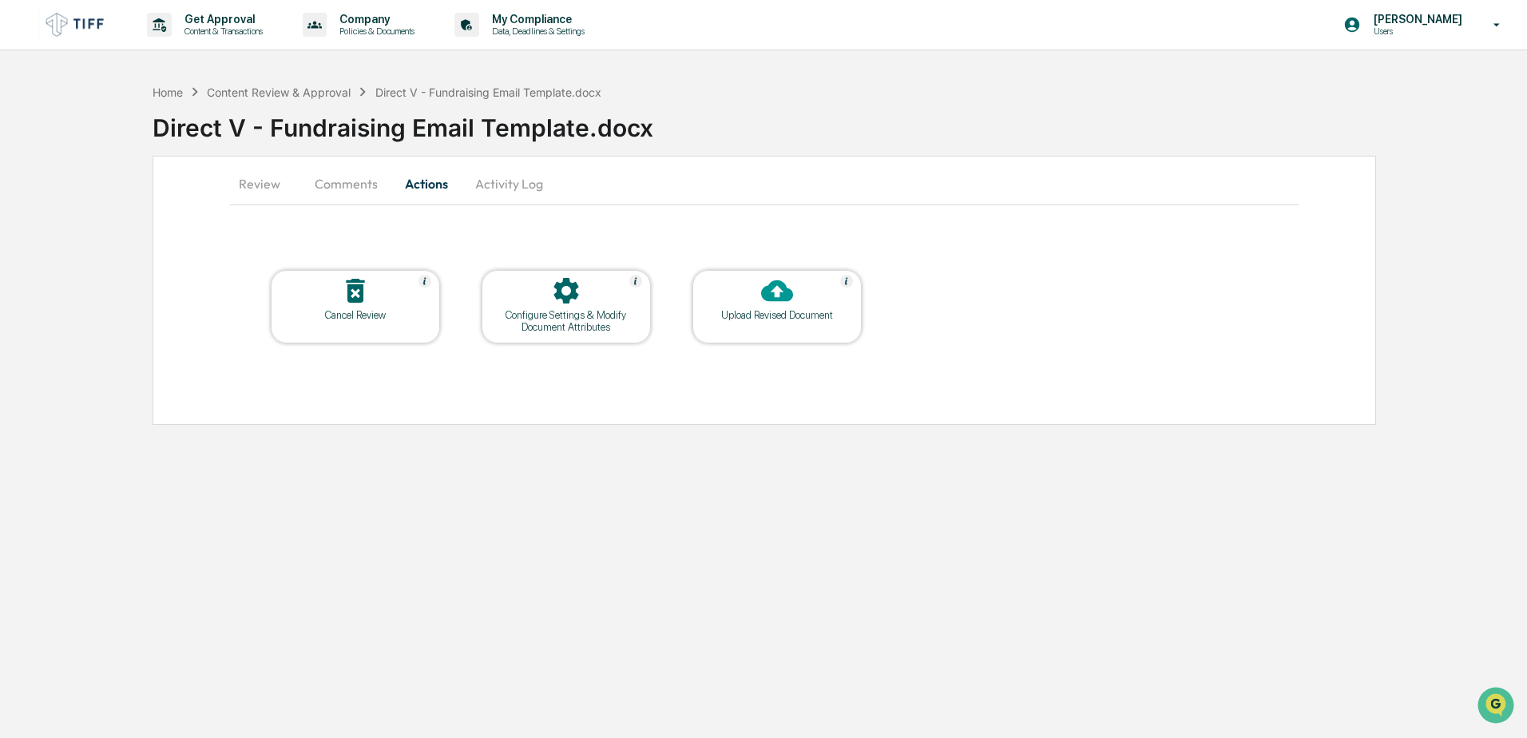
click at [744, 300] on div at bounding box center [777, 292] width 160 height 34
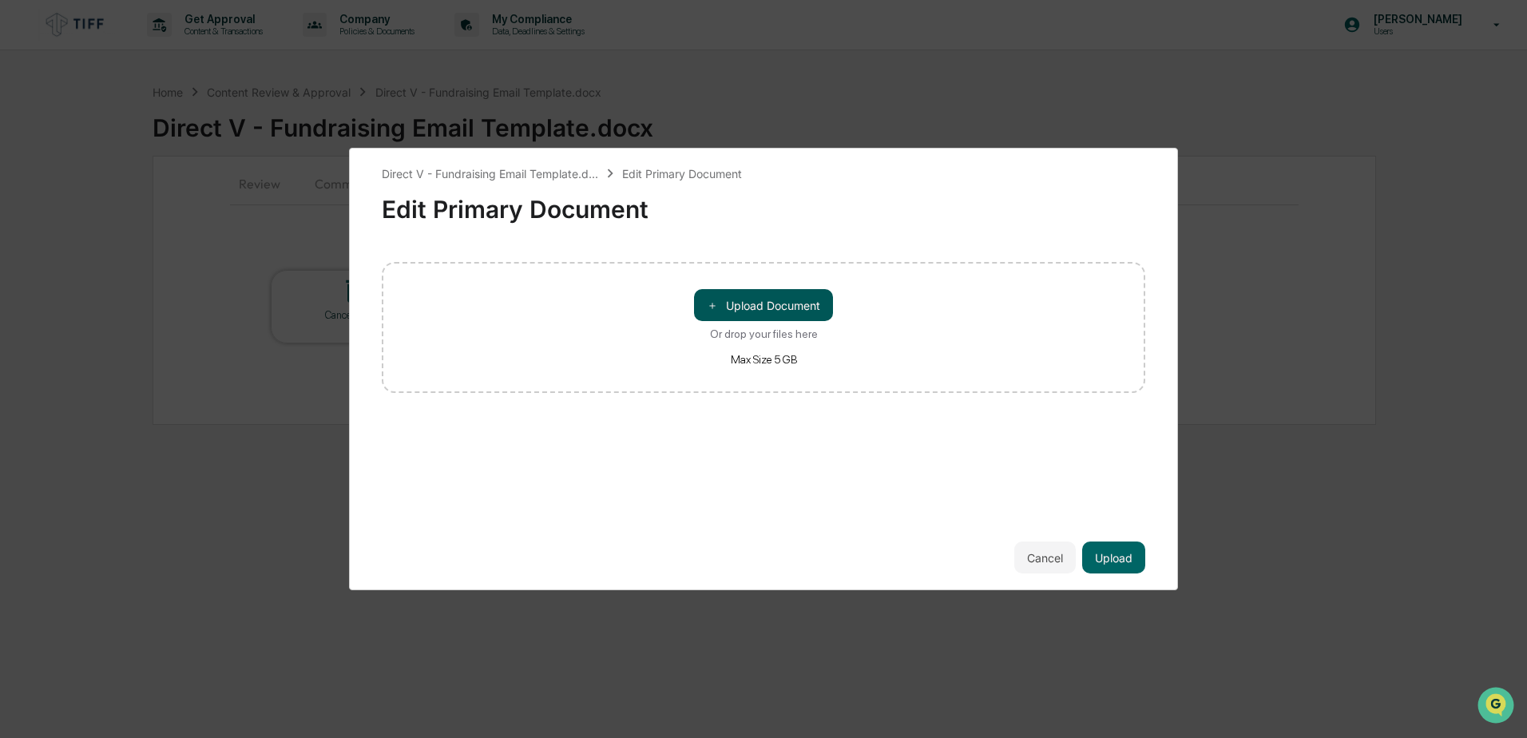
click at [788, 305] on button "＋ Upload Document" at bounding box center [763, 305] width 139 height 32
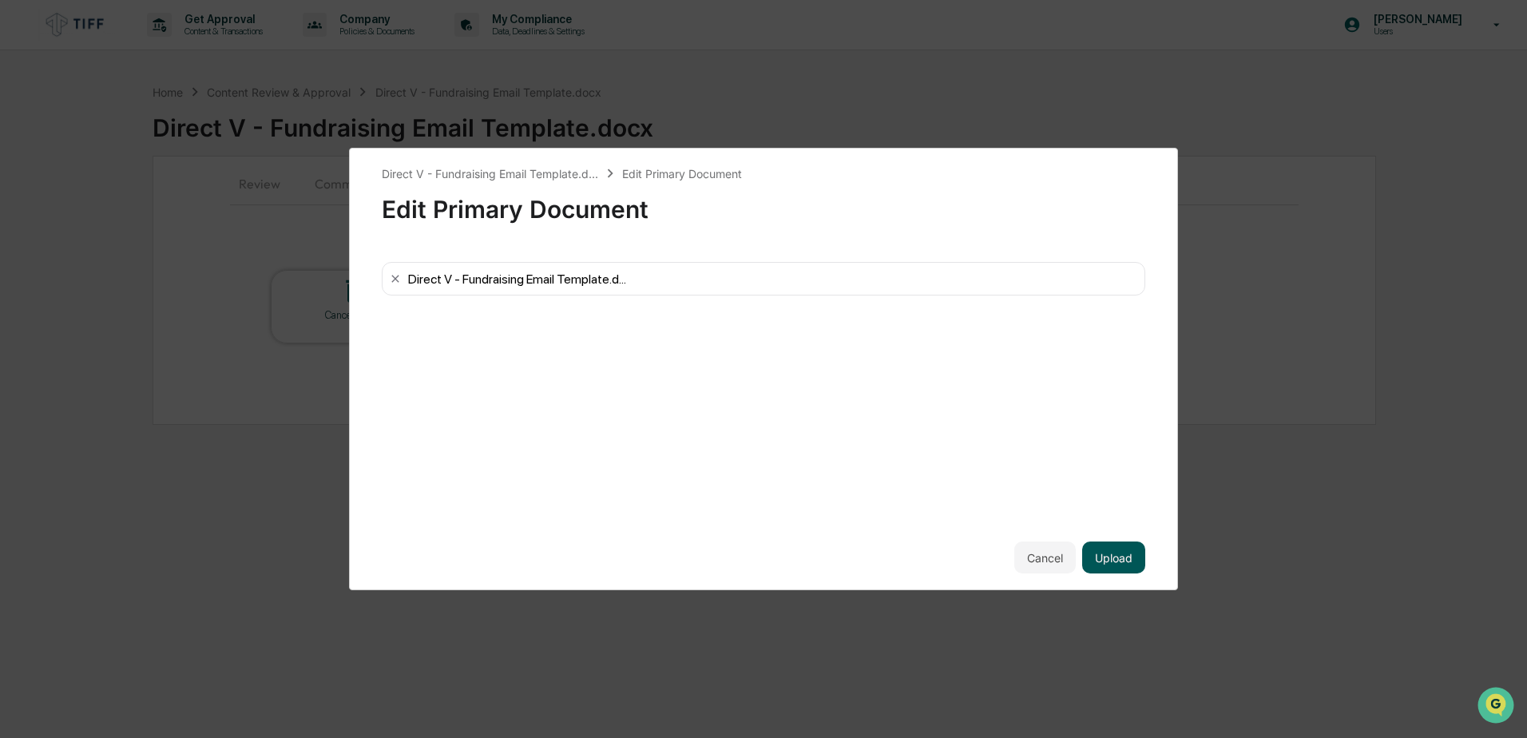
click at [1107, 560] on button "Upload" at bounding box center [1113, 558] width 63 height 32
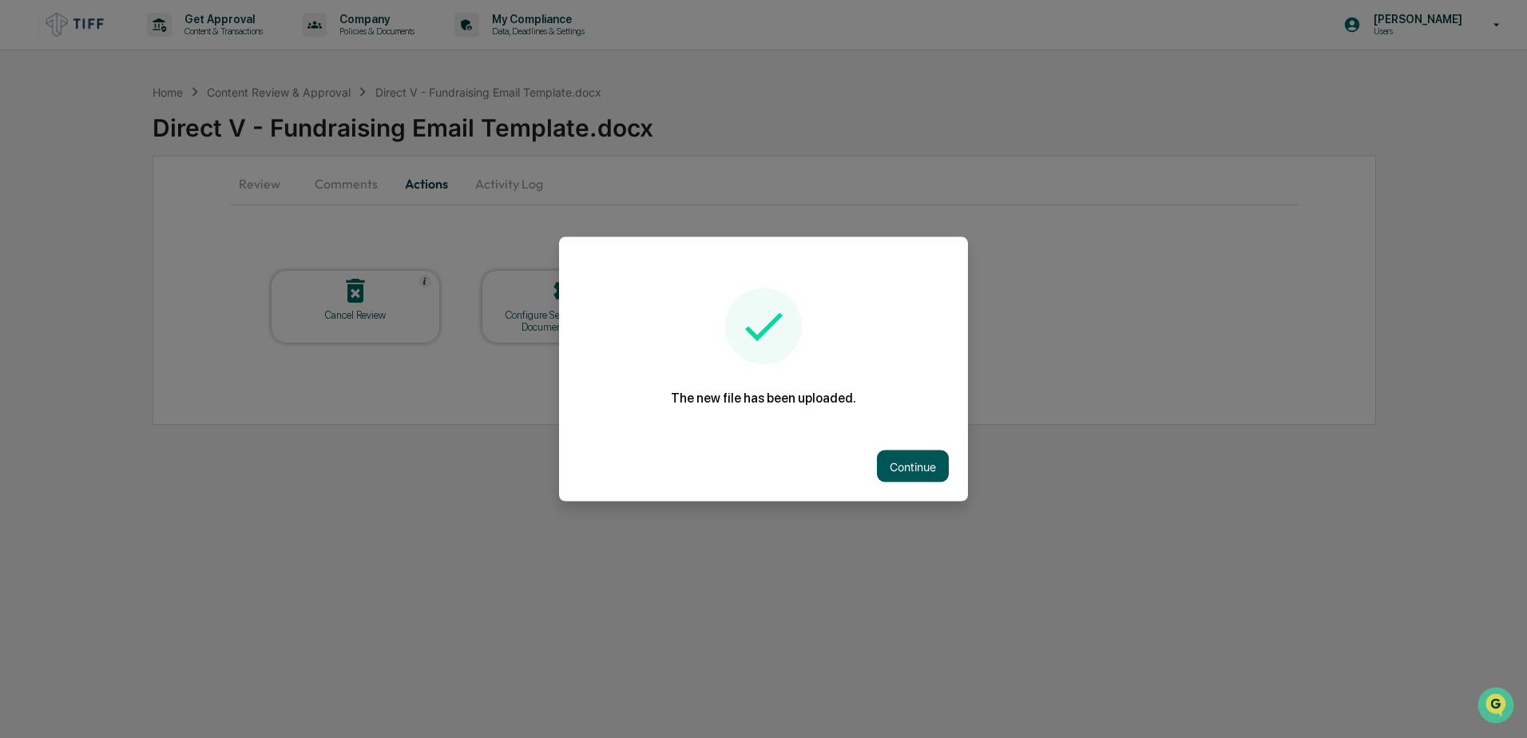
click at [899, 456] on button "Continue" at bounding box center [913, 467] width 72 height 32
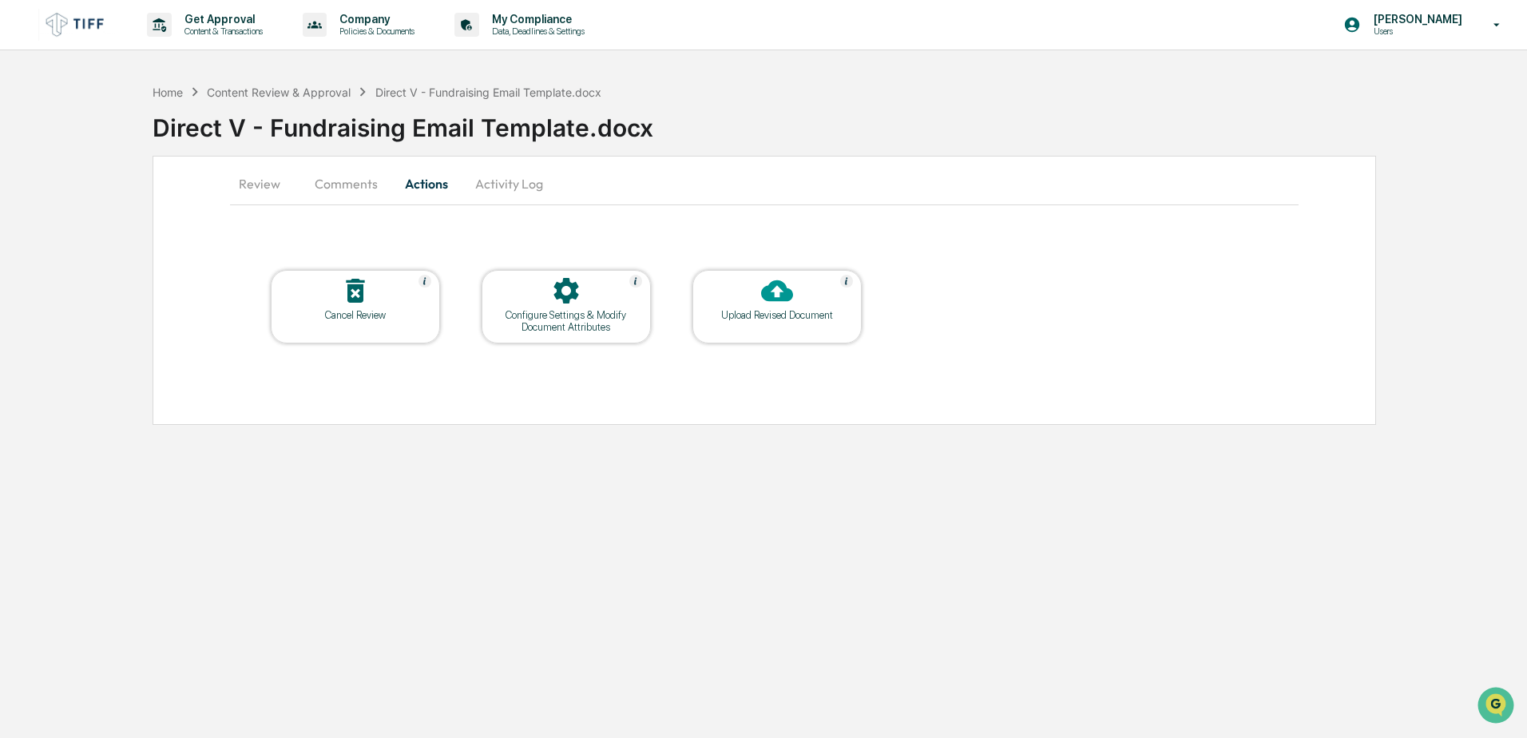
click at [261, 177] on button "Review" at bounding box center [266, 184] width 72 height 38
